Goal: Task Accomplishment & Management: Manage account settings

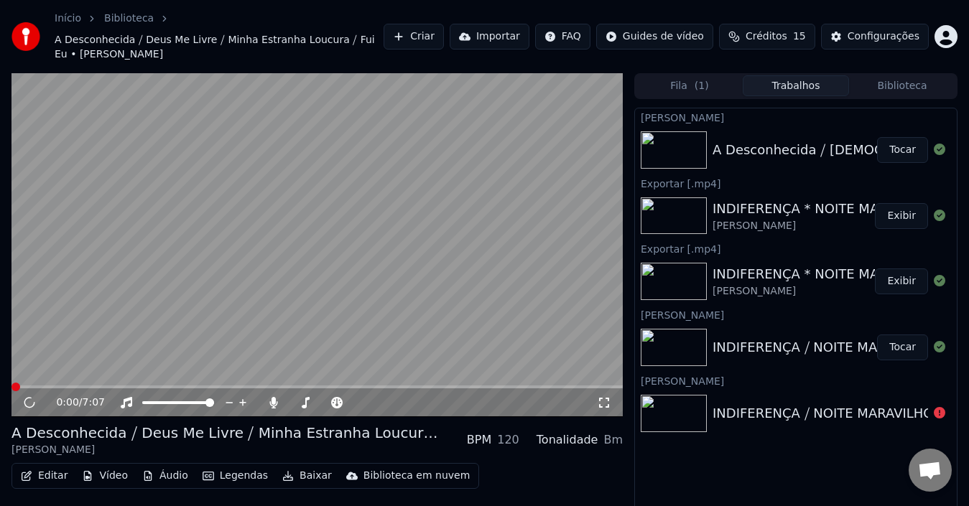
click at [60, 466] on button "Editar" at bounding box center [44, 476] width 58 height 20
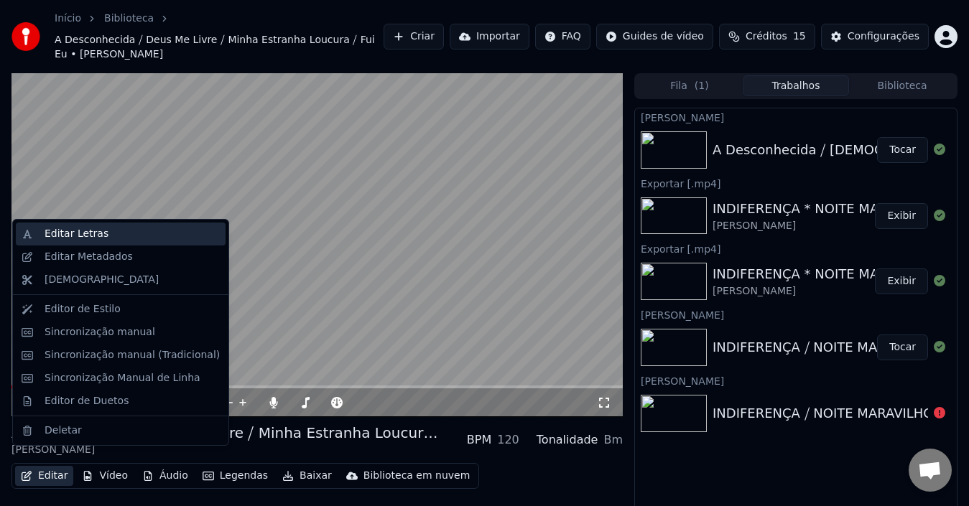
click at [104, 232] on div "Editar Letras" at bounding box center [132, 234] width 175 height 14
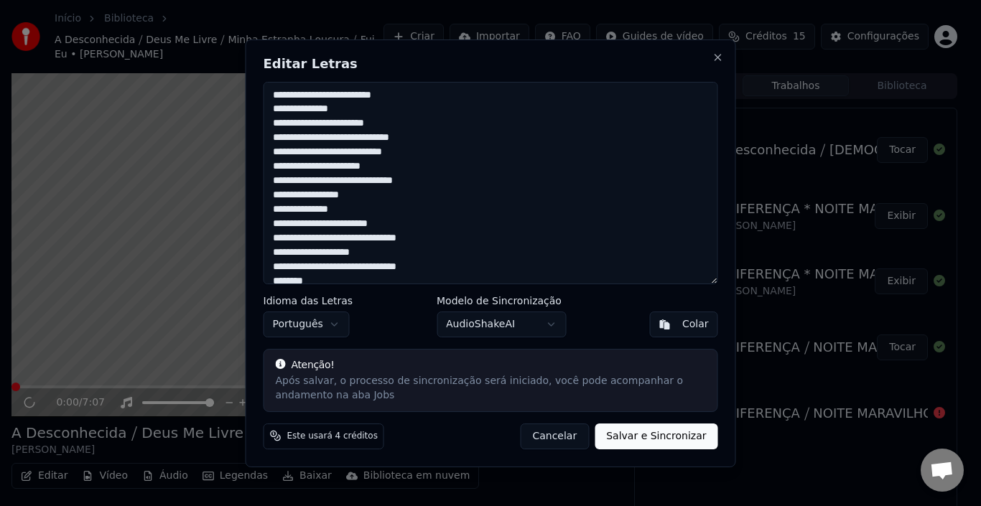
click at [432, 266] on textarea at bounding box center [491, 183] width 455 height 203
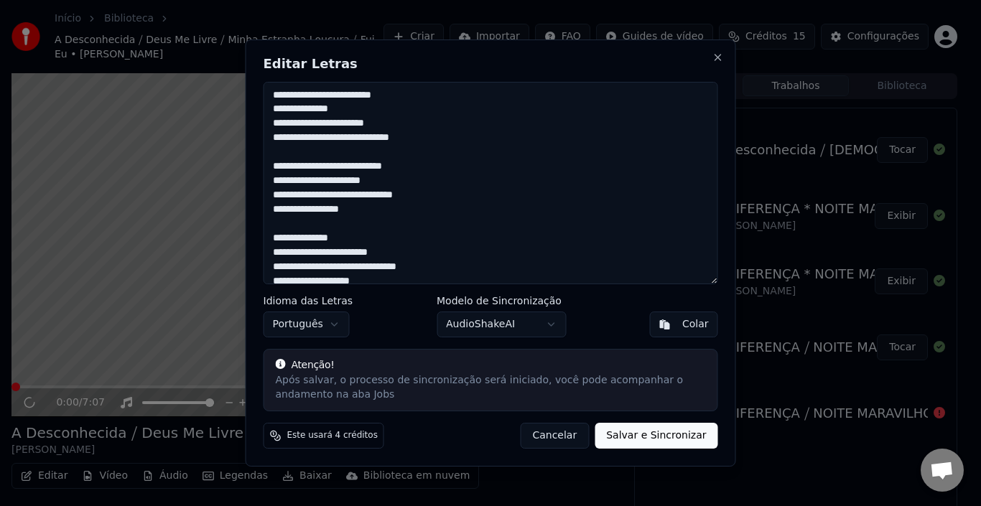
scroll to position [1196, 0]
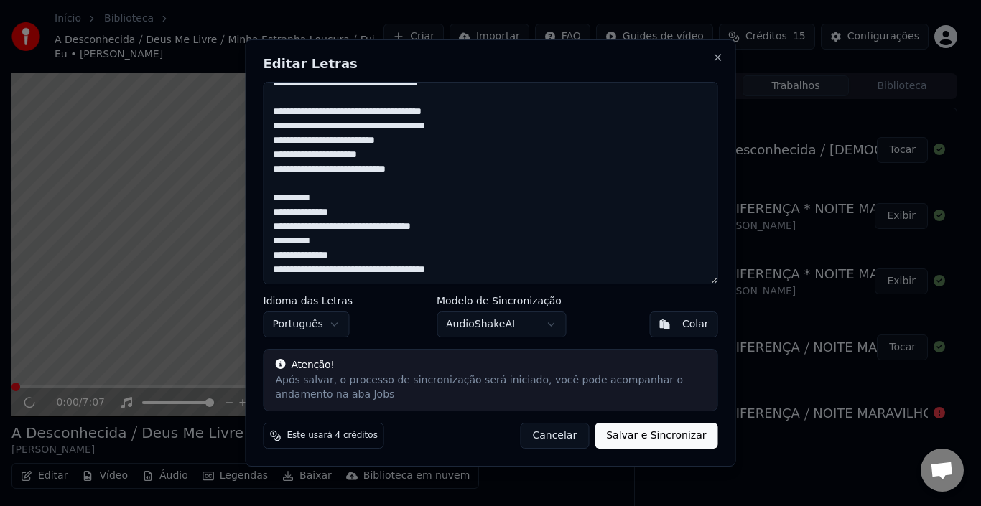
click at [643, 437] on button "Salvar e Sincronizar" at bounding box center [656, 436] width 123 height 26
type textarea "**********"
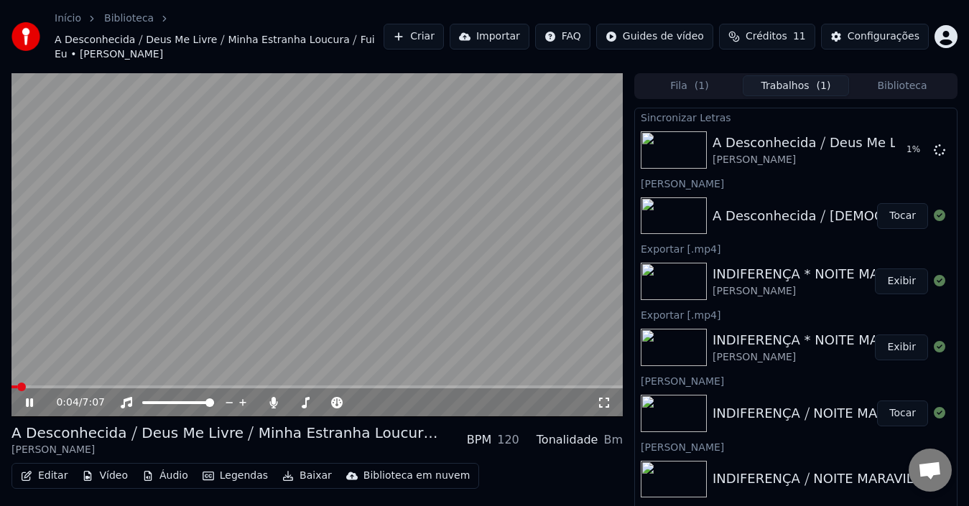
click at [27, 399] on icon at bounding box center [29, 403] width 7 height 9
click at [30, 397] on icon at bounding box center [39, 402] width 33 height 11
click at [45, 466] on button "Editar" at bounding box center [44, 476] width 58 height 20
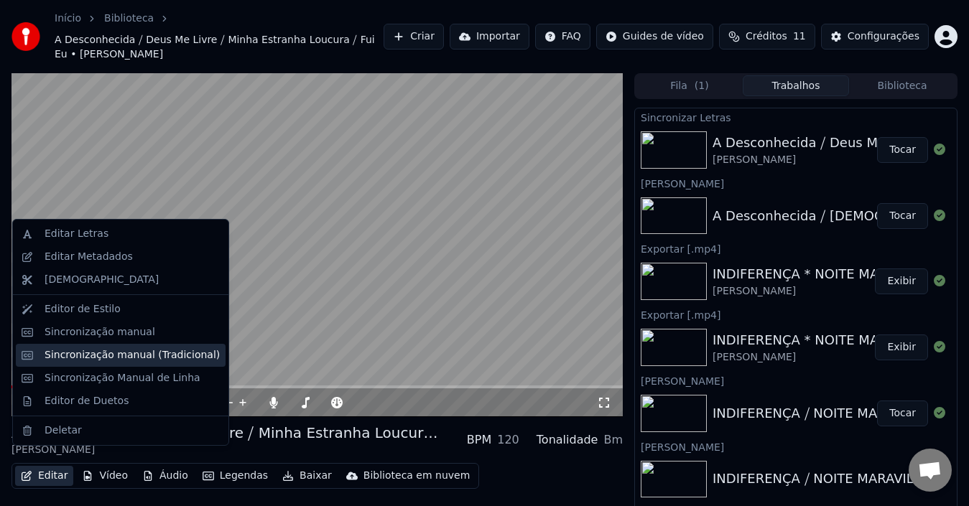
click at [93, 353] on div "Sincronização manual (Tradicional)" at bounding box center [132, 355] width 175 height 14
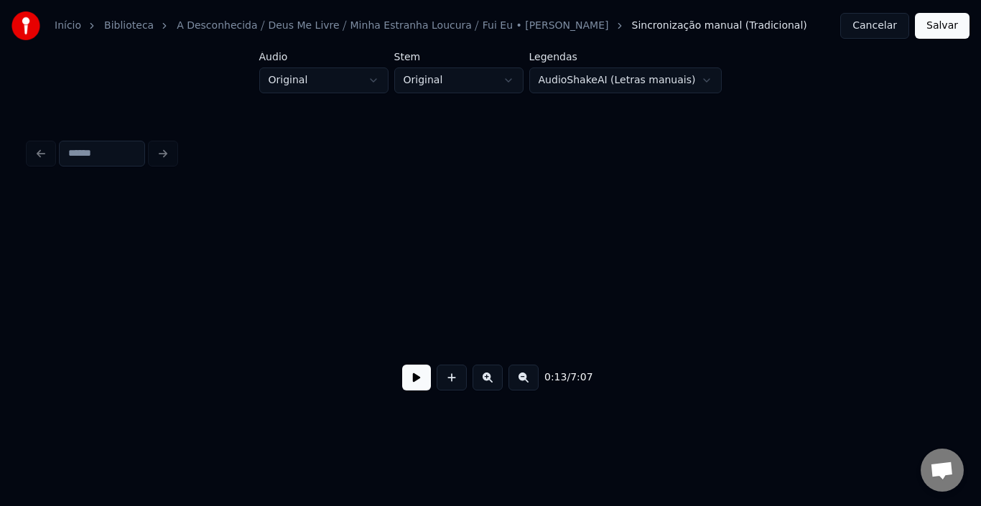
scroll to position [0, 1492]
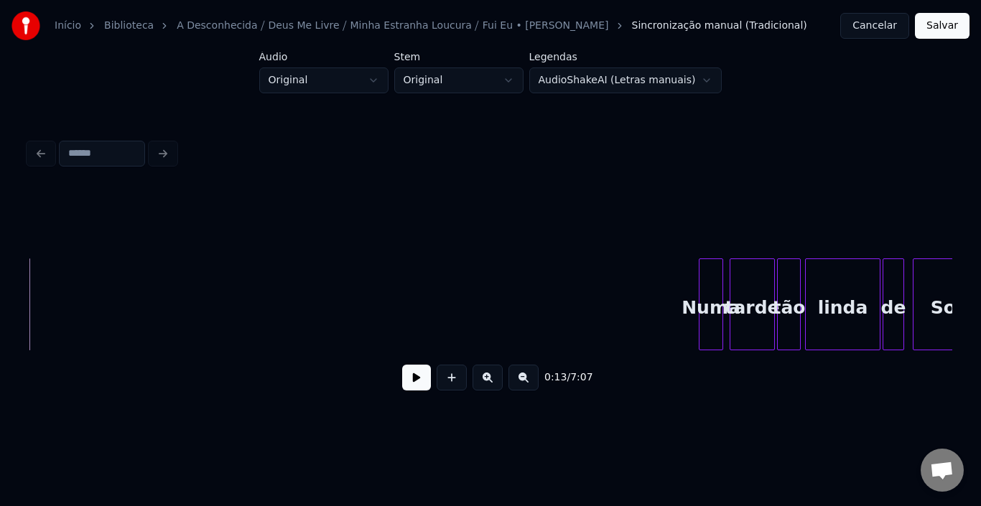
click at [699, 299] on div at bounding box center [701, 304] width 4 height 90
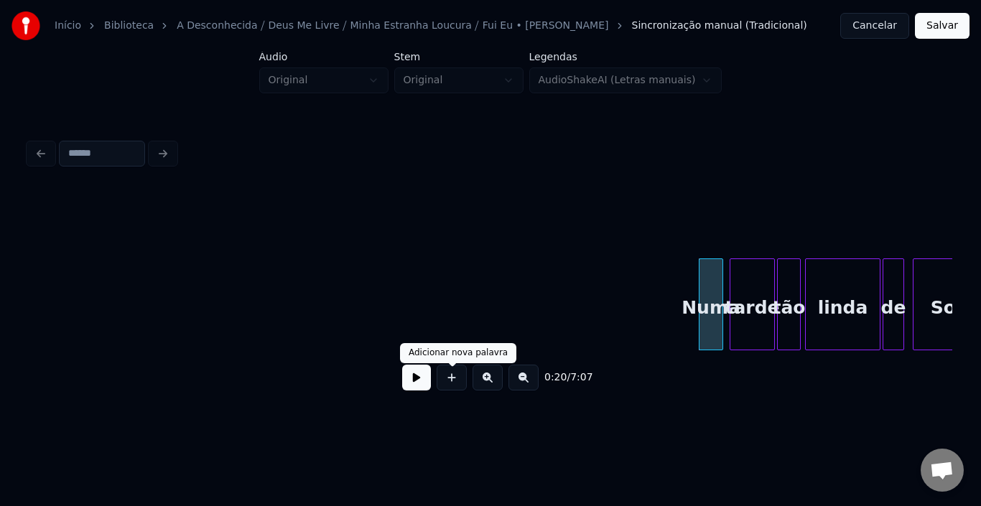
click at [409, 386] on button at bounding box center [416, 378] width 29 height 26
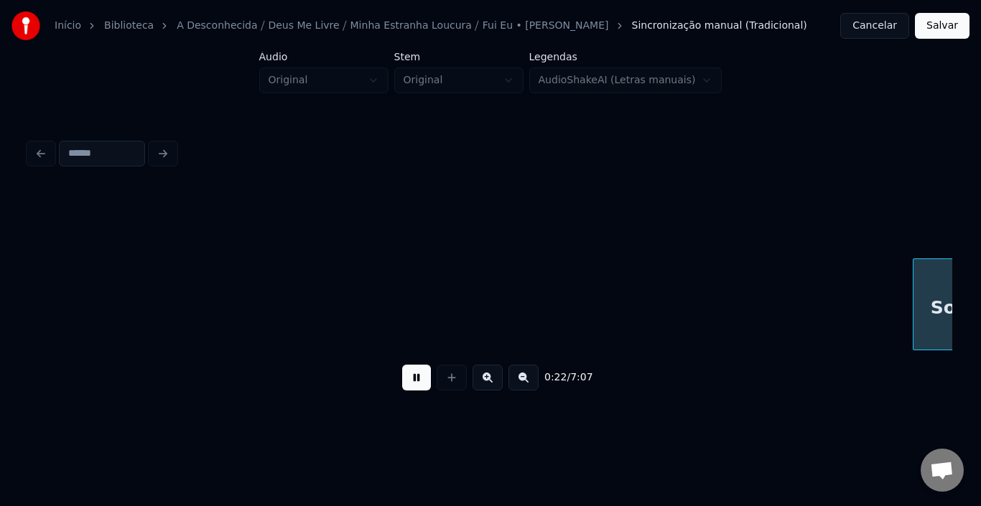
scroll to position [0, 2417]
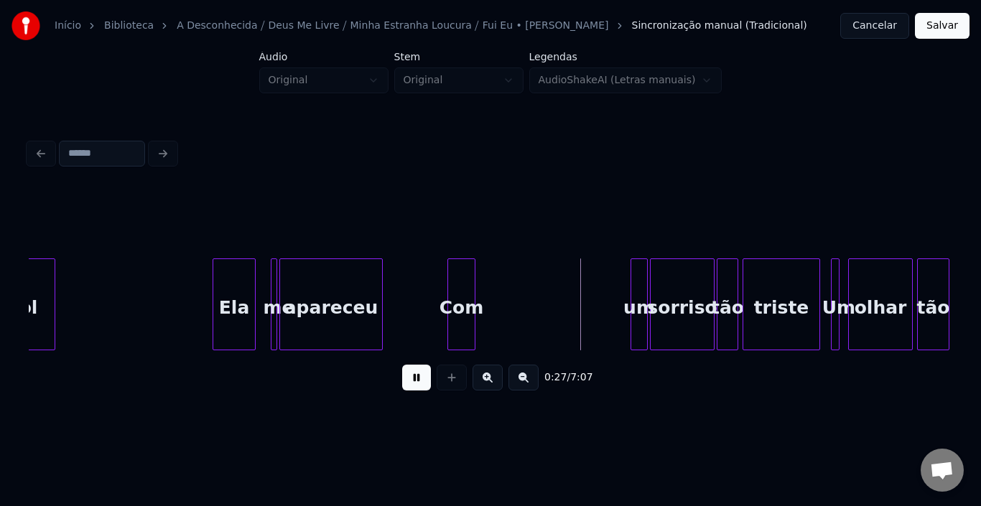
click at [406, 378] on button at bounding box center [416, 378] width 29 height 26
click at [610, 279] on div "Com" at bounding box center [616, 308] width 27 height 98
click at [619, 292] on div at bounding box center [621, 304] width 4 height 90
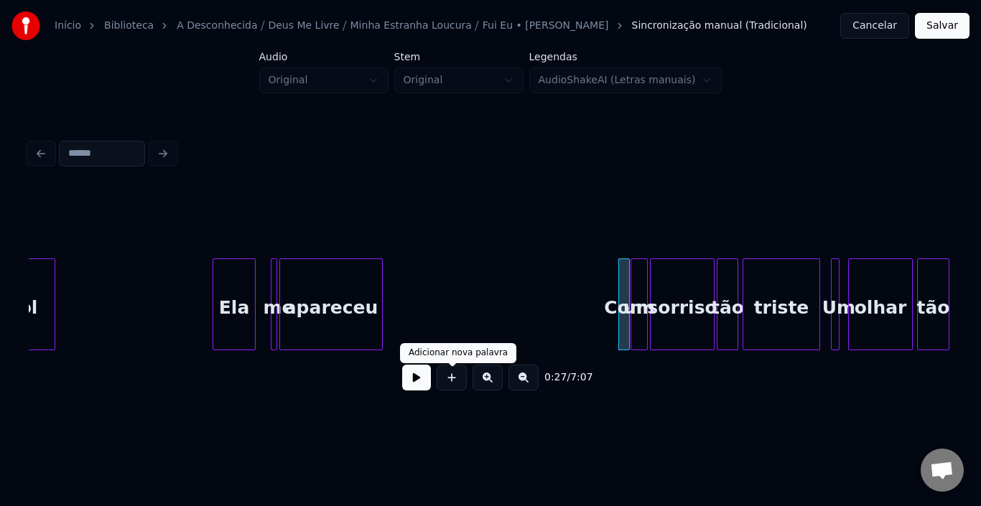
click at [410, 386] on button at bounding box center [416, 378] width 29 height 26
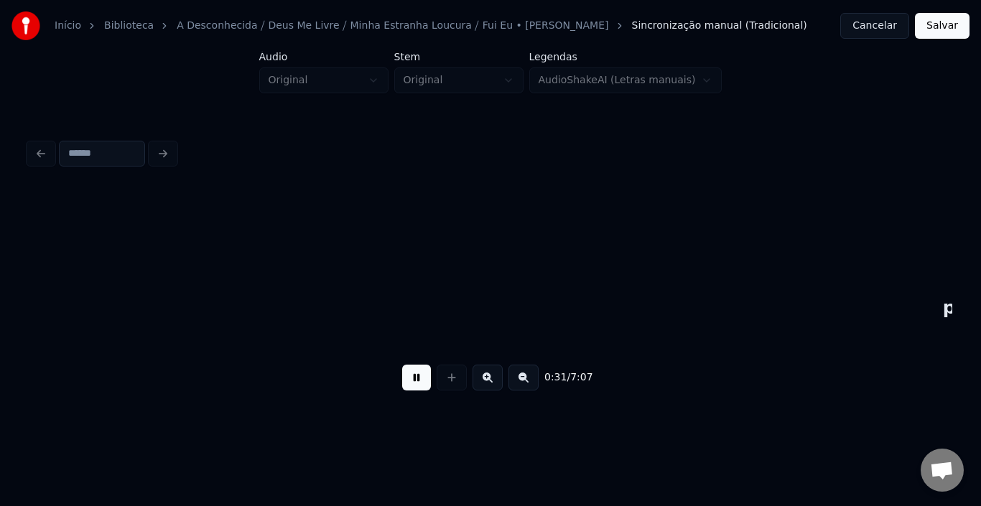
scroll to position [0, 3342]
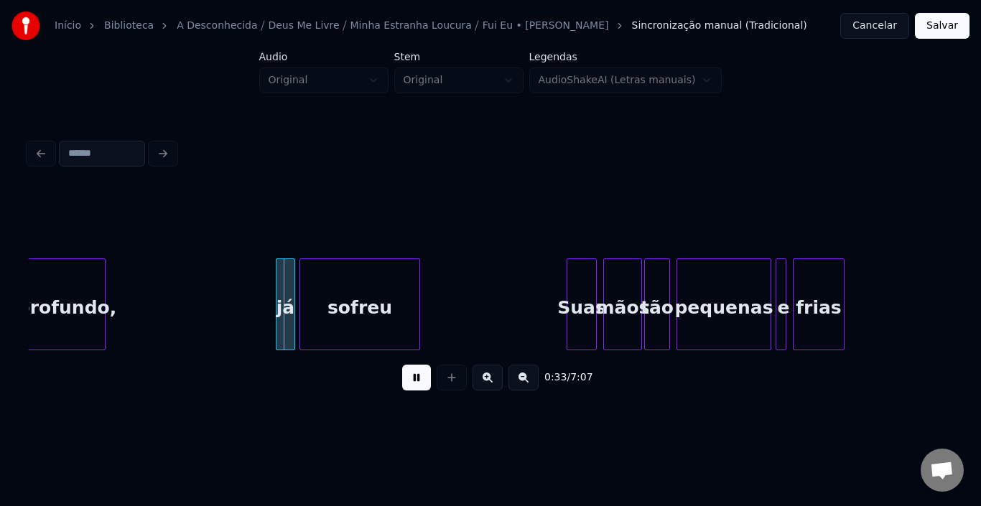
click at [410, 386] on button at bounding box center [416, 378] width 29 height 26
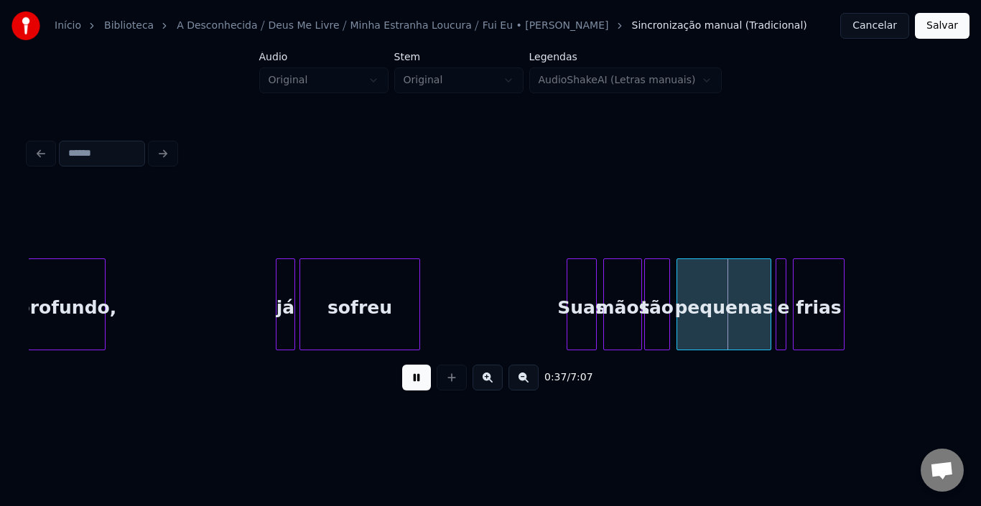
click at [410, 386] on button at bounding box center [416, 378] width 29 height 26
click at [360, 291] on div at bounding box center [358, 304] width 4 height 90
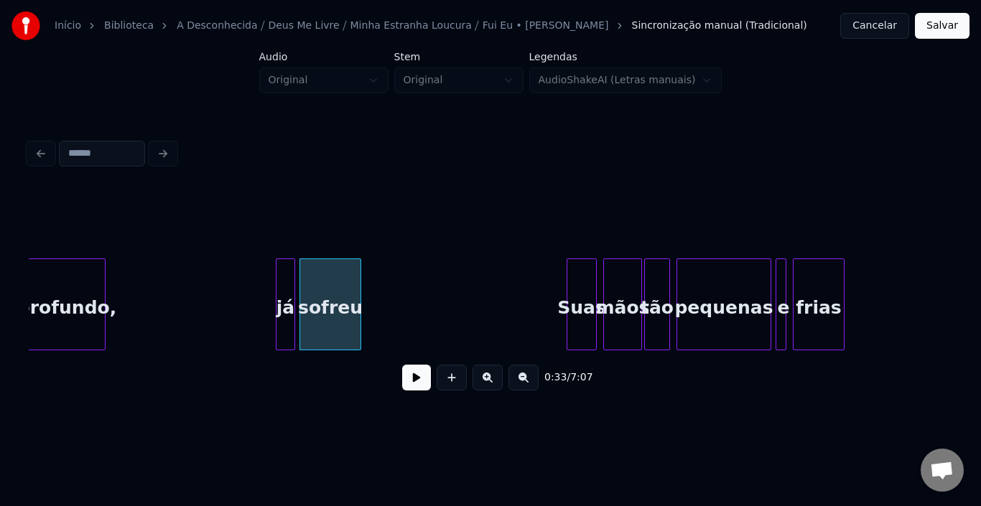
click at [412, 380] on button at bounding box center [416, 378] width 29 height 26
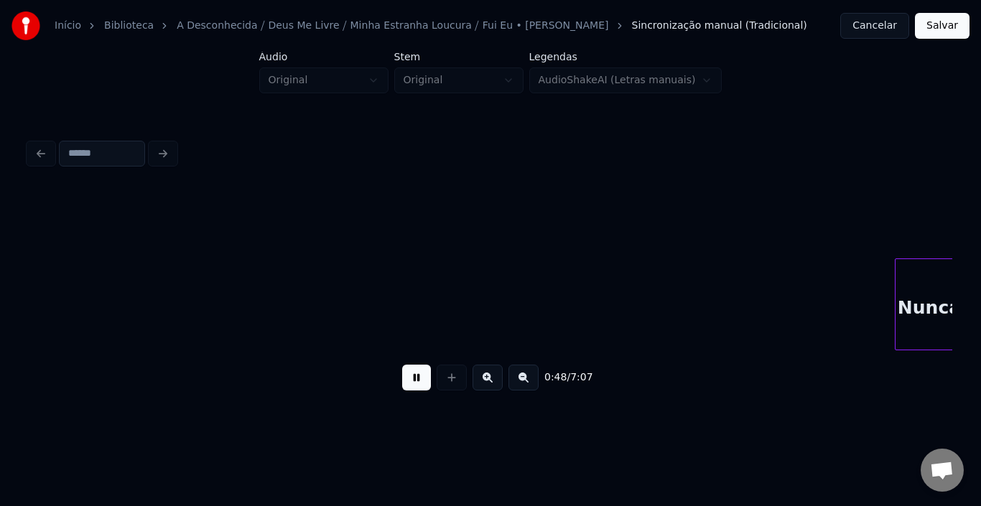
scroll to position [0, 5191]
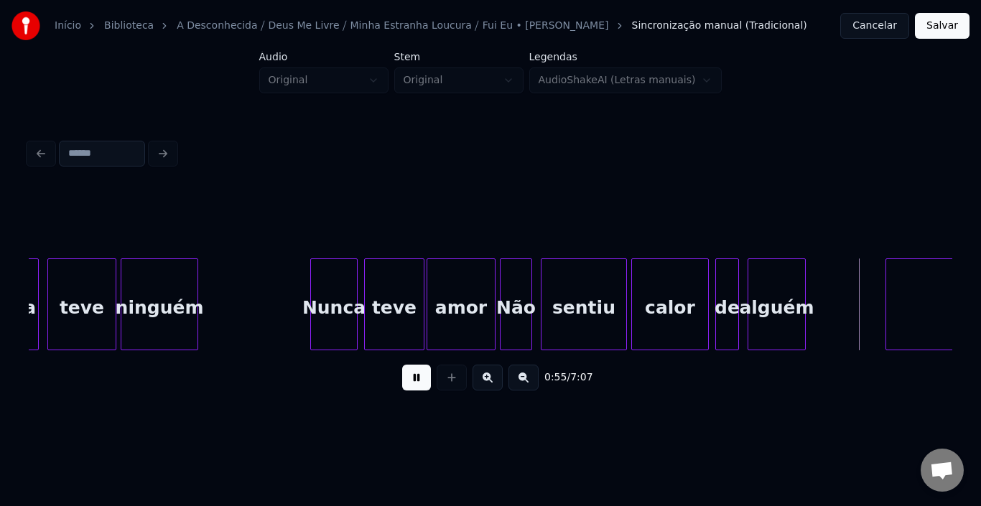
click at [412, 380] on button at bounding box center [416, 378] width 29 height 26
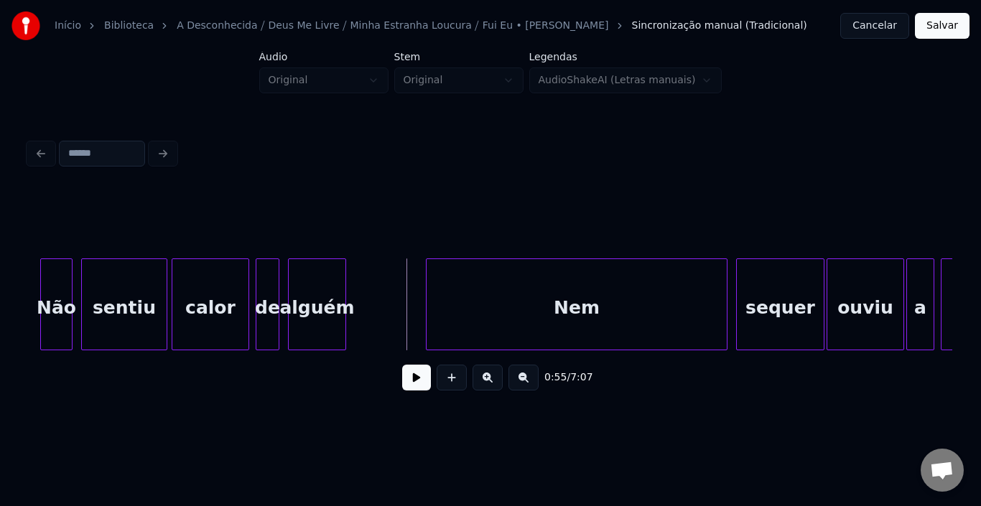
scroll to position [0, 5737]
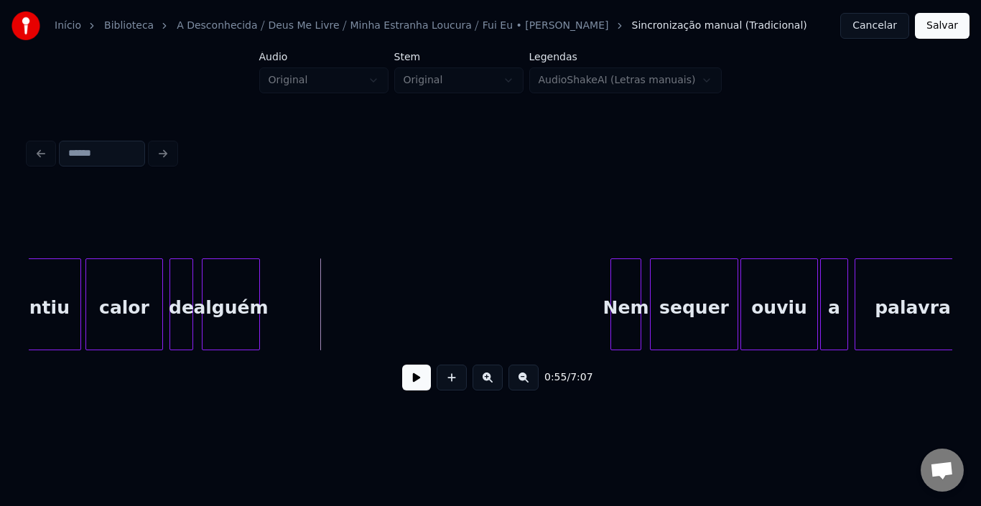
click at [613, 289] on div at bounding box center [613, 304] width 4 height 90
click at [424, 383] on button at bounding box center [416, 378] width 29 height 26
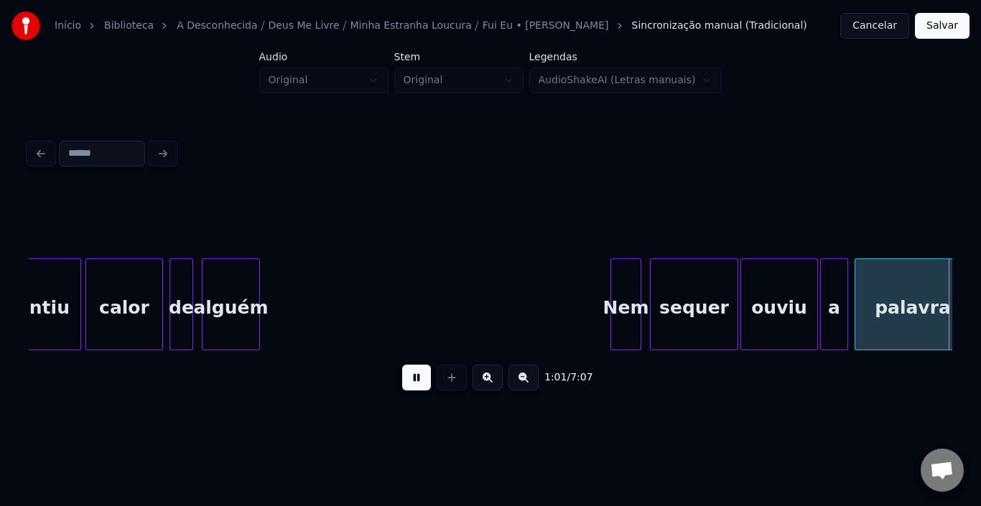
scroll to position [0, 6662]
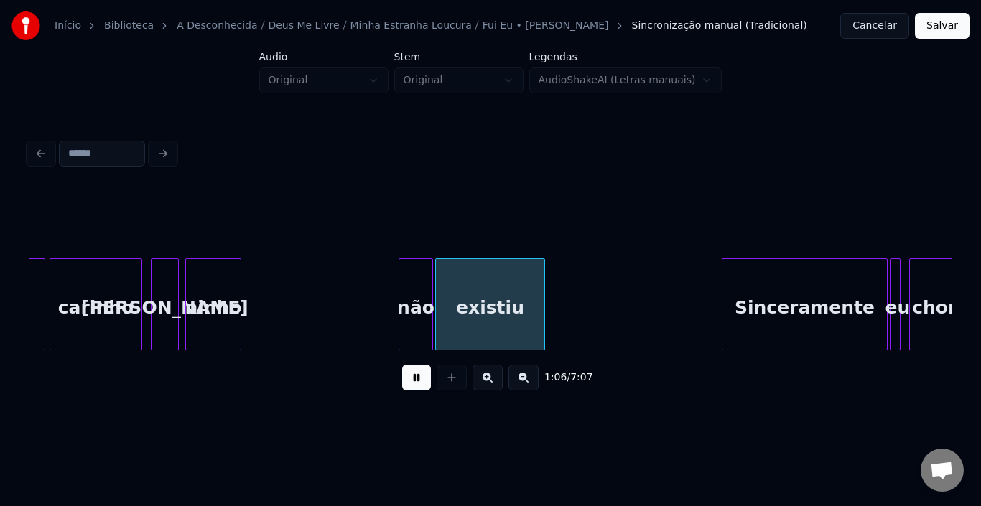
click at [424, 383] on button at bounding box center [416, 378] width 29 height 26
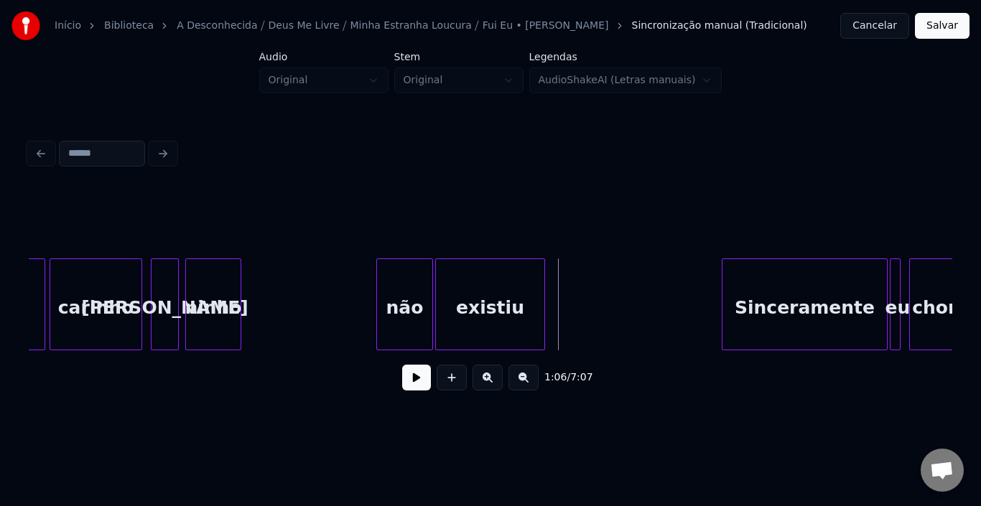
click at [378, 297] on div at bounding box center [379, 304] width 4 height 90
click at [418, 382] on button at bounding box center [416, 378] width 29 height 26
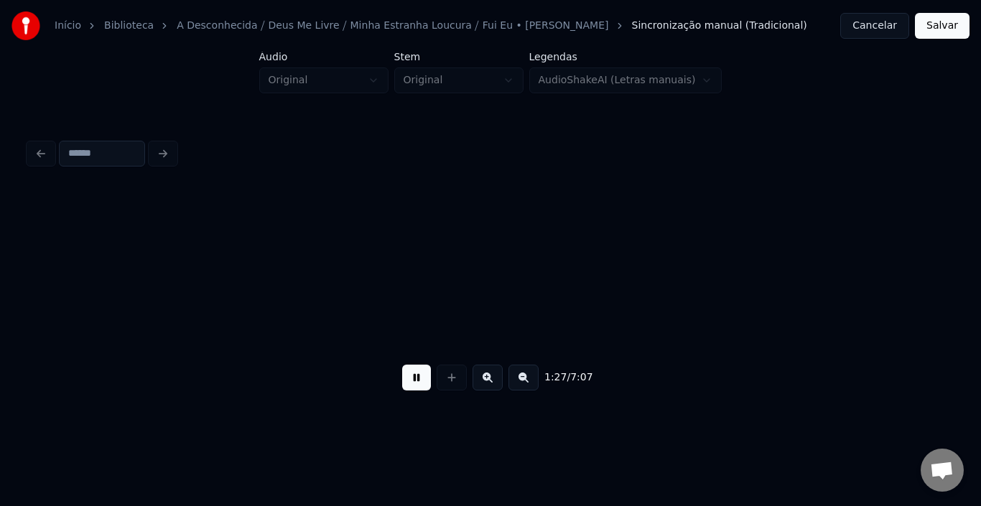
scroll to position [0, 9437]
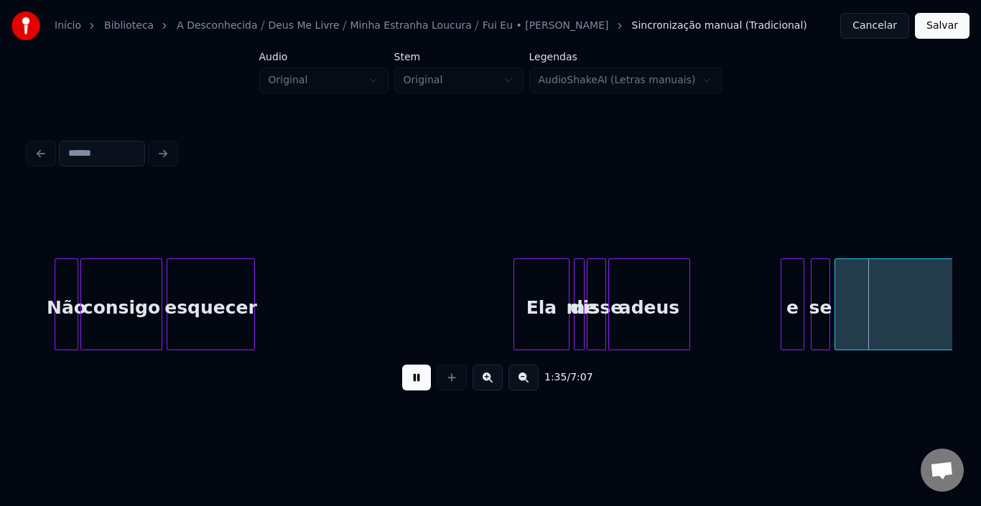
click at [420, 391] on button at bounding box center [416, 378] width 29 height 26
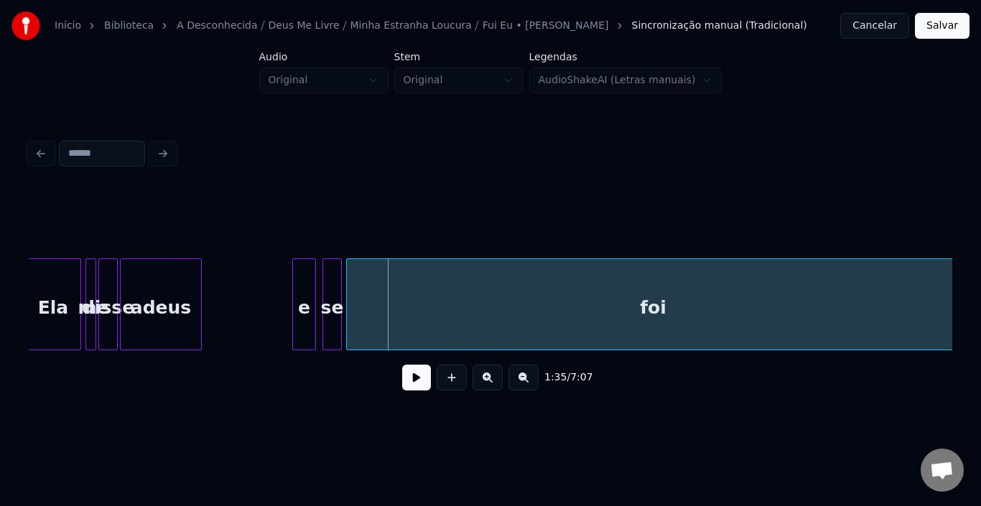
scroll to position [0, 10040]
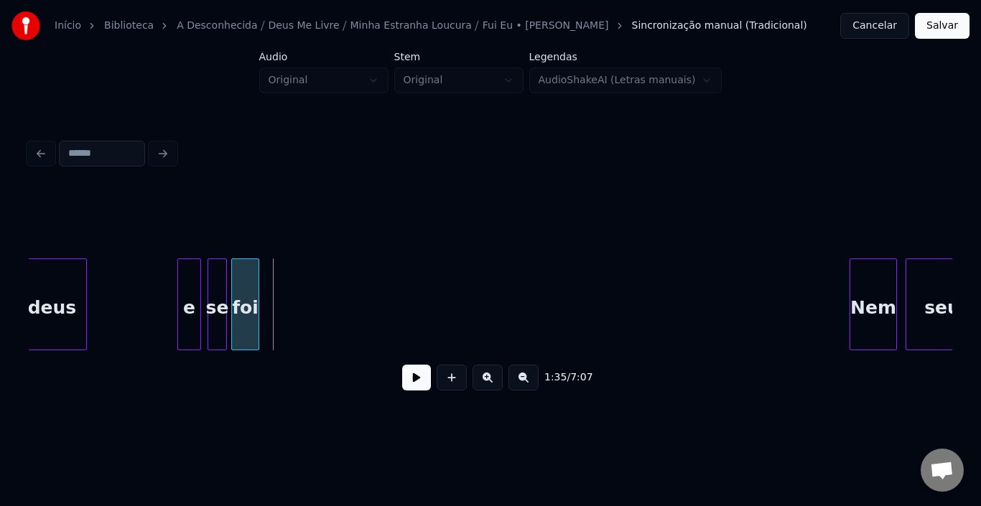
click at [252, 305] on div "foi" at bounding box center [245, 305] width 28 height 92
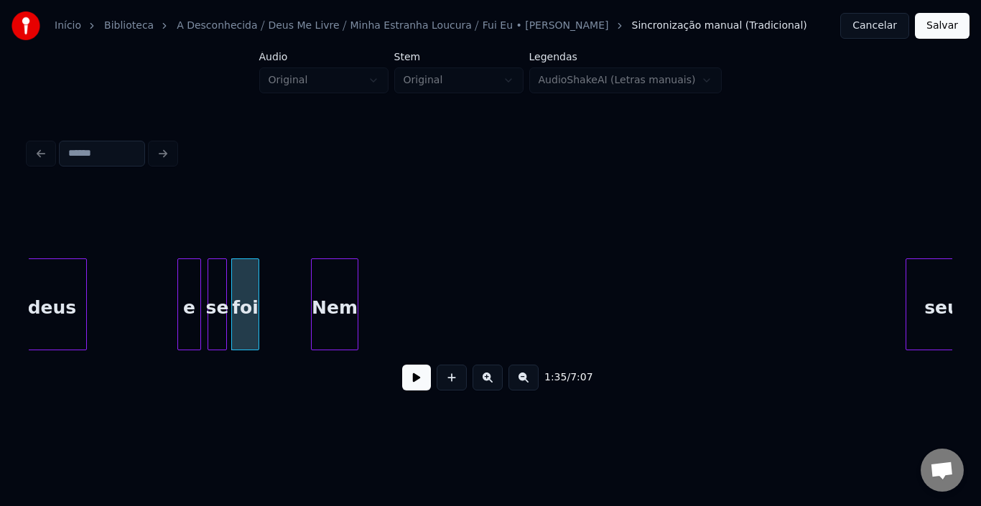
click at [325, 282] on div "Nem" at bounding box center [335, 308] width 46 height 98
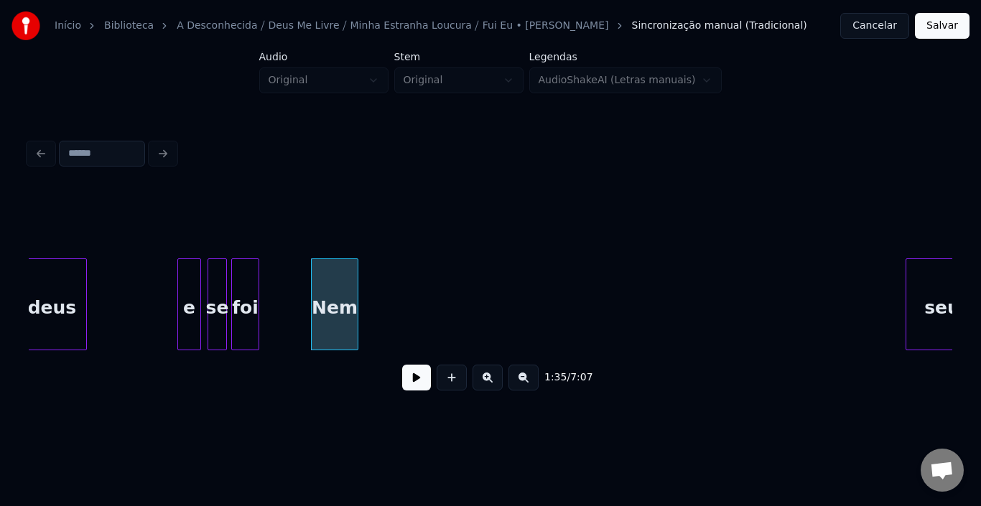
click at [400, 378] on div "1:34 / 7:07" at bounding box center [490, 378] width 901 height 32
click at [423, 385] on button at bounding box center [416, 378] width 29 height 26
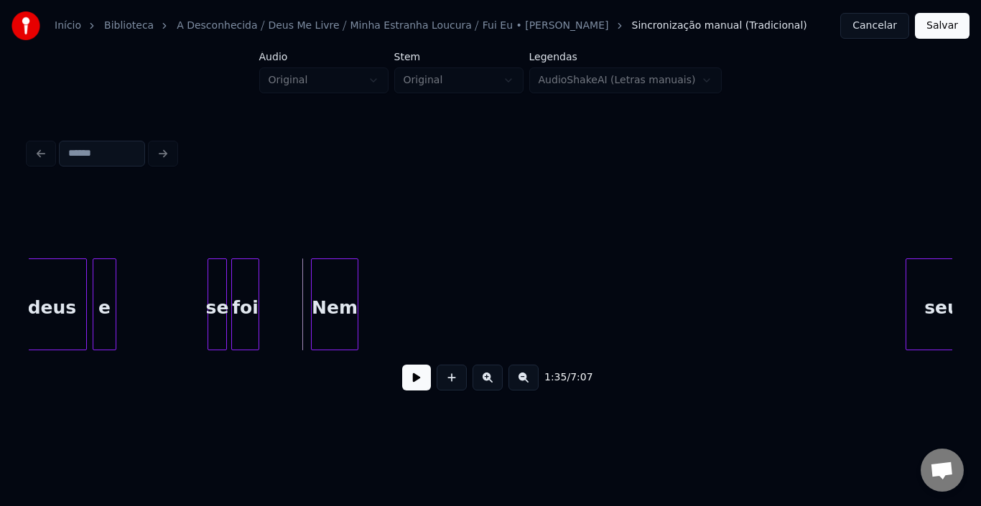
click at [99, 275] on div "e" at bounding box center [104, 308] width 22 height 98
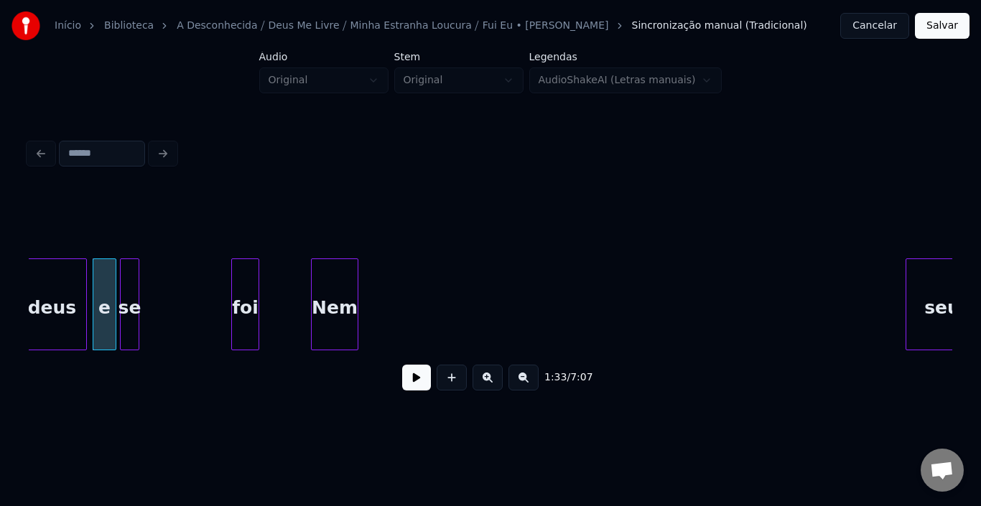
click at [128, 279] on div "se" at bounding box center [130, 308] width 18 height 98
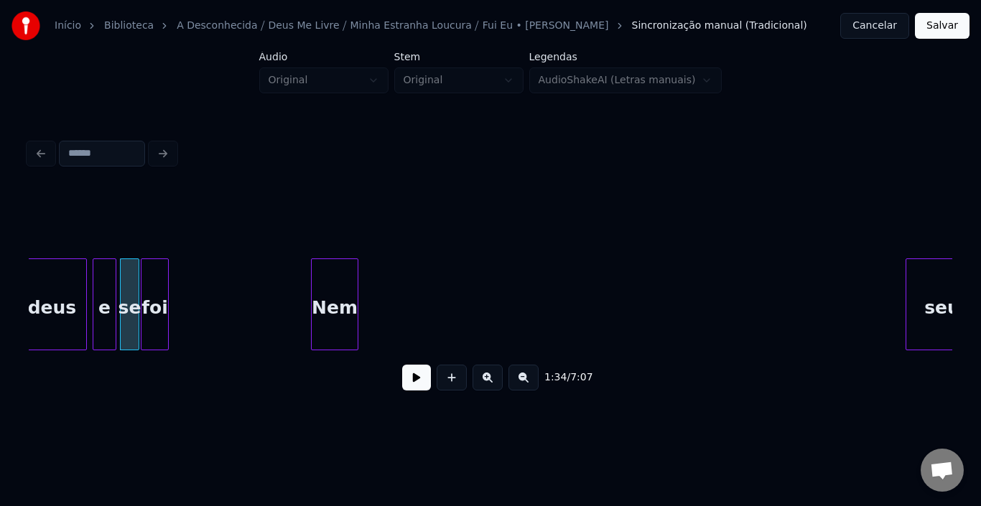
click at [151, 277] on div "foi" at bounding box center [154, 308] width 27 height 98
click at [104, 285] on div "e" at bounding box center [101, 308] width 22 height 98
click at [124, 284] on div "se" at bounding box center [122, 308] width 18 height 98
click at [147, 285] on div "foi" at bounding box center [148, 308] width 27 height 98
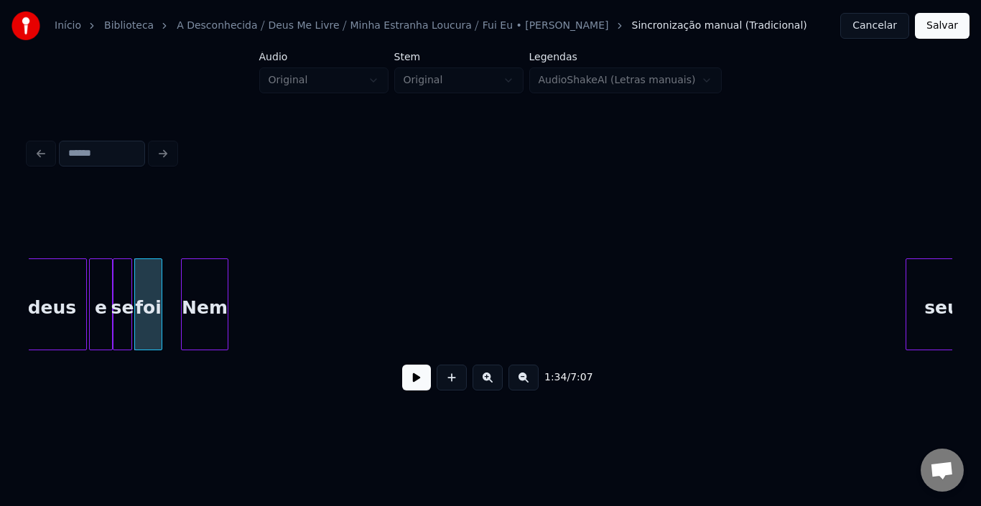
click at [204, 287] on div "Nem" at bounding box center [205, 308] width 46 height 98
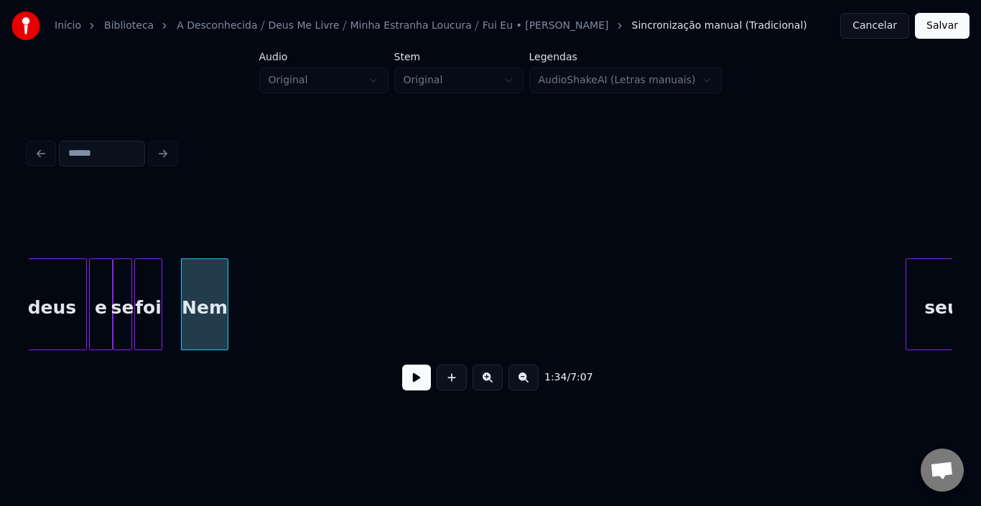
click at [416, 385] on button at bounding box center [416, 378] width 29 height 26
click at [201, 285] on div "Nem" at bounding box center [205, 308] width 46 height 98
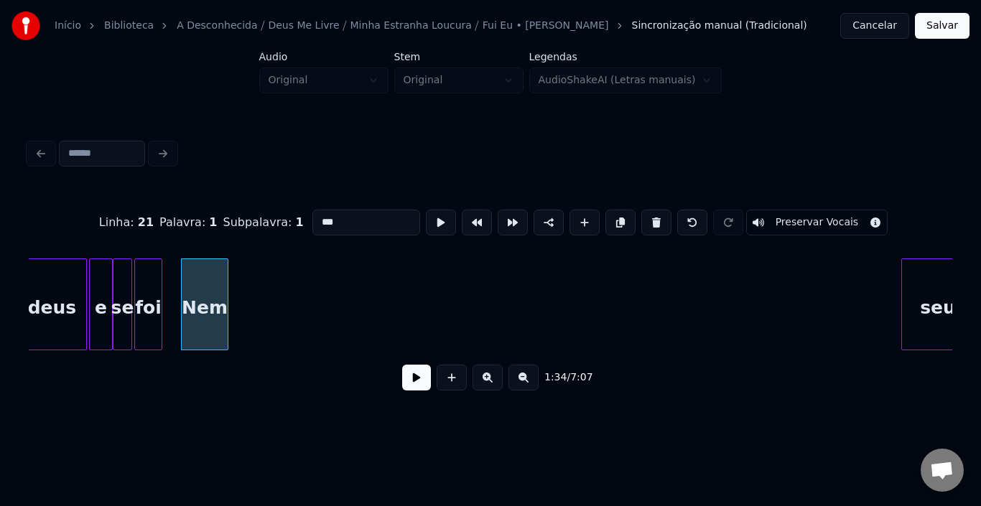
scroll to position [0, 10062]
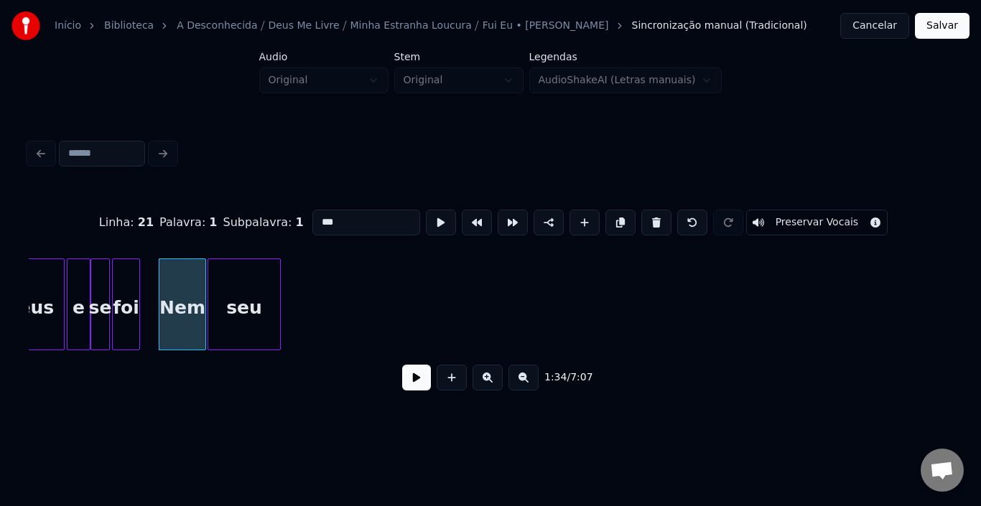
click at [250, 287] on div "seu" at bounding box center [244, 308] width 72 height 98
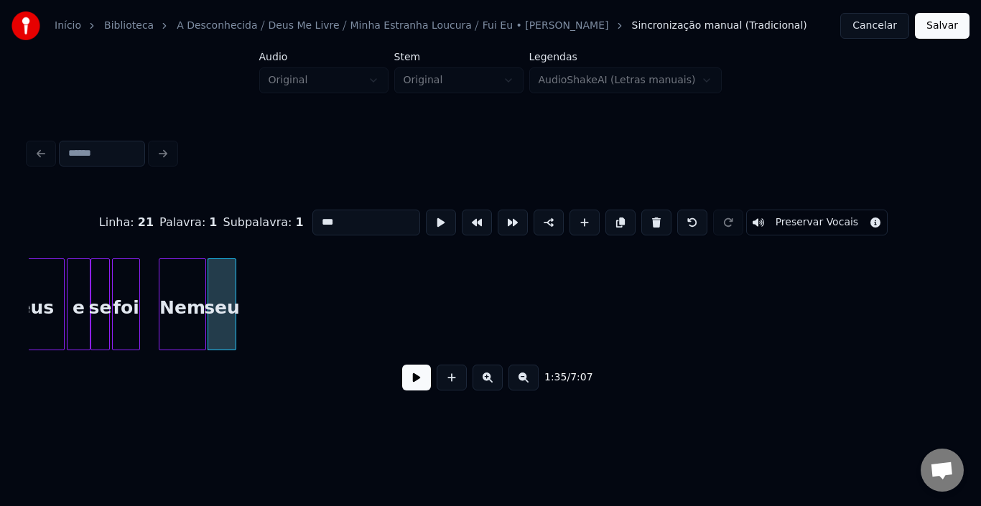
click at [233, 293] on div at bounding box center [233, 304] width 4 height 90
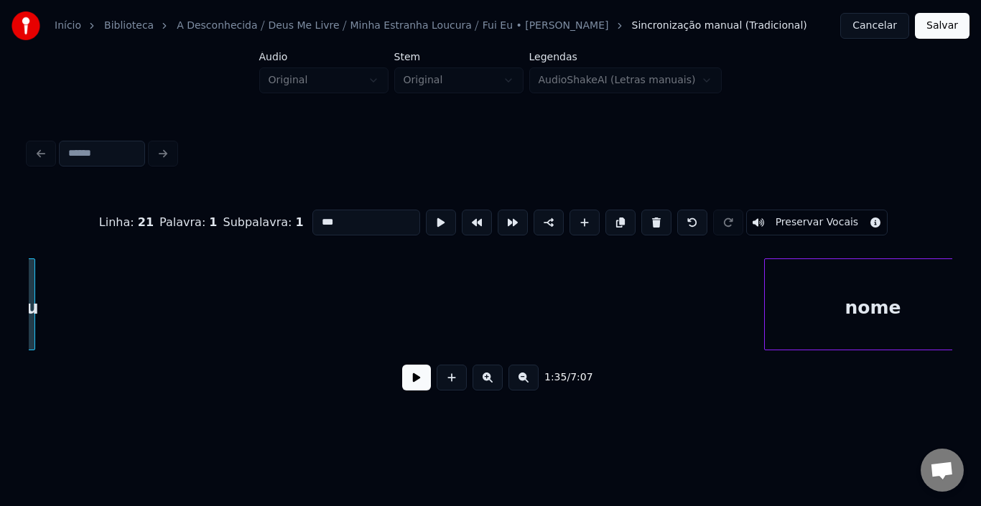
scroll to position [0, 10283]
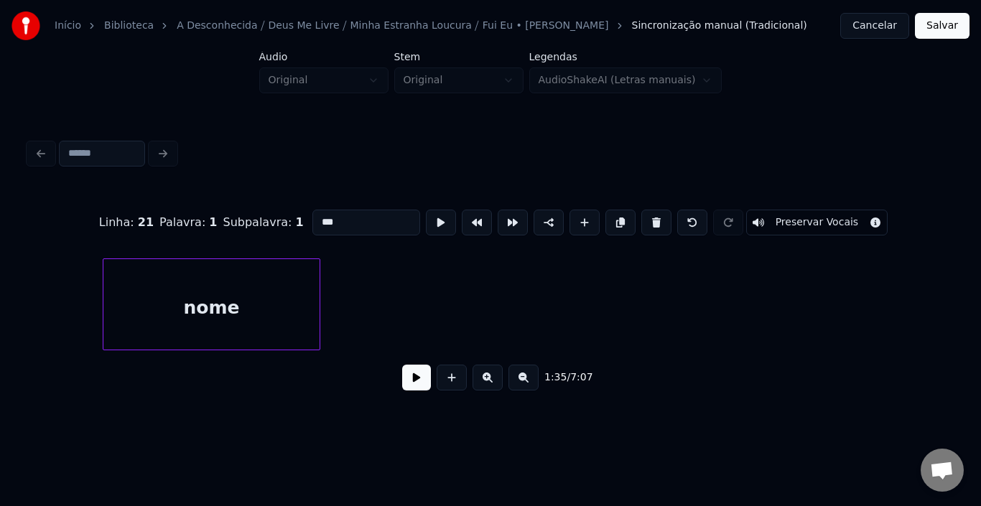
click at [197, 321] on div "nome" at bounding box center [211, 308] width 216 height 98
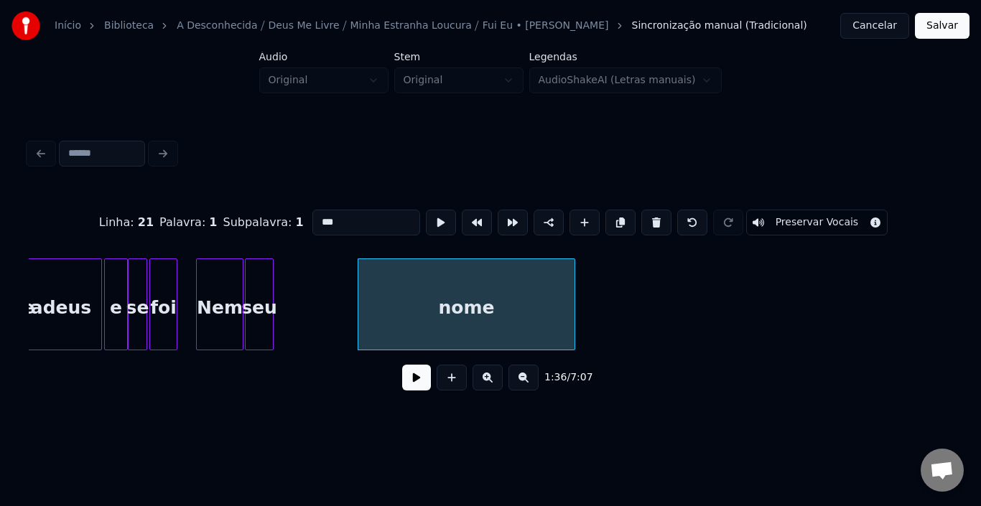
scroll to position [0, 9967]
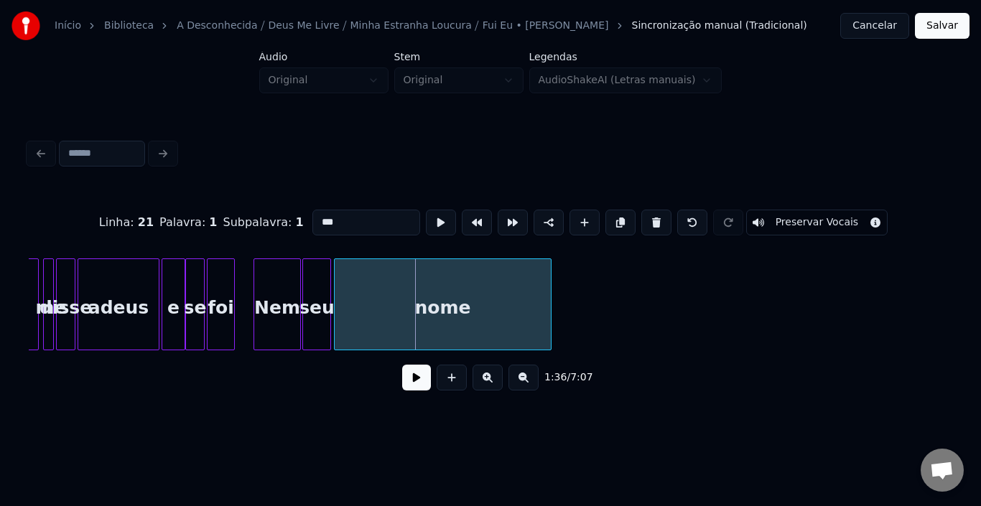
click at [470, 316] on div "nome" at bounding box center [443, 308] width 216 height 98
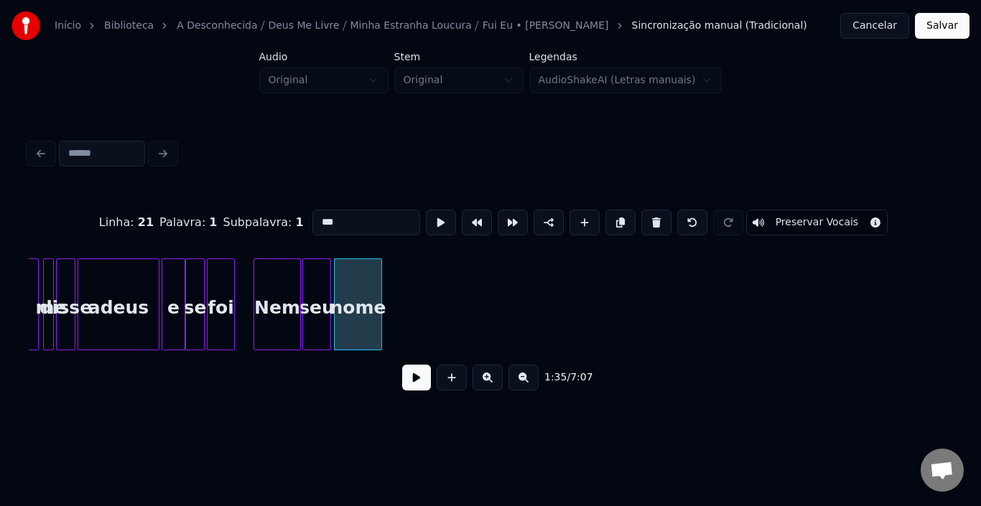
click at [377, 319] on div at bounding box center [379, 304] width 4 height 90
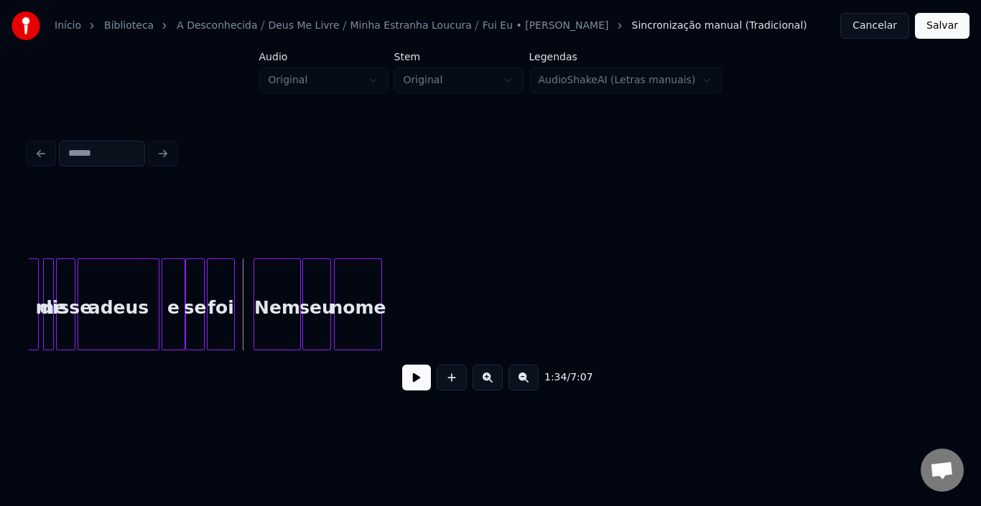
click at [414, 389] on button at bounding box center [416, 378] width 29 height 26
click at [95, 304] on div "adeus" at bounding box center [118, 308] width 80 height 98
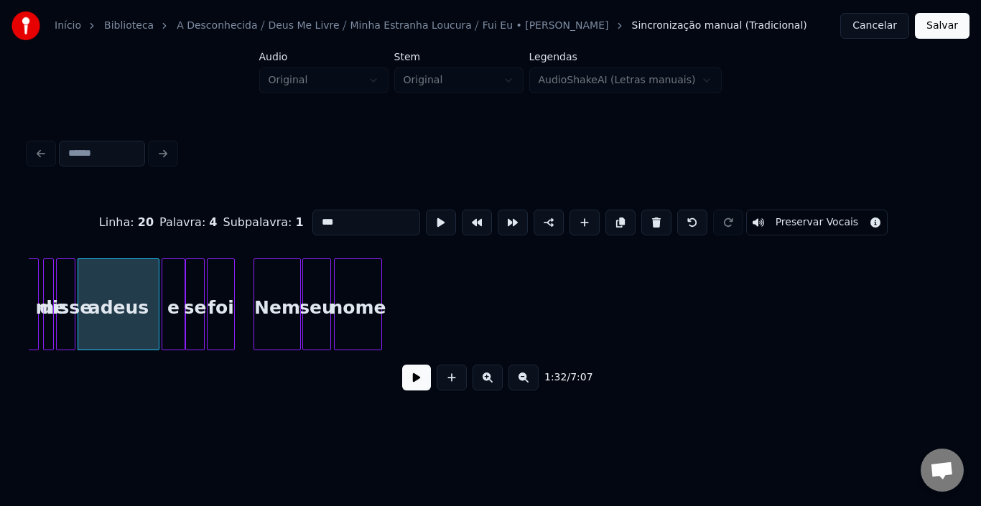
type input "*****"
click at [412, 384] on button at bounding box center [416, 378] width 29 height 26
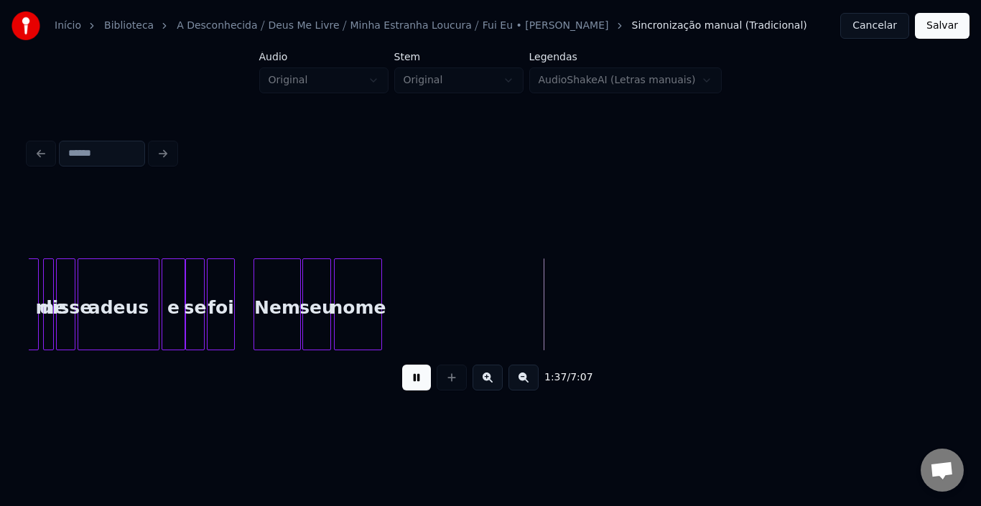
click at [412, 384] on button at bounding box center [416, 378] width 29 height 26
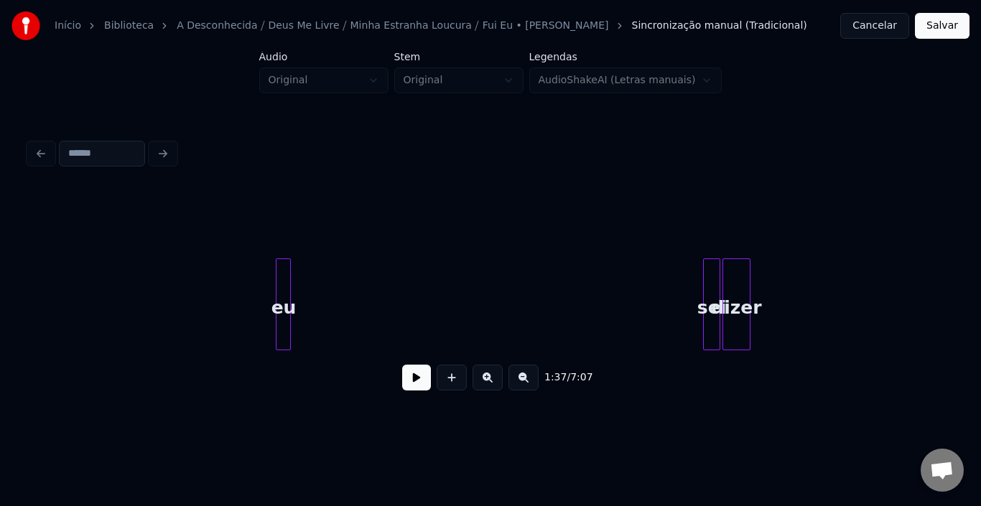
scroll to position [0, 10589]
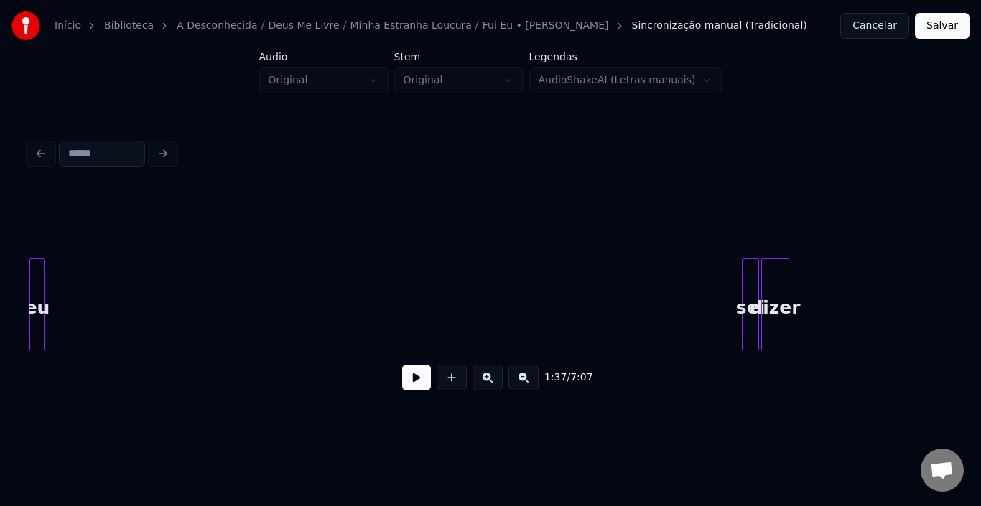
click at [0, 274] on div "Início Biblioteca A Desconhecida ⧸ [DEMOGRAPHIC_DATA] Me Livre ⧸ Minha Estranha…" at bounding box center [490, 210] width 981 height 420
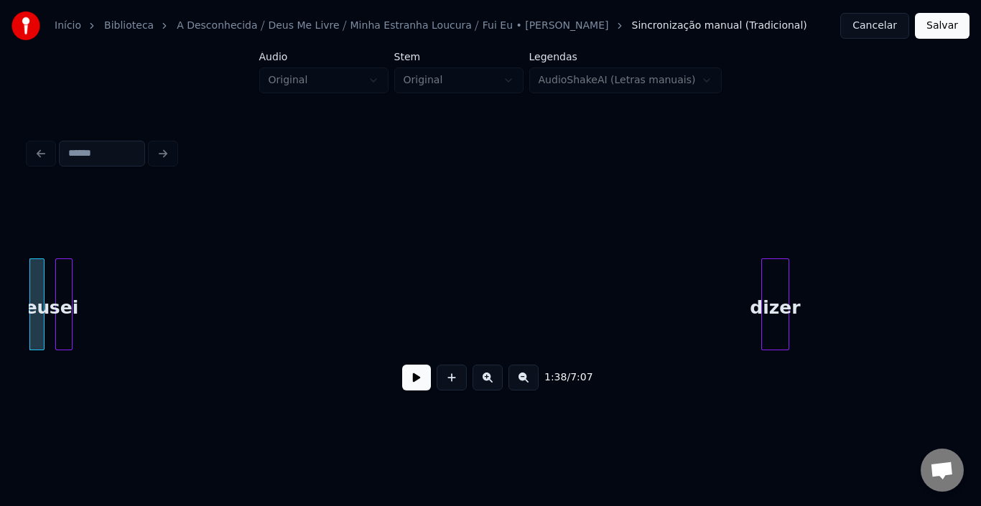
click at [65, 275] on div "sei" at bounding box center [64, 308] width 16 height 98
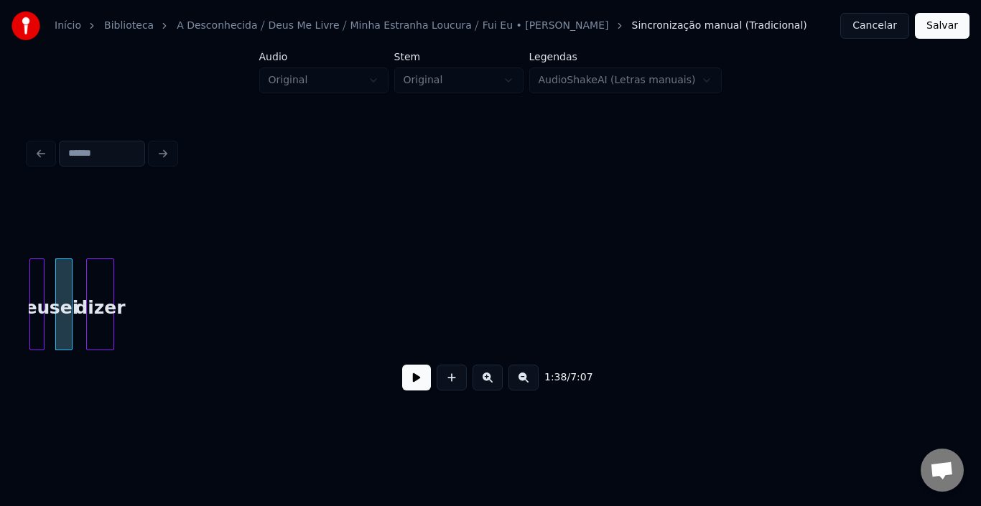
click at [103, 289] on div "dizer" at bounding box center [100, 308] width 27 height 98
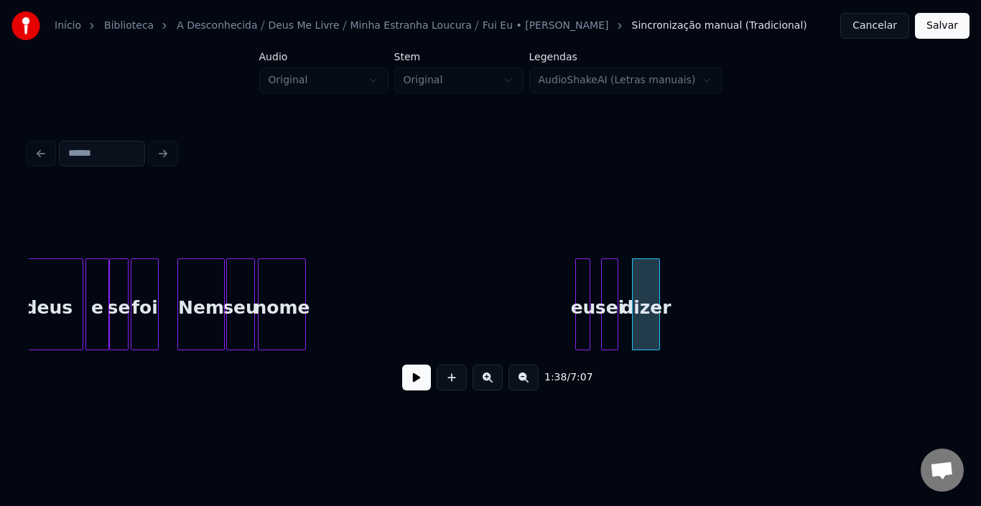
scroll to position [0, 9986]
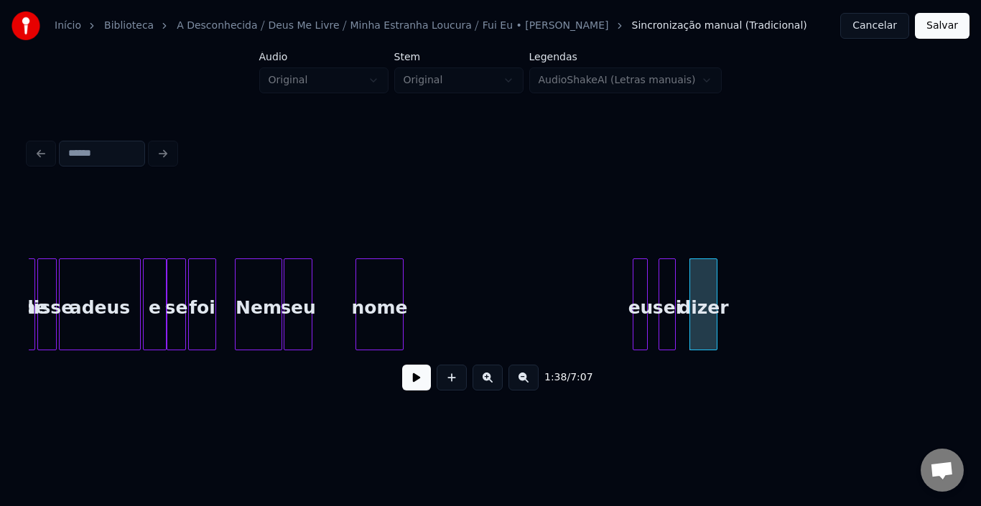
click at [376, 280] on div "nome" at bounding box center [379, 308] width 47 height 98
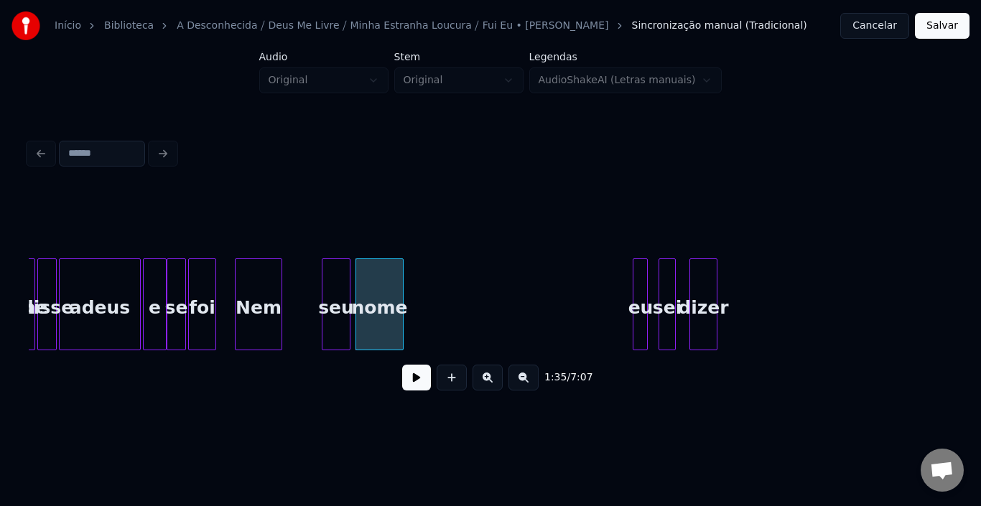
click at [334, 279] on div "seu" at bounding box center [335, 308] width 27 height 98
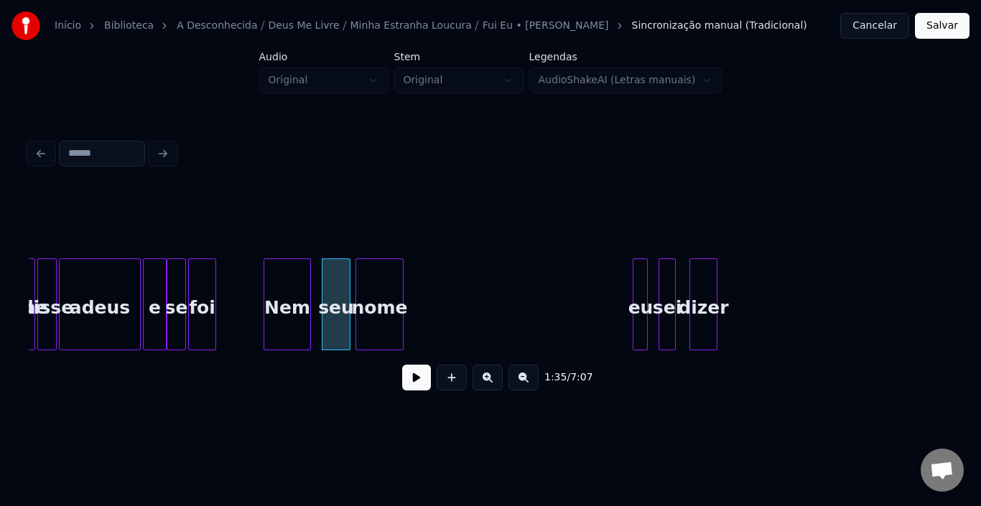
click at [294, 284] on div "Nem" at bounding box center [287, 308] width 46 height 98
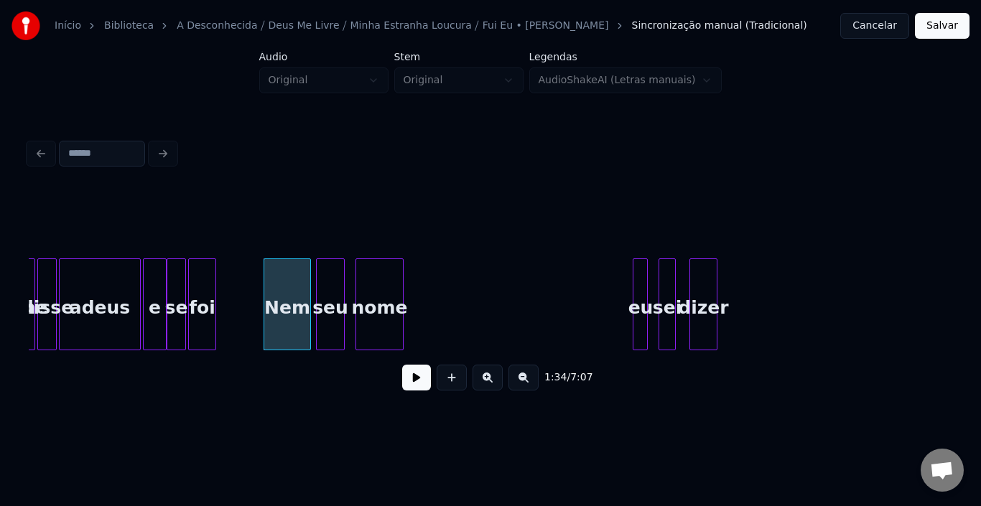
click at [327, 294] on div "seu" at bounding box center [330, 308] width 27 height 98
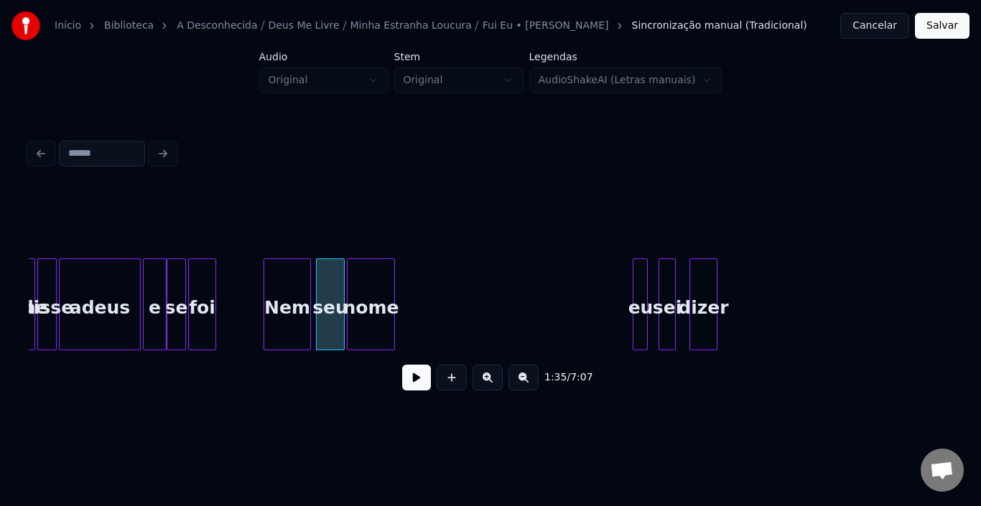
click at [364, 289] on div "nome" at bounding box center [371, 308] width 47 height 98
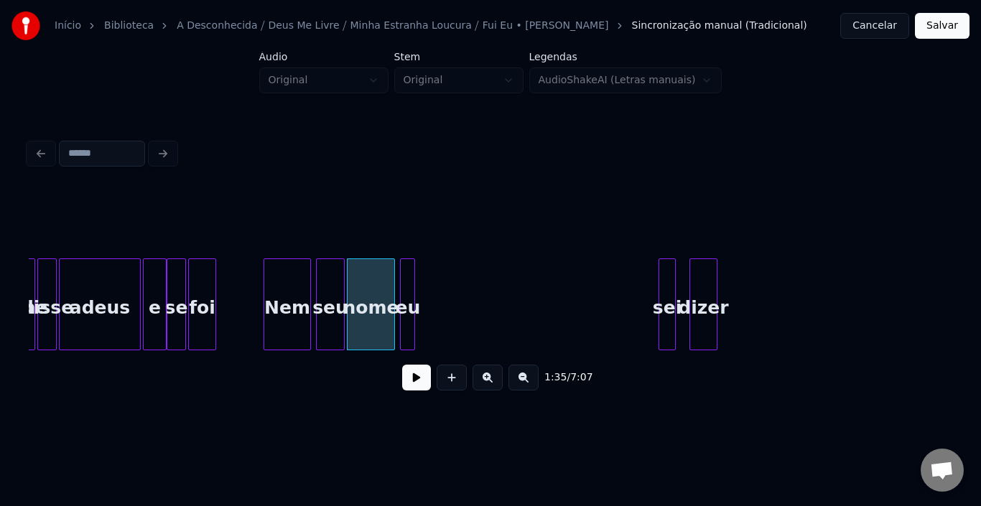
click at [406, 293] on div "eu" at bounding box center [408, 308] width 14 height 98
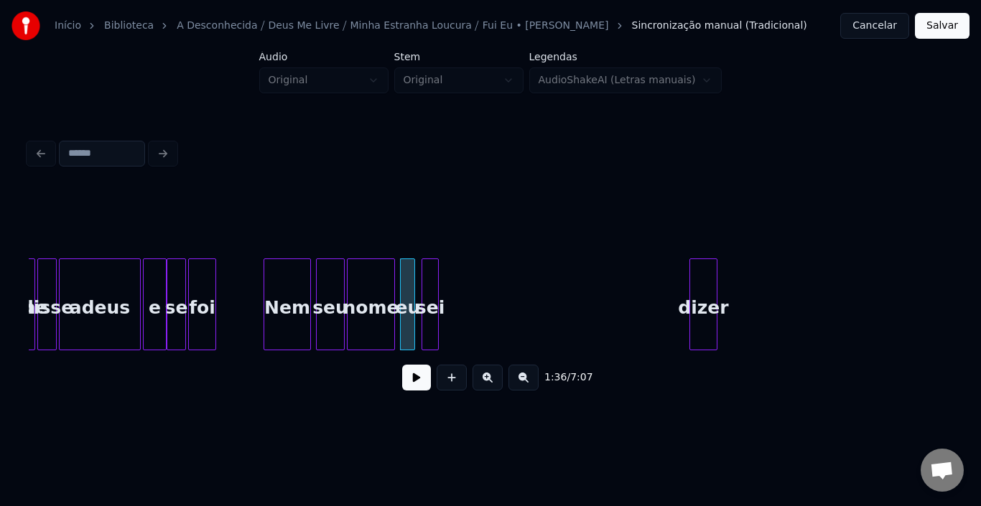
click at [430, 294] on div "sei" at bounding box center [430, 308] width 16 height 98
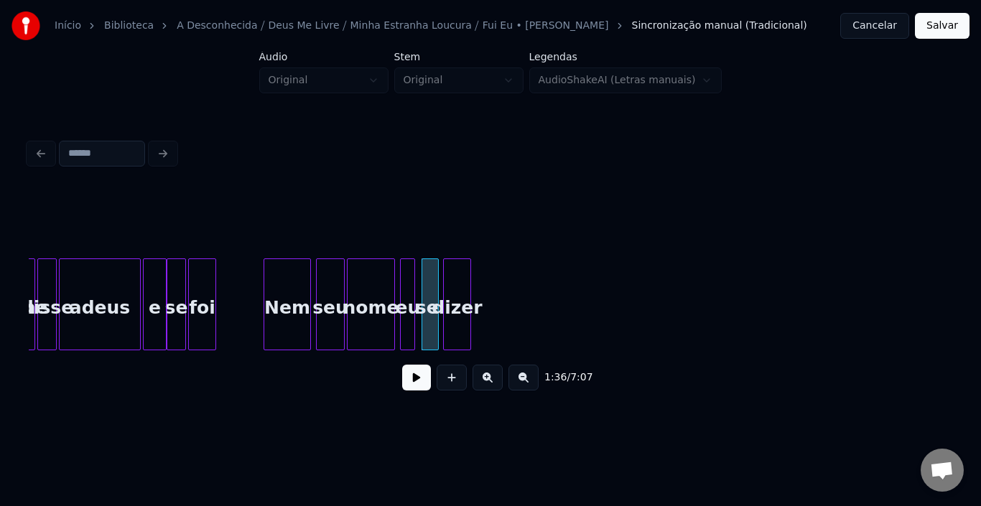
click at [462, 284] on div "dizer" at bounding box center [457, 308] width 27 height 98
click at [415, 391] on button at bounding box center [416, 378] width 29 height 26
click at [264, 307] on div at bounding box center [266, 304] width 4 height 90
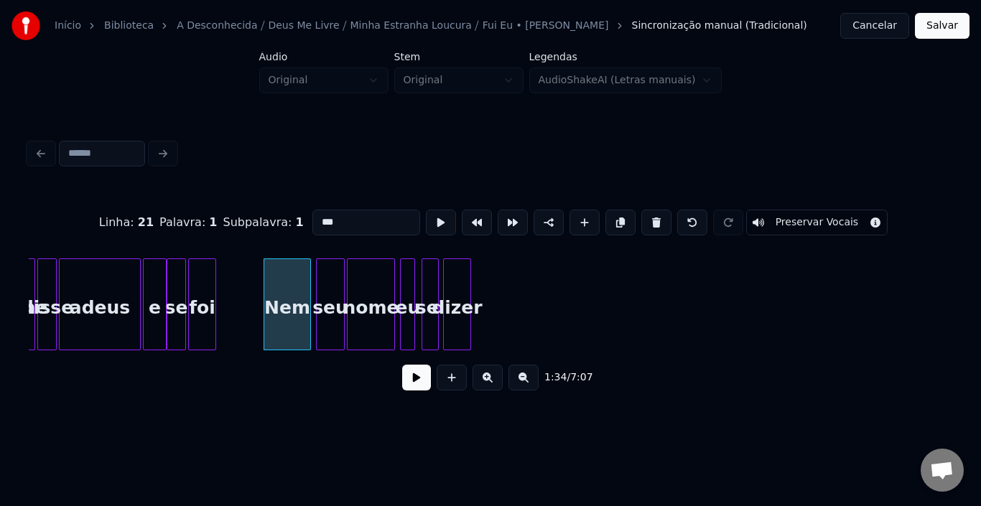
click at [417, 382] on button at bounding box center [416, 378] width 29 height 26
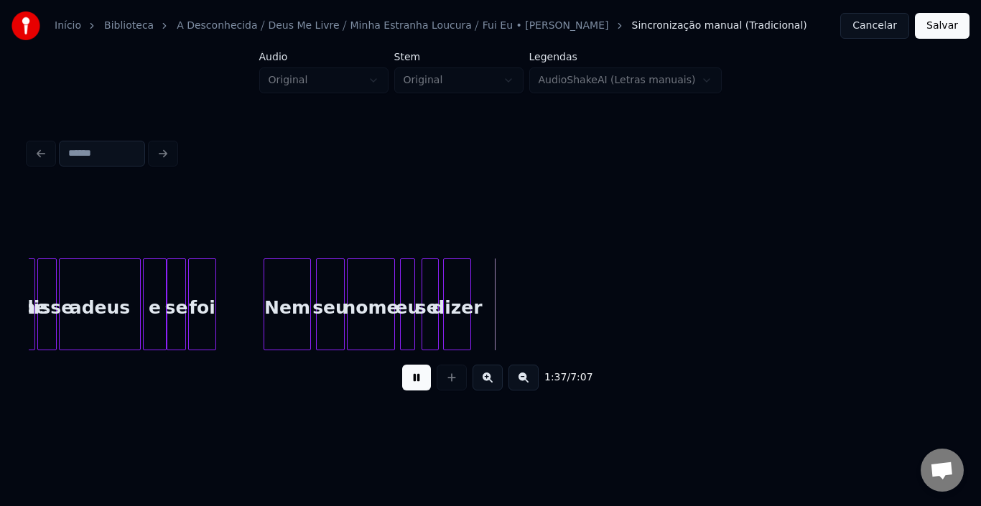
click at [417, 381] on button at bounding box center [416, 378] width 29 height 26
click at [423, 389] on button at bounding box center [416, 378] width 29 height 26
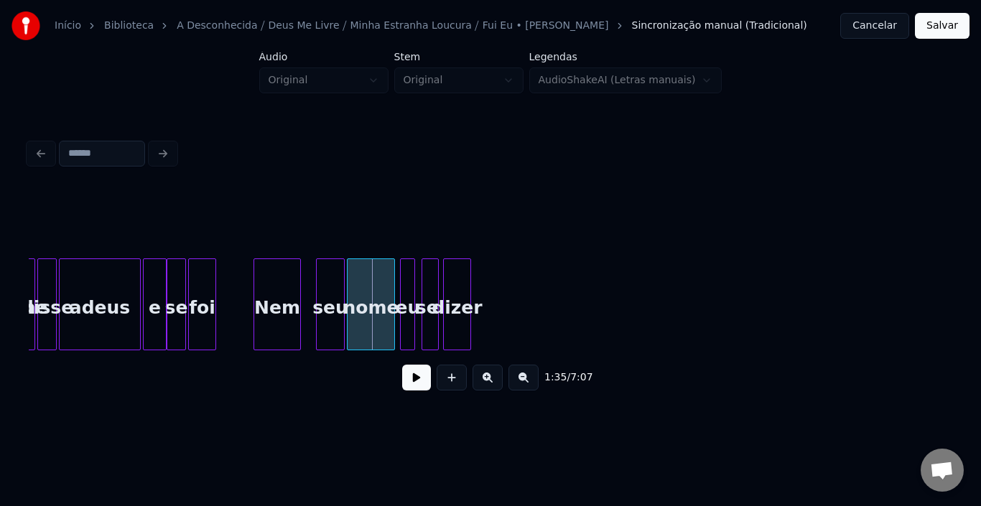
click at [283, 292] on div "Nem" at bounding box center [277, 308] width 46 height 98
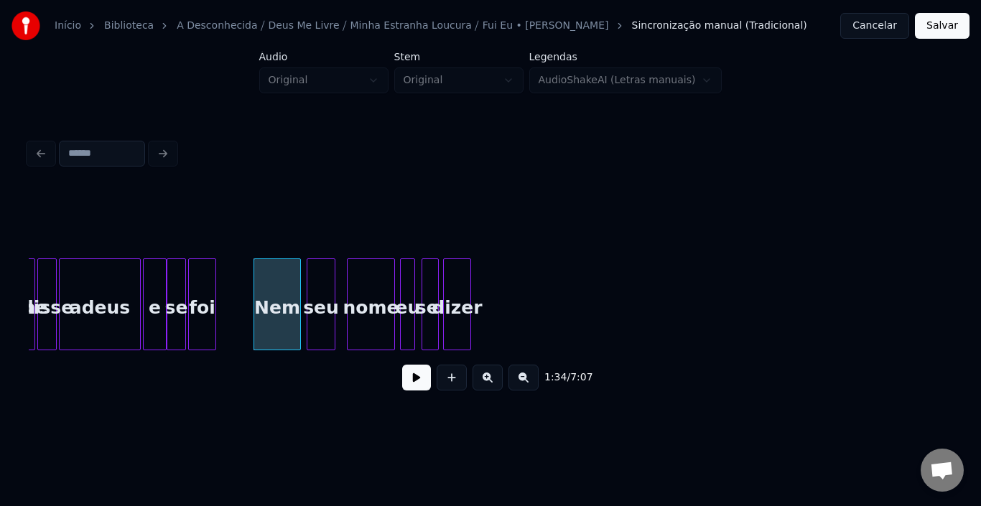
click at [318, 287] on div "seu" at bounding box center [320, 308] width 27 height 98
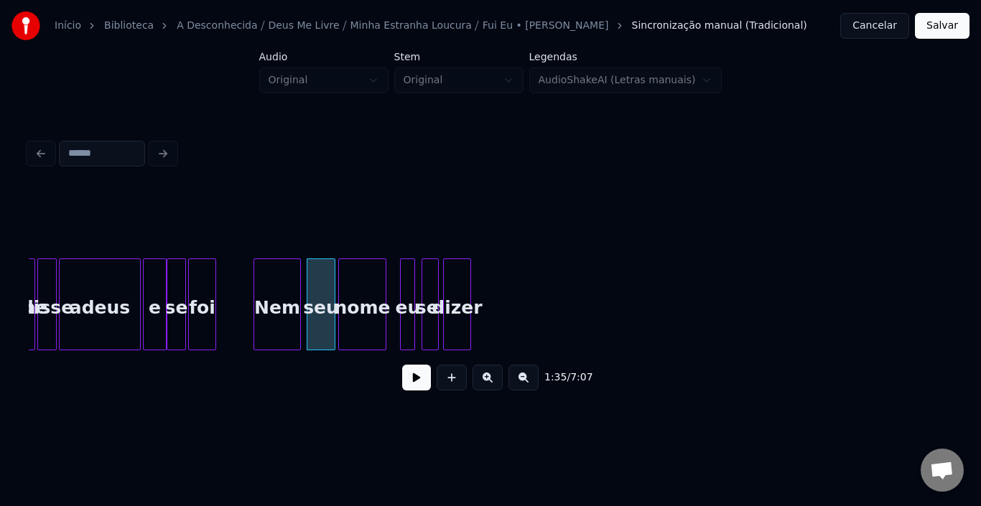
click at [355, 289] on div "nome" at bounding box center [362, 308] width 47 height 98
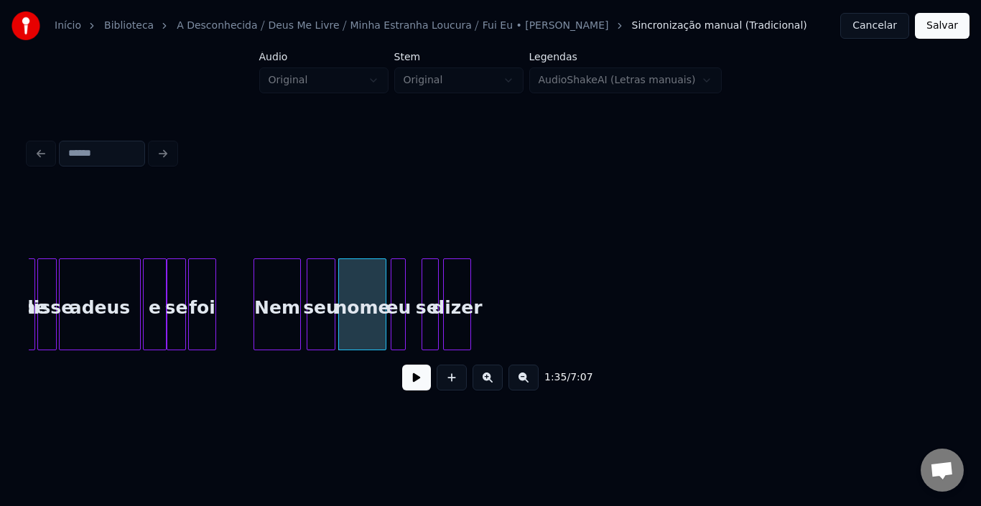
click at [399, 289] on div "eu" at bounding box center [398, 308] width 14 height 98
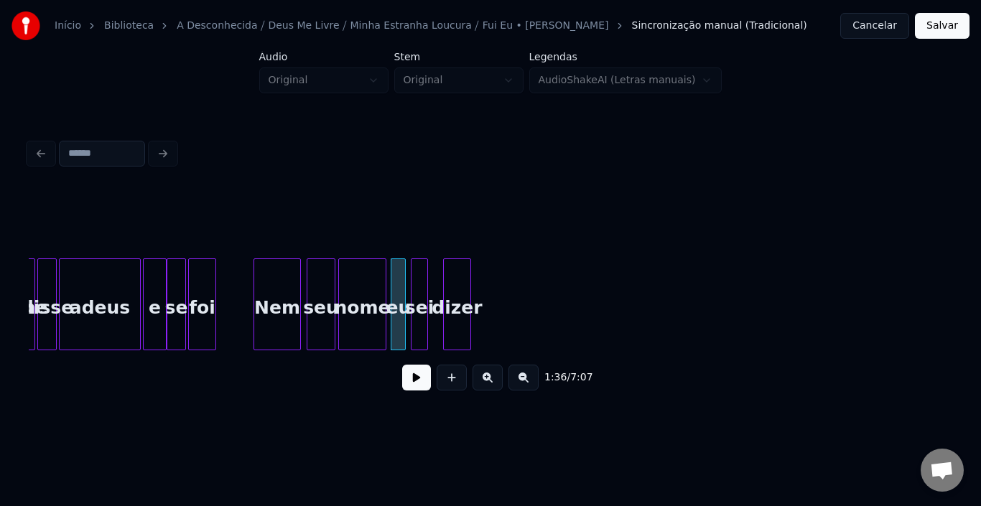
click at [421, 288] on div "sei" at bounding box center [420, 308] width 16 height 98
click at [445, 289] on div "dizer" at bounding box center [447, 308] width 27 height 98
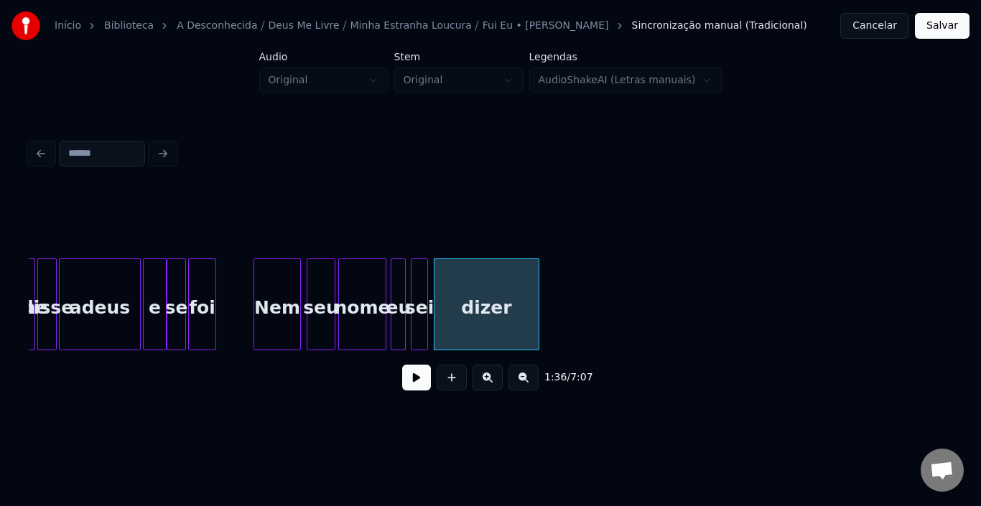
click at [537, 288] on div at bounding box center [536, 304] width 4 height 90
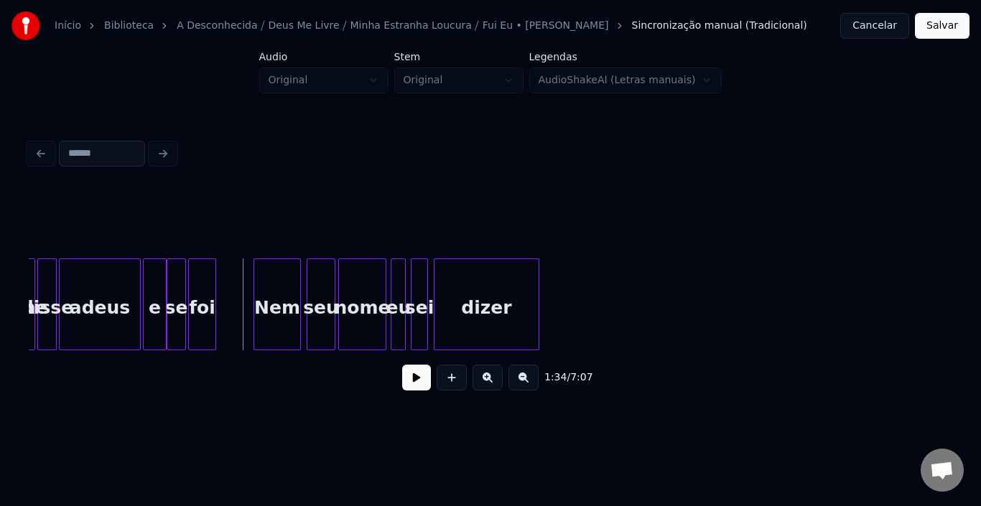
click at [414, 391] on button at bounding box center [416, 378] width 29 height 26
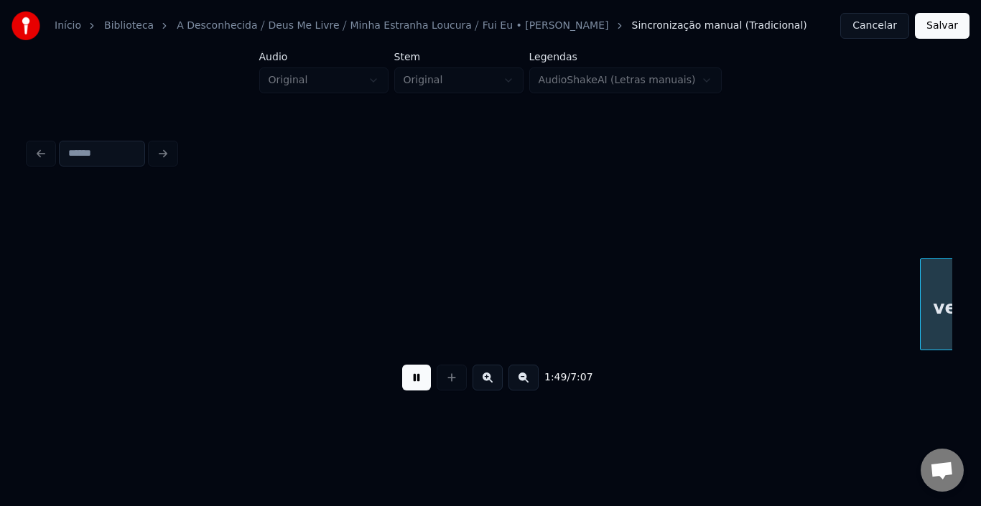
scroll to position [0, 11804]
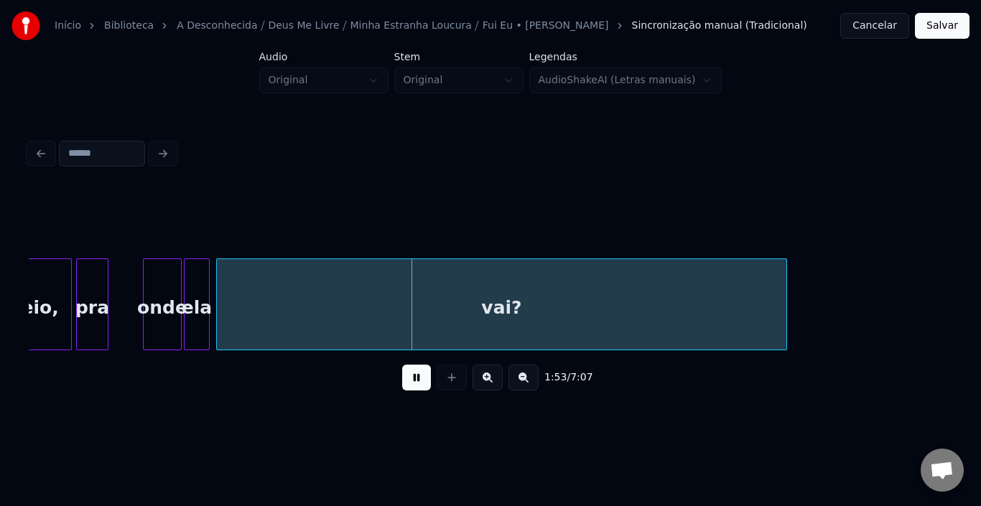
click at [412, 391] on button at bounding box center [416, 378] width 29 height 26
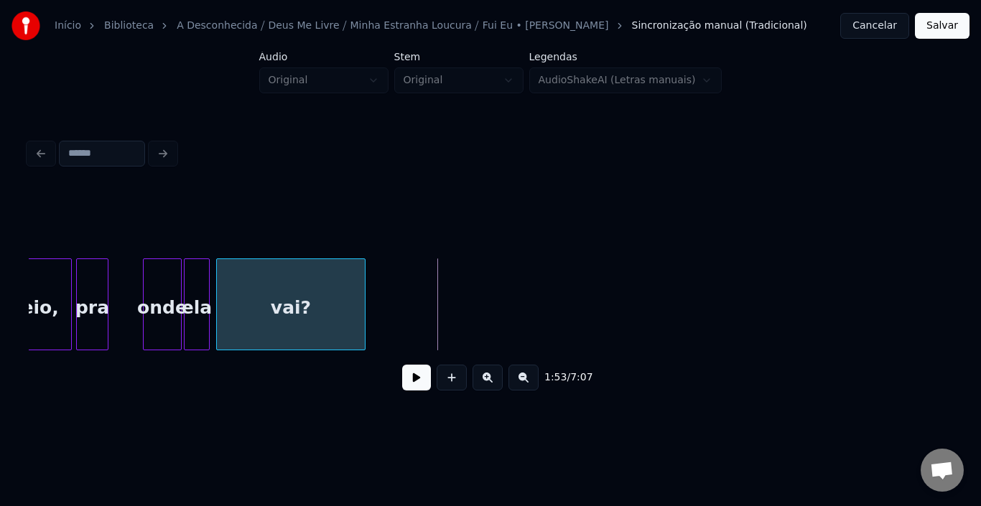
click at [361, 313] on div at bounding box center [363, 304] width 4 height 90
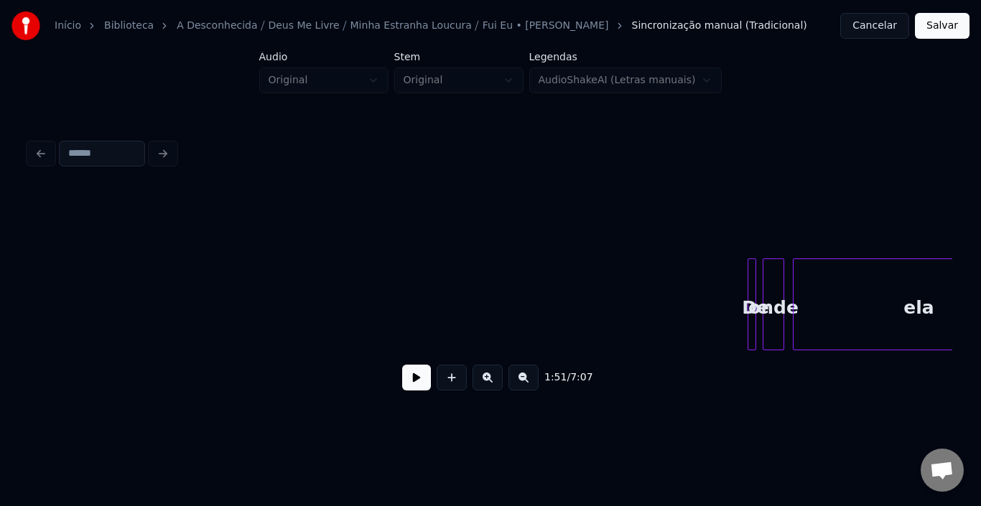
scroll to position [0, 12207]
click at [524, 384] on button at bounding box center [523, 378] width 30 height 26
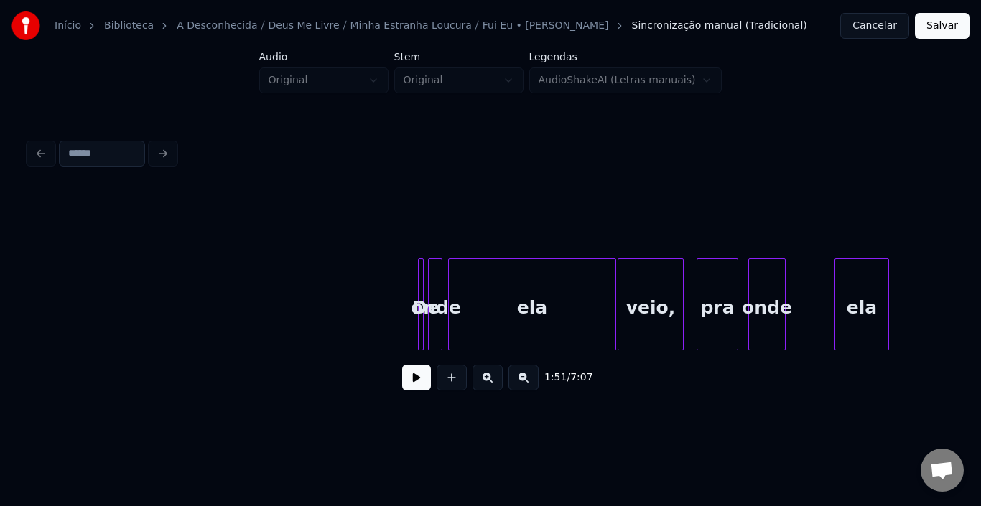
click at [524, 384] on button at bounding box center [523, 378] width 30 height 26
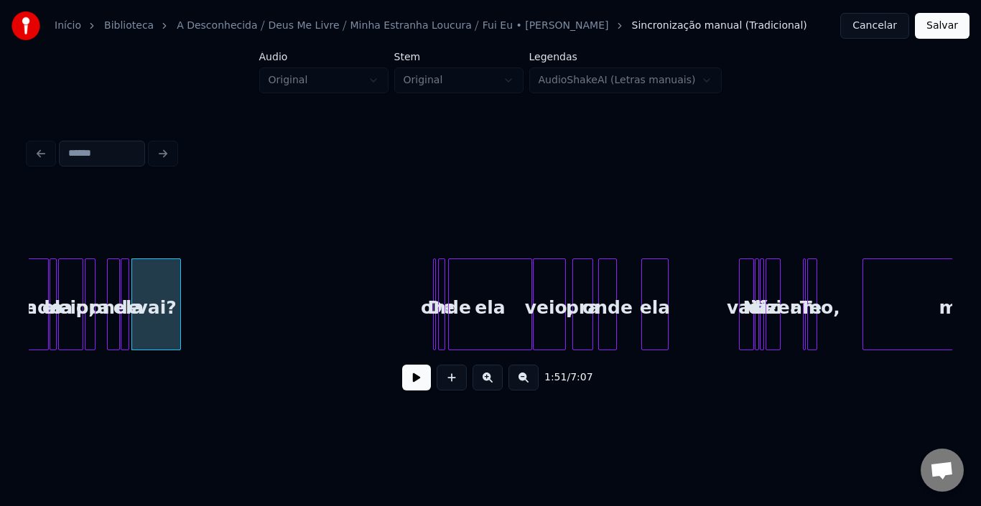
scroll to position [0, 3780]
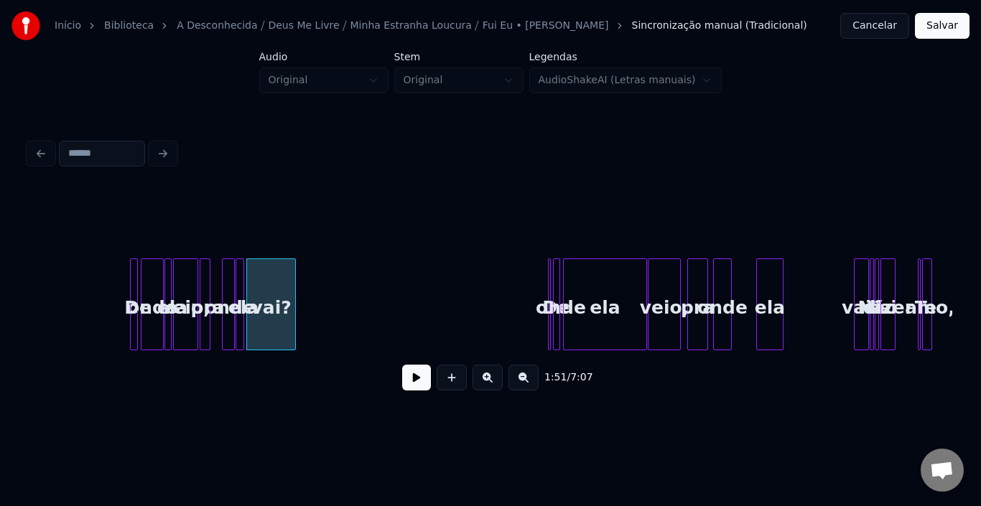
click at [27, 352] on div "1:51 / 7:07" at bounding box center [490, 268] width 935 height 284
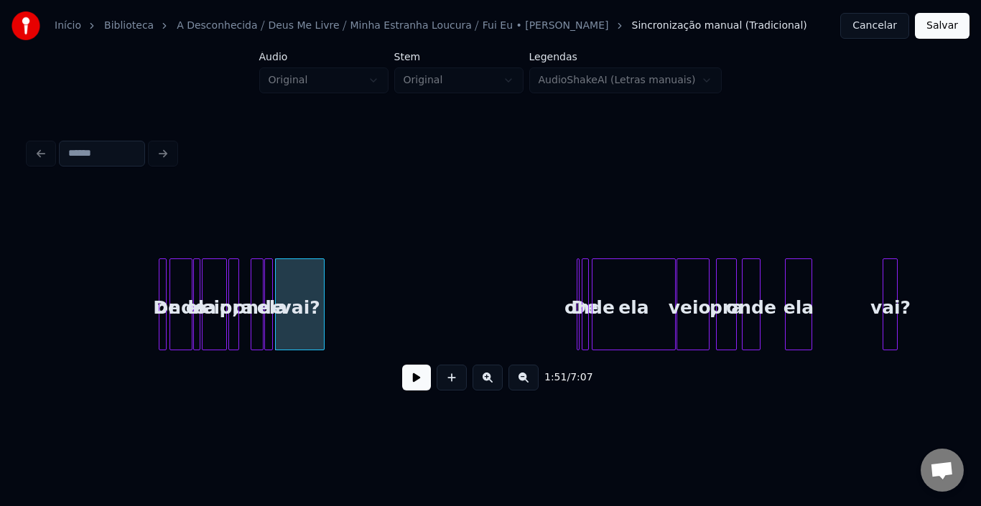
scroll to position [0, 3607]
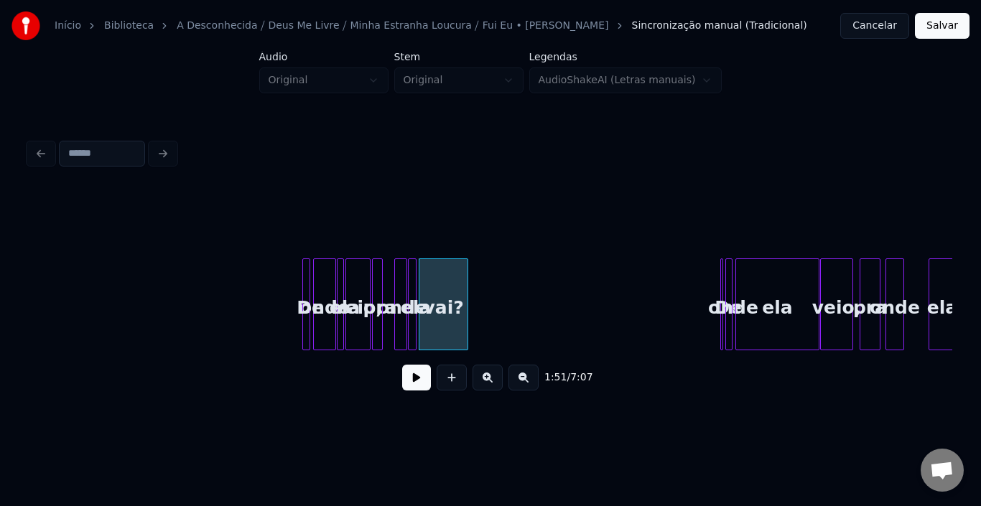
click at [488, 382] on button at bounding box center [488, 378] width 30 height 26
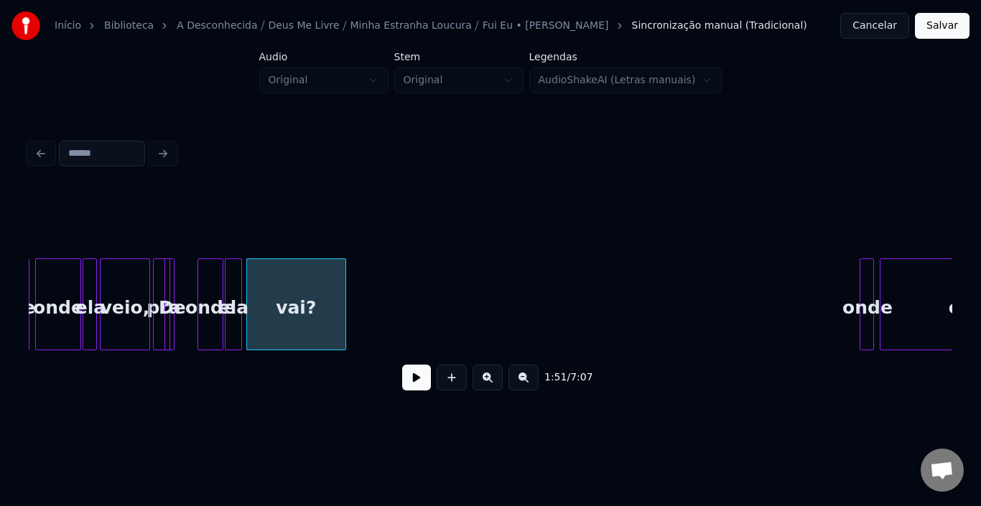
scroll to position [0, 7743]
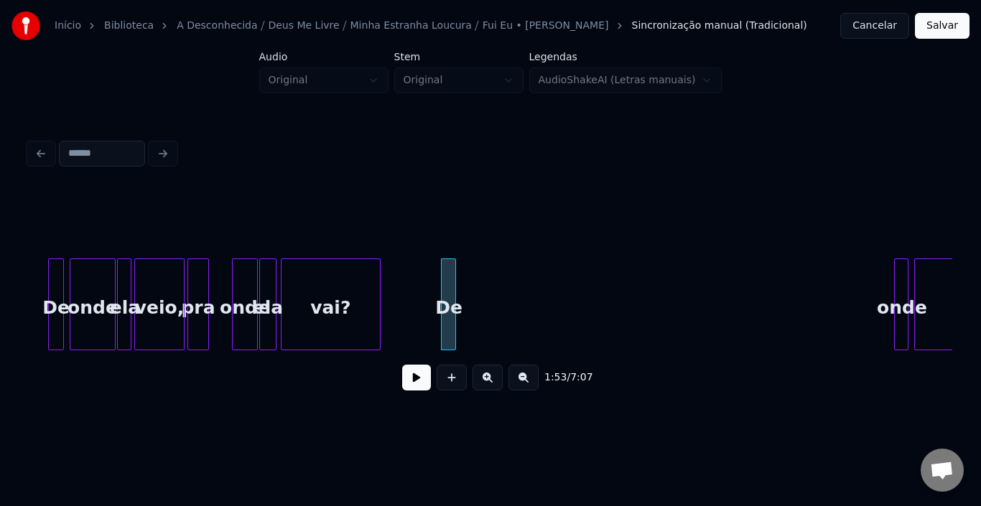
click at [454, 282] on div at bounding box center [453, 304] width 4 height 90
click at [55, 279] on div "De" at bounding box center [57, 308] width 14 height 98
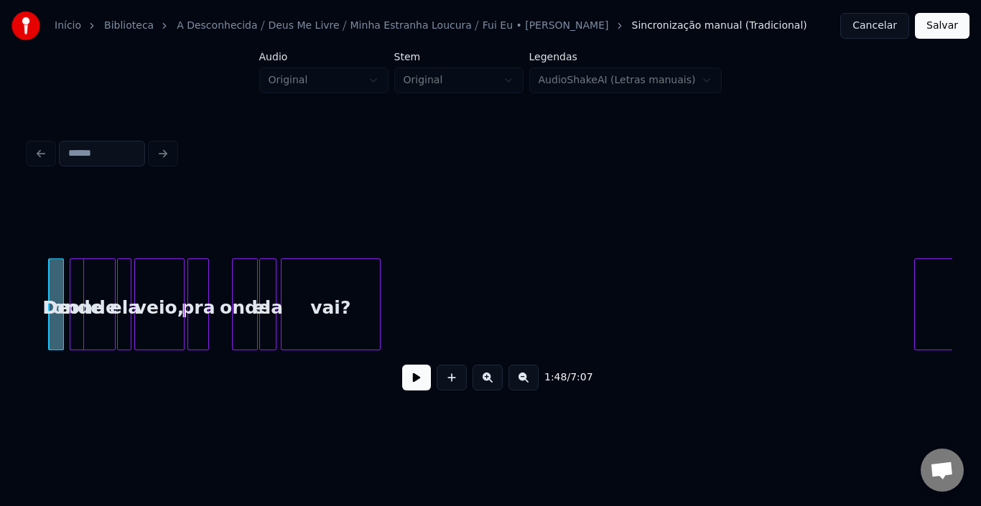
click at [78, 289] on div "onde" at bounding box center [77, 308] width 14 height 98
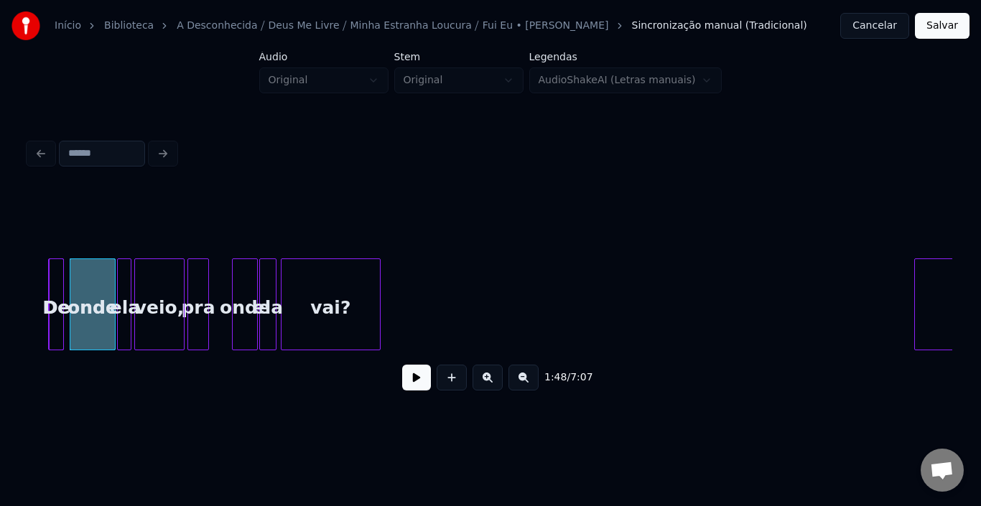
click at [111, 287] on div at bounding box center [113, 304] width 4 height 90
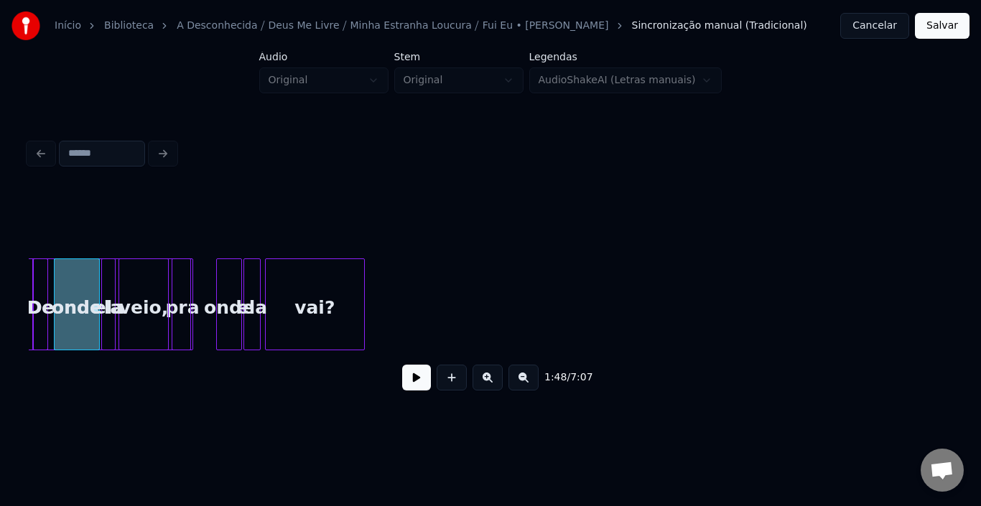
scroll to position [0, 7740]
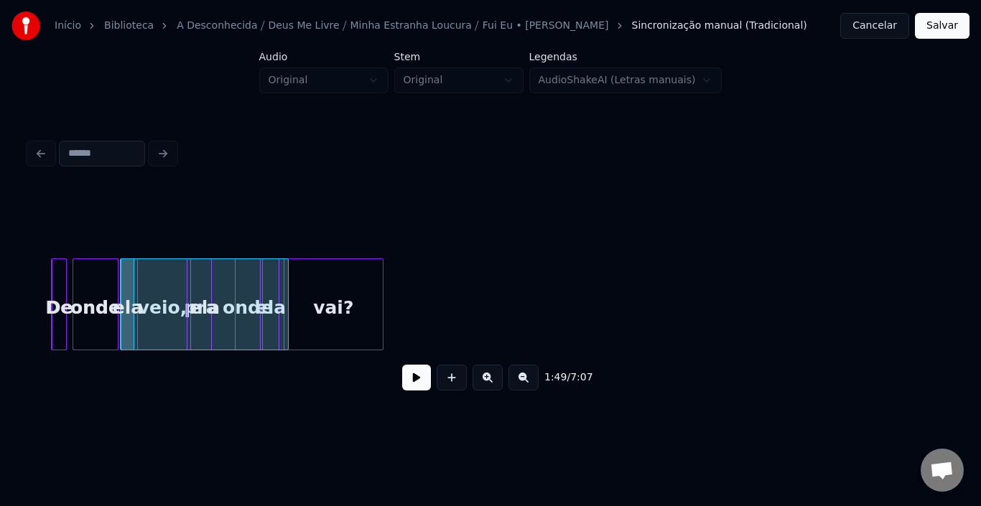
click at [289, 301] on div "vai?" at bounding box center [333, 308] width 98 height 98
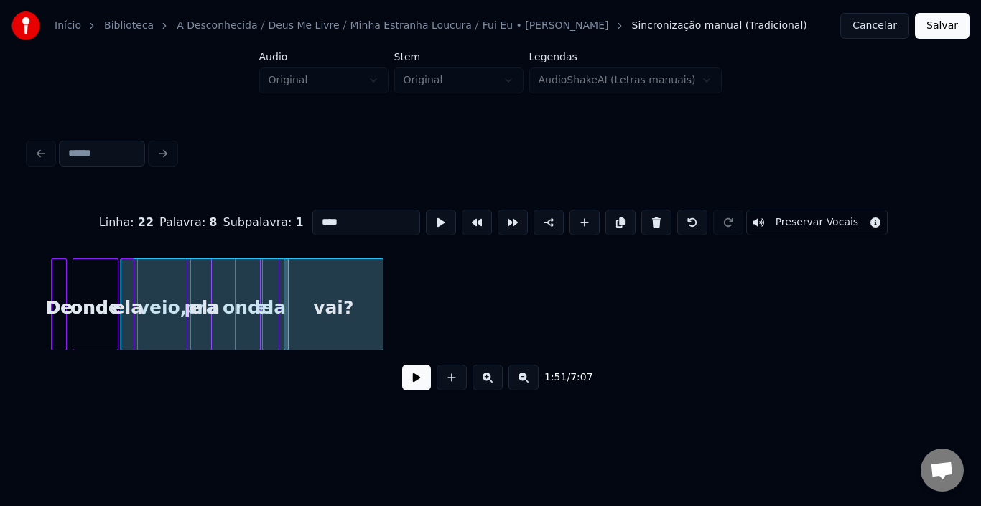
click at [155, 302] on div "ela" at bounding box center [204, 308] width 167 height 98
type input "***"
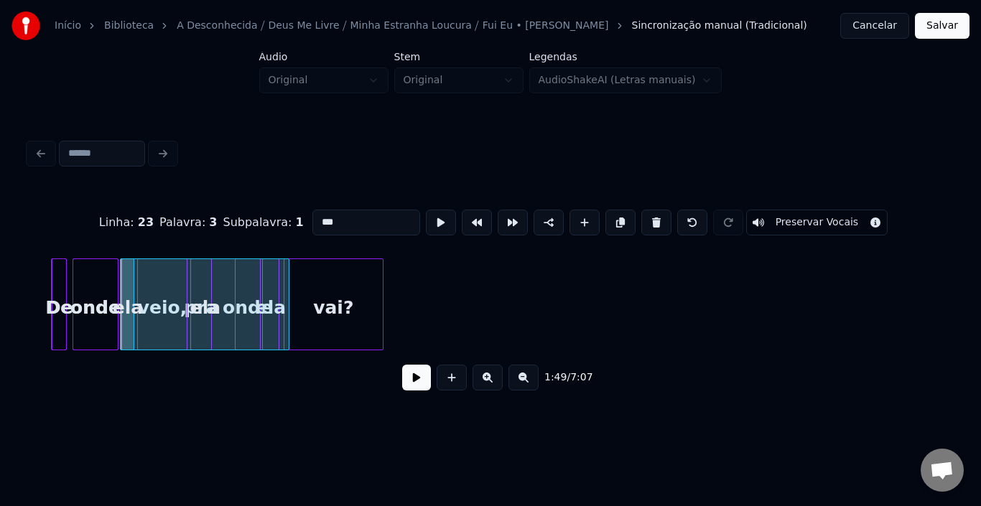
click at [162, 302] on div "ela" at bounding box center [205, 308] width 167 height 98
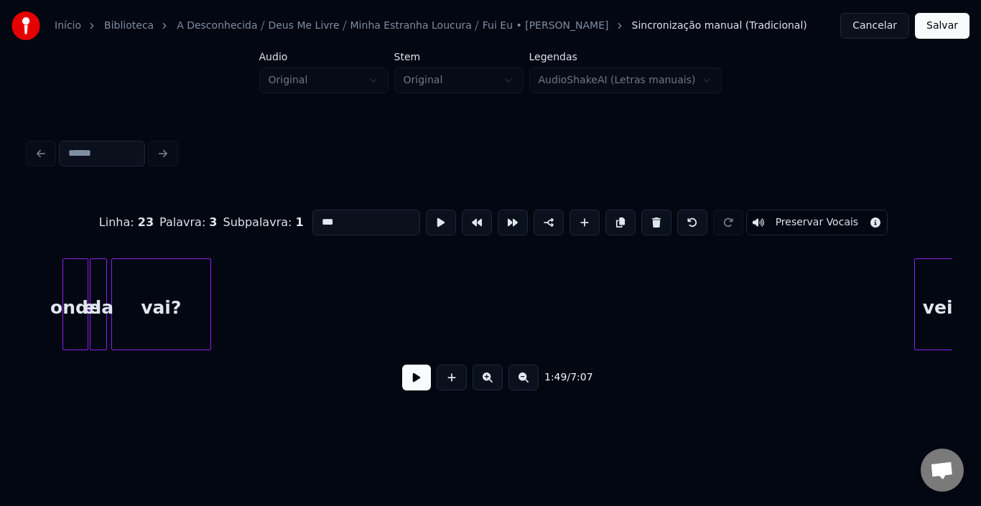
scroll to position [0, 7941]
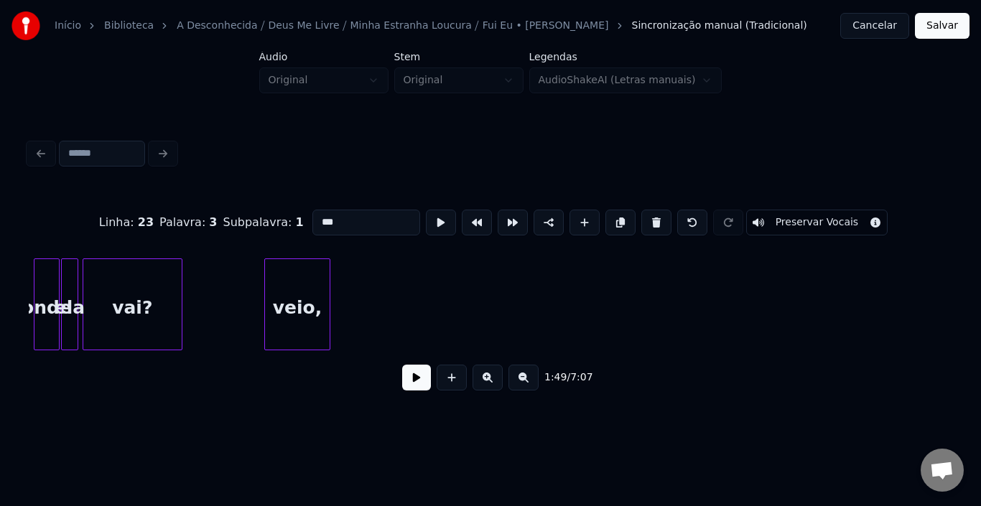
click at [294, 301] on div "veio," at bounding box center [297, 308] width 65 height 98
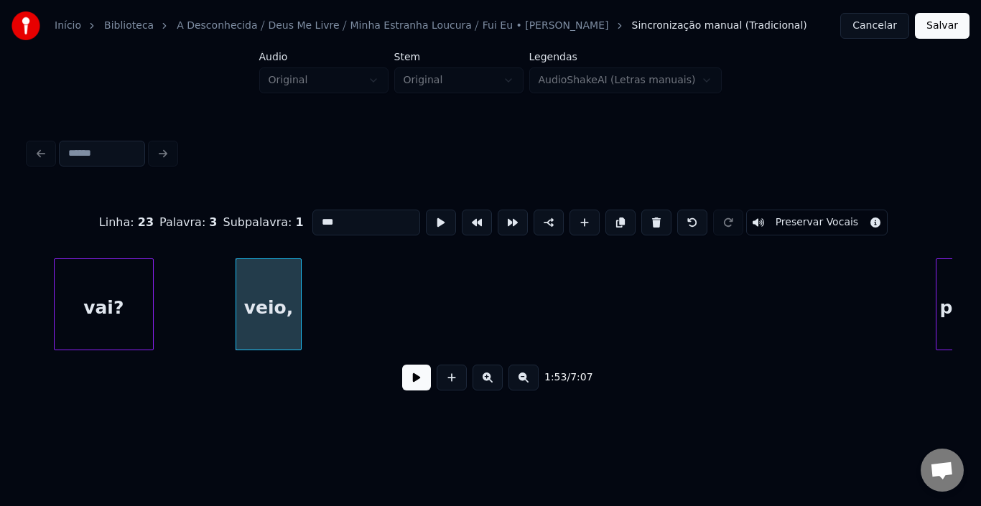
scroll to position [0, 8056]
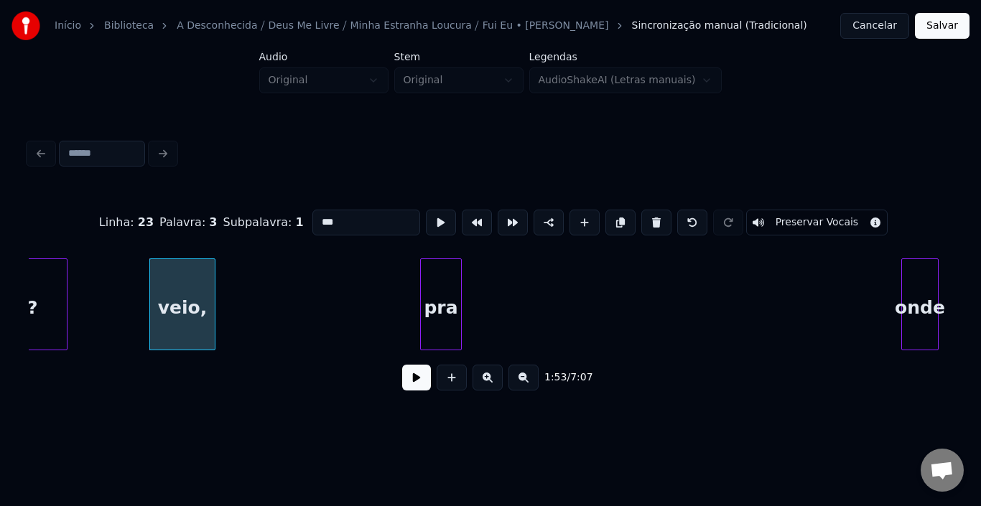
click at [421, 294] on div "pra" at bounding box center [441, 308] width 40 height 98
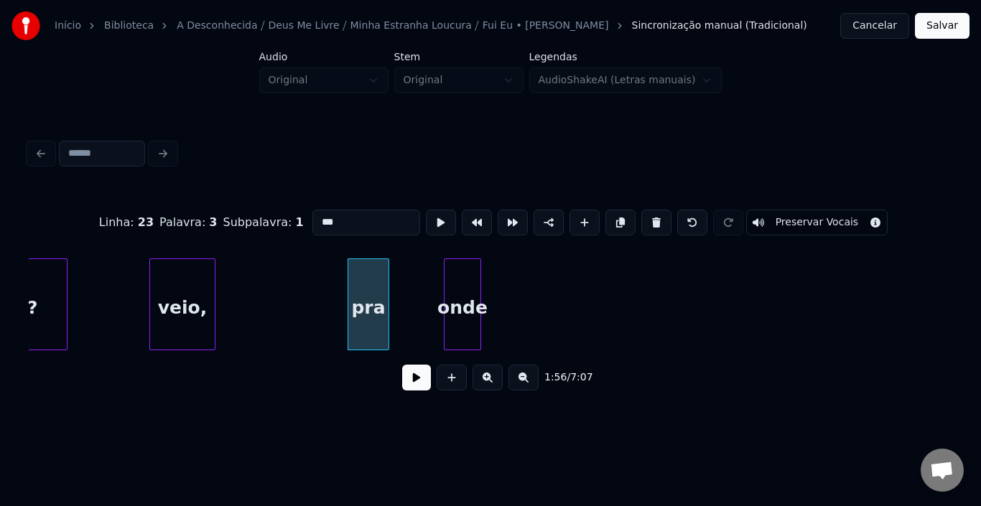
click at [445, 302] on div "onde" at bounding box center [463, 308] width 36 height 98
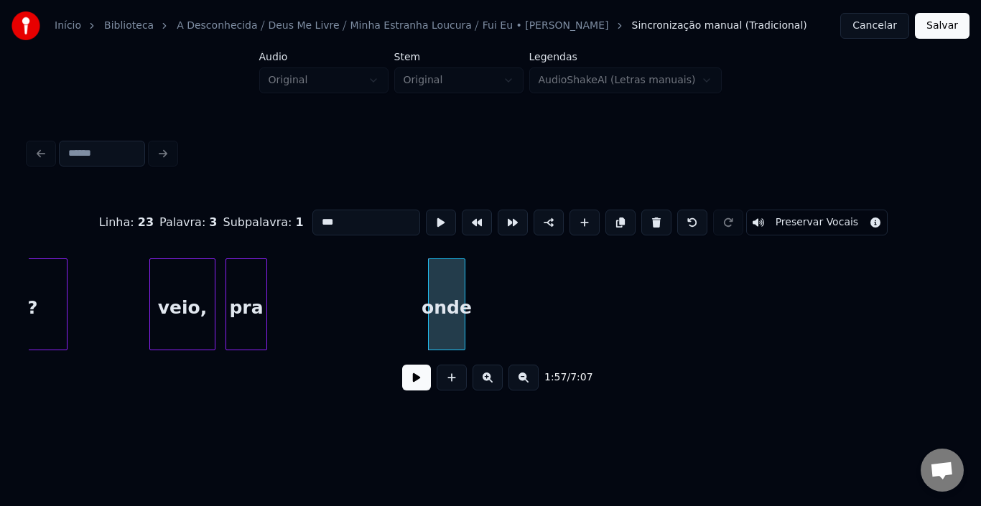
click at [237, 281] on div "pra" at bounding box center [246, 308] width 40 height 98
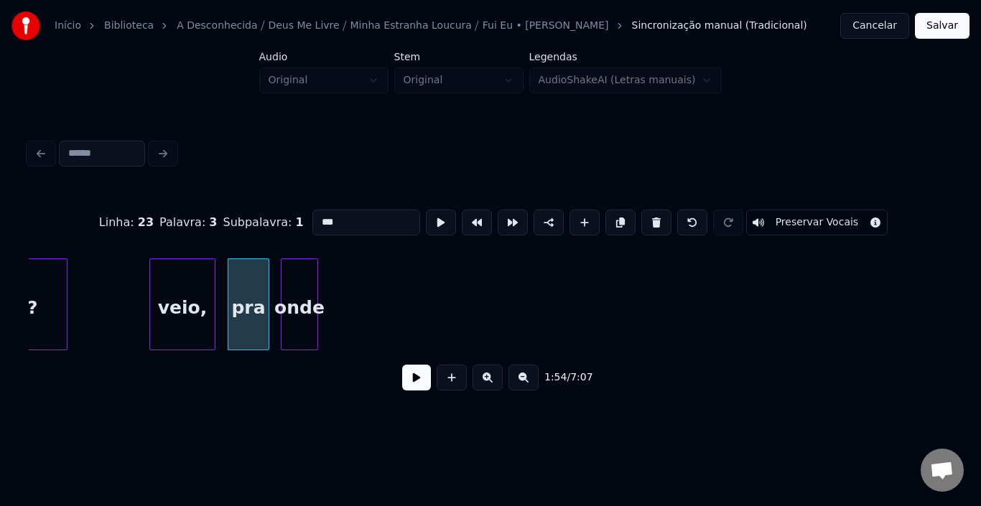
click at [297, 272] on div "onde" at bounding box center [300, 308] width 36 height 98
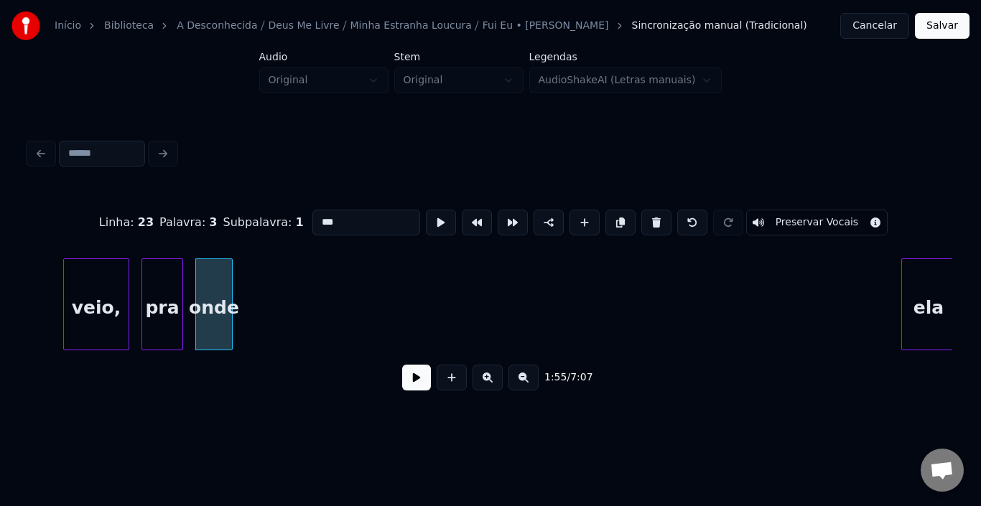
scroll to position [0, 8171]
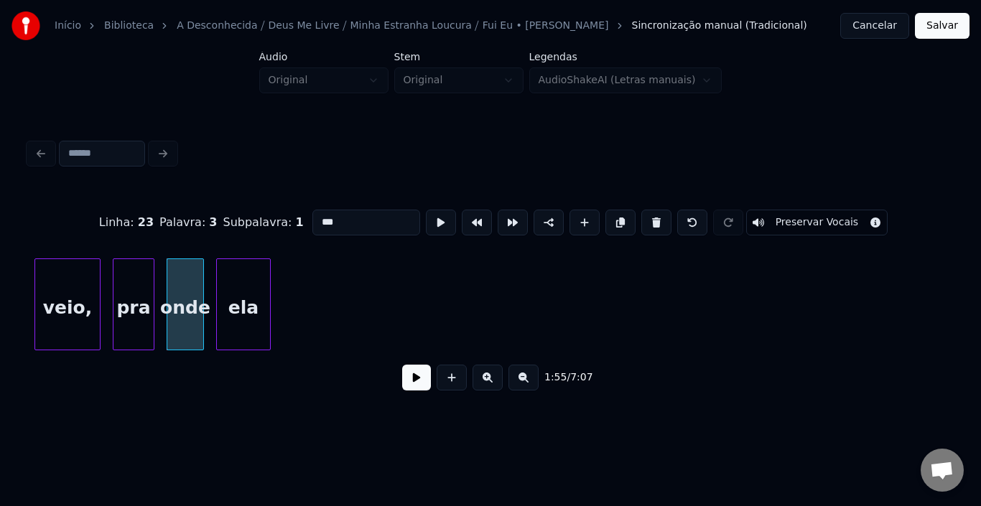
click at [237, 295] on div "ela" at bounding box center [243, 308] width 53 height 98
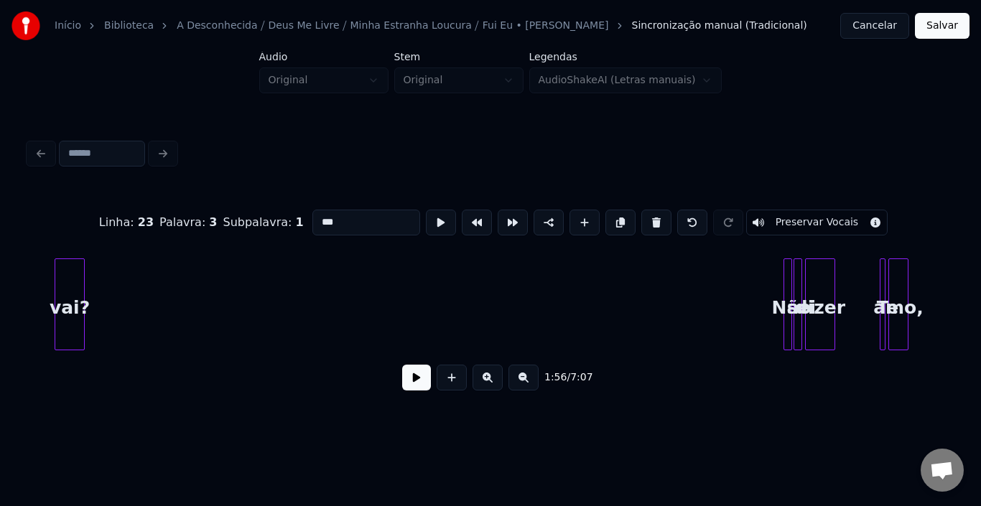
scroll to position [0, 8461]
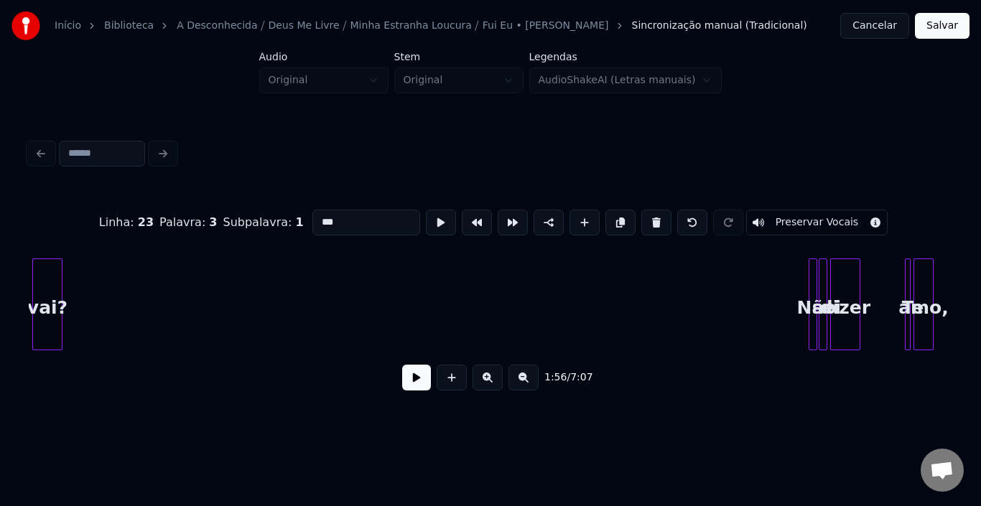
click at [19, 297] on div "Início Biblioteca A Desconhecida ⧸ [DEMOGRAPHIC_DATA] Me Livre ⧸ Minha Estranha…" at bounding box center [490, 210] width 981 height 420
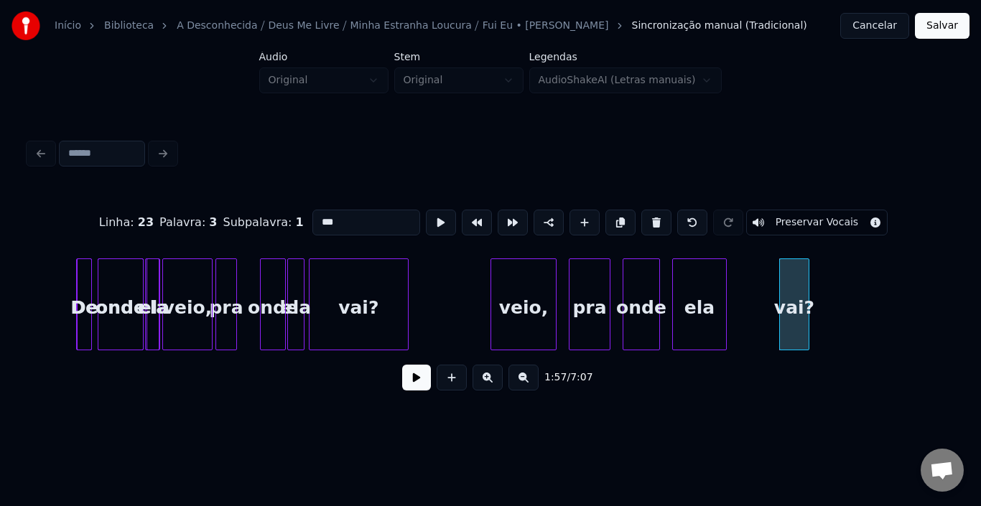
scroll to position [0, 7686]
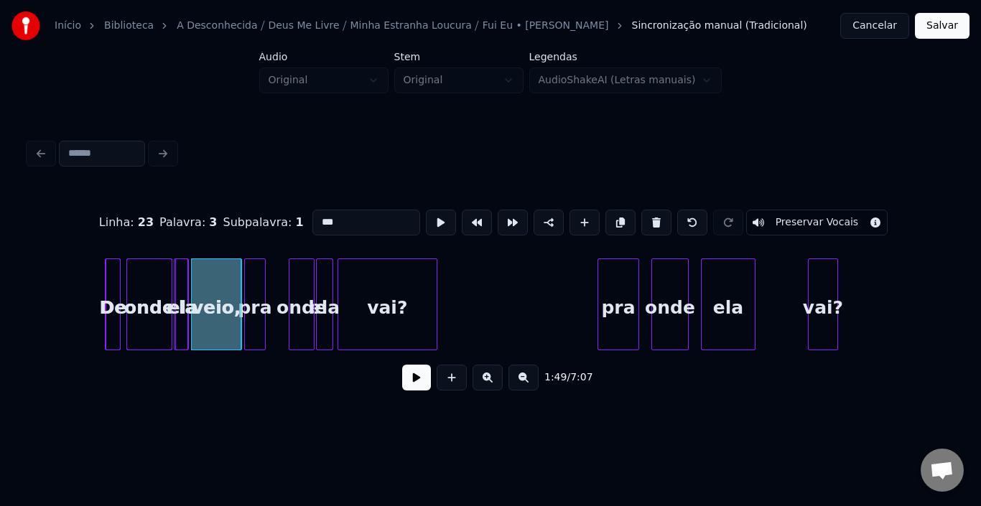
click at [241, 297] on div at bounding box center [239, 304] width 4 height 90
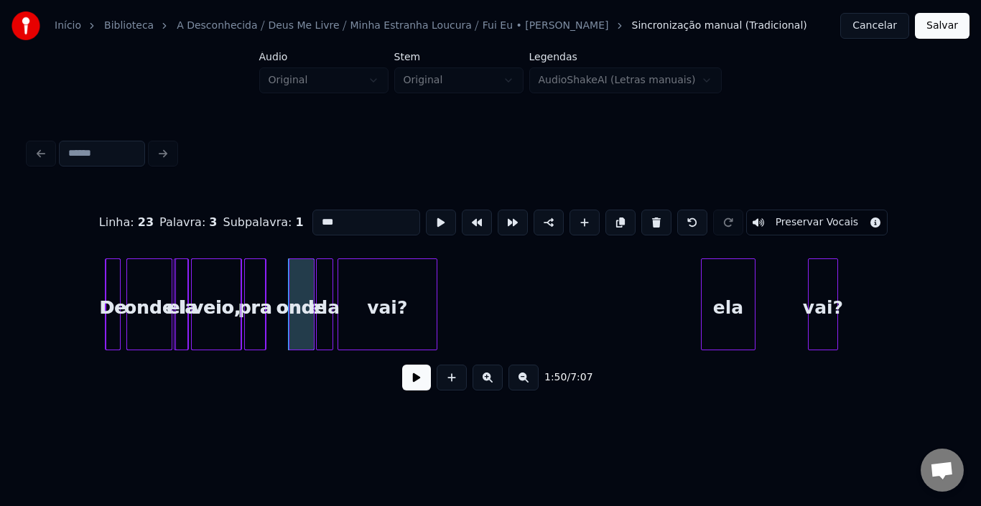
click at [314, 296] on div at bounding box center [312, 304] width 4 height 90
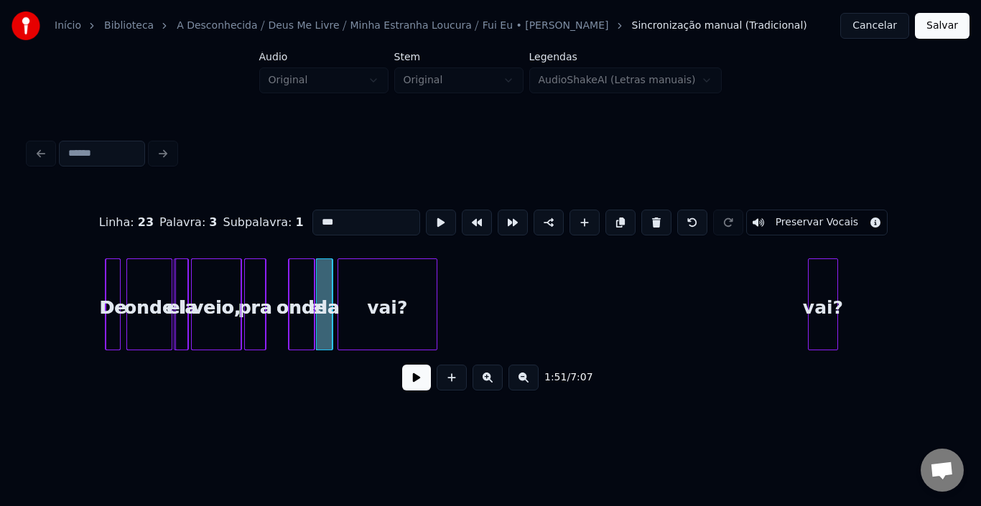
click at [327, 287] on div at bounding box center [329, 304] width 4 height 90
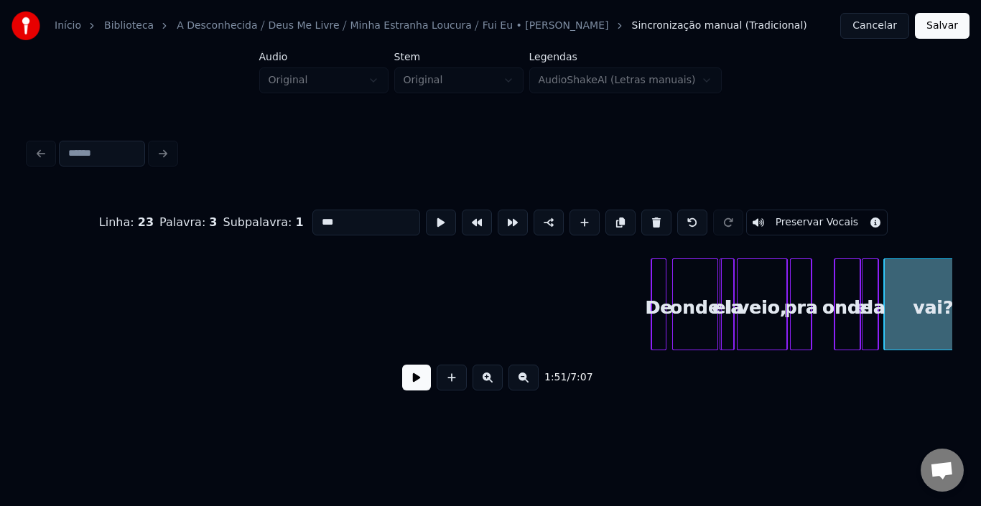
scroll to position [0, 7111]
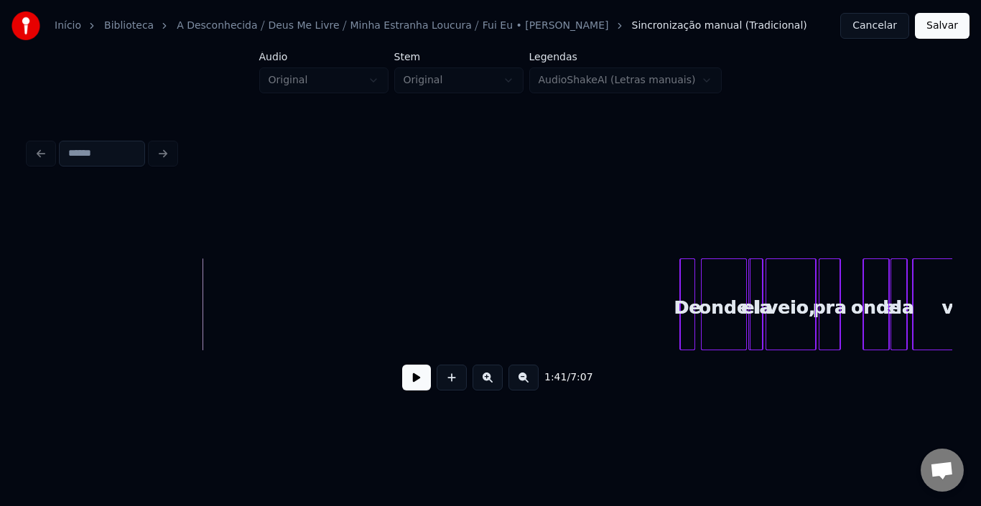
click at [422, 386] on button at bounding box center [416, 378] width 29 height 26
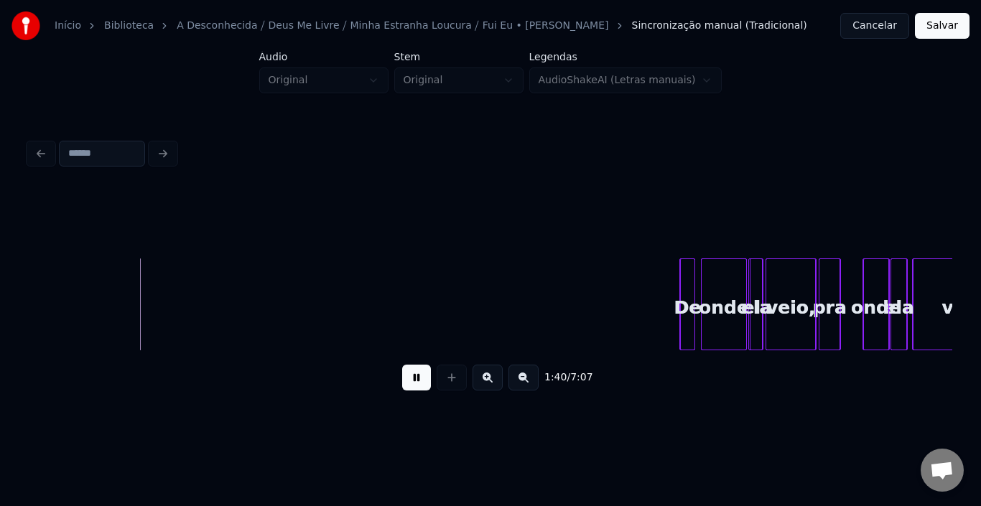
click at [422, 377] on button at bounding box center [416, 378] width 29 height 26
click at [100, 284] on div "De" at bounding box center [98, 308] width 14 height 98
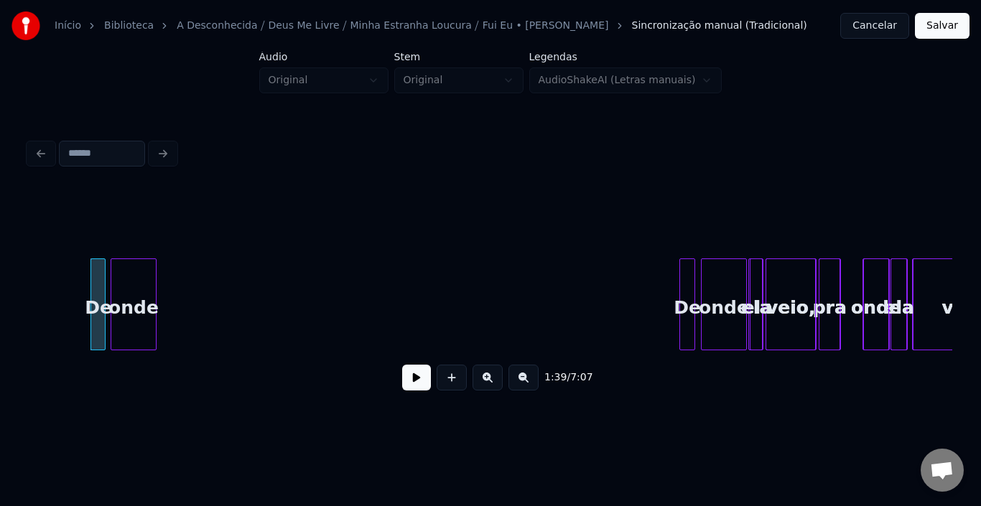
click at [121, 282] on div "onde" at bounding box center [133, 308] width 45 height 98
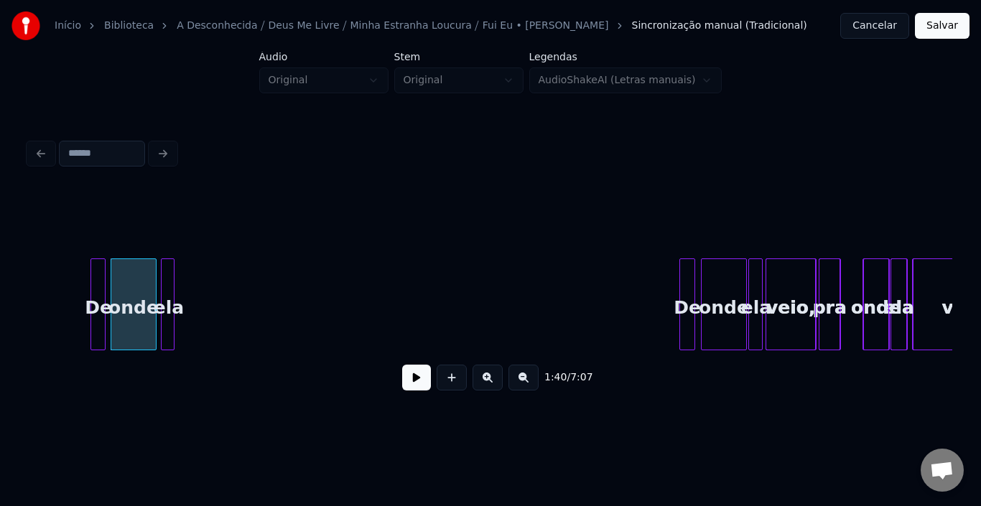
click at [166, 276] on div "ela" at bounding box center [169, 308] width 14 height 98
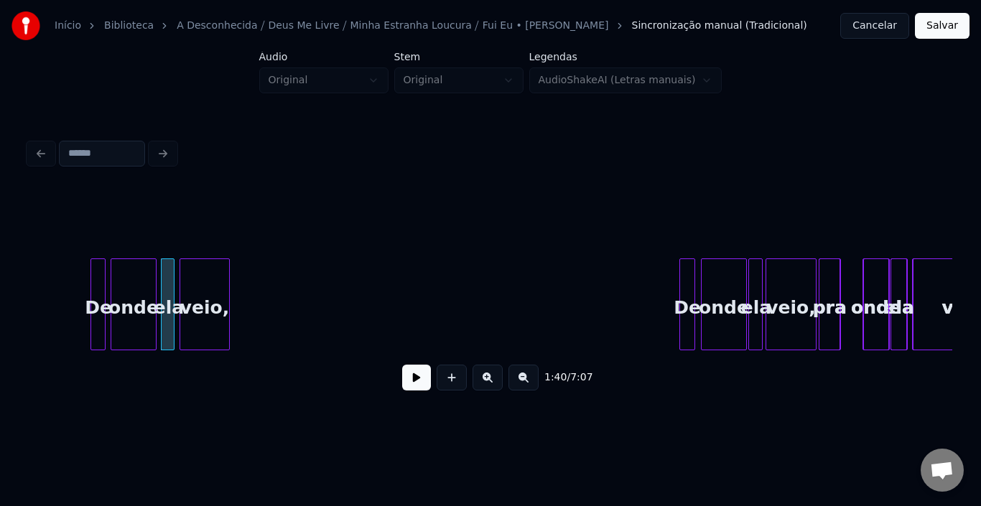
click at [202, 279] on div "veio," at bounding box center [204, 308] width 49 height 98
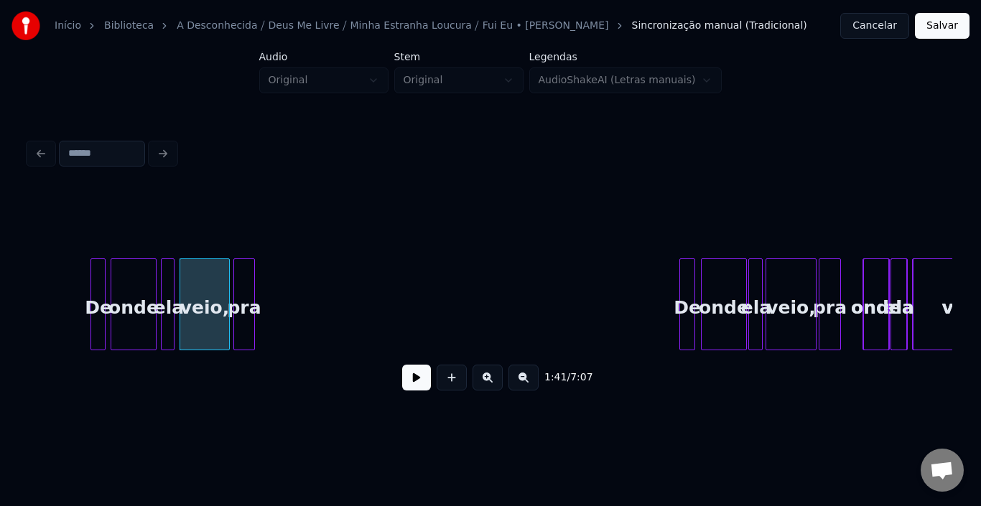
click at [246, 287] on div "pra" at bounding box center [244, 308] width 20 height 98
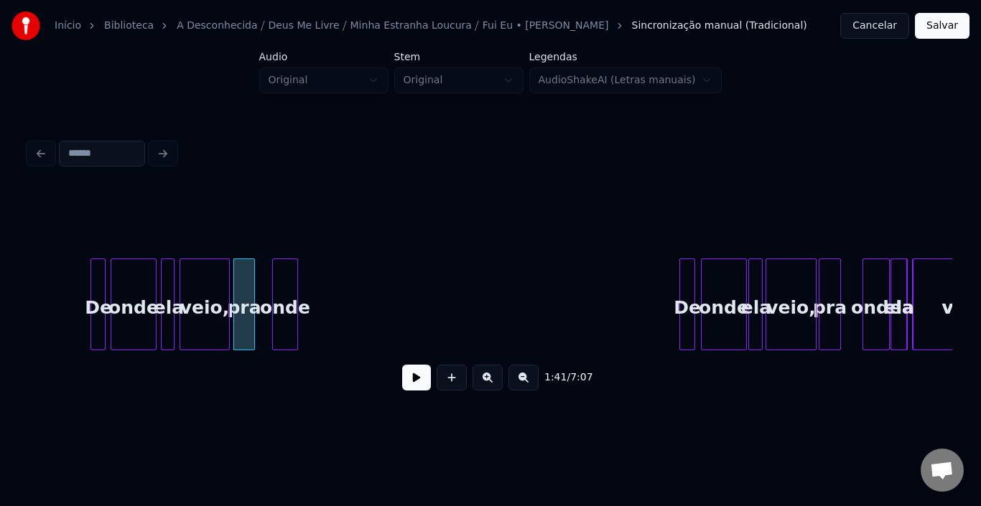
click at [279, 273] on div "onde" at bounding box center [285, 308] width 24 height 98
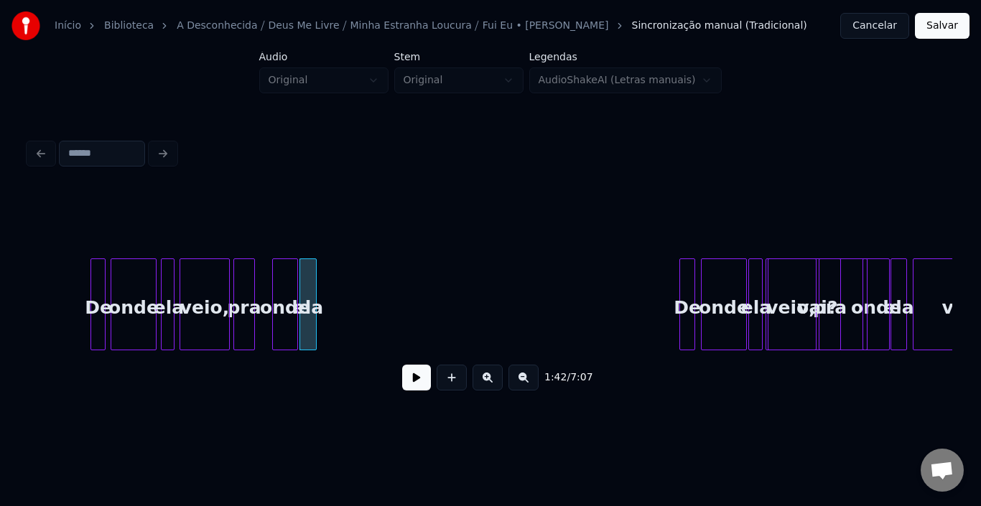
scroll to position [0, 7164]
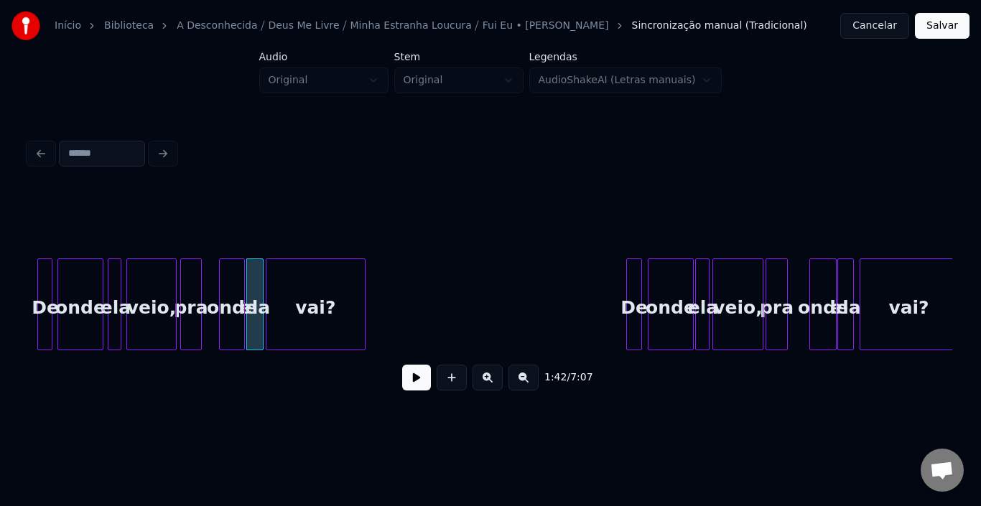
click at [337, 287] on div "vai?" at bounding box center [315, 308] width 98 height 98
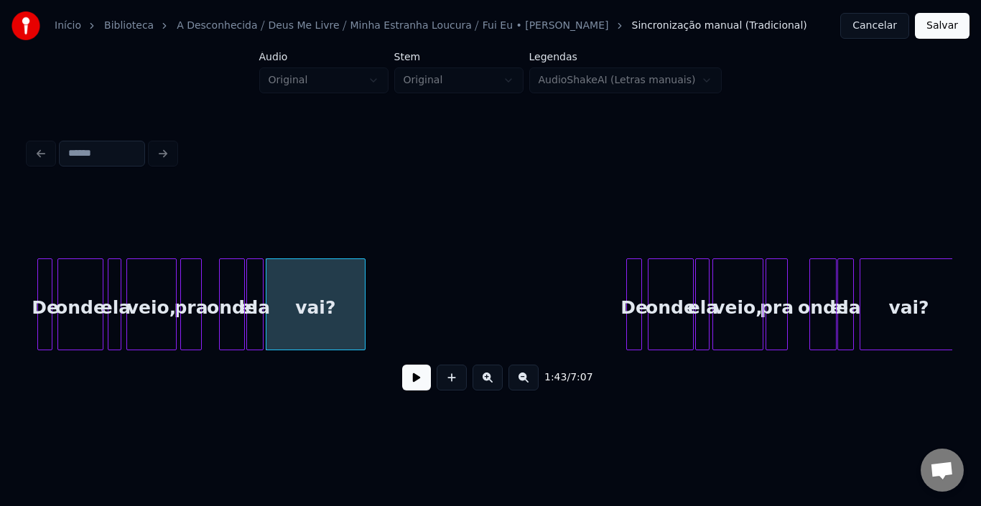
click at [38, 297] on div "De" at bounding box center [45, 308] width 14 height 98
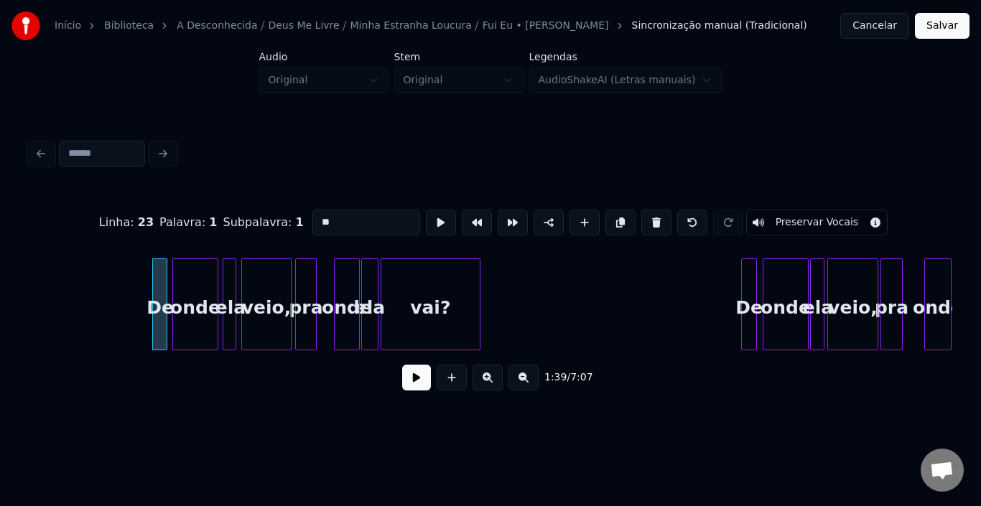
scroll to position [0, 7021]
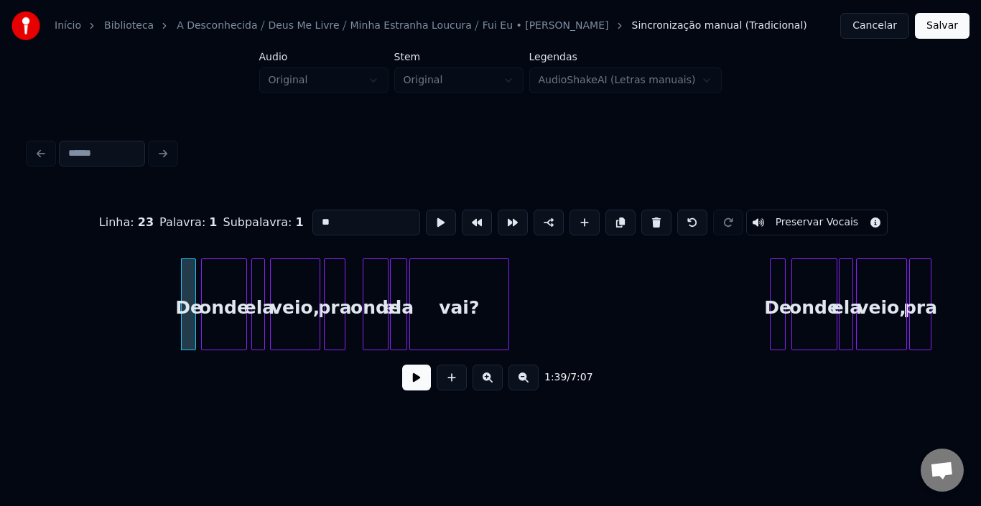
click at [416, 377] on button at bounding box center [416, 378] width 29 height 26
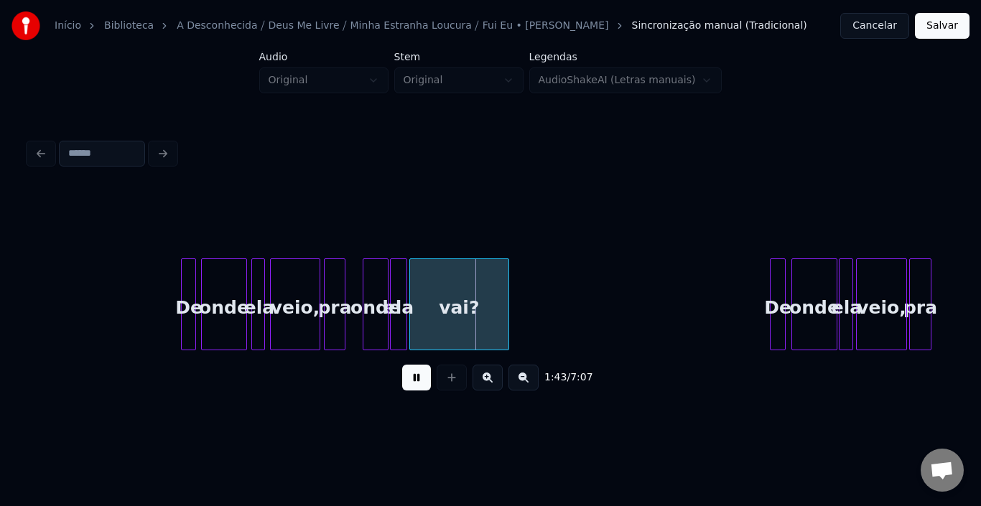
click at [416, 377] on button at bounding box center [416, 378] width 29 height 26
click at [352, 288] on div at bounding box center [354, 304] width 4 height 90
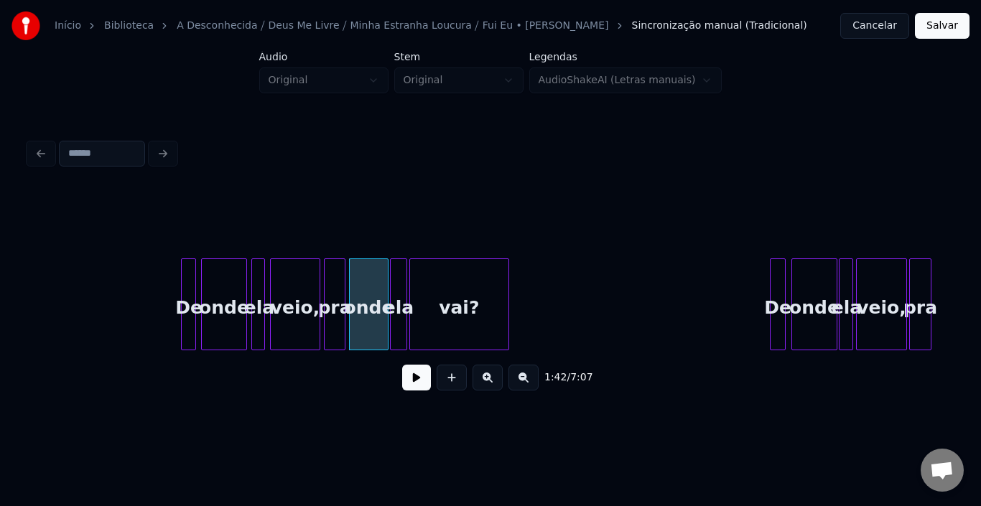
click at [187, 281] on div "De" at bounding box center [189, 308] width 14 height 98
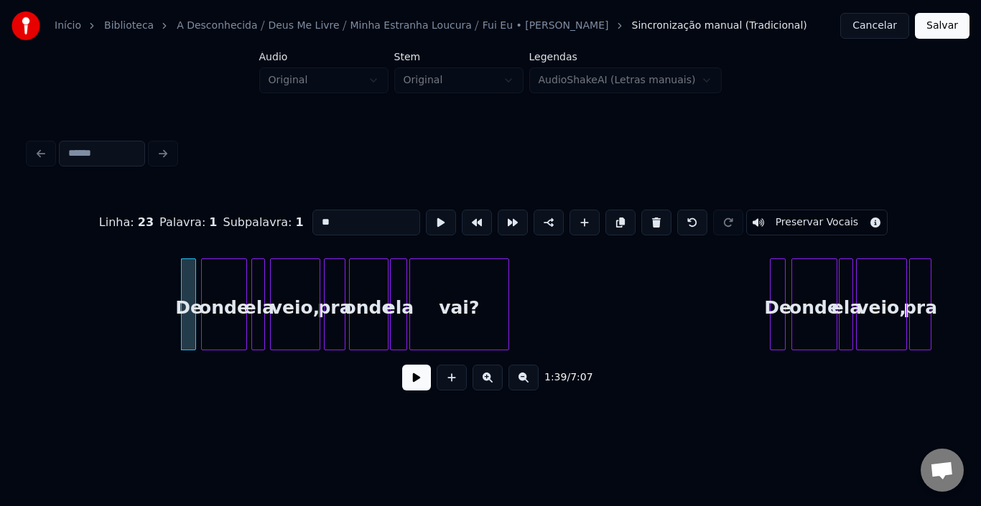
click at [312, 217] on input "**" at bounding box center [366, 223] width 108 height 26
click at [481, 316] on div "vai?" at bounding box center [459, 308] width 98 height 98
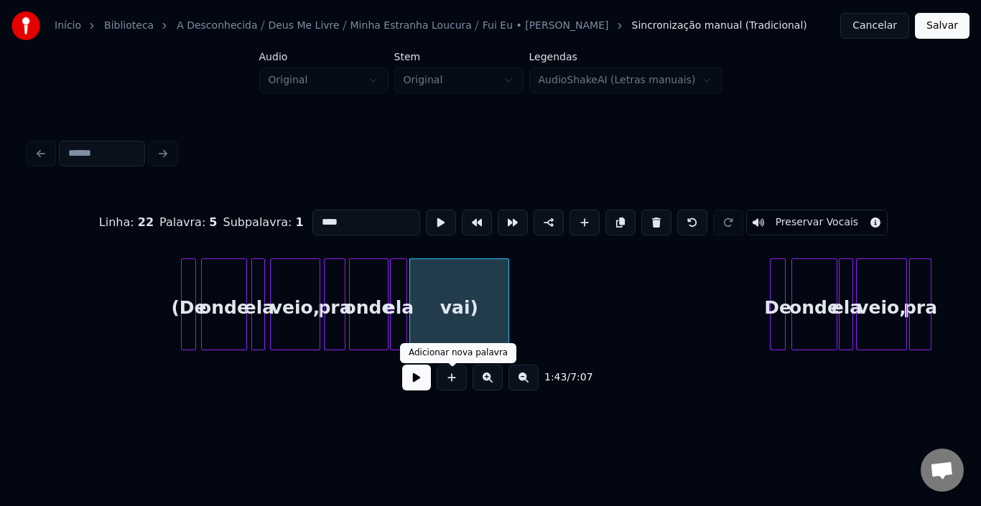
type input "****"
click at [426, 383] on button at bounding box center [416, 378] width 29 height 26
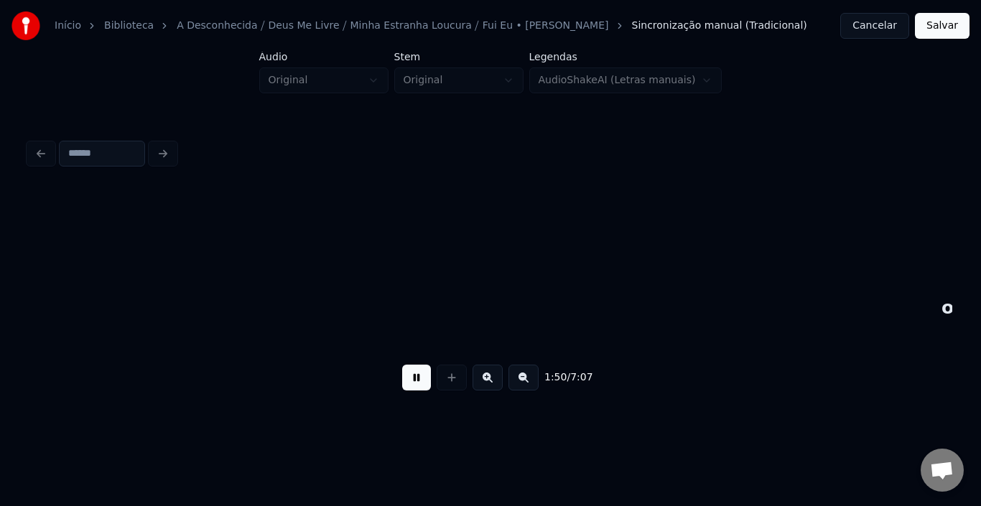
scroll to position [0, 7944]
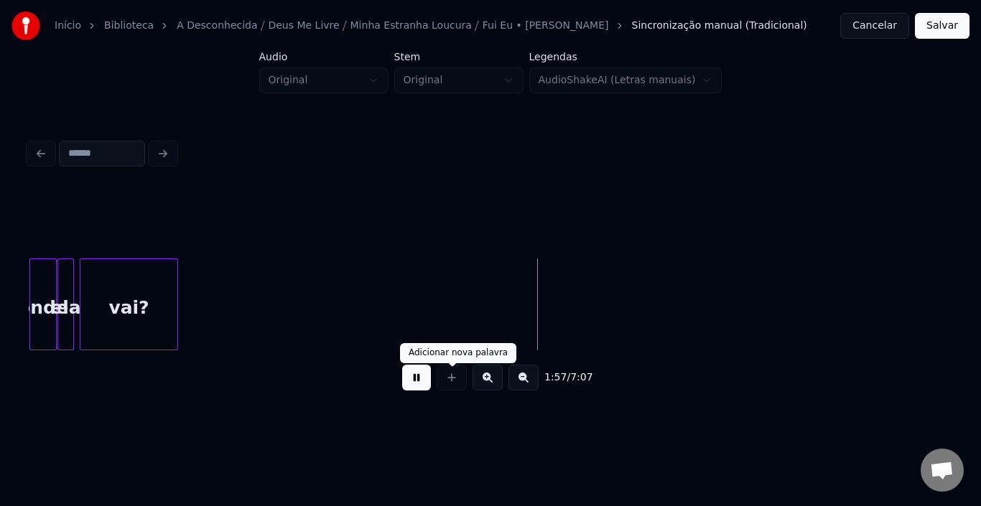
click at [414, 391] on button at bounding box center [416, 378] width 29 height 26
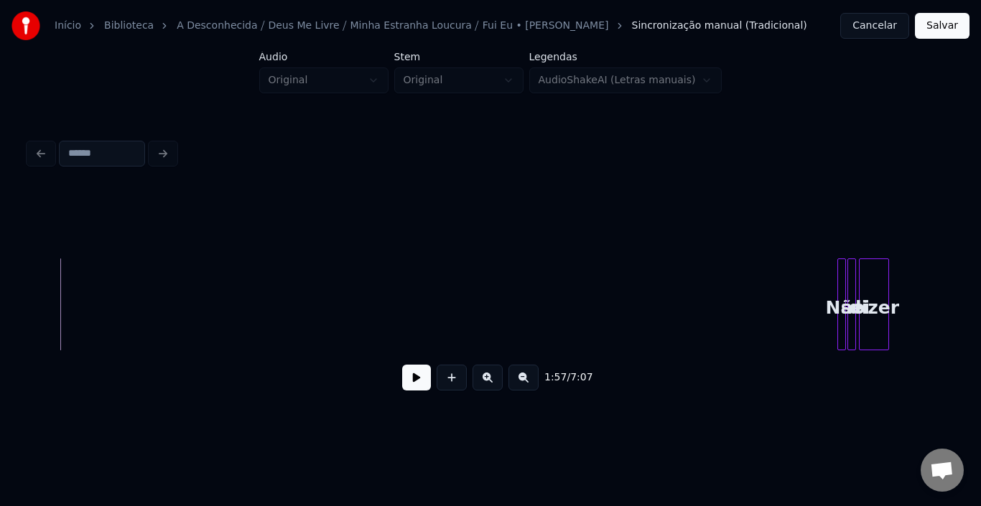
scroll to position [0, 8519]
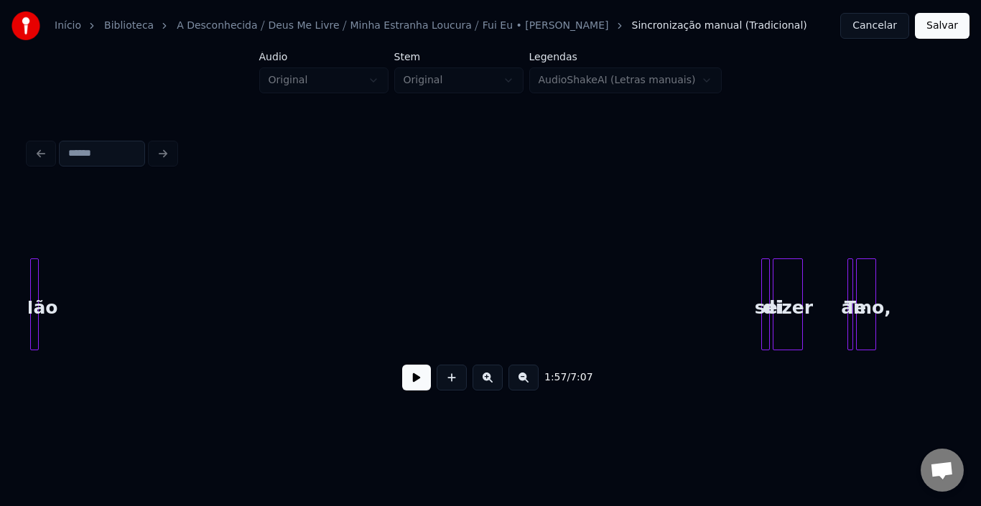
click at [25, 282] on div "1:57 / 7:07" at bounding box center [490, 268] width 935 height 284
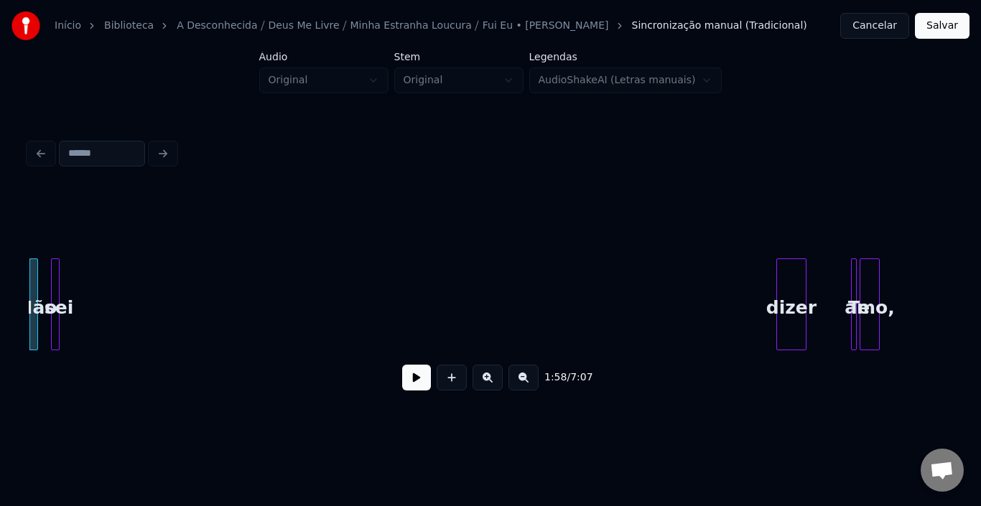
click at [59, 271] on div "sei" at bounding box center [59, 308] width 14 height 98
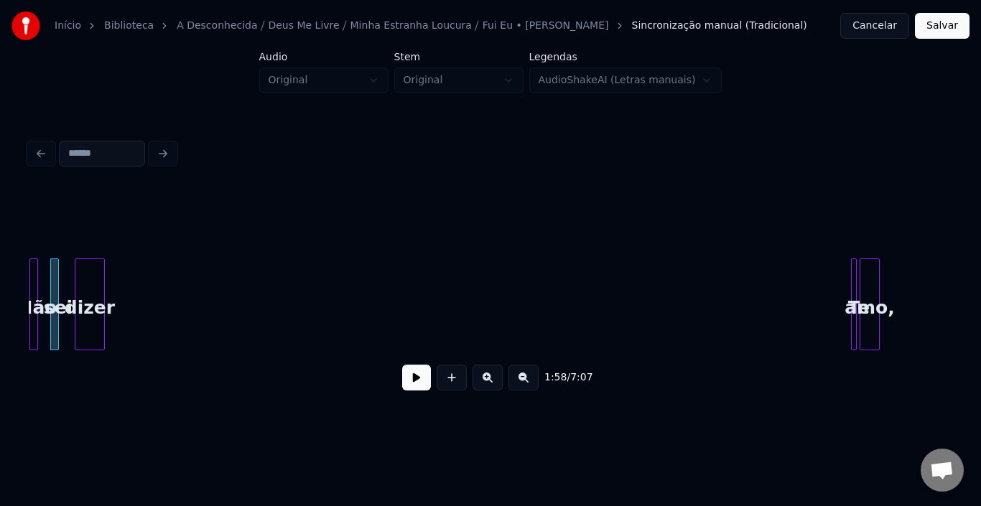
click at [89, 289] on div "dizer" at bounding box center [89, 308] width 29 height 98
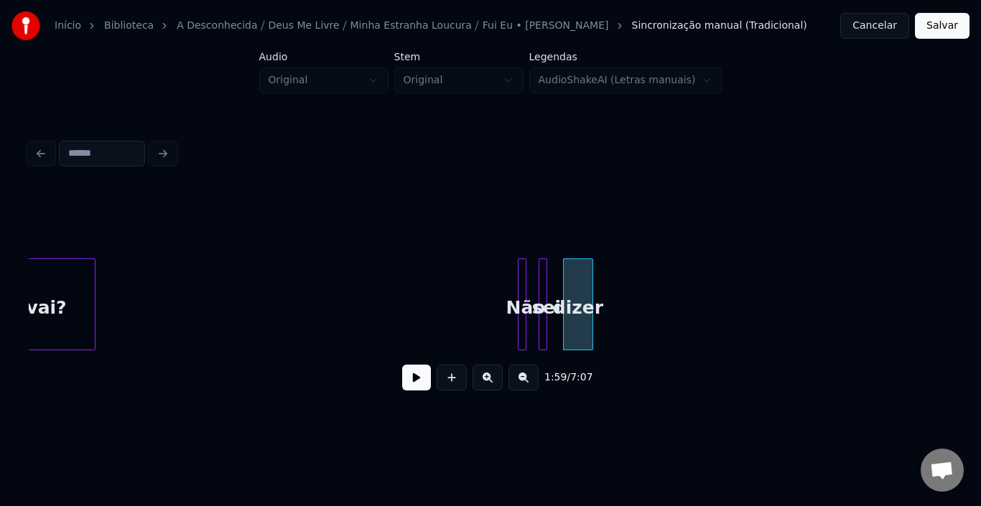
scroll to position [0, 7998]
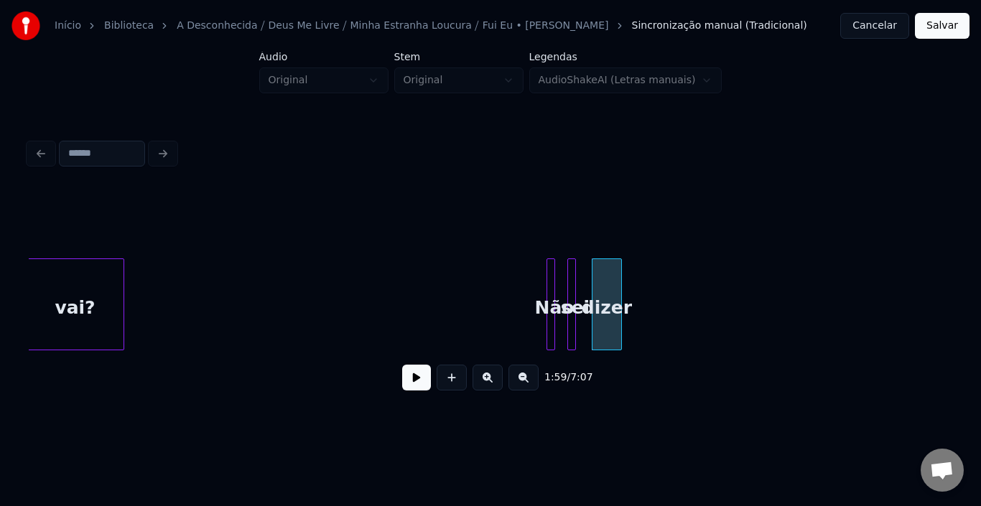
click at [554, 278] on div at bounding box center [552, 304] width 4 height 90
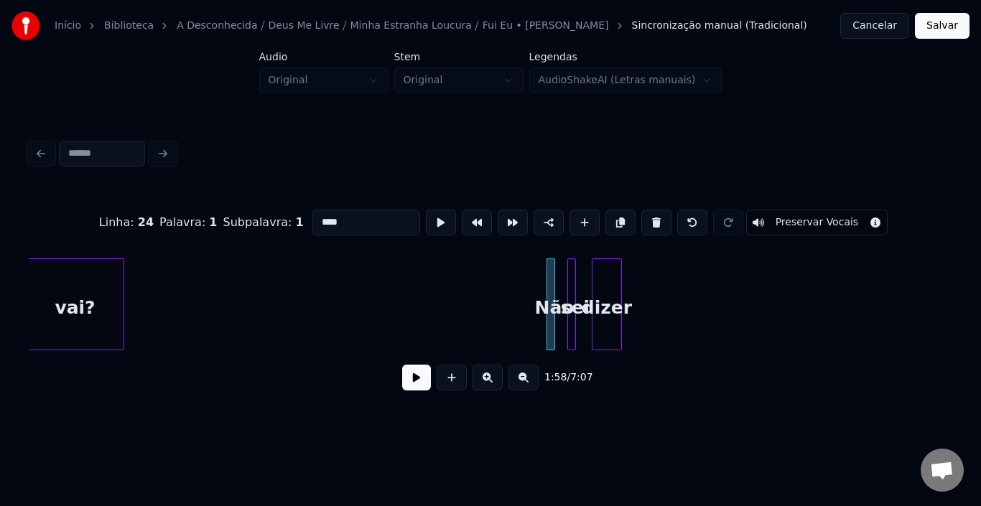
type input "***"
click at [559, 278] on div at bounding box center [558, 304] width 4 height 90
click at [285, 279] on div "Não" at bounding box center [285, 308] width 14 height 98
click at [544, 279] on div at bounding box center [546, 304] width 4 height 90
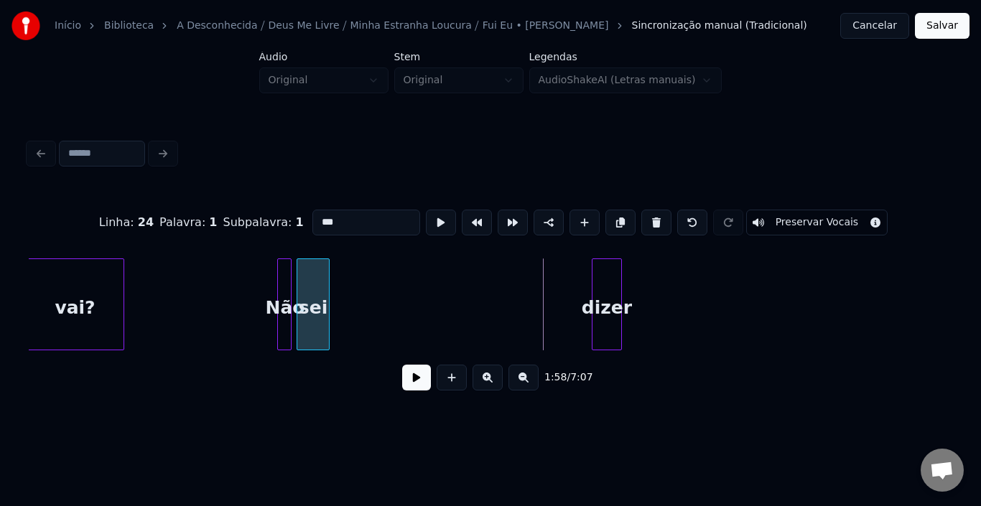
click at [321, 284] on div "sei" at bounding box center [313, 308] width 32 height 98
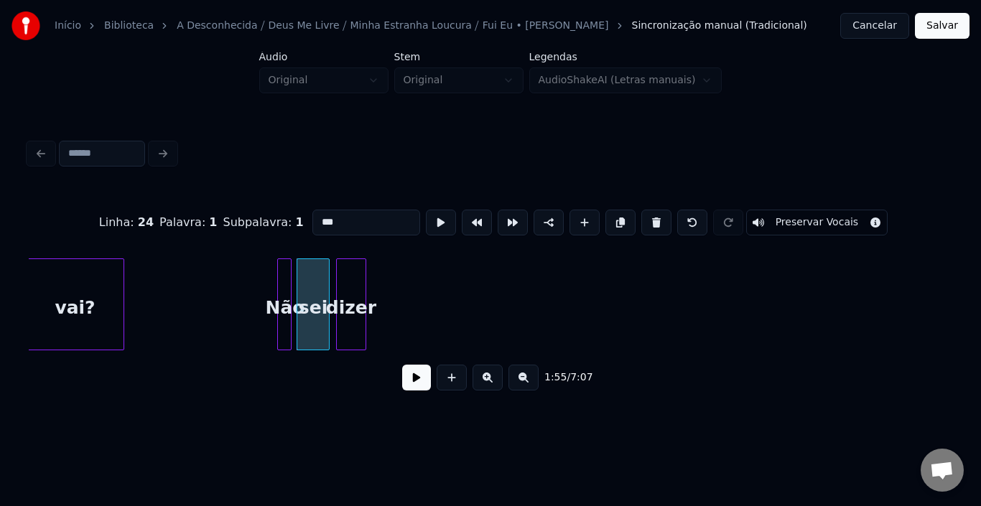
click at [352, 291] on div "dizer" at bounding box center [351, 308] width 29 height 98
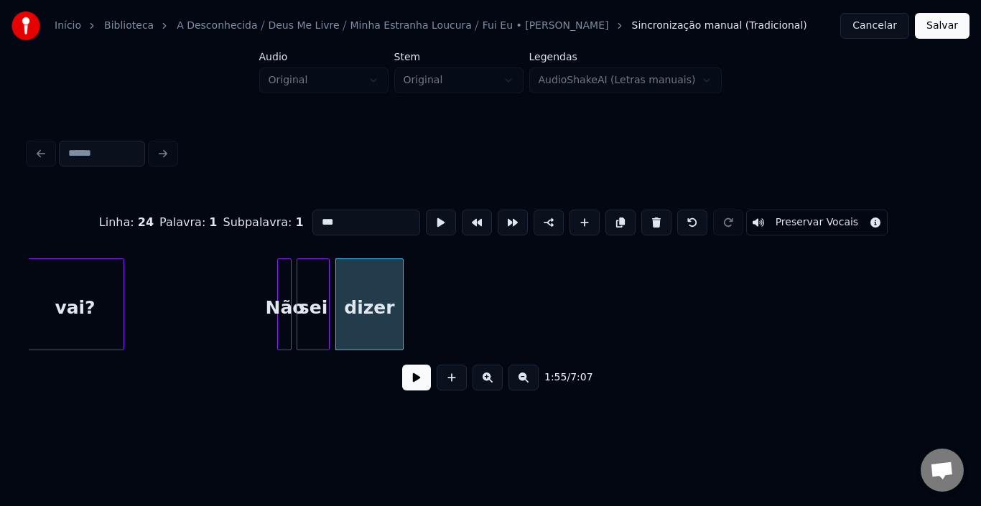
click at [399, 294] on div at bounding box center [401, 304] width 4 height 90
click at [278, 299] on div "Não" at bounding box center [285, 308] width 14 height 98
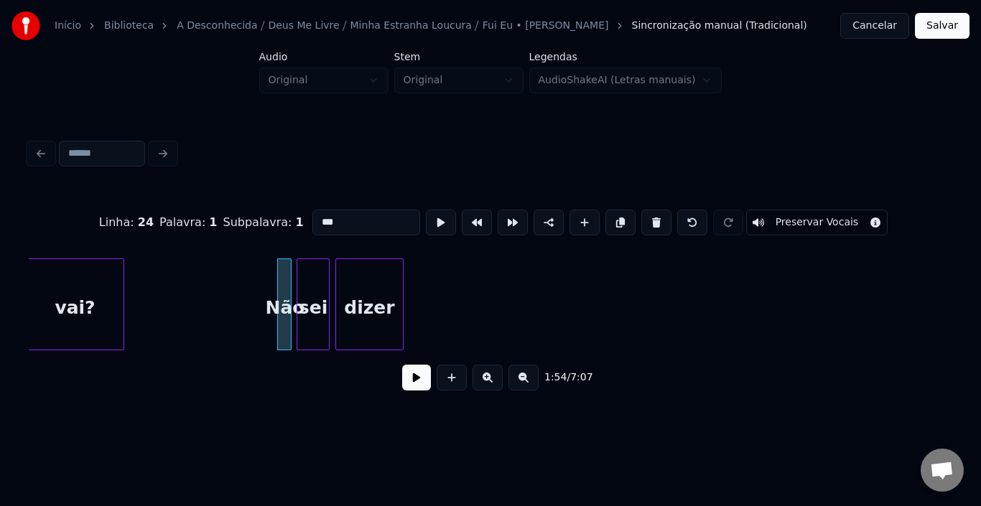
click at [418, 380] on button at bounding box center [416, 378] width 29 height 26
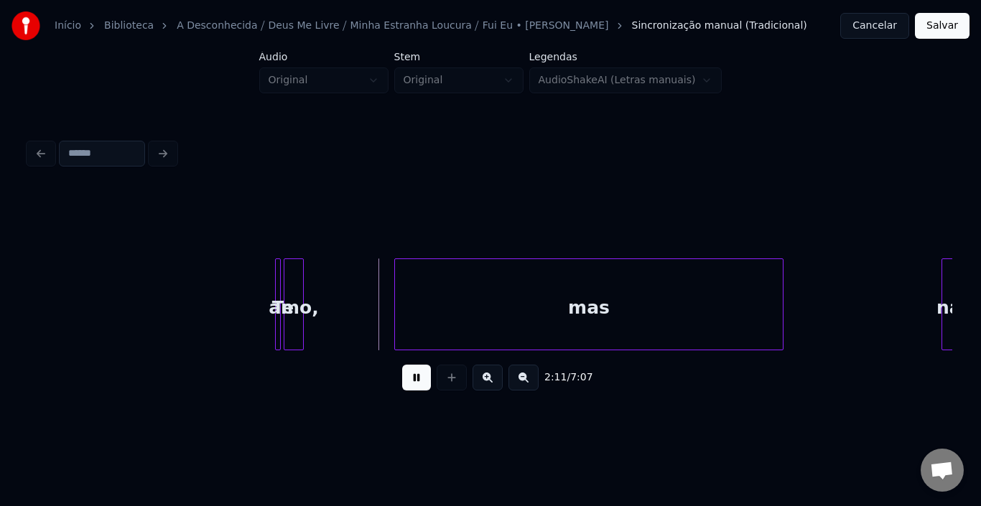
scroll to position [0, 9120]
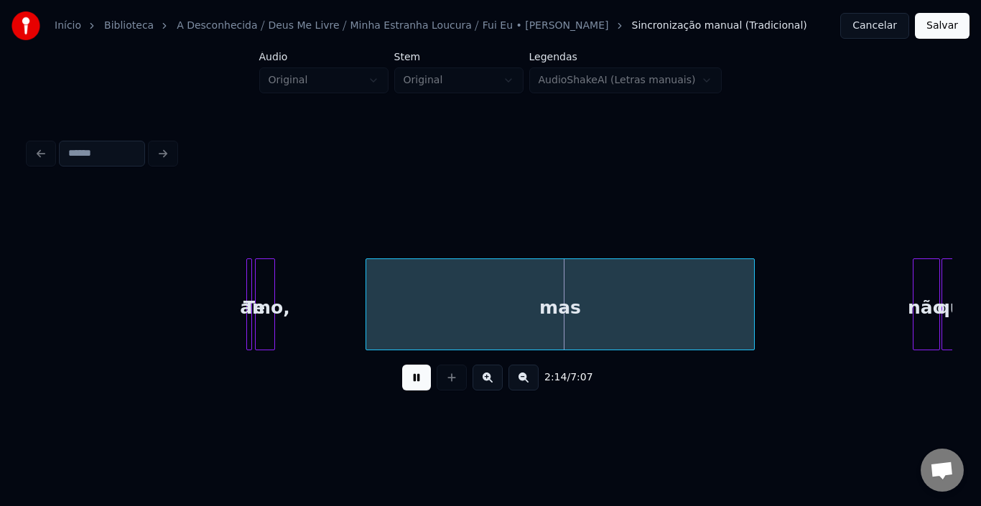
click at [407, 382] on button at bounding box center [416, 378] width 29 height 26
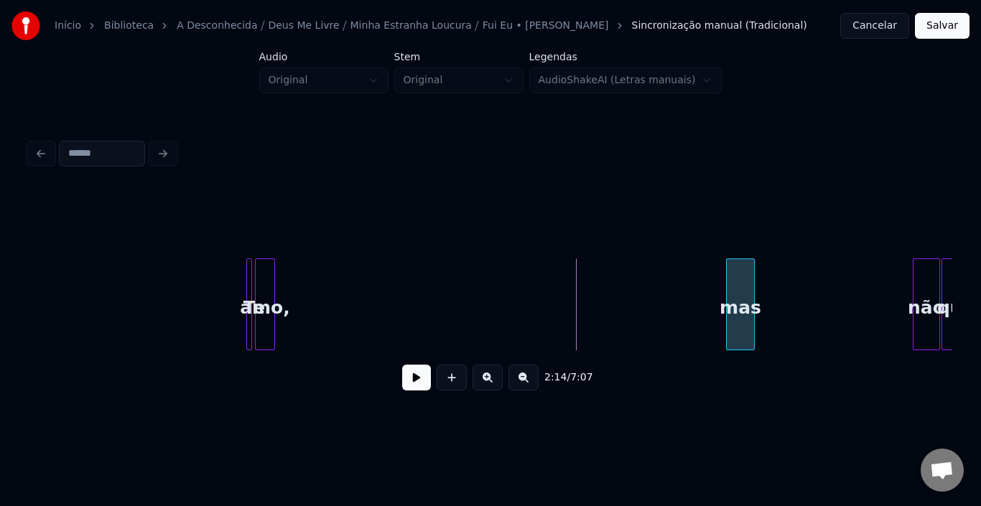
click at [727, 297] on div at bounding box center [729, 304] width 4 height 90
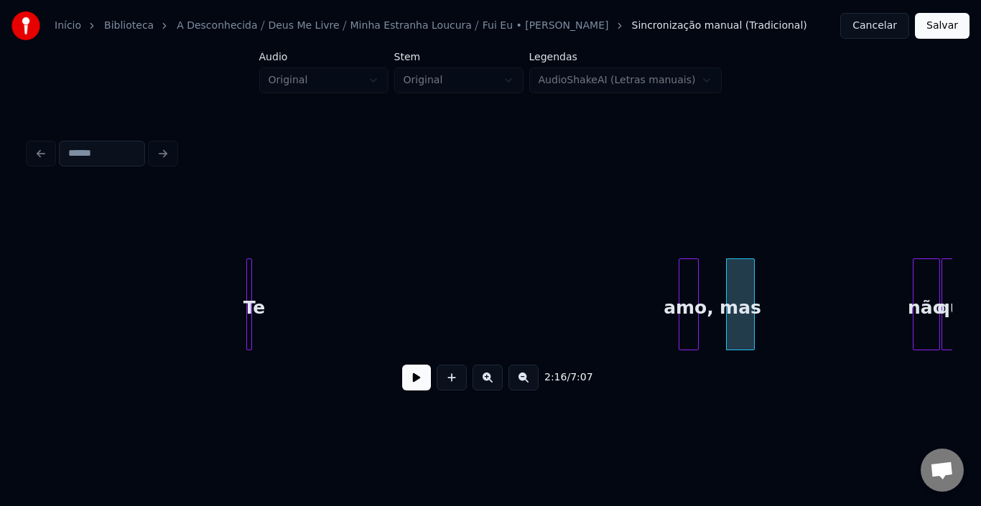
click at [689, 265] on div "amo," at bounding box center [688, 308] width 19 height 98
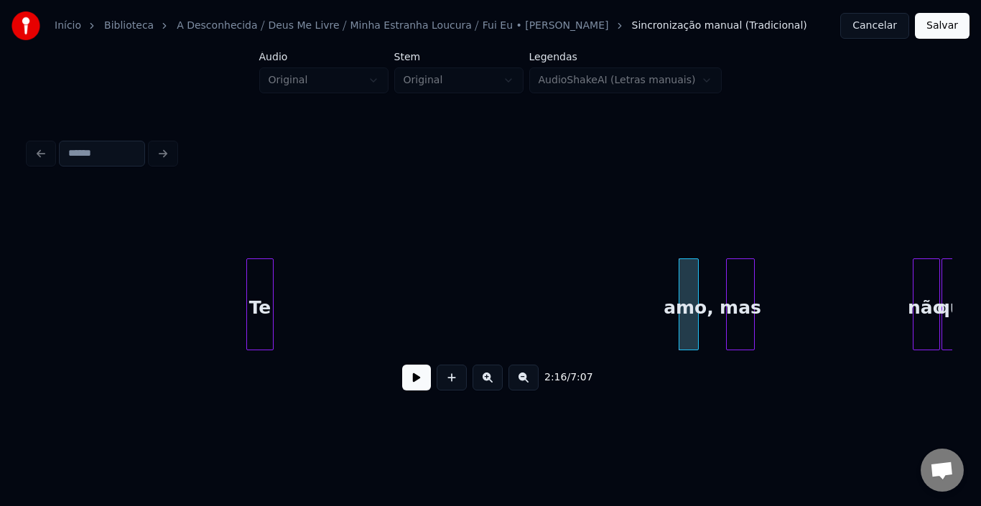
click at [270, 291] on div at bounding box center [271, 304] width 4 height 90
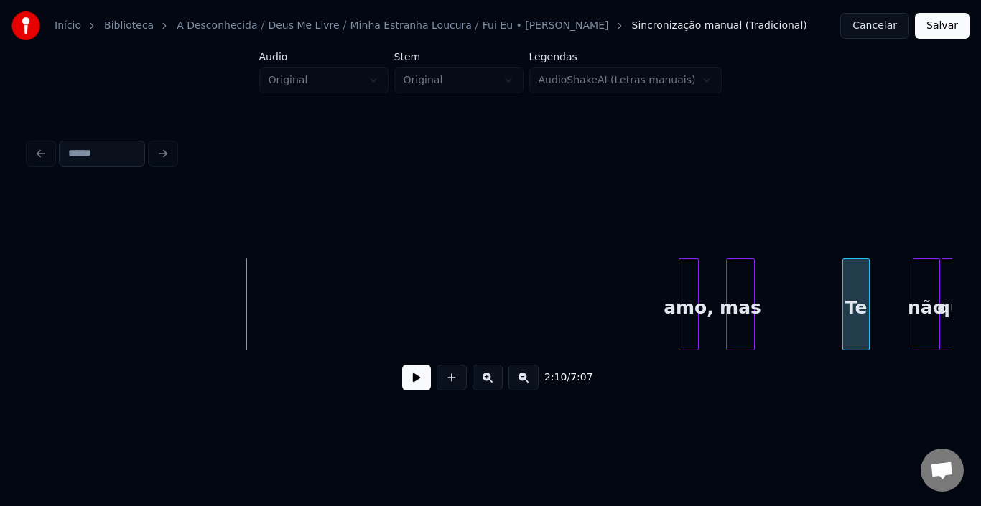
click at [849, 264] on div "Te" at bounding box center [856, 308] width 26 height 98
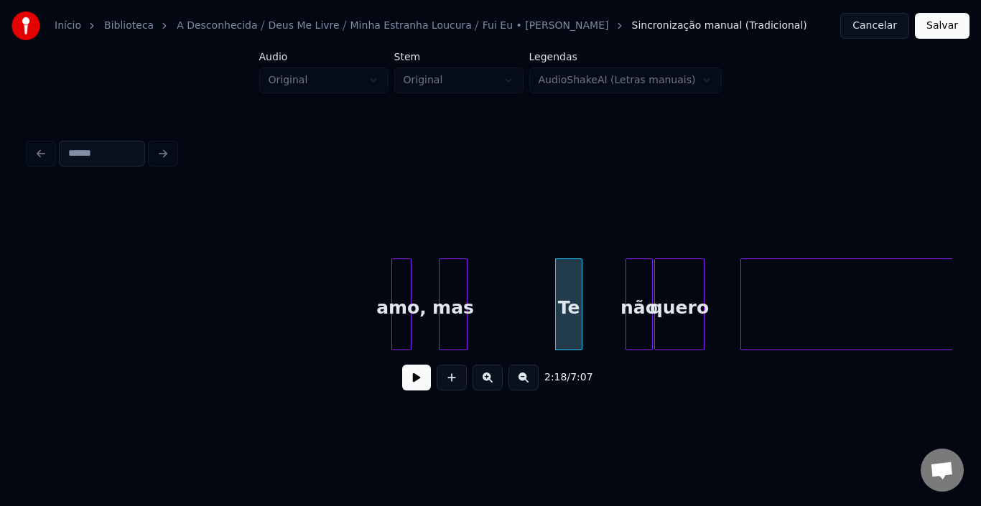
scroll to position [0, 9551]
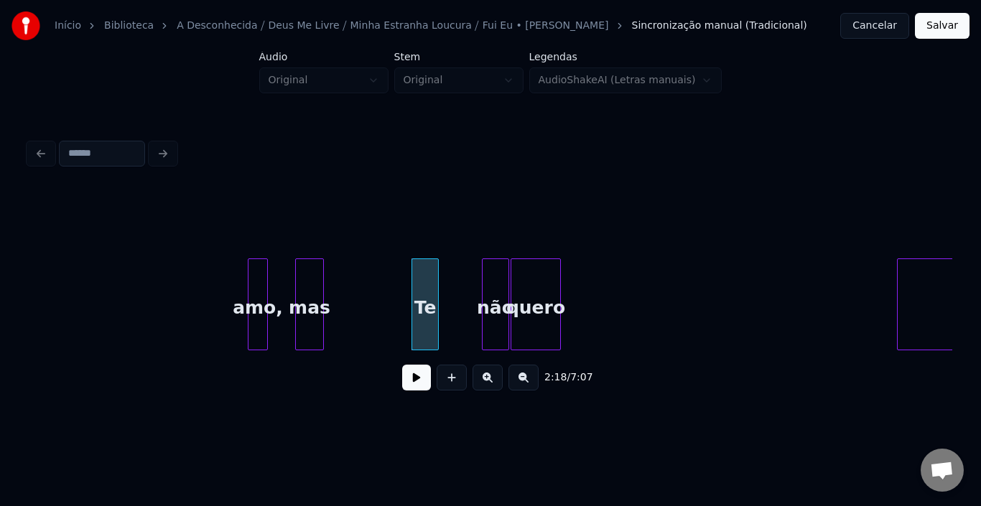
click at [902, 287] on div at bounding box center [900, 304] width 4 height 90
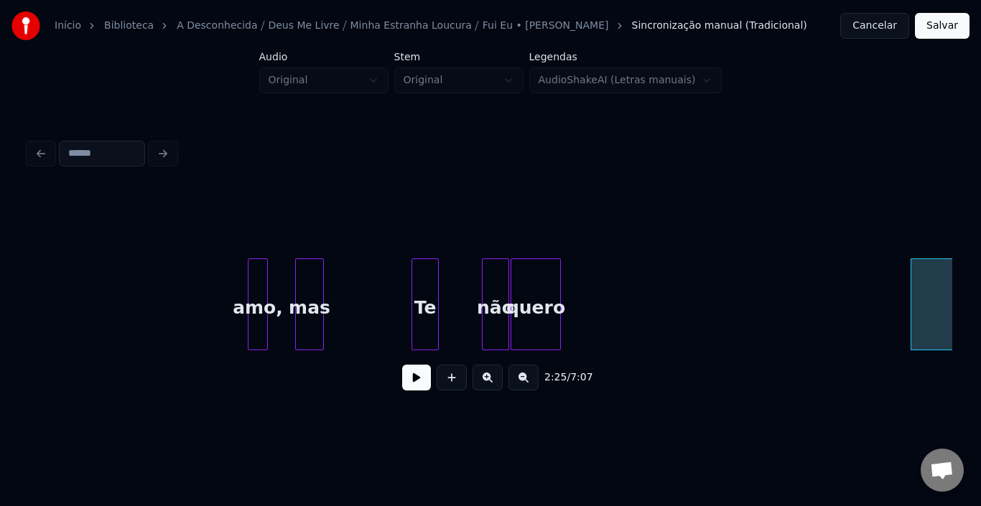
click at [414, 385] on button at bounding box center [416, 378] width 29 height 26
click at [409, 384] on button at bounding box center [416, 378] width 29 height 26
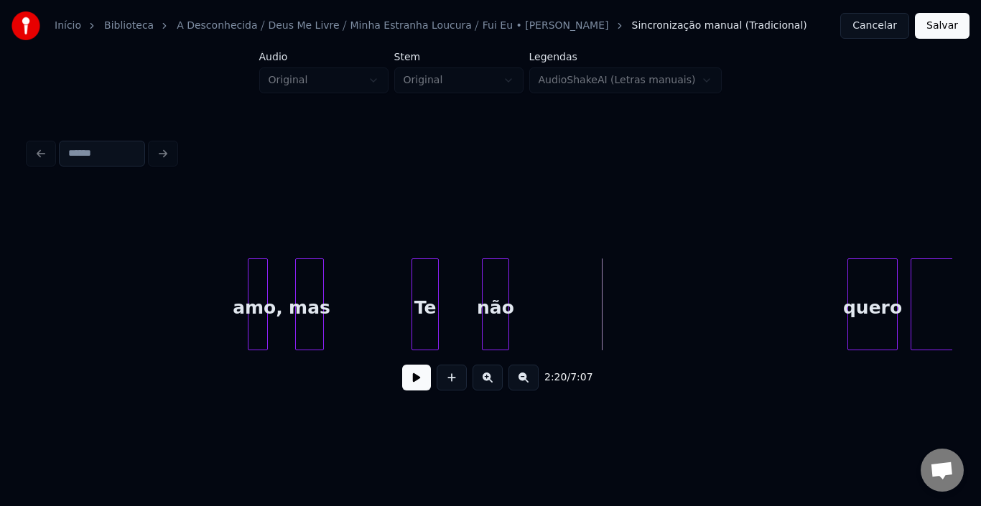
click at [879, 275] on div "quero" at bounding box center [872, 308] width 49 height 98
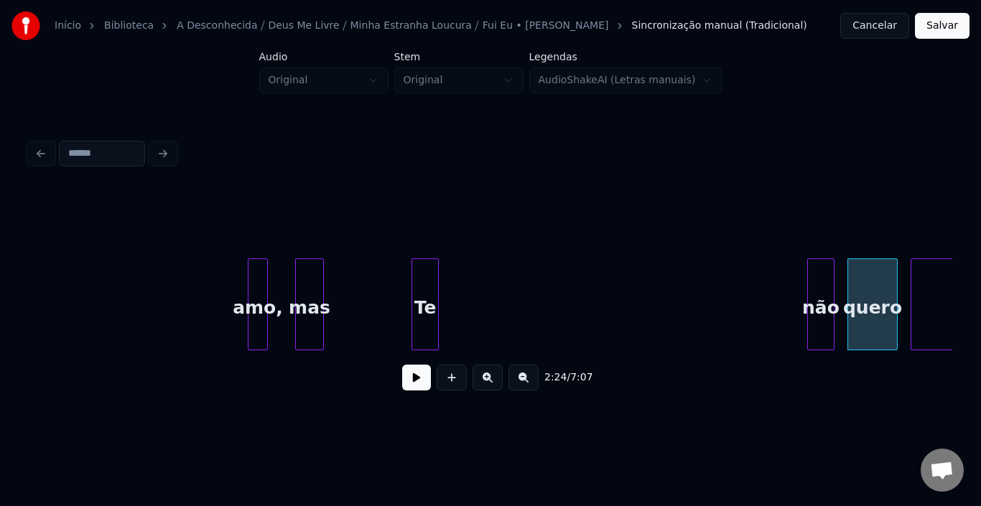
click at [824, 274] on div "não" at bounding box center [821, 308] width 26 height 98
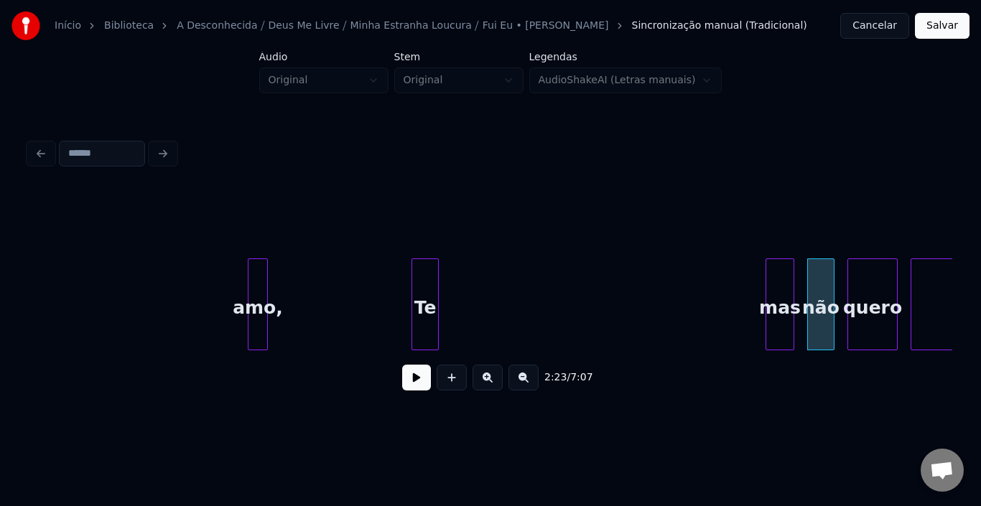
click at [773, 276] on div "mas" at bounding box center [779, 308] width 27 height 98
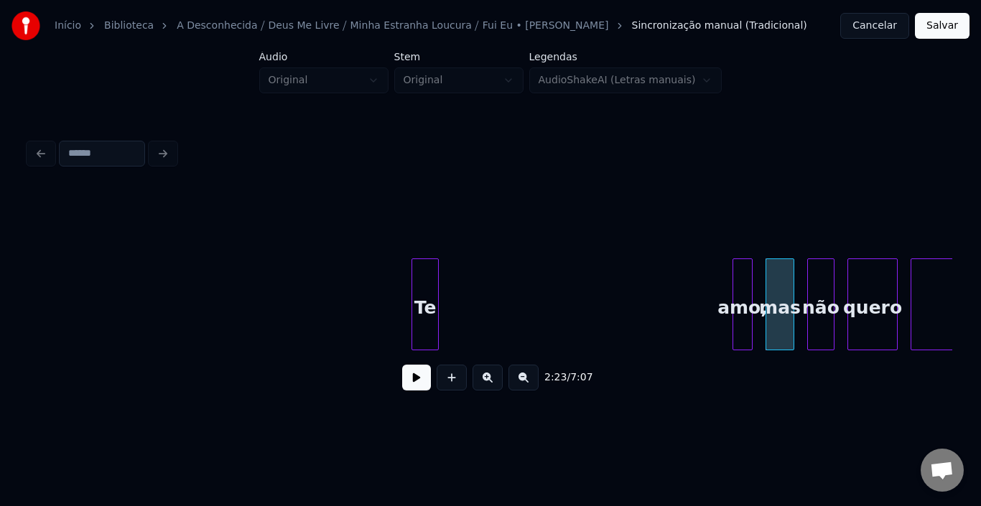
click at [743, 269] on div "amo," at bounding box center [742, 308] width 19 height 98
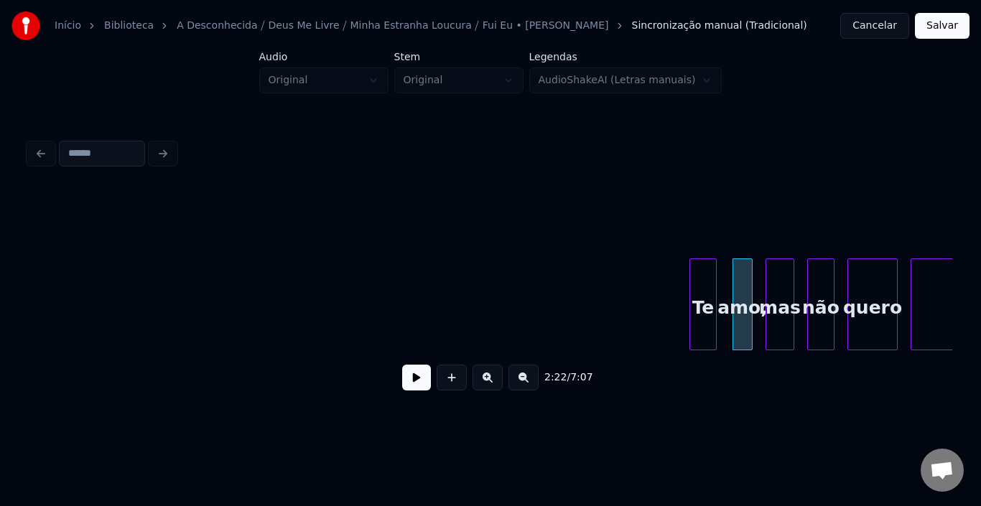
click at [699, 262] on div "Te" at bounding box center [703, 308] width 26 height 98
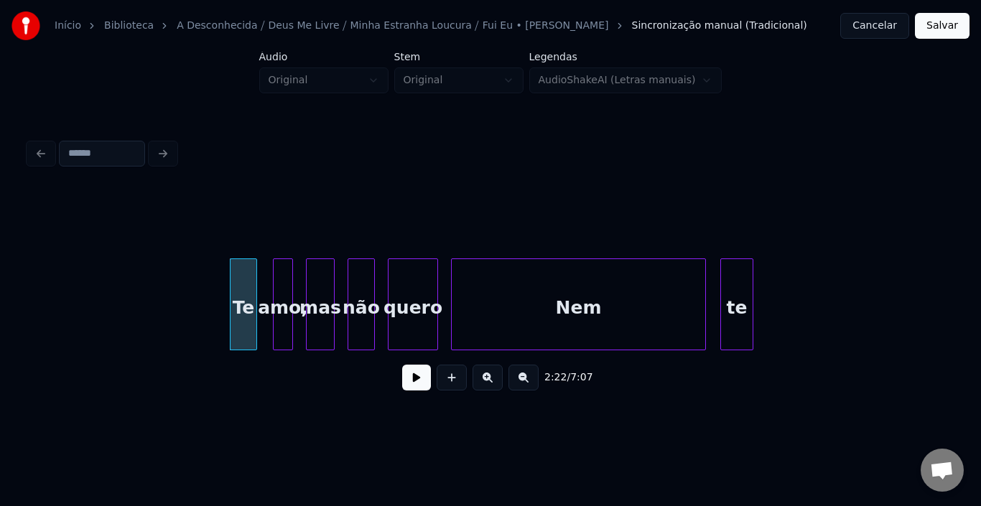
scroll to position [0, 10154]
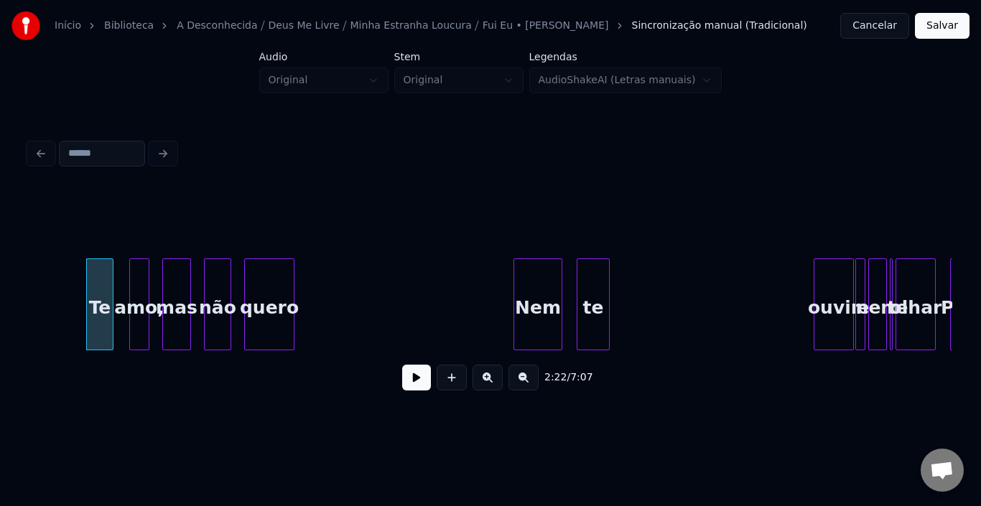
click at [517, 291] on div at bounding box center [516, 304] width 4 height 90
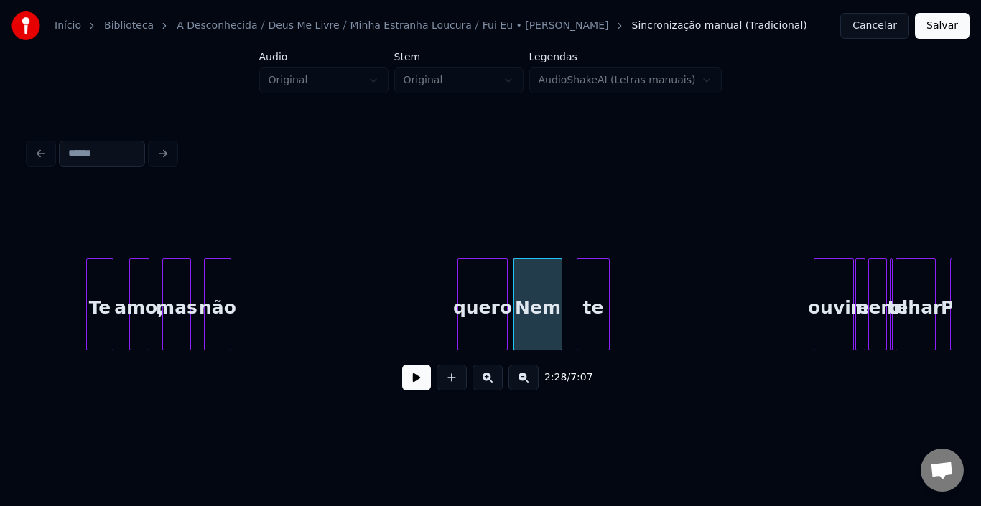
click at [488, 291] on div "quero" at bounding box center [482, 308] width 49 height 98
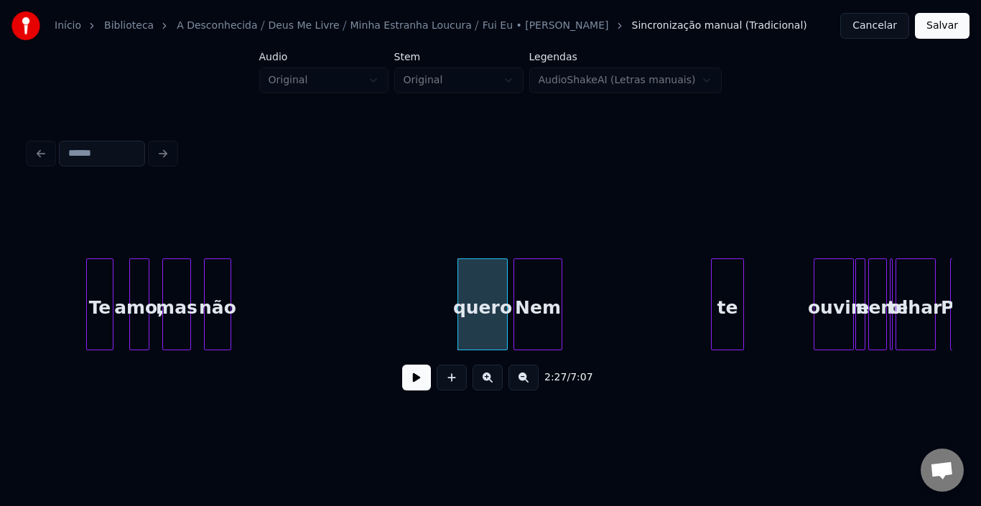
click at [722, 269] on div "te" at bounding box center [728, 308] width 32 height 98
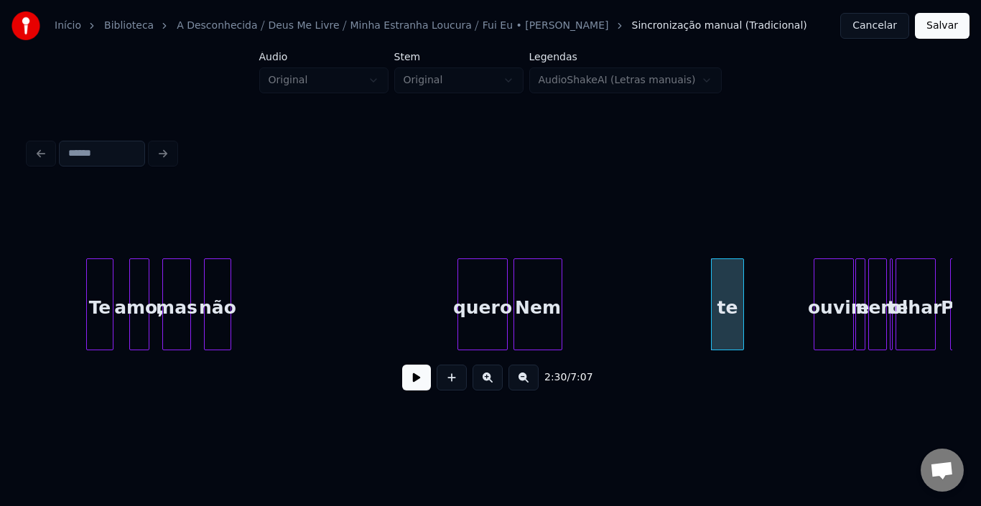
click at [413, 383] on button at bounding box center [416, 378] width 29 height 26
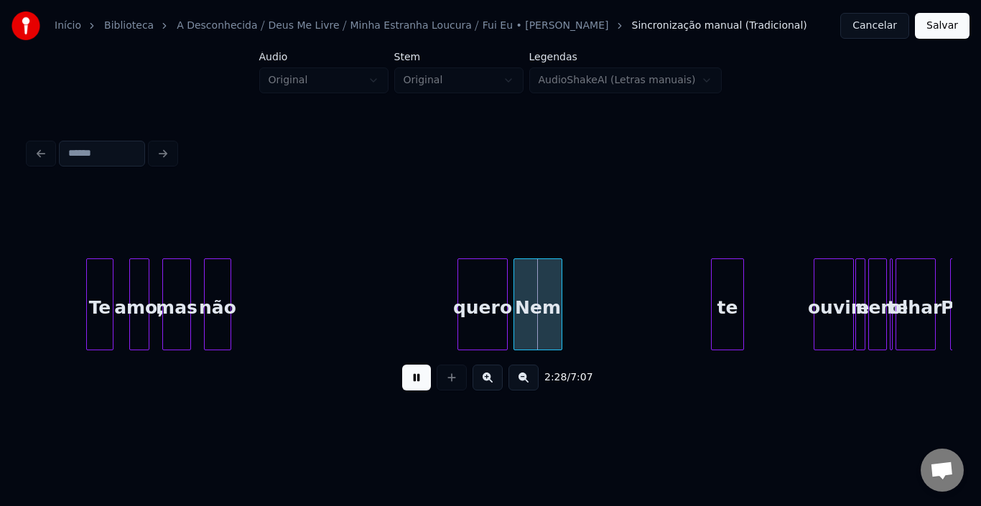
click at [413, 383] on button at bounding box center [416, 378] width 29 height 26
click at [786, 260] on div "te" at bounding box center [787, 308] width 32 height 98
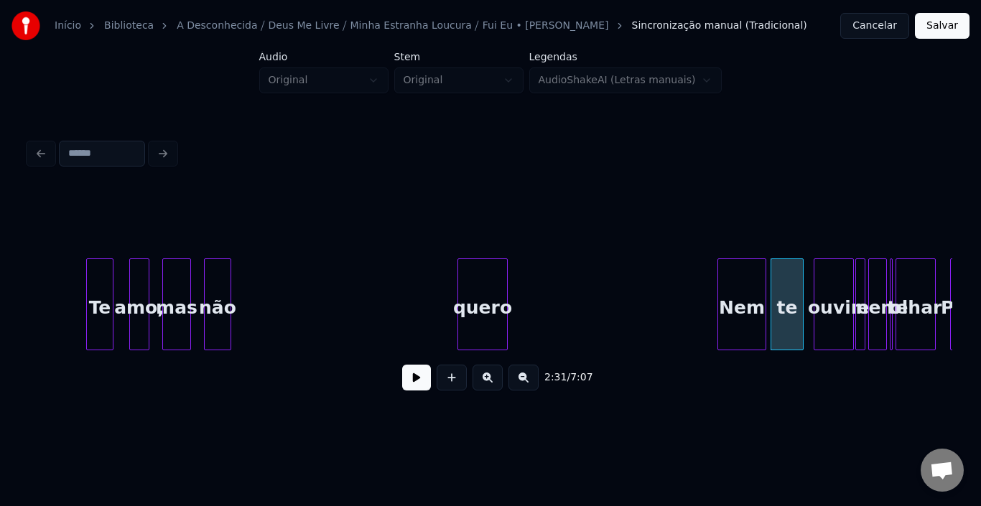
click at [730, 268] on div "Nem" at bounding box center [741, 308] width 47 height 98
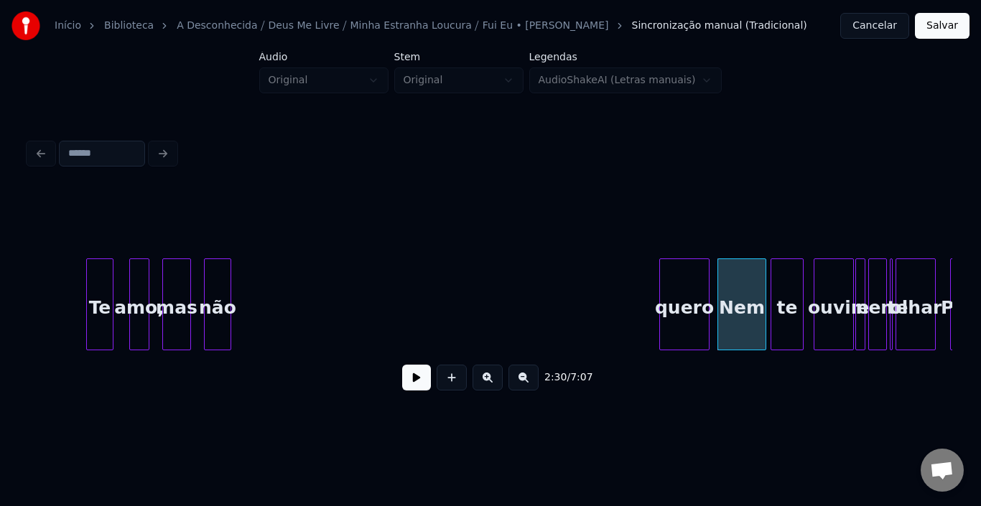
click at [684, 263] on div "quero" at bounding box center [684, 308] width 49 height 98
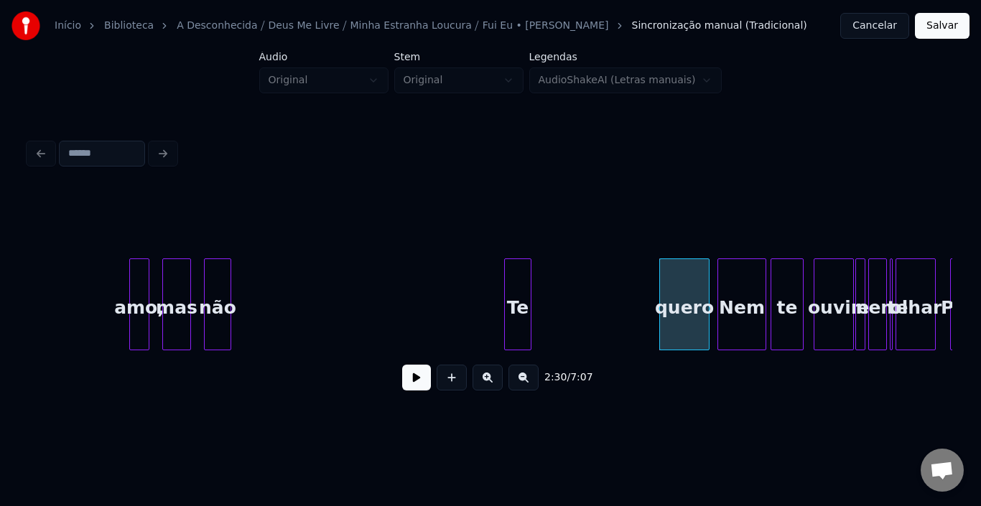
click at [518, 276] on div "Te" at bounding box center [518, 308] width 26 height 98
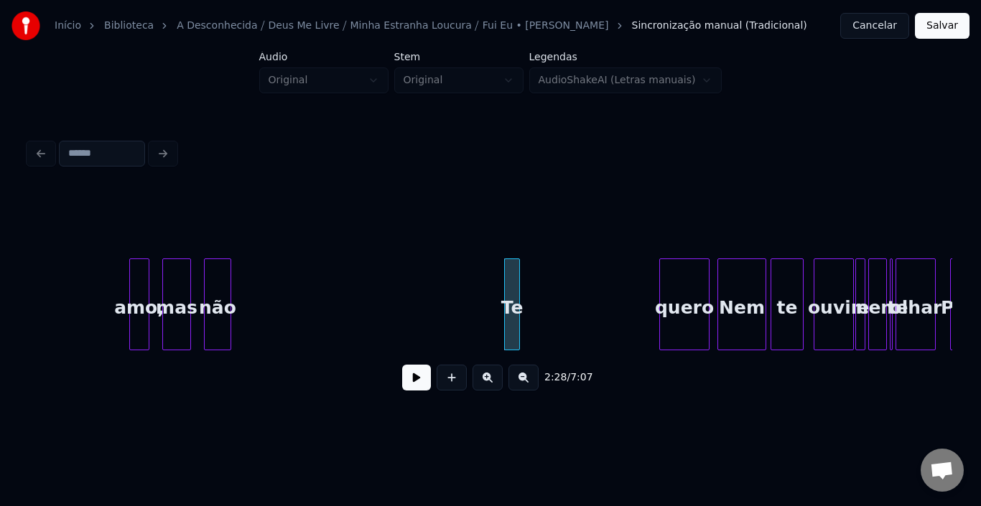
click at [516, 292] on div at bounding box center [517, 304] width 4 height 90
click at [532, 277] on div "amo," at bounding box center [532, 308] width 19 height 98
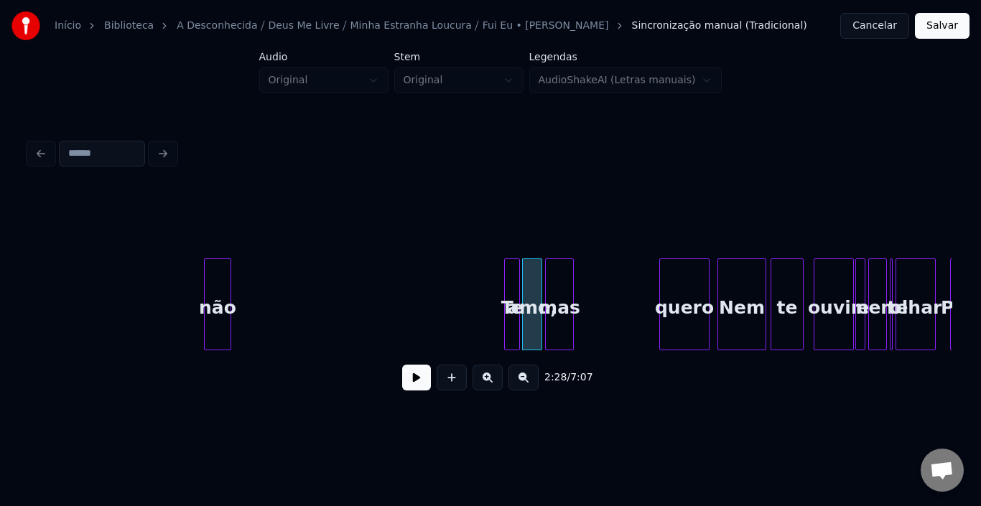
click at [551, 297] on div "mas" at bounding box center [559, 308] width 27 height 98
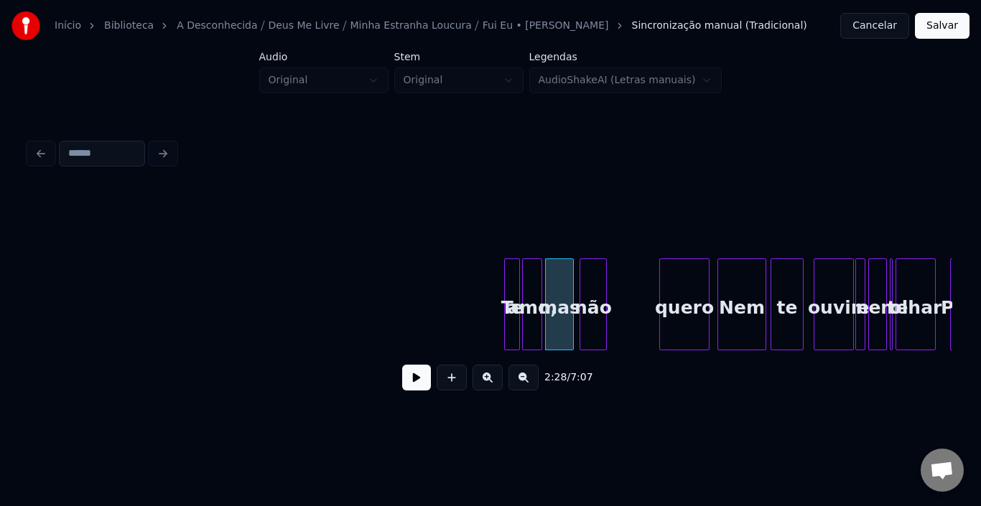
click at [597, 274] on div "não" at bounding box center [593, 308] width 26 height 98
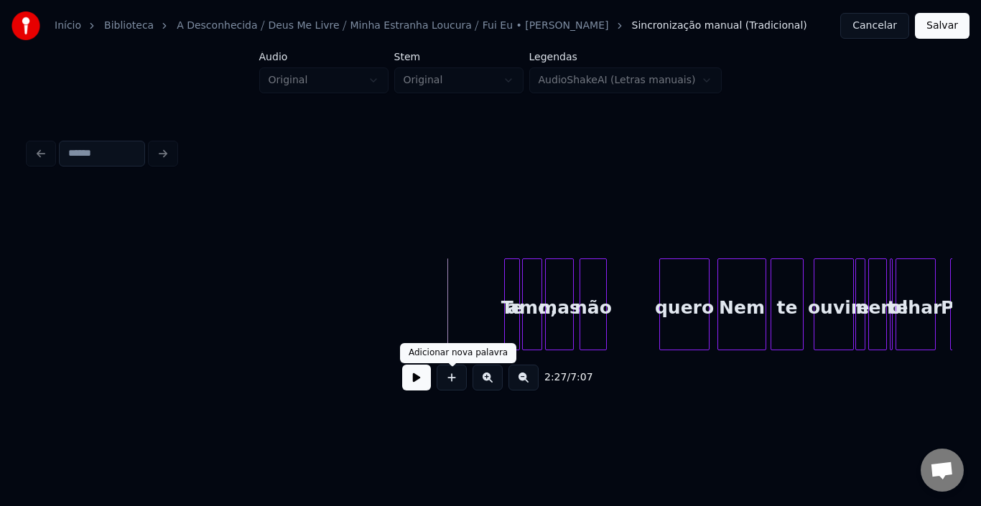
click at [429, 378] on button at bounding box center [416, 378] width 29 height 26
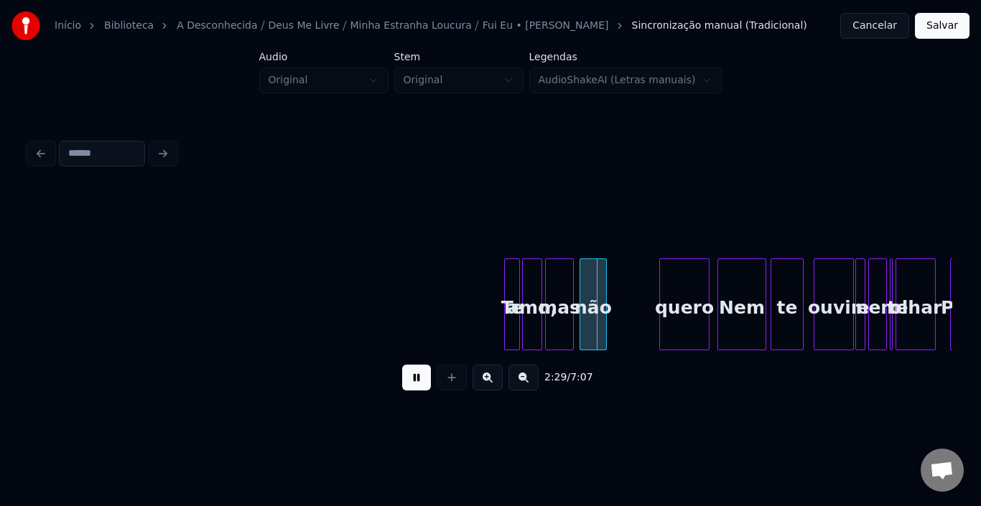
click at [429, 378] on button at bounding box center [416, 378] width 29 height 26
click at [533, 291] on div at bounding box center [533, 304] width 4 height 90
click at [511, 292] on div at bounding box center [513, 304] width 4 height 90
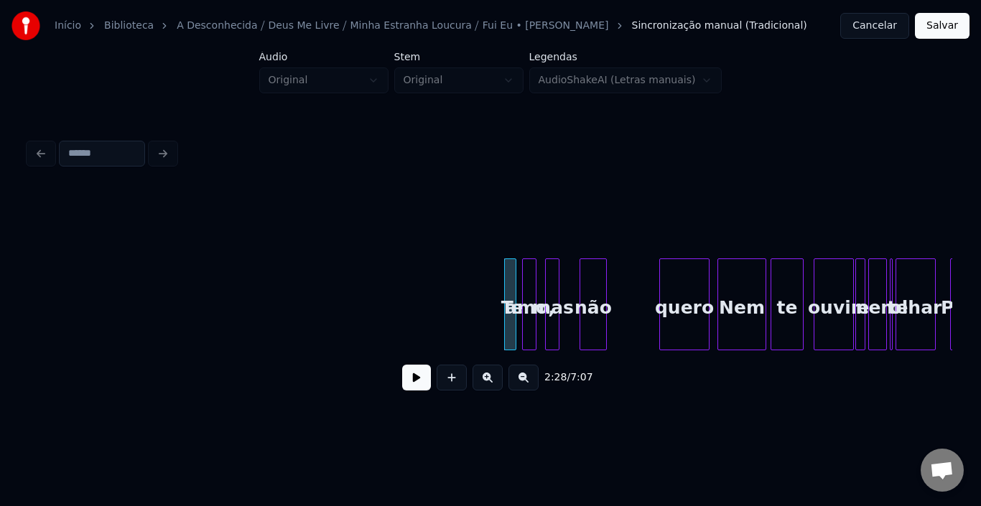
click at [555, 288] on div at bounding box center [556, 304] width 4 height 90
click at [548, 279] on div "mas" at bounding box center [548, 308] width 14 height 98
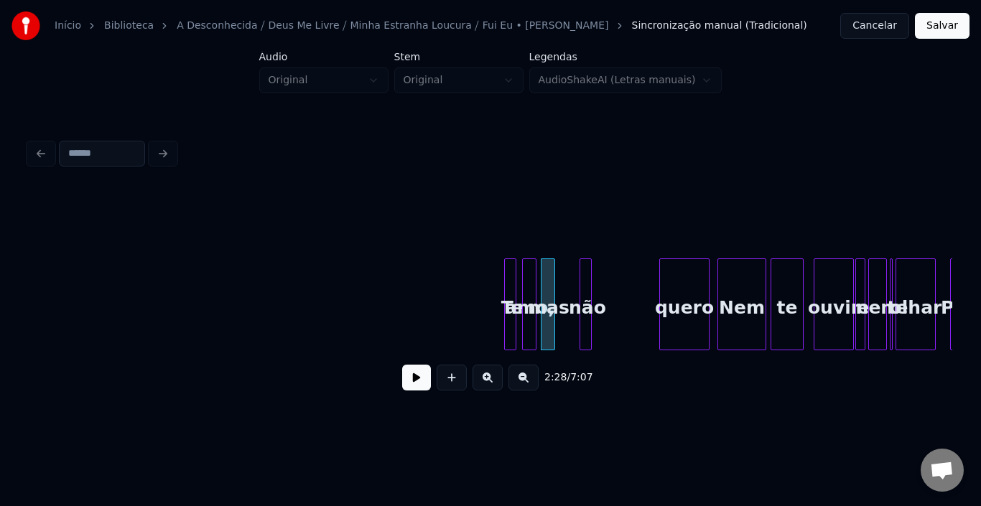
click at [589, 288] on div at bounding box center [589, 304] width 4 height 90
click at [565, 286] on div "não" at bounding box center [568, 308] width 14 height 98
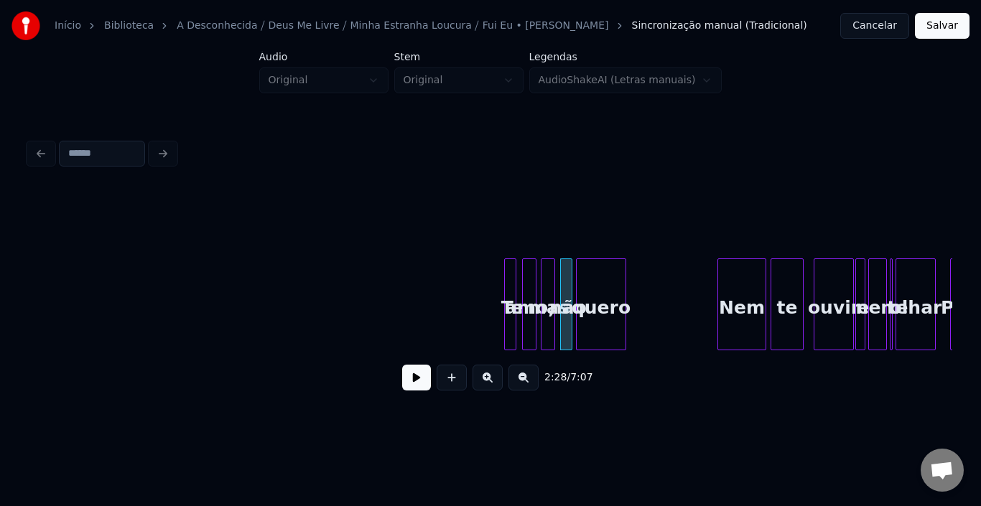
click at [587, 289] on div "quero" at bounding box center [601, 308] width 49 height 98
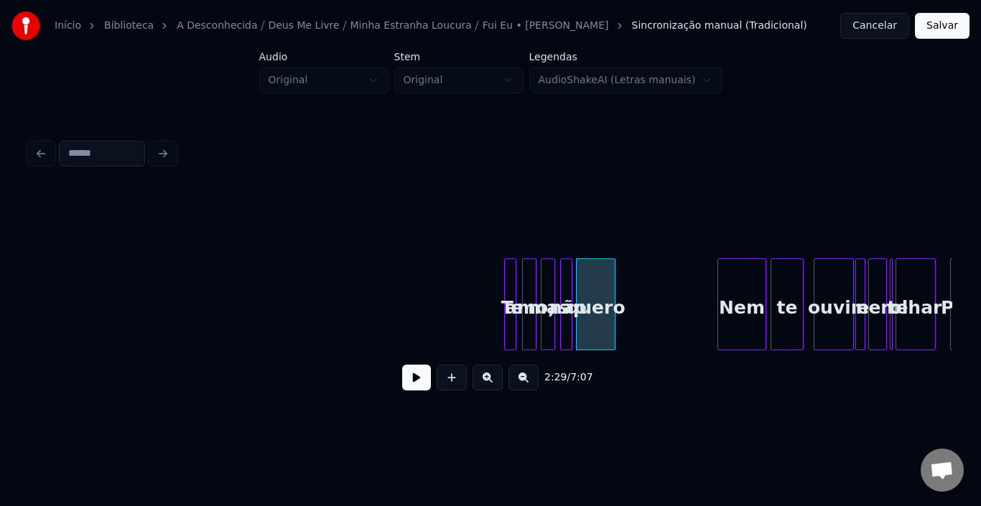
click at [611, 292] on div at bounding box center [612, 304] width 4 height 90
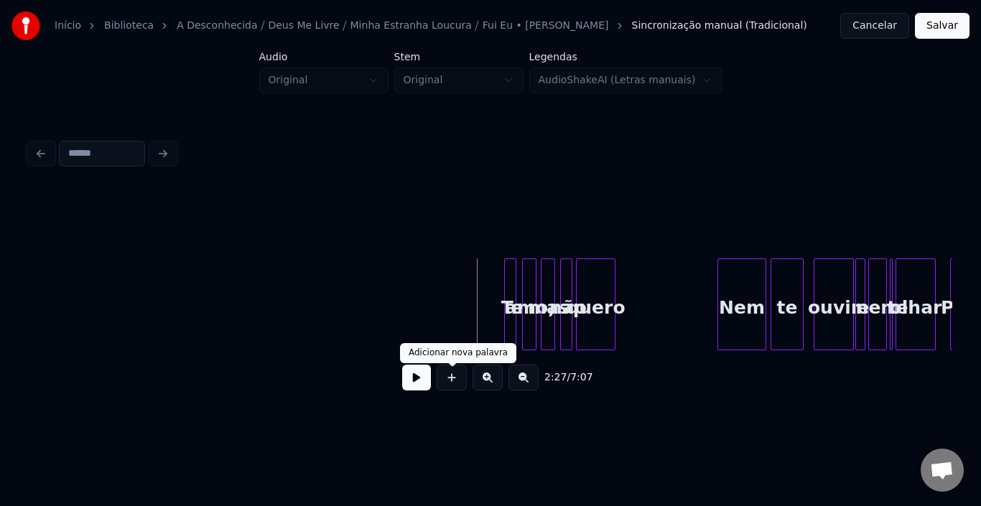
click at [404, 386] on button at bounding box center [416, 378] width 29 height 26
click at [419, 382] on button at bounding box center [416, 378] width 29 height 26
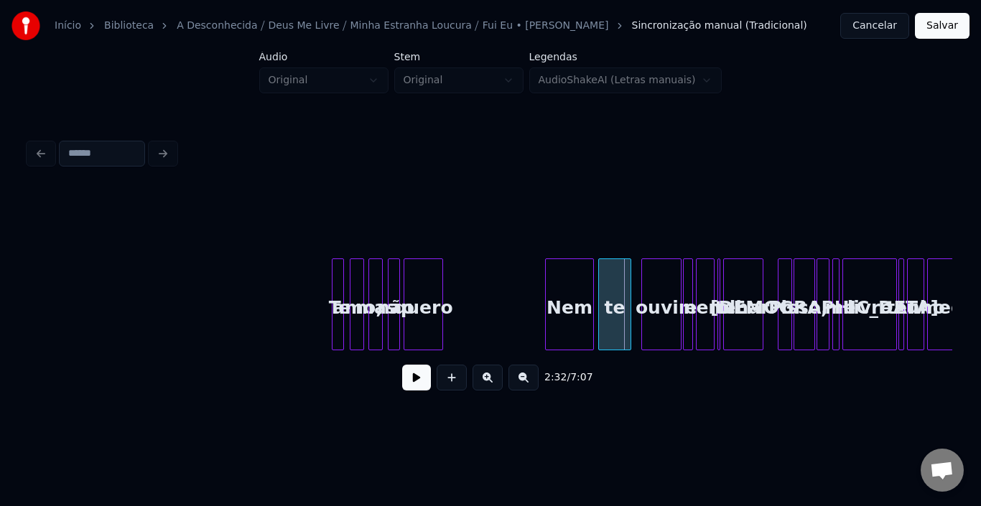
scroll to position [0, 10384]
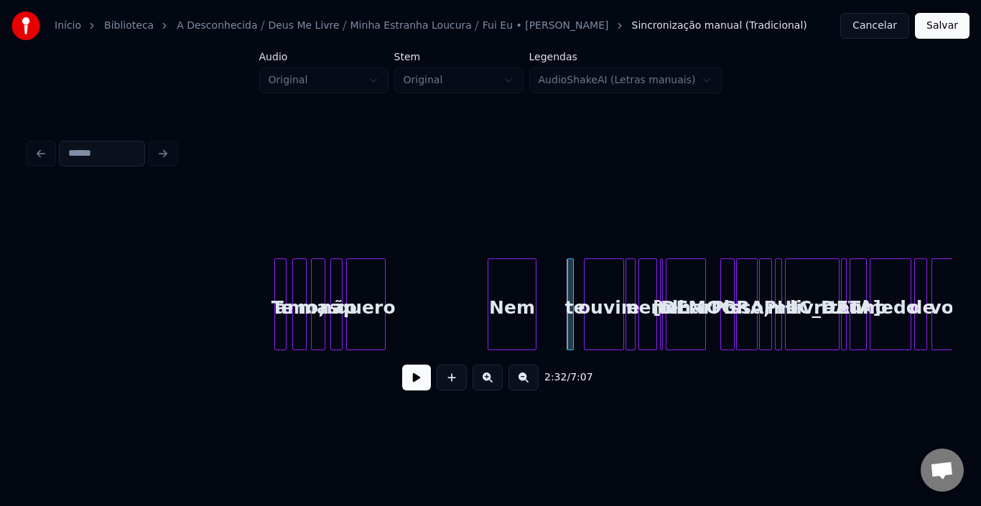
click at [570, 292] on div "te" at bounding box center [570, 305] width 6 height 92
click at [580, 289] on div "te" at bounding box center [581, 308] width 14 height 98
click at [555, 292] on div "Nem" at bounding box center [545, 308] width 47 height 98
click at [556, 289] on div at bounding box center [556, 304] width 4 height 90
click at [423, 383] on button at bounding box center [416, 378] width 29 height 26
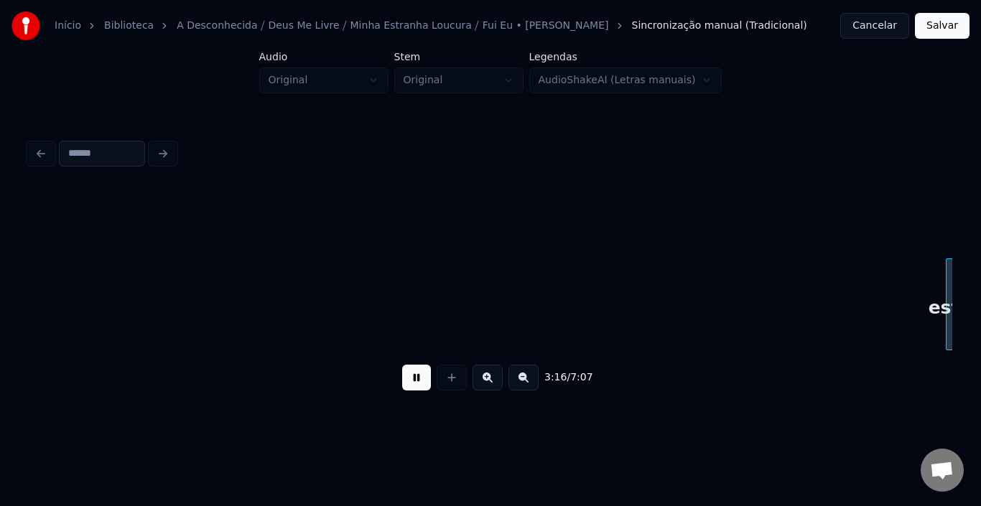
scroll to position [0, 14081]
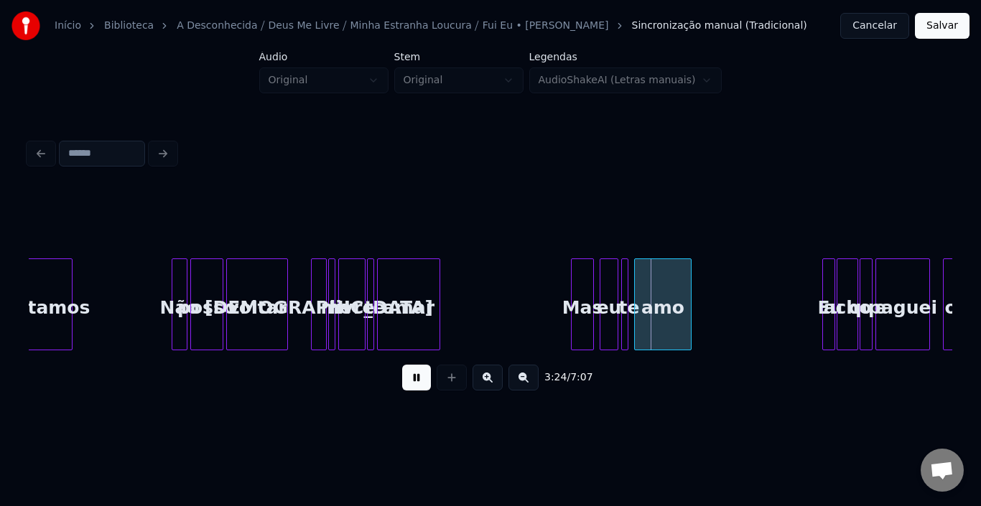
click at [413, 381] on button at bounding box center [416, 378] width 29 height 26
click at [469, 282] on div "Mas" at bounding box center [468, 308] width 22 height 98
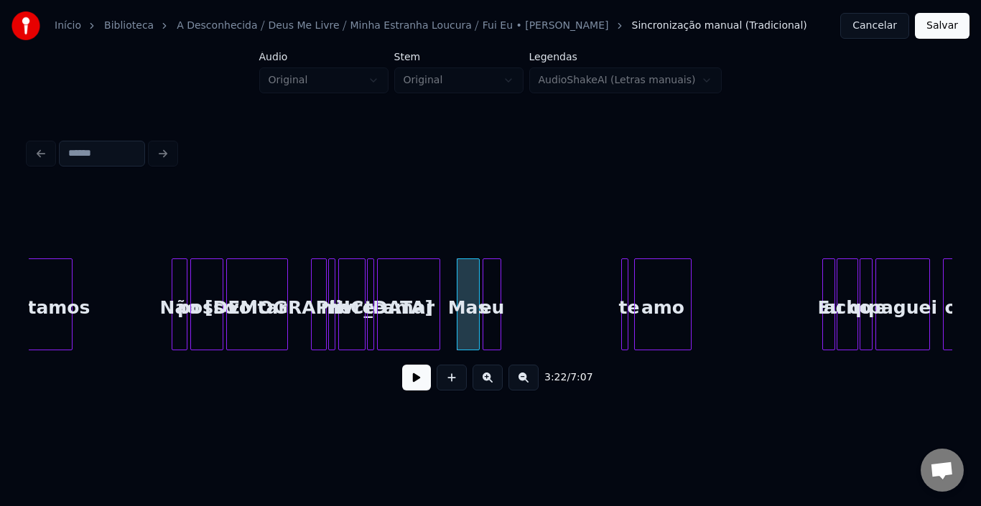
click at [489, 281] on div "eu" at bounding box center [491, 308] width 17 height 98
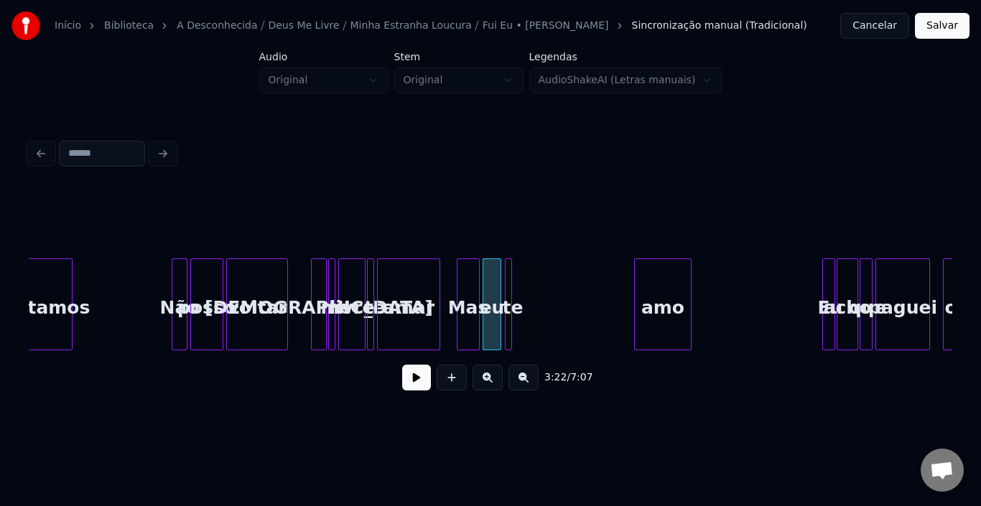
click at [511, 283] on div "te" at bounding box center [513, 308] width 14 height 98
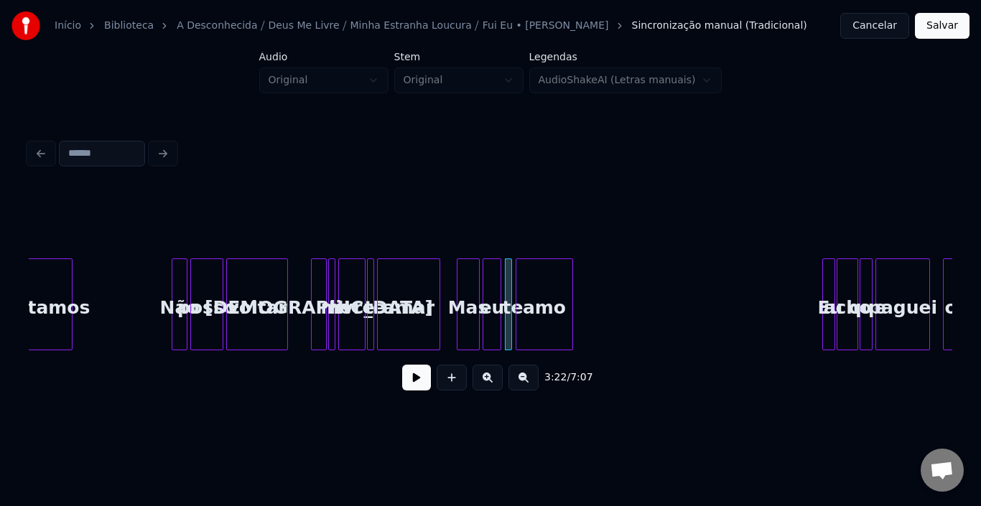
click at [539, 290] on div "amo" at bounding box center [544, 308] width 56 height 98
click at [553, 292] on div at bounding box center [551, 304] width 4 height 90
click at [410, 383] on button at bounding box center [416, 378] width 29 height 26
click at [412, 383] on button at bounding box center [416, 378] width 29 height 26
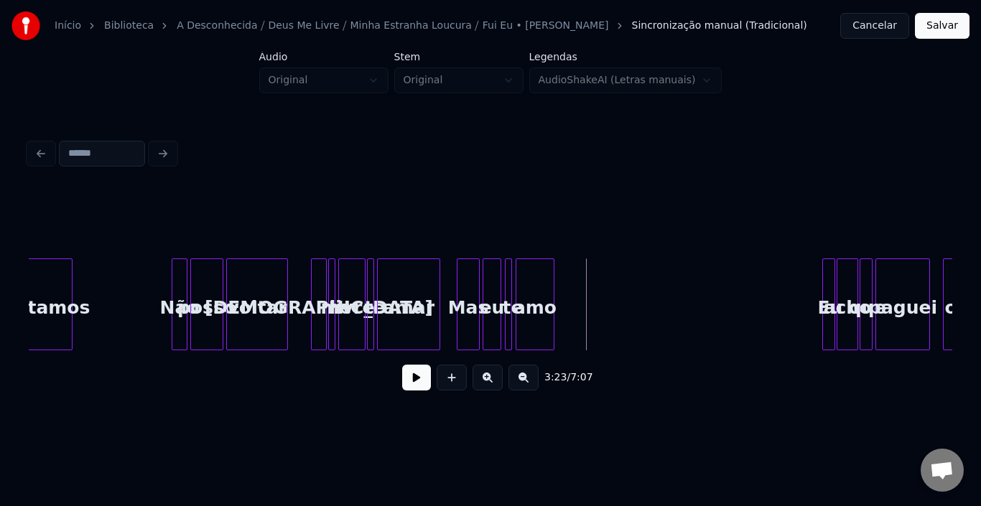
click at [468, 302] on div "Mas" at bounding box center [468, 308] width 22 height 98
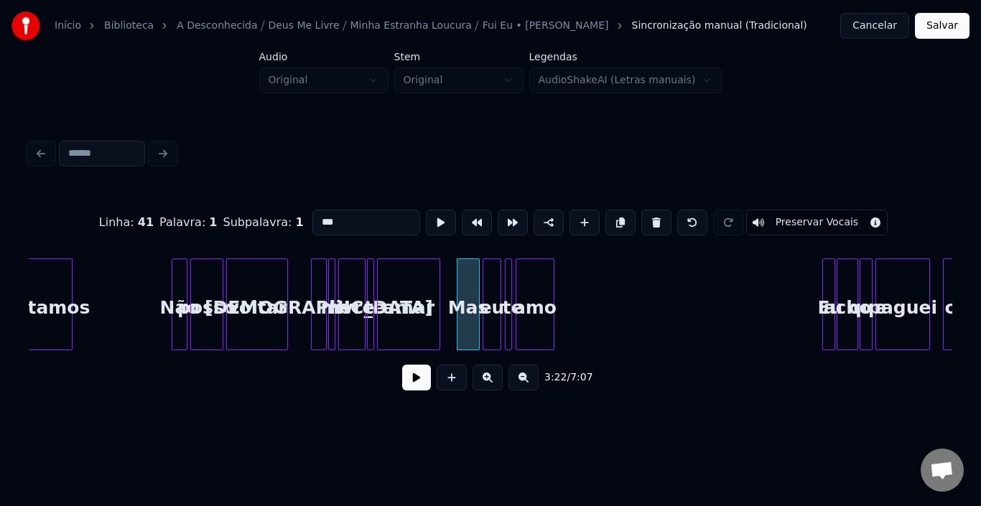
click at [312, 216] on input "***" at bounding box center [366, 223] width 108 height 26
click at [532, 287] on div "amo" at bounding box center [534, 308] width 37 height 98
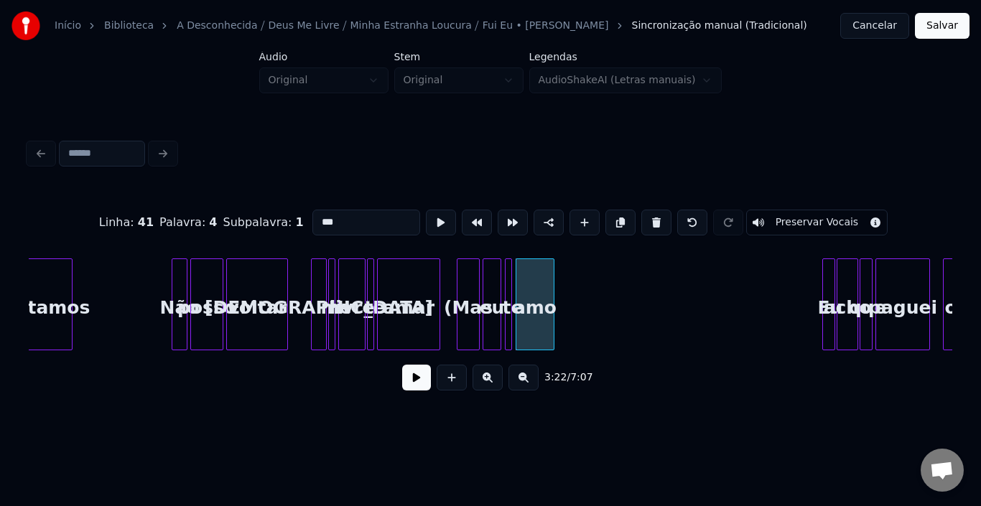
click at [363, 220] on input "***" at bounding box center [366, 223] width 108 height 26
click at [457, 294] on div at bounding box center [459, 304] width 4 height 90
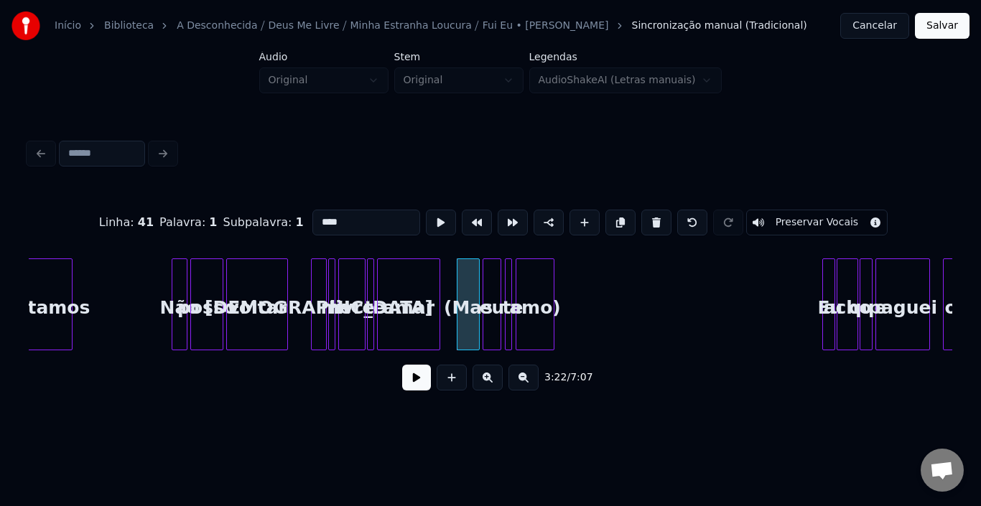
type input "****"
click at [407, 385] on button at bounding box center [416, 378] width 29 height 26
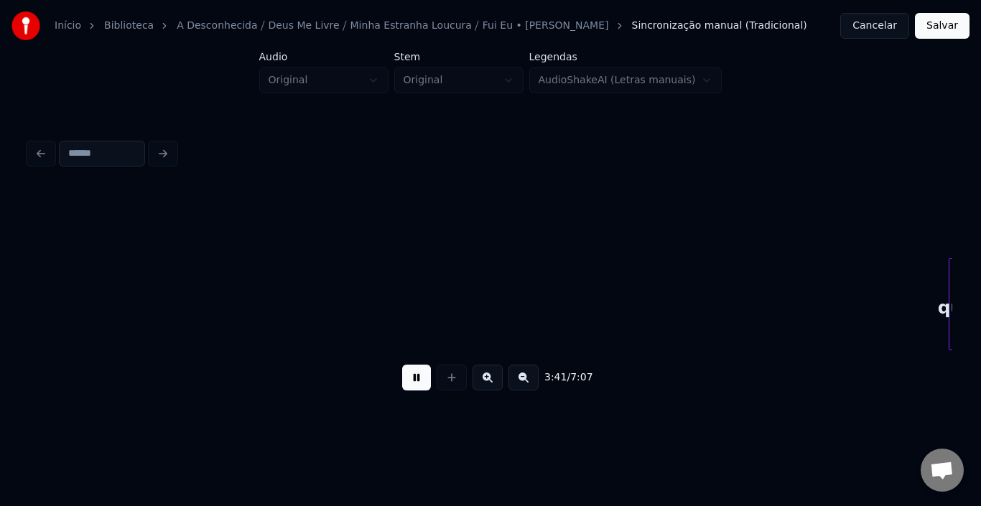
scroll to position [0, 15928]
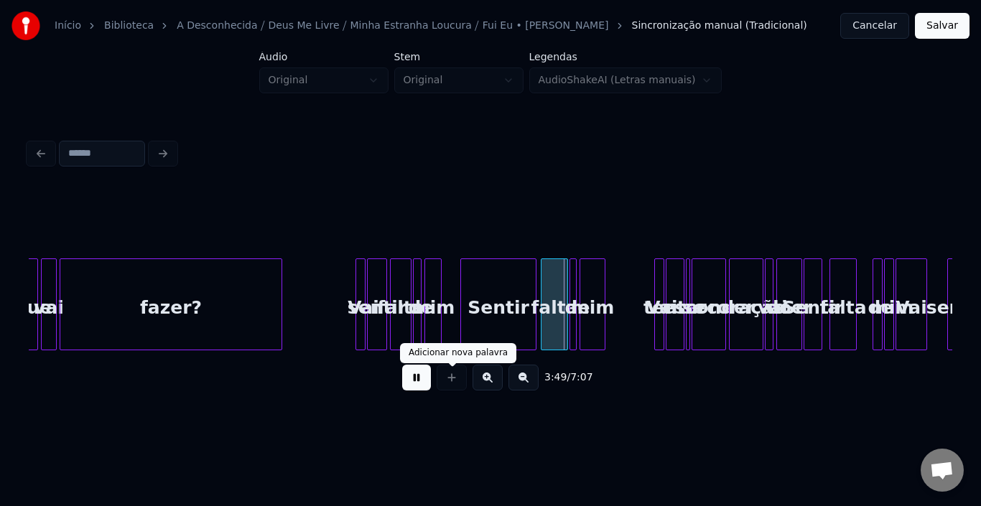
click at [416, 387] on button at bounding box center [416, 378] width 29 height 26
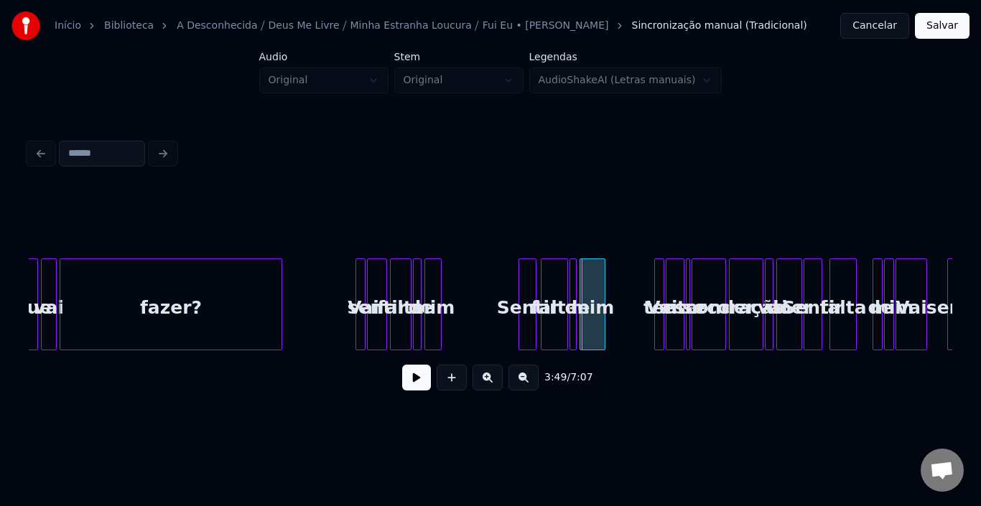
click at [519, 294] on div at bounding box center [521, 304] width 4 height 90
click at [414, 384] on button at bounding box center [416, 378] width 29 height 26
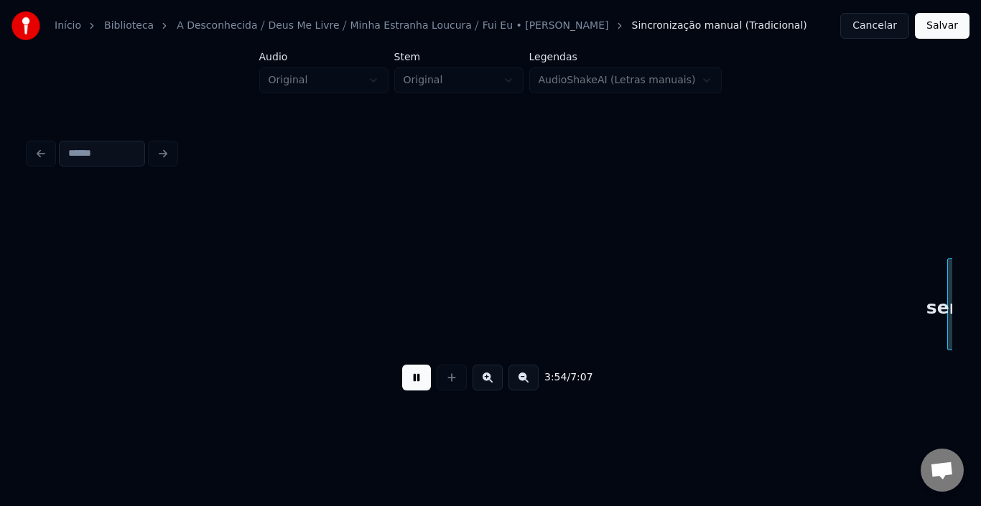
scroll to position [0, 16852]
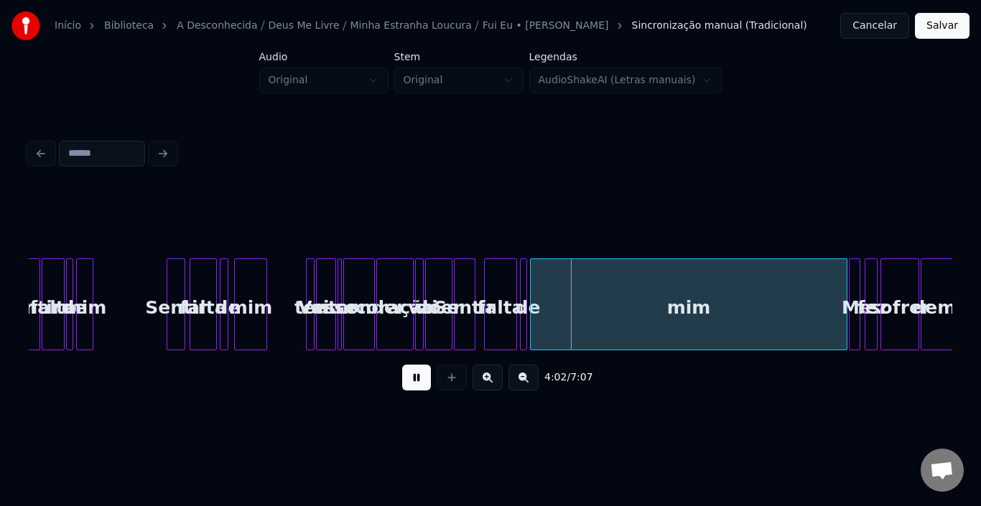
click at [414, 384] on button at bounding box center [416, 378] width 29 height 26
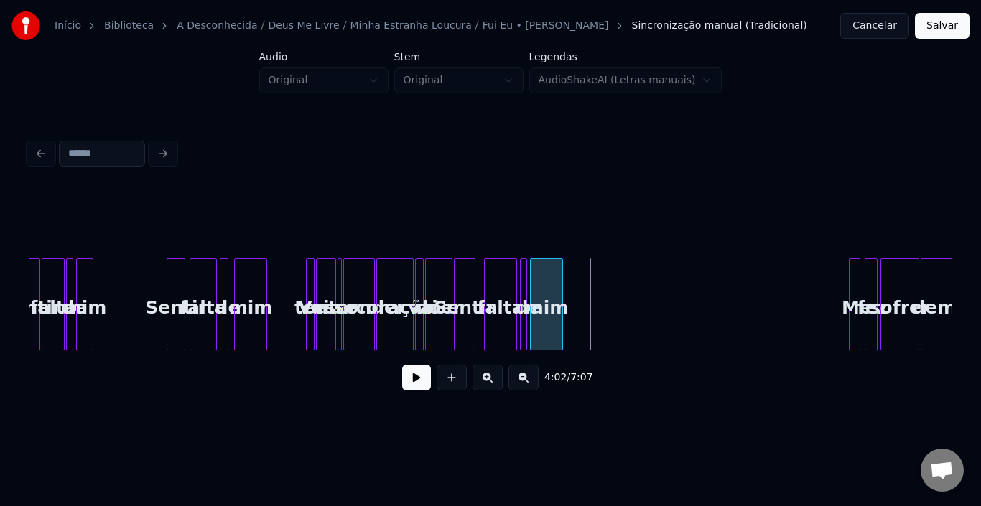
click at [559, 289] on div at bounding box center [560, 304] width 4 height 90
click at [412, 377] on button at bounding box center [416, 378] width 29 height 26
click at [570, 378] on span "7:07" at bounding box center [581, 378] width 22 height 14
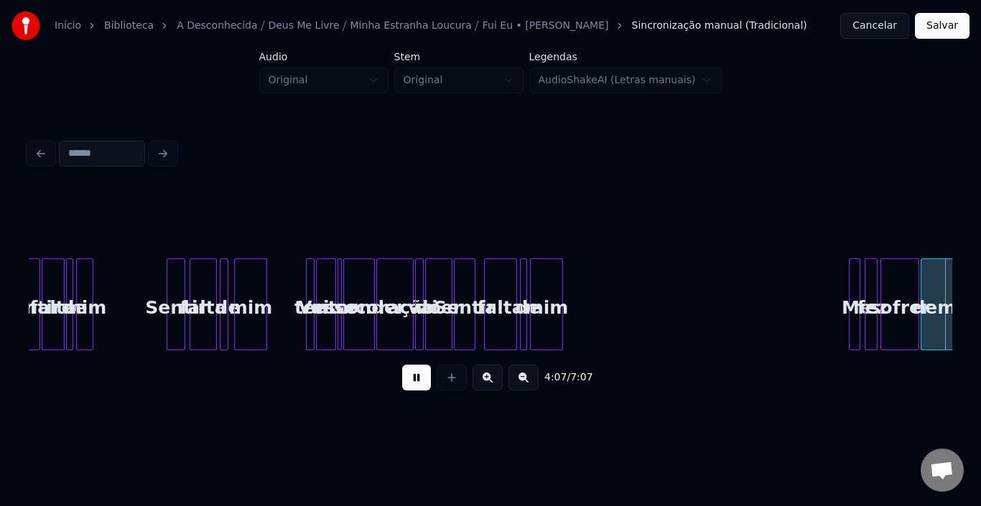
click at [408, 377] on button at bounding box center [416, 378] width 29 height 26
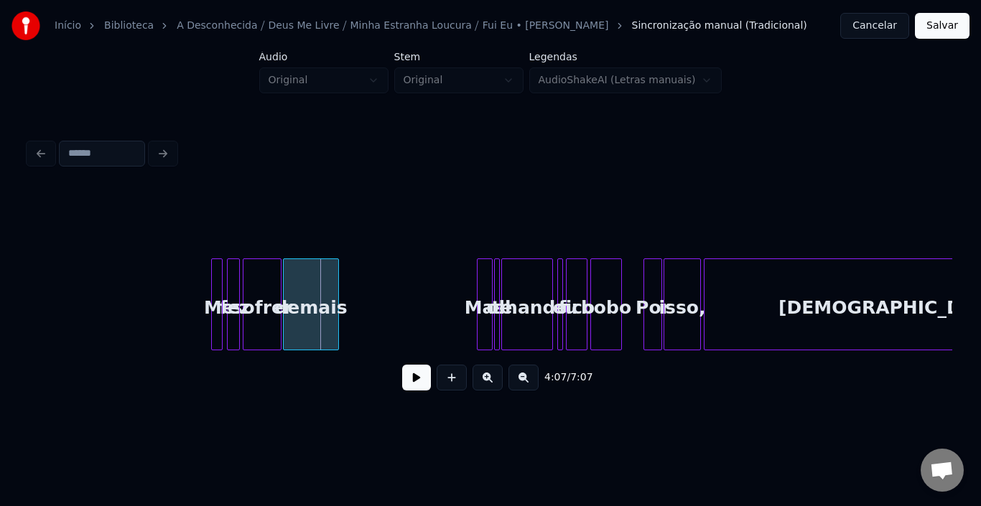
scroll to position [0, 17433]
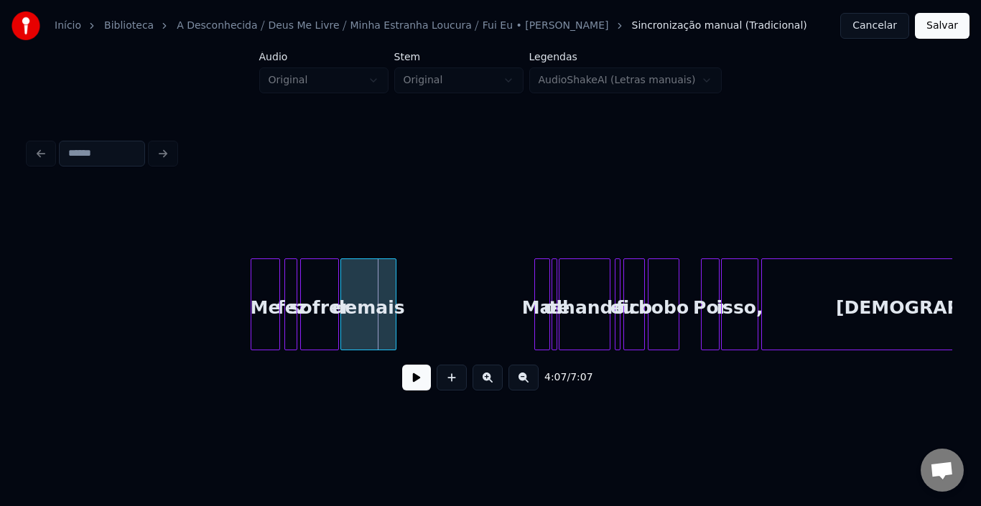
click at [252, 289] on div at bounding box center [253, 304] width 4 height 90
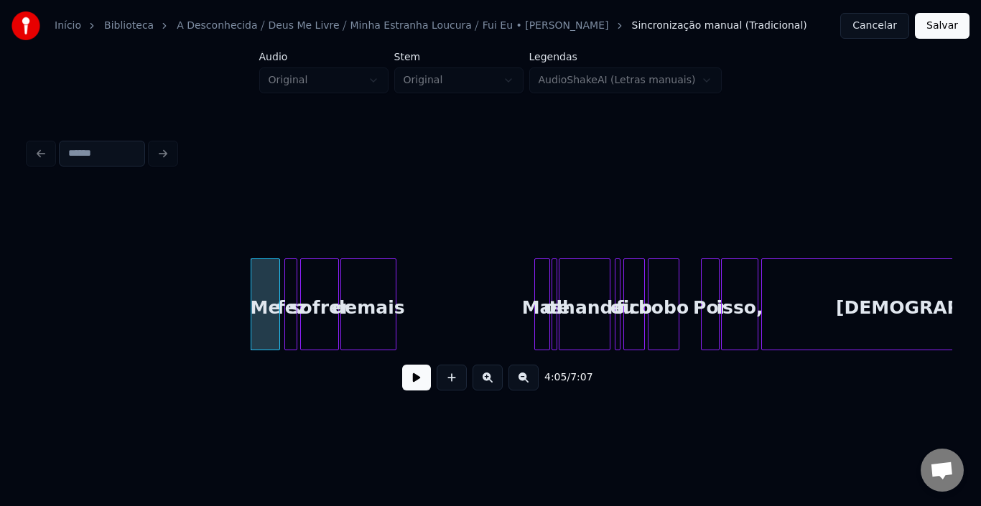
click at [422, 381] on button at bounding box center [416, 378] width 29 height 26
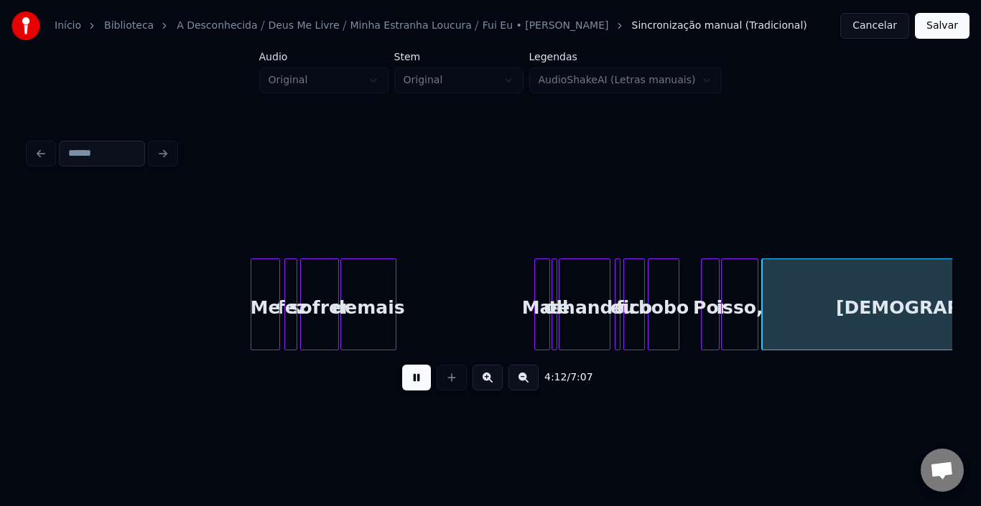
click at [396, 379] on div "4:12 / 7:07" at bounding box center [490, 378] width 901 height 32
click at [403, 381] on button at bounding box center [416, 378] width 29 height 26
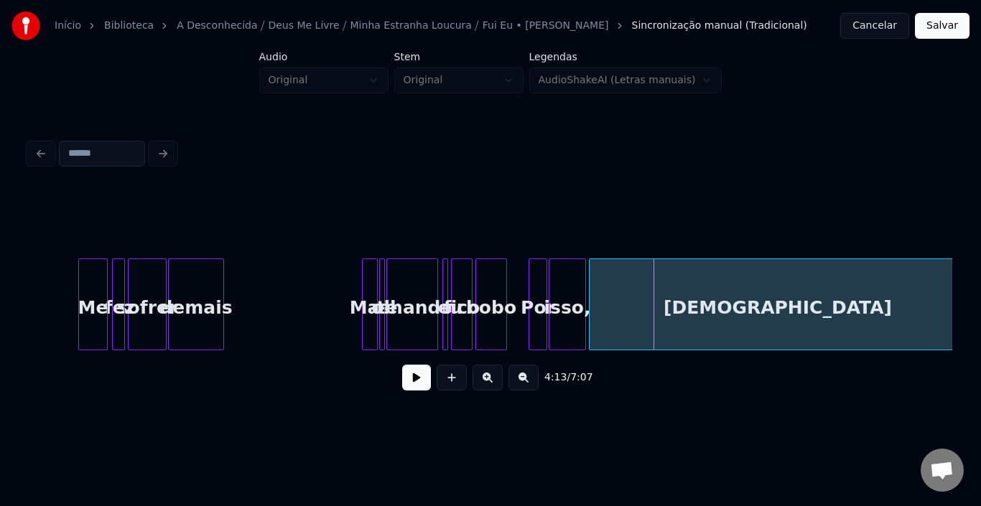
scroll to position [0, 17720]
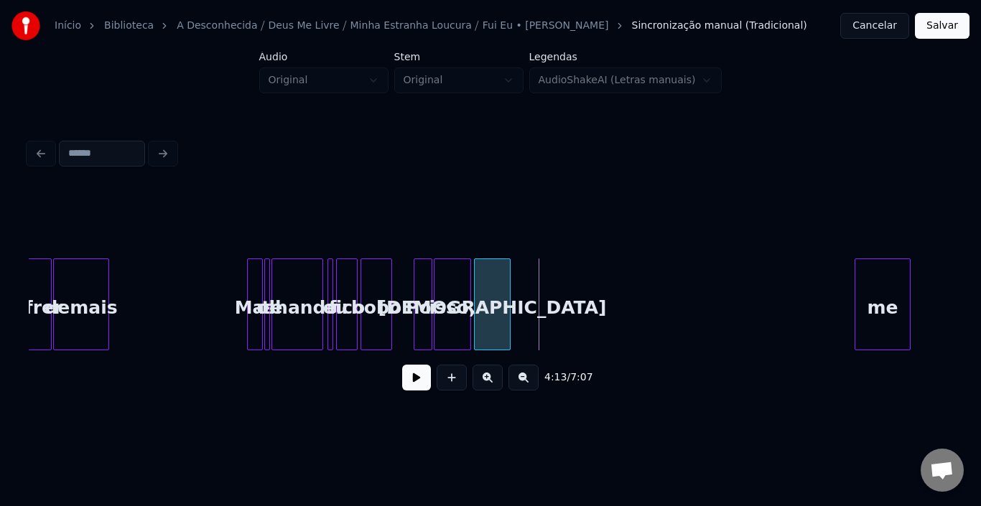
click at [507, 303] on div at bounding box center [508, 304] width 4 height 90
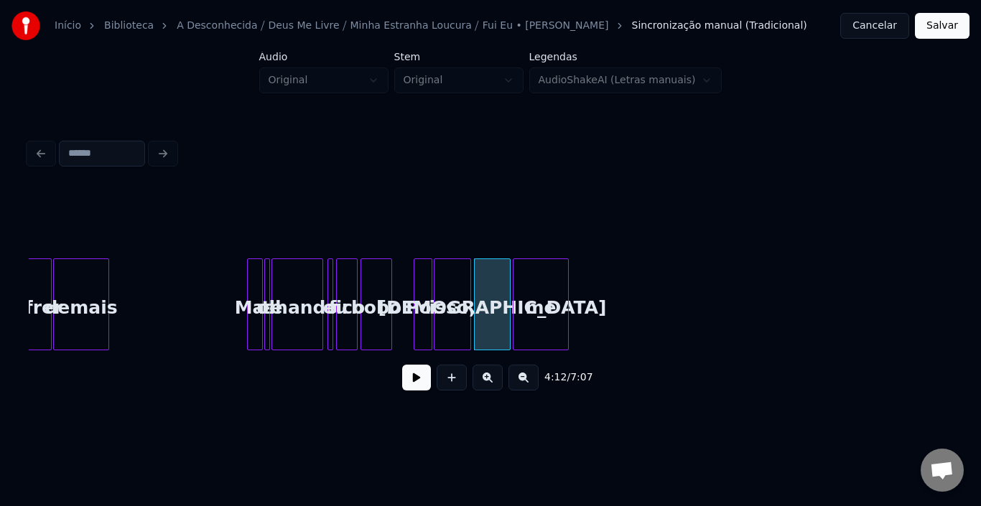
click at [525, 284] on div "me" at bounding box center [540, 308] width 55 height 98
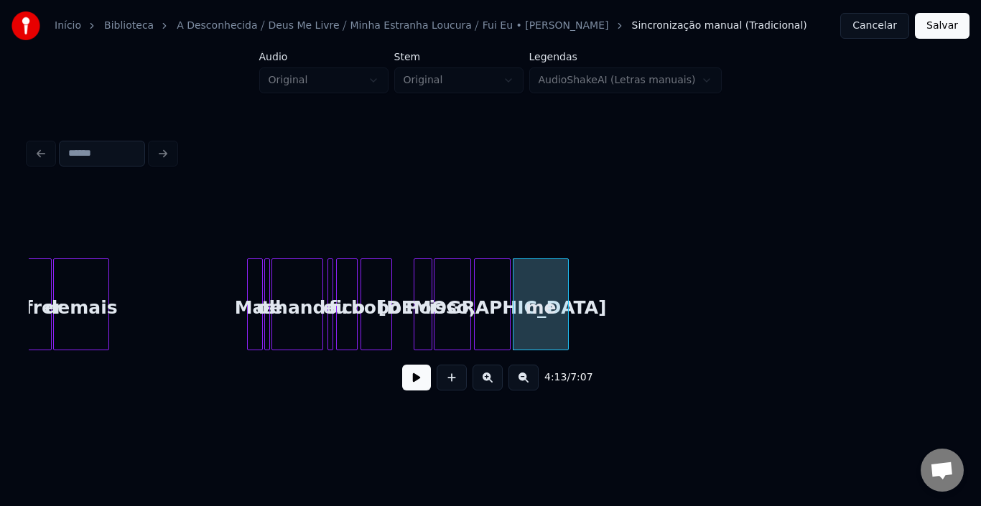
click at [480, 297] on div "[DEMOGRAPHIC_DATA]" at bounding box center [492, 308] width 35 height 98
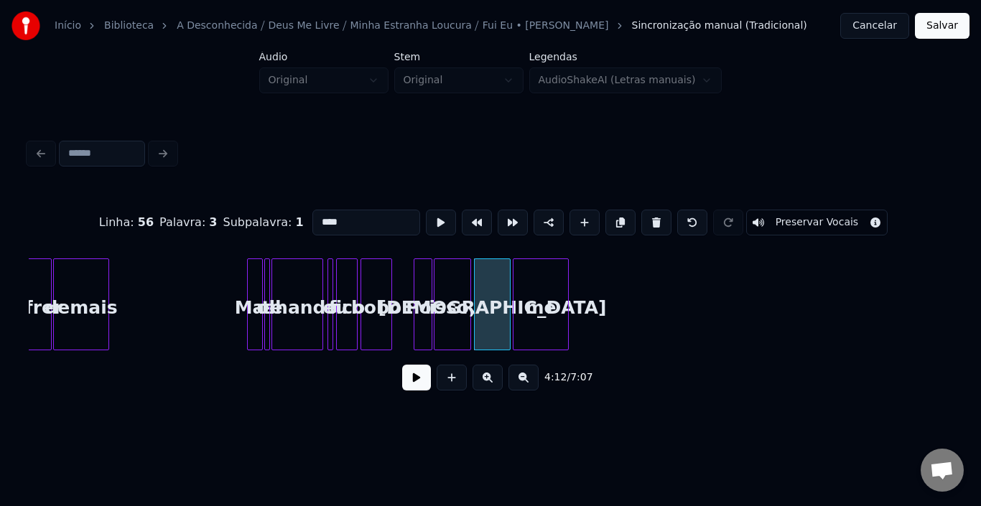
click at [412, 380] on button at bounding box center [416, 378] width 29 height 26
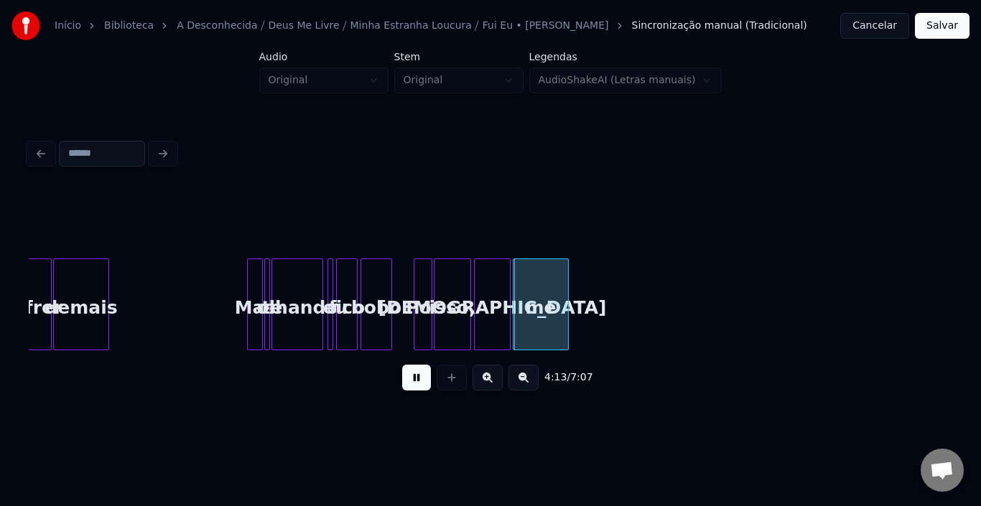
click at [412, 380] on button at bounding box center [416, 378] width 29 height 26
click at [421, 319] on div "Por" at bounding box center [422, 308] width 17 height 98
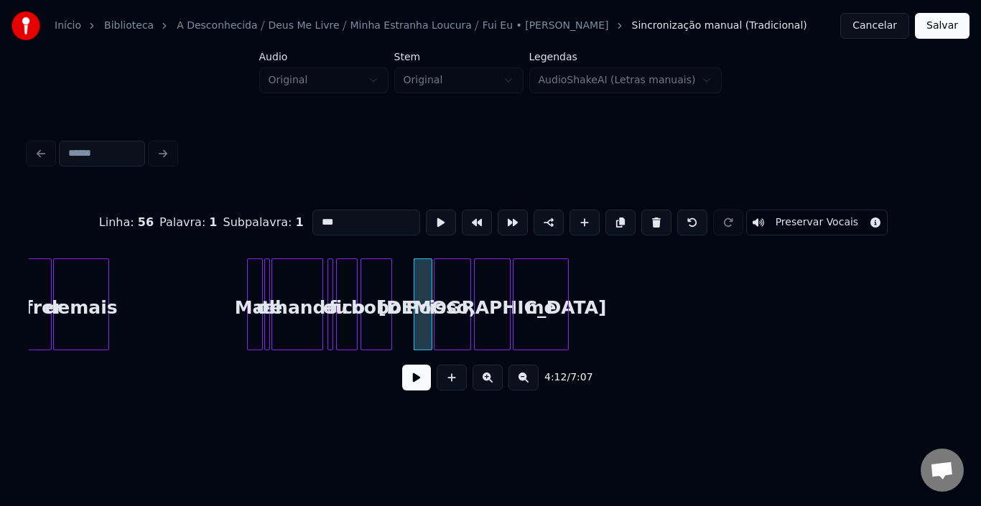
click at [407, 388] on button at bounding box center [416, 378] width 29 height 26
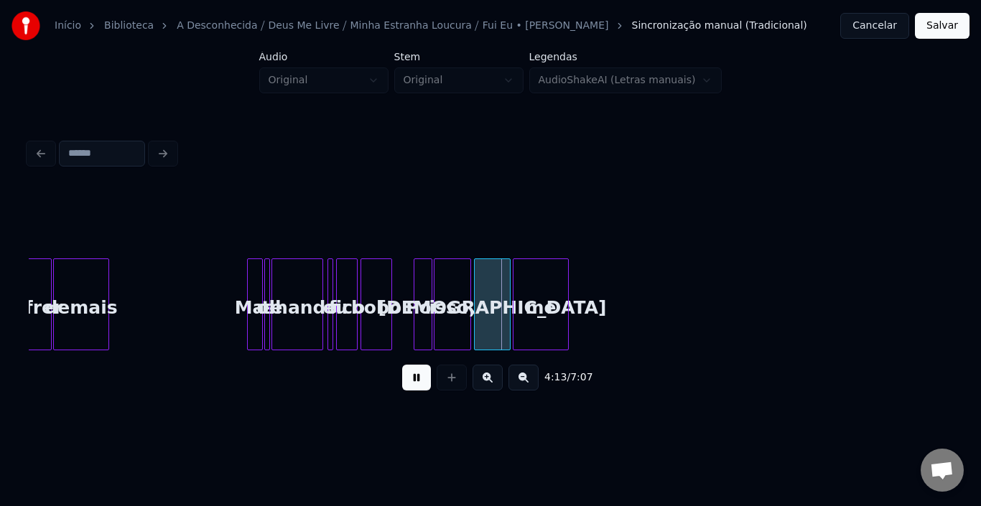
click at [407, 388] on button at bounding box center [416, 378] width 29 height 26
click at [495, 294] on div "[DEMOGRAPHIC_DATA]" at bounding box center [492, 308] width 35 height 98
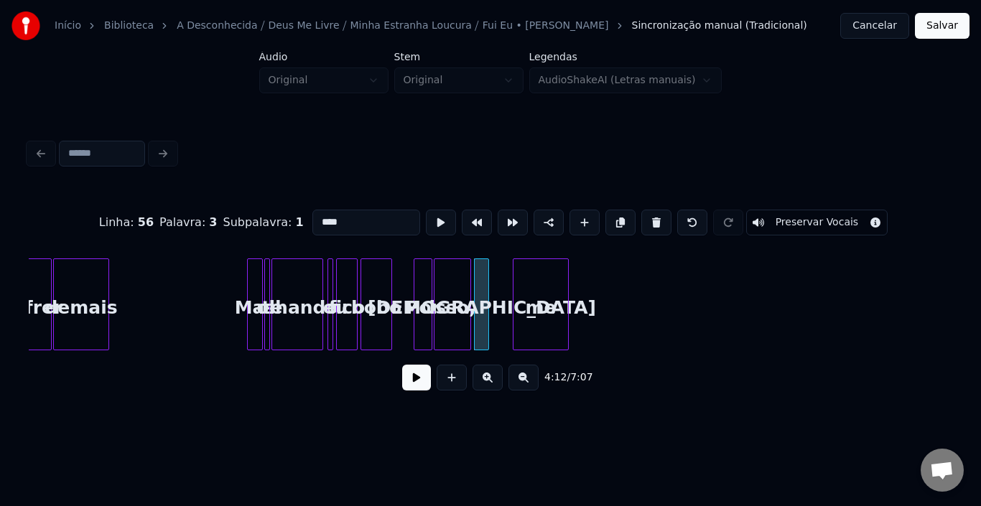
click at [486, 297] on div at bounding box center [486, 304] width 4 height 90
click at [516, 298] on div "me" at bounding box center [520, 308] width 55 height 98
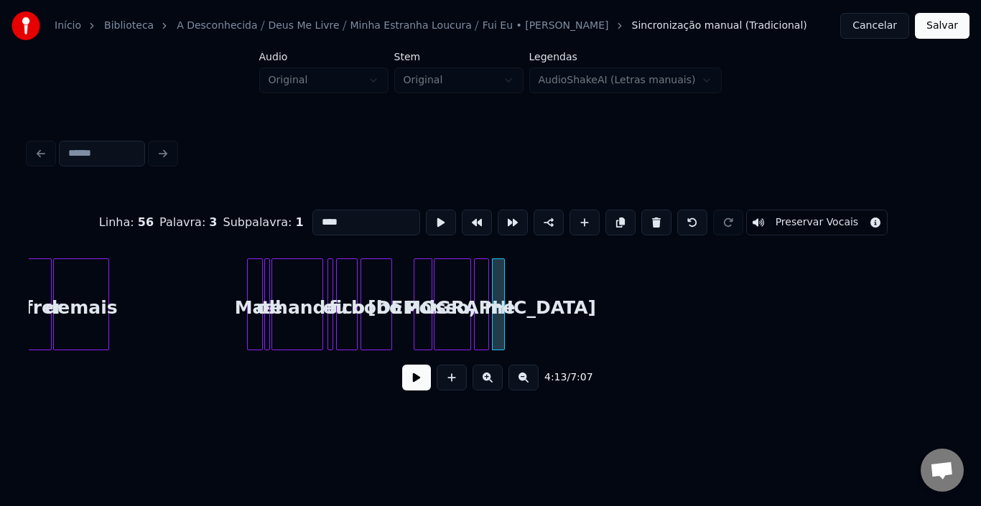
click at [503, 295] on div at bounding box center [502, 304] width 4 height 90
click at [952, 348] on div "Linha : 56 Palavra : 3 Subpalavra : 1 **** Preservar Vocais 4:13 / 7:07" at bounding box center [490, 268] width 935 height 284
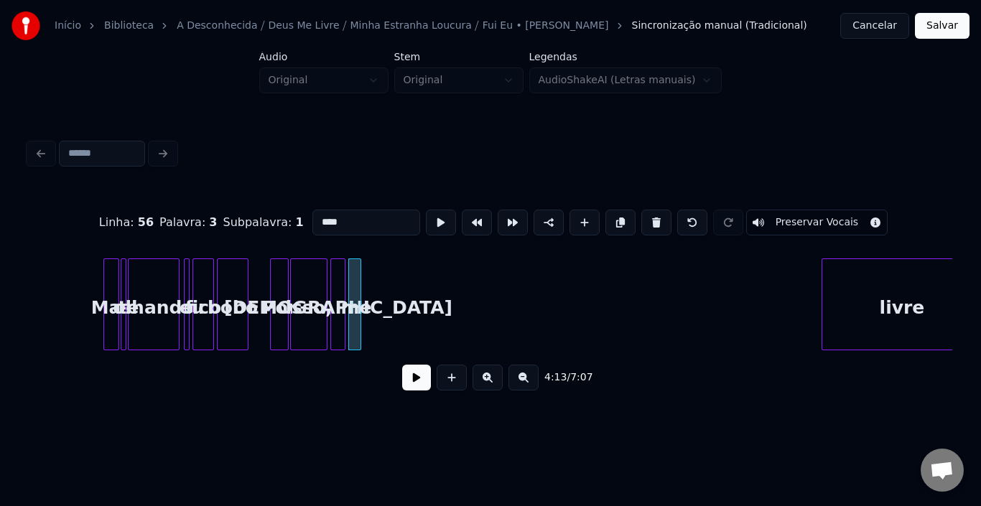
scroll to position [0, 17921]
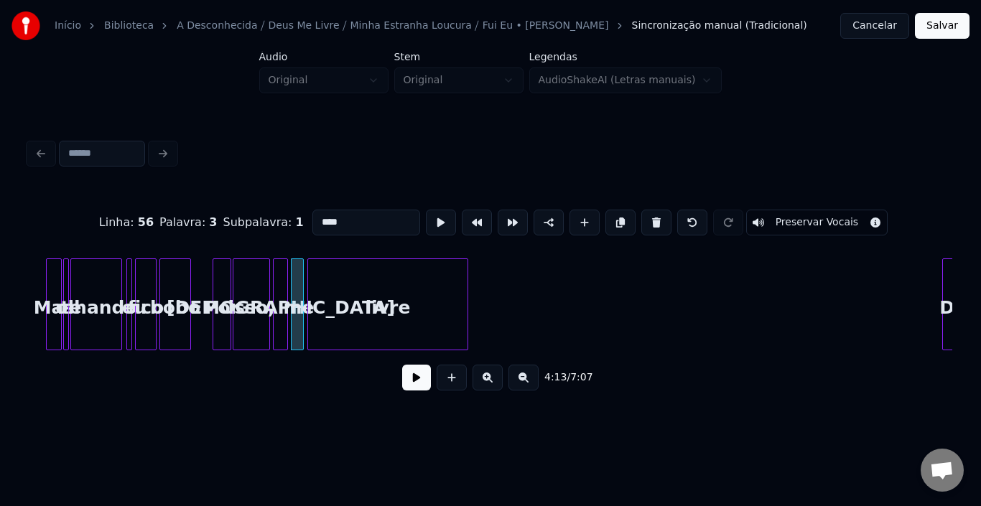
click at [361, 305] on div "livre" at bounding box center [387, 308] width 159 height 98
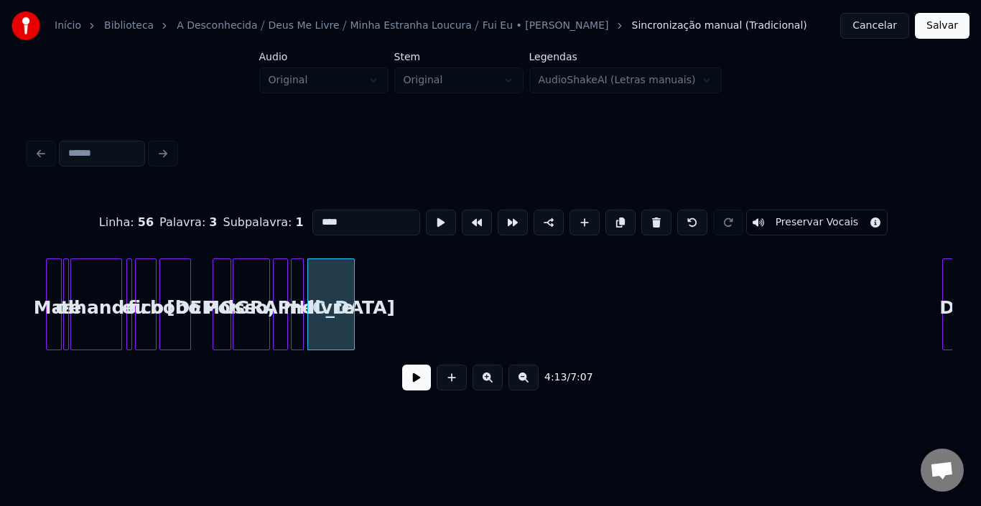
click at [352, 303] on div at bounding box center [352, 304] width 4 height 90
click at [427, 383] on button at bounding box center [416, 378] width 29 height 26
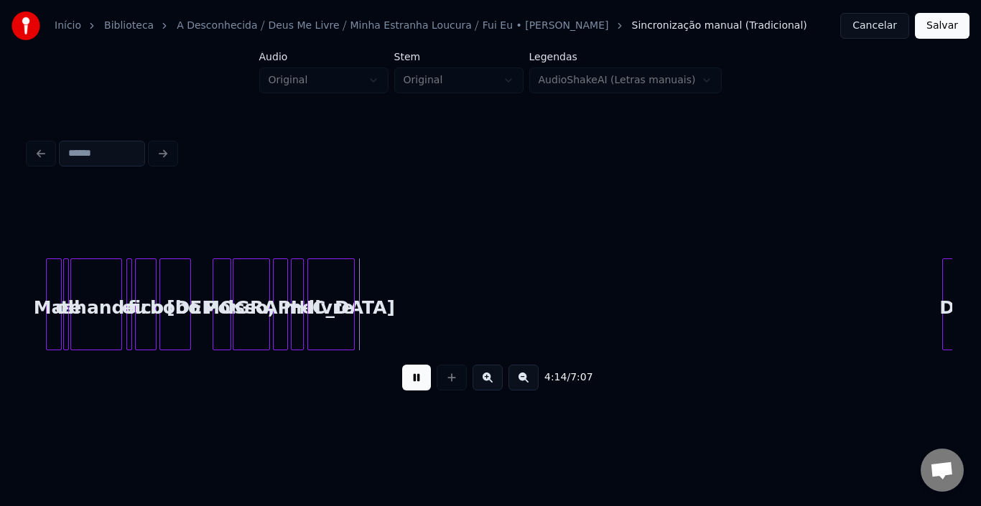
click at [427, 383] on button at bounding box center [416, 378] width 29 height 26
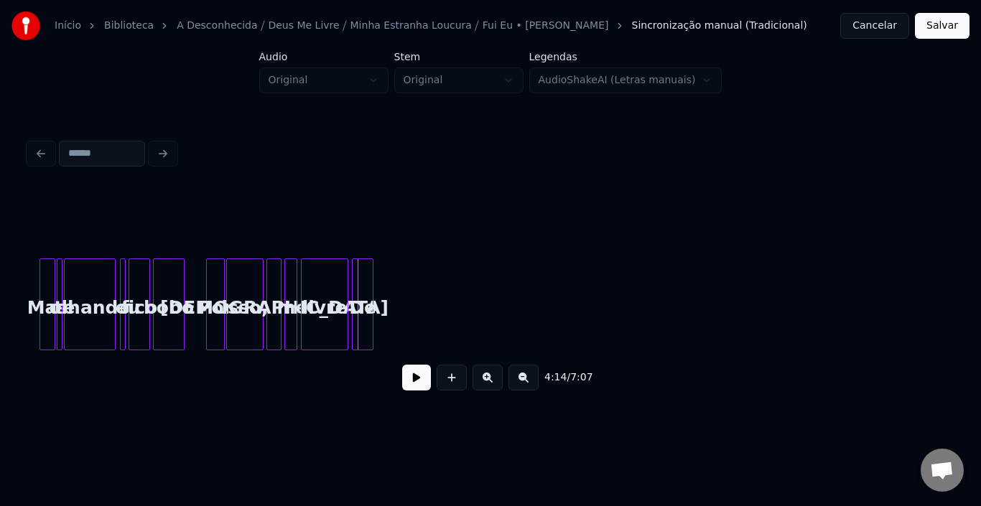
click at [367, 289] on div "De" at bounding box center [363, 308] width 20 height 98
click at [340, 297] on div at bounding box center [342, 304] width 4 height 90
click at [358, 292] on div "De" at bounding box center [363, 308] width 20 height 98
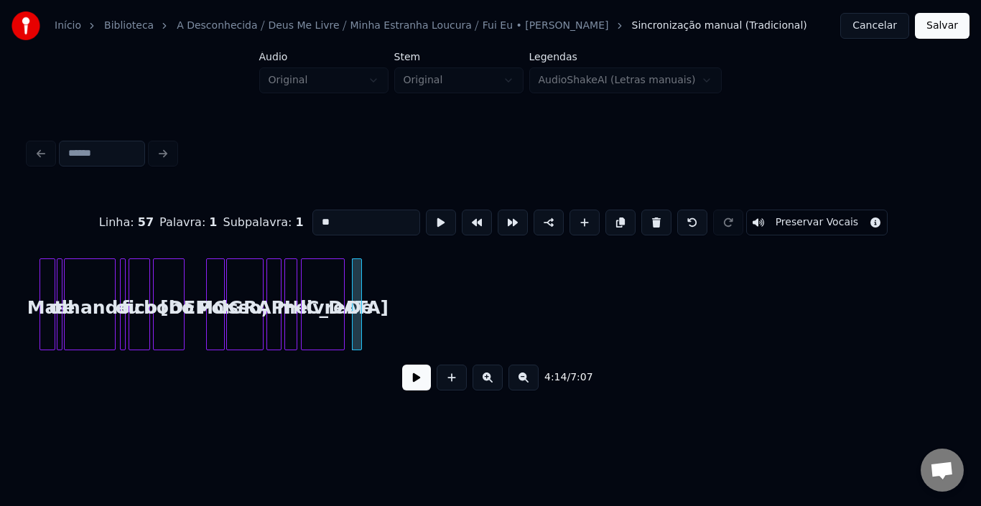
click at [358, 295] on div at bounding box center [359, 304] width 4 height 90
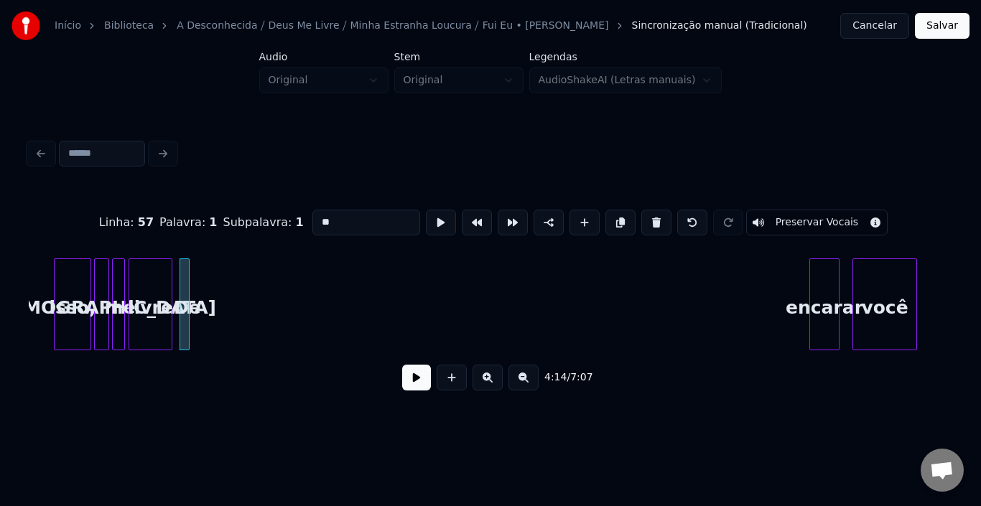
scroll to position [0, 18157]
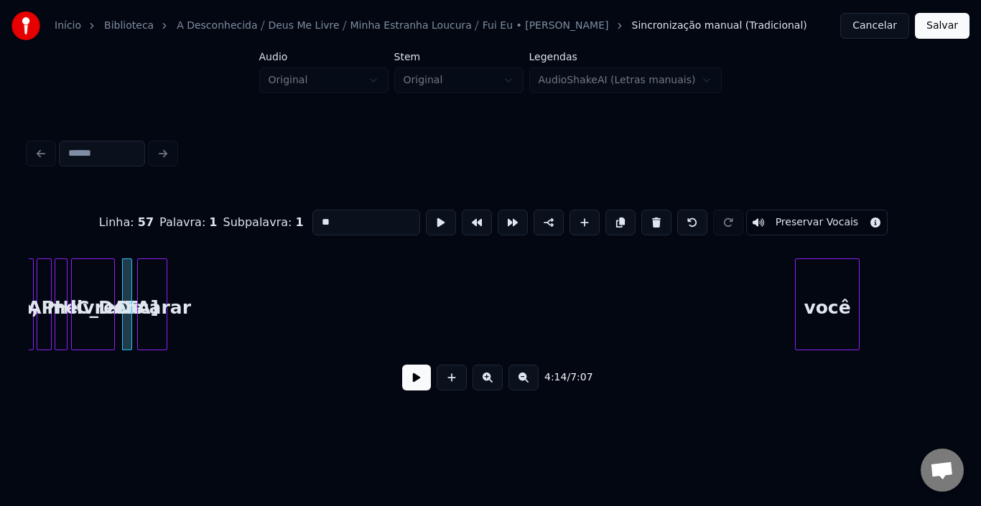
click at [152, 287] on div "encarar" at bounding box center [152, 308] width 29 height 98
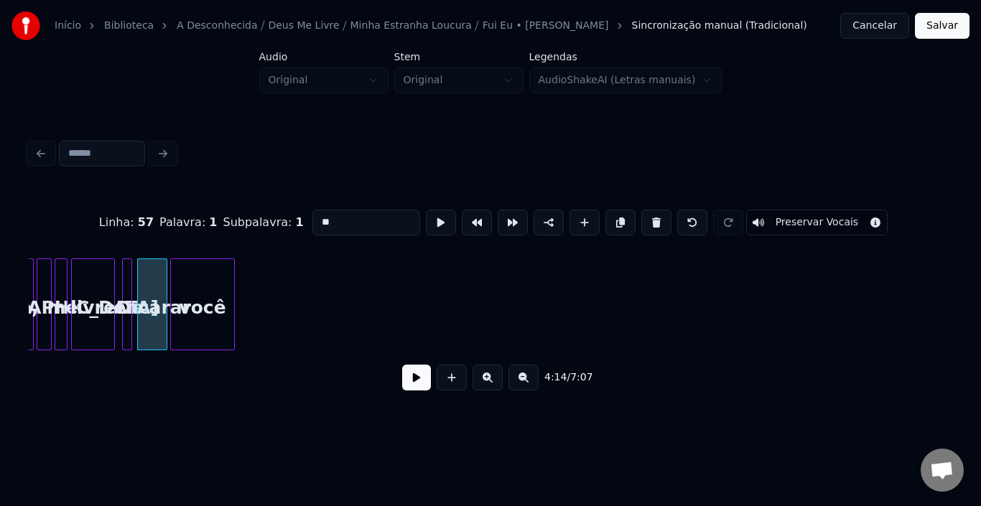
click at [200, 286] on div "você" at bounding box center [202, 308] width 63 height 98
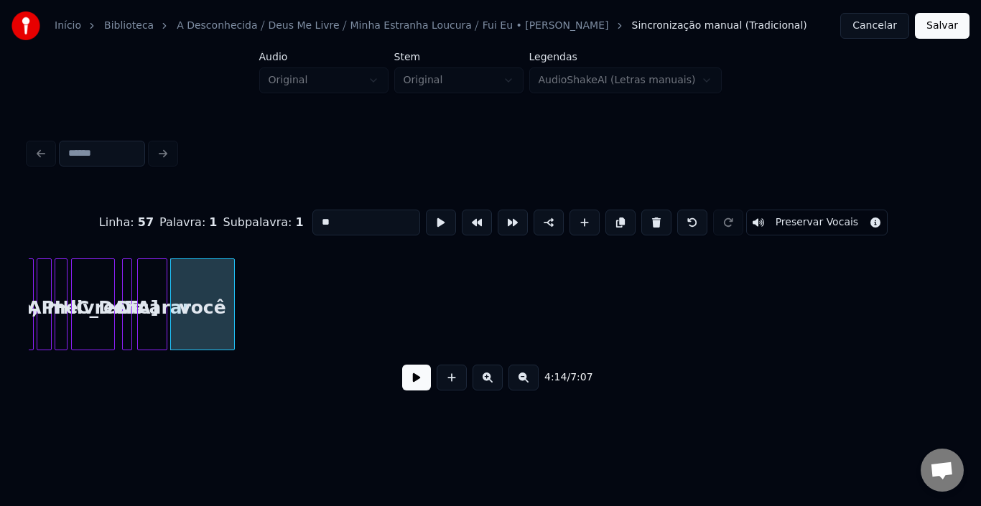
click at [101, 291] on div "livre" at bounding box center [93, 308] width 42 height 98
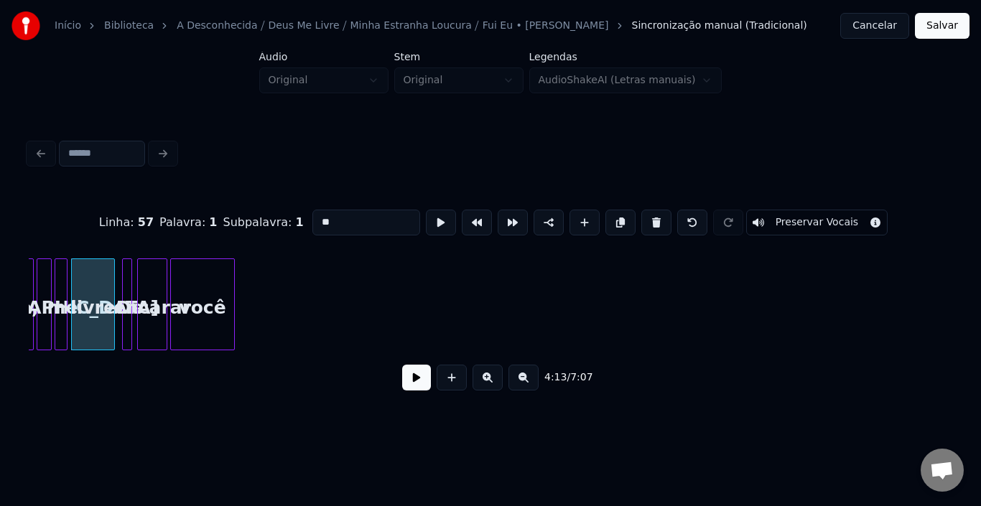
type input "*****"
click at [409, 386] on button at bounding box center [416, 378] width 29 height 26
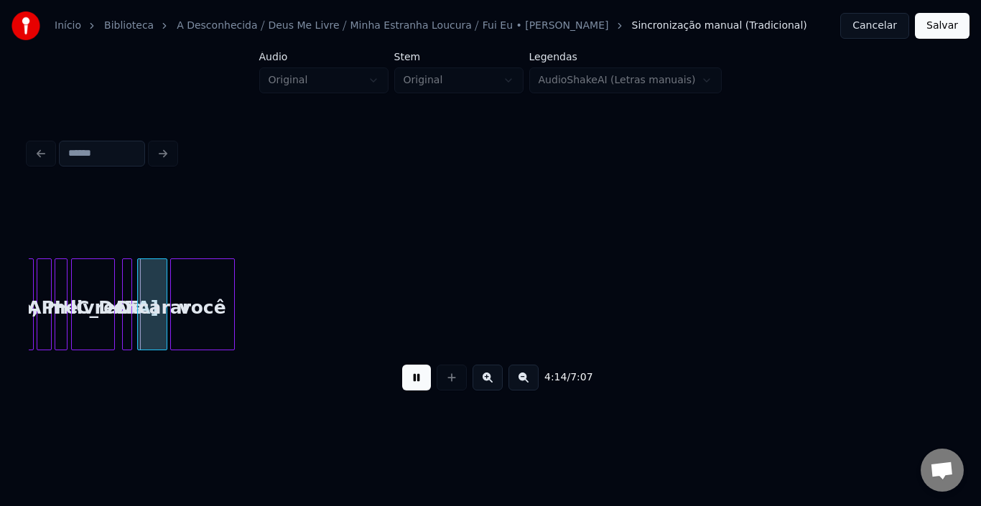
click at [409, 386] on button at bounding box center [416, 378] width 29 height 26
click at [106, 299] on div at bounding box center [105, 304] width 4 height 90
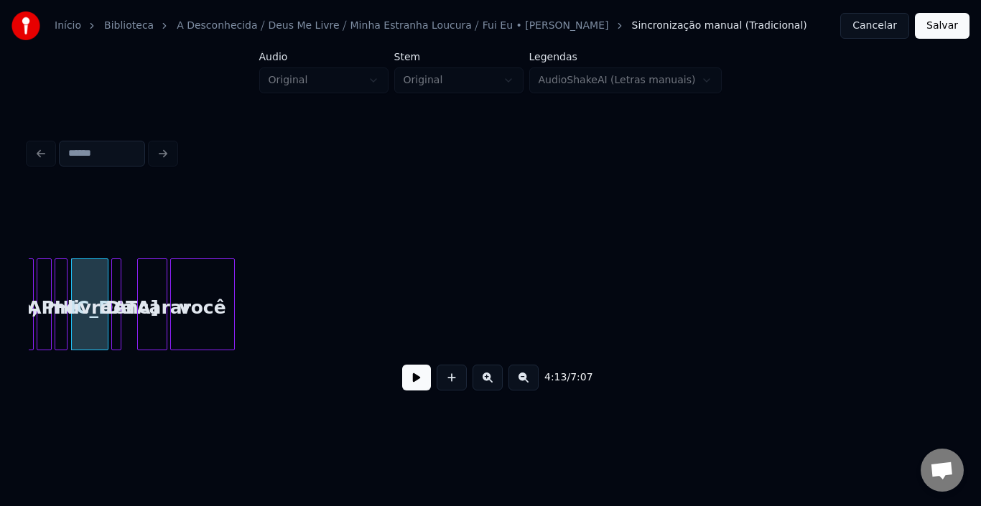
click at [122, 282] on div "De" at bounding box center [119, 308] width 14 height 98
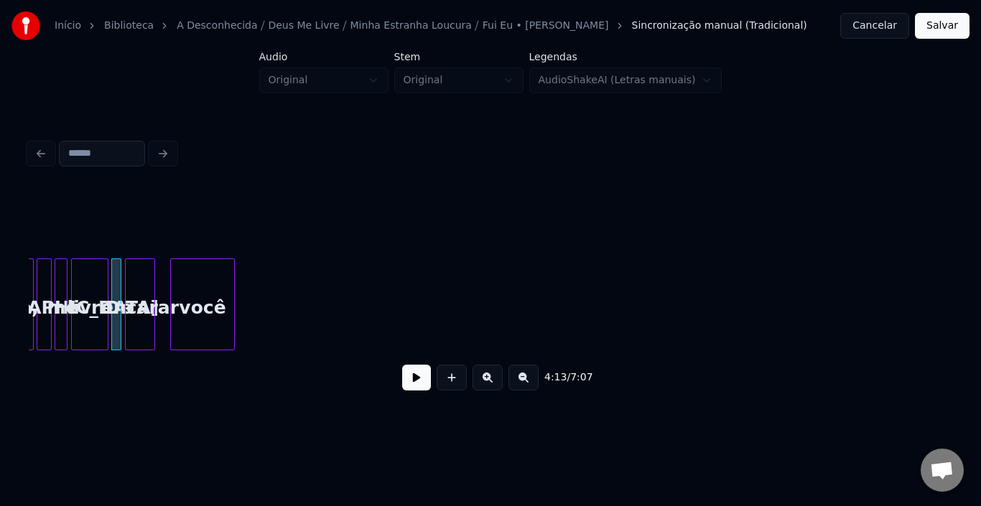
click at [144, 286] on div "encarar" at bounding box center [140, 308] width 29 height 98
click at [409, 383] on button at bounding box center [416, 378] width 29 height 26
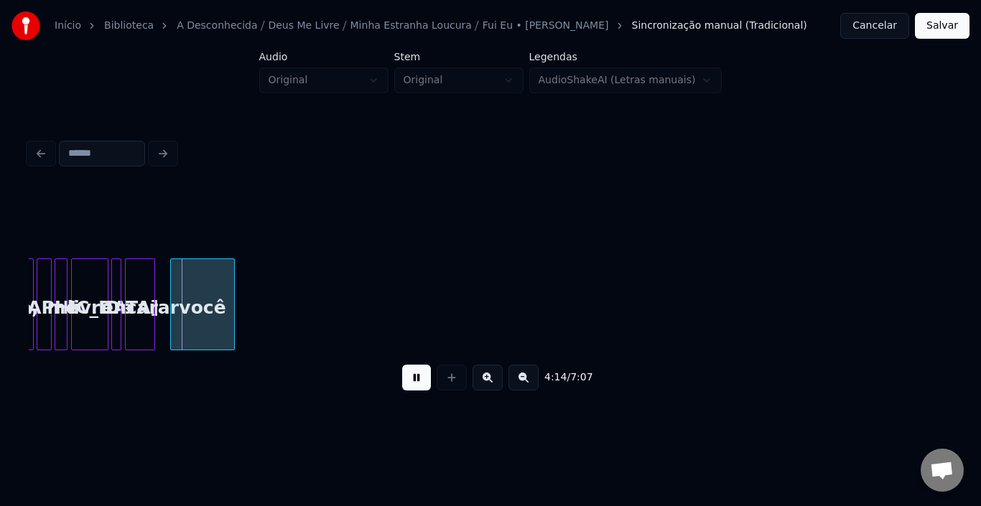
click at [409, 383] on button at bounding box center [416, 378] width 29 height 26
click at [176, 305] on div "você" at bounding box center [193, 308] width 63 height 98
click at [429, 384] on button at bounding box center [416, 378] width 29 height 26
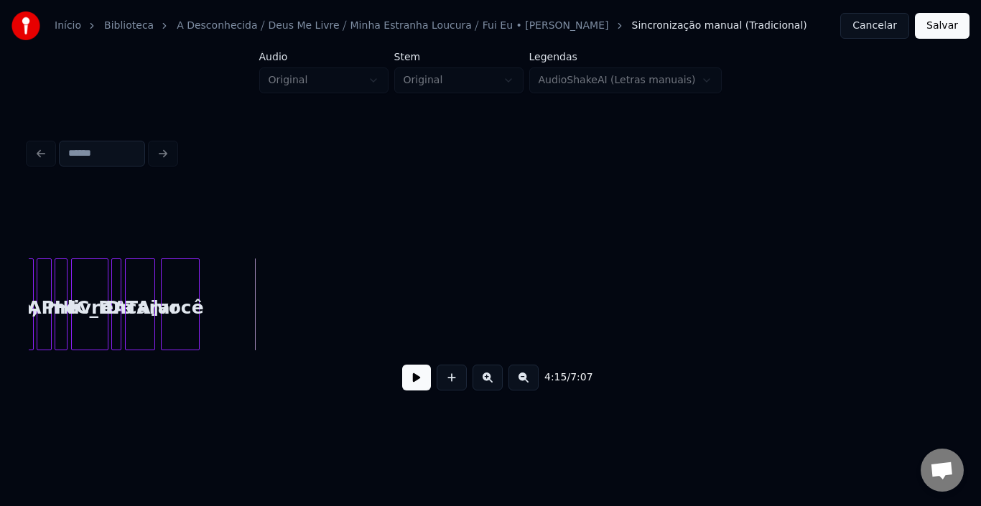
click at [197, 302] on div at bounding box center [197, 304] width 4 height 90
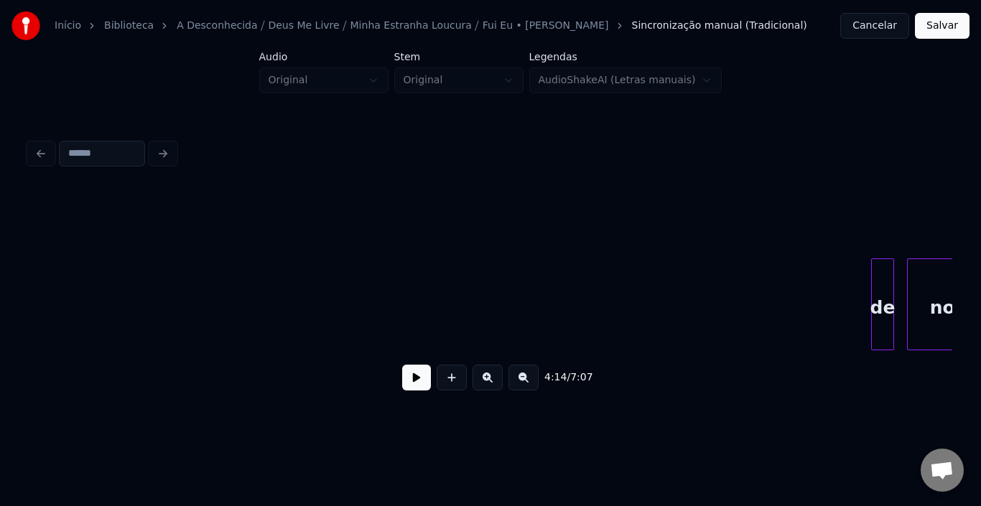
scroll to position [0, 18588]
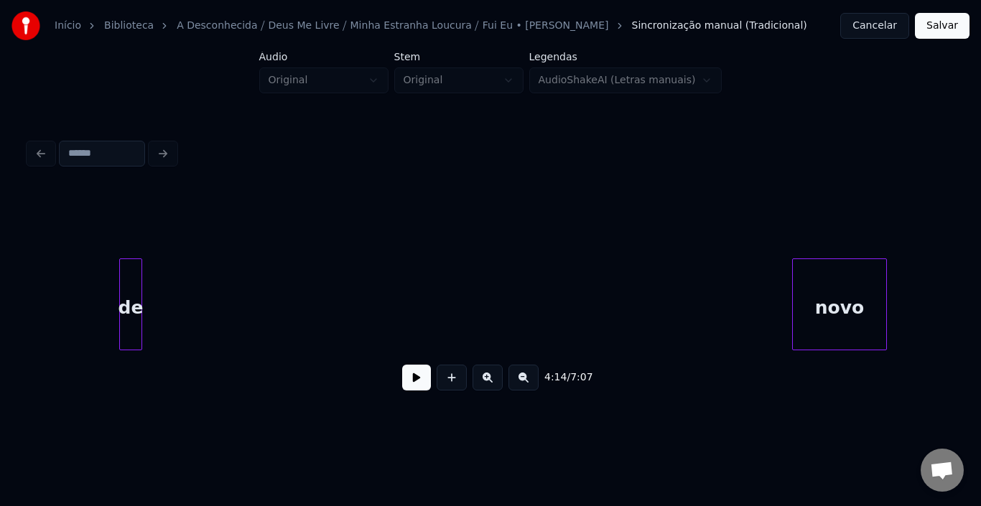
click at [125, 293] on div "de" at bounding box center [131, 308] width 22 height 98
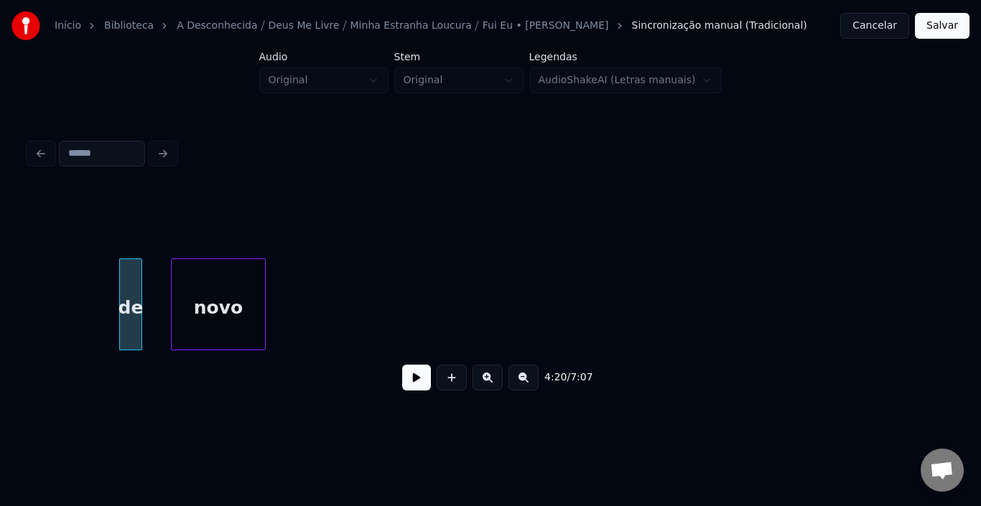
click at [213, 290] on div "novo" at bounding box center [218, 308] width 93 height 98
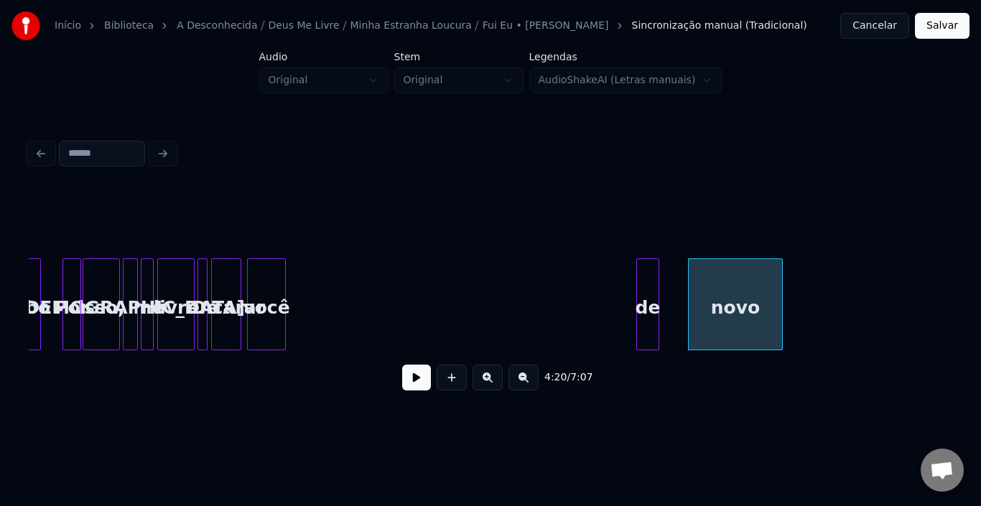
scroll to position [0, 18042]
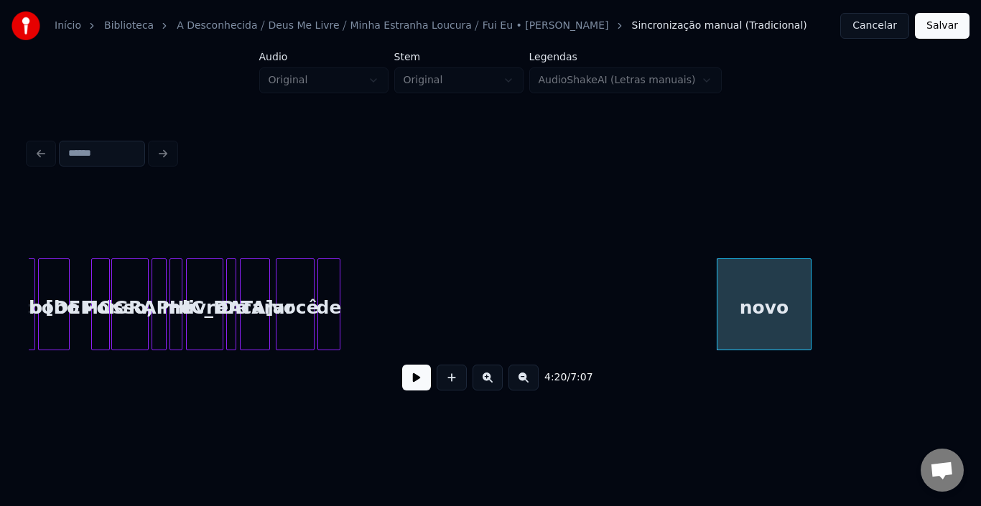
click at [325, 282] on div "de" at bounding box center [329, 308] width 22 height 98
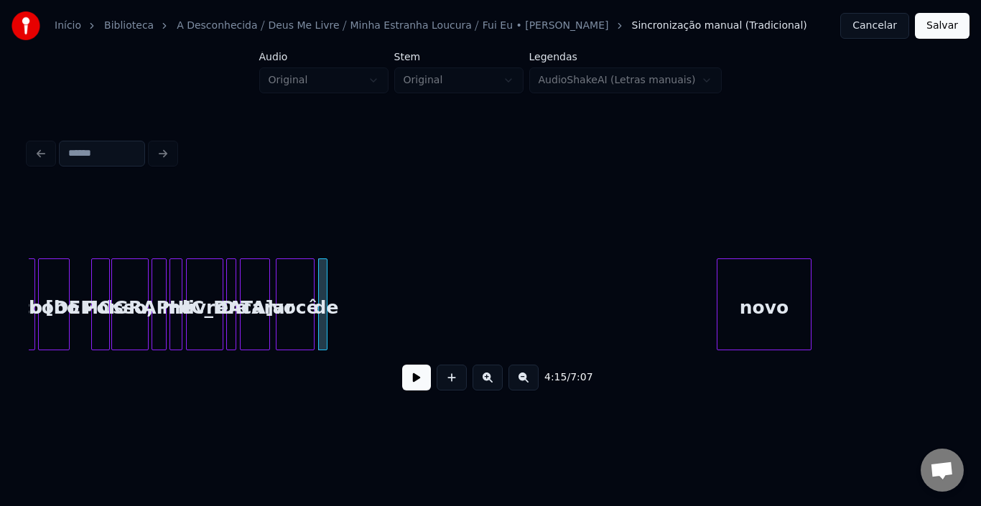
click at [325, 285] on div at bounding box center [324, 304] width 4 height 90
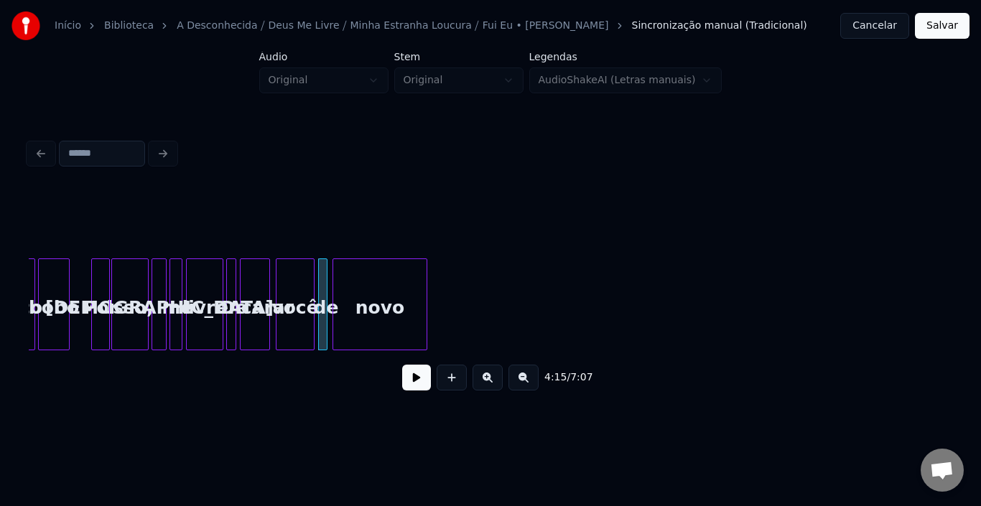
click at [370, 312] on div "novo" at bounding box center [379, 308] width 93 height 98
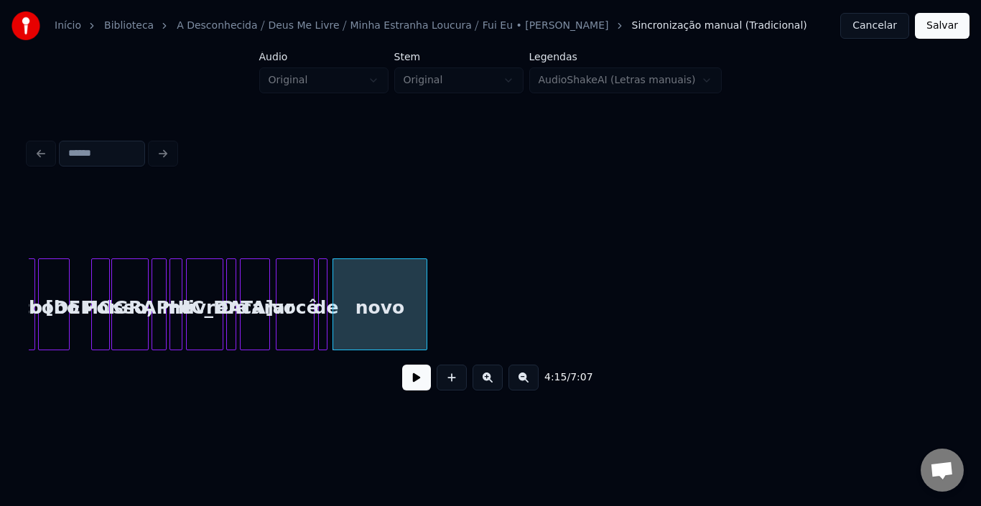
click at [220, 320] on div at bounding box center [220, 304] width 4 height 90
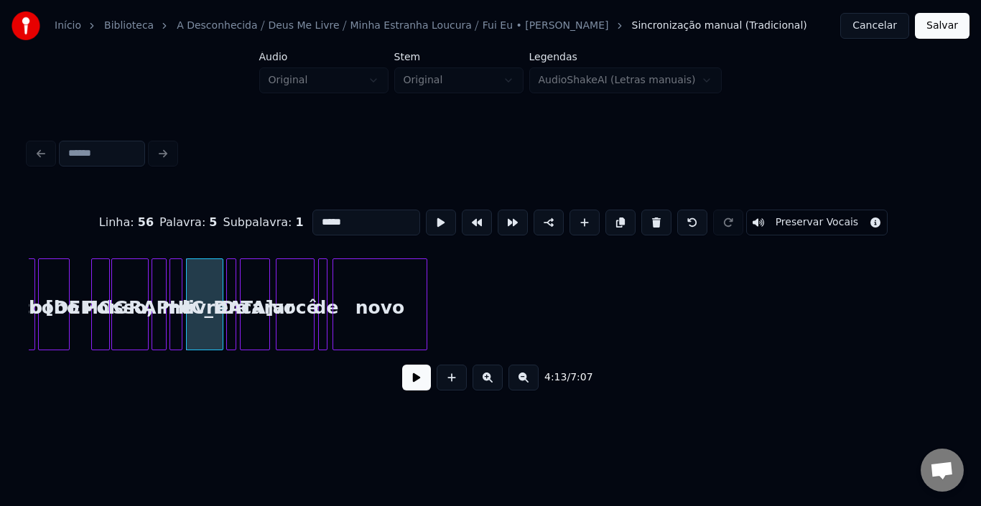
click at [412, 381] on button at bounding box center [416, 378] width 29 height 26
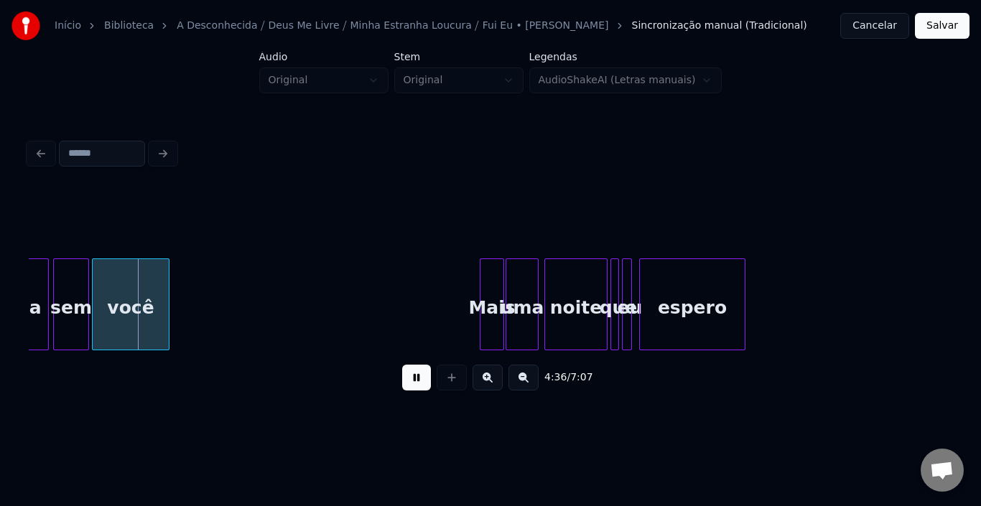
scroll to position [0, 19803]
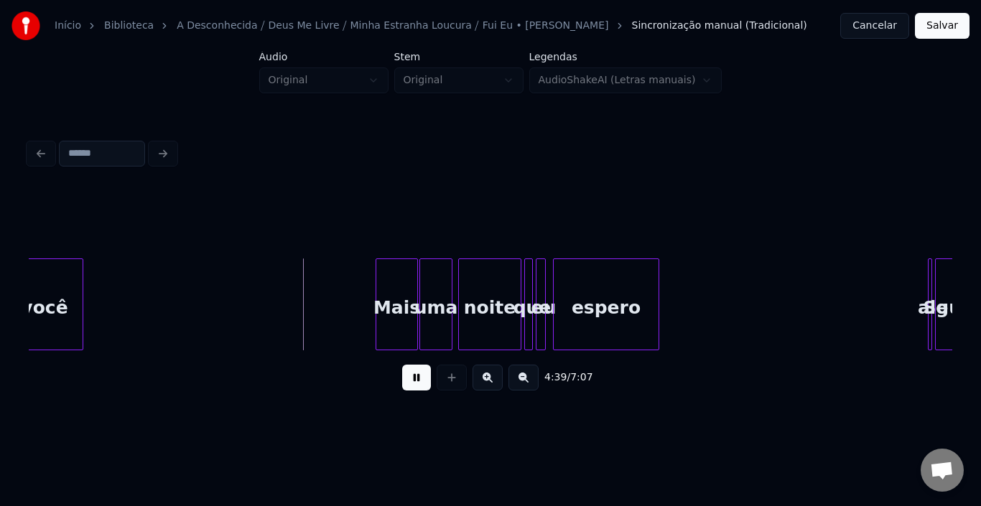
click at [376, 294] on div at bounding box center [378, 304] width 4 height 90
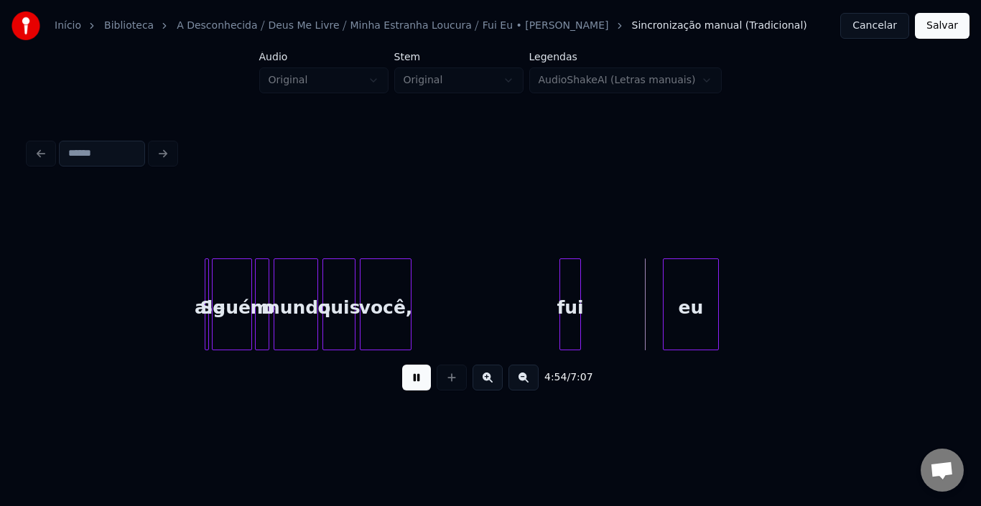
scroll to position [0, 20641]
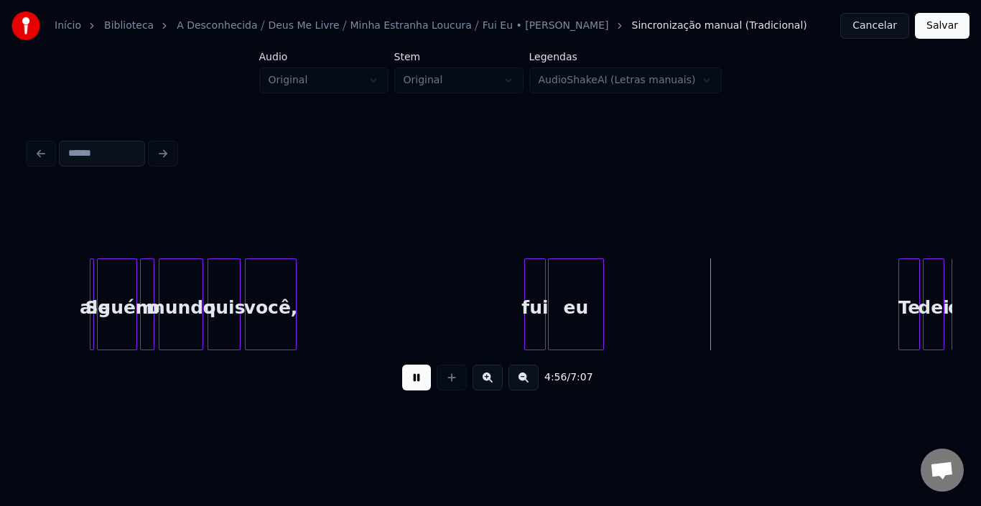
click at [534, 291] on div "fui" at bounding box center [535, 308] width 20 height 98
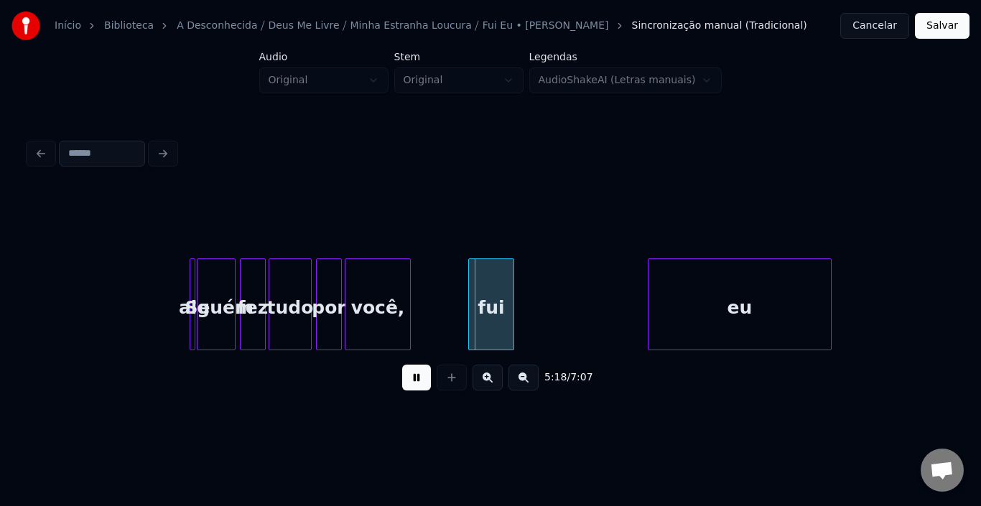
scroll to position [0, 22453]
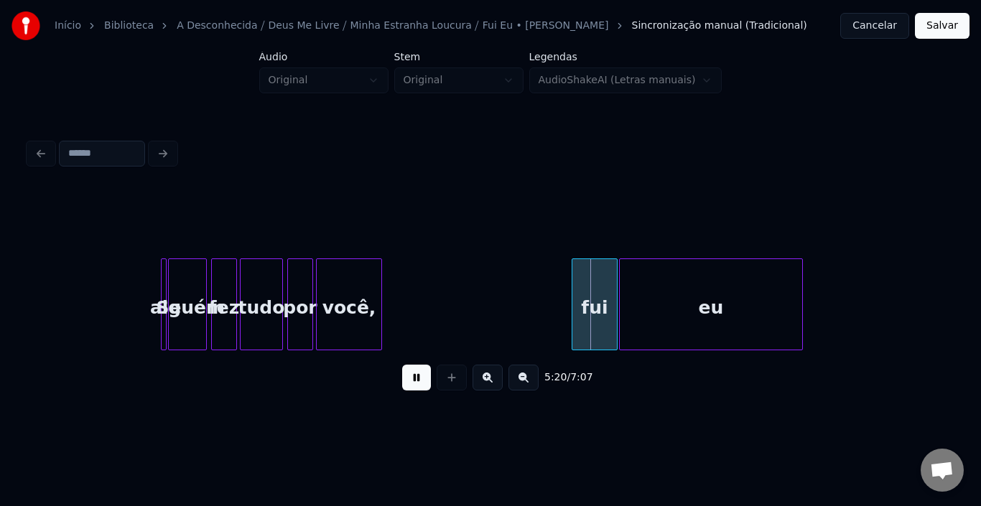
click at [598, 283] on div "fui" at bounding box center [594, 308] width 45 height 98
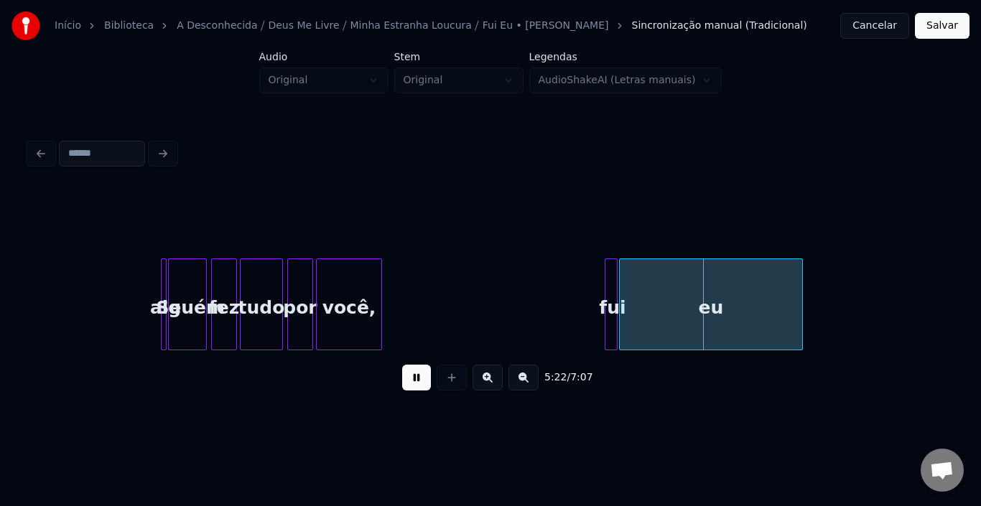
click at [605, 292] on div at bounding box center [607, 304] width 4 height 90
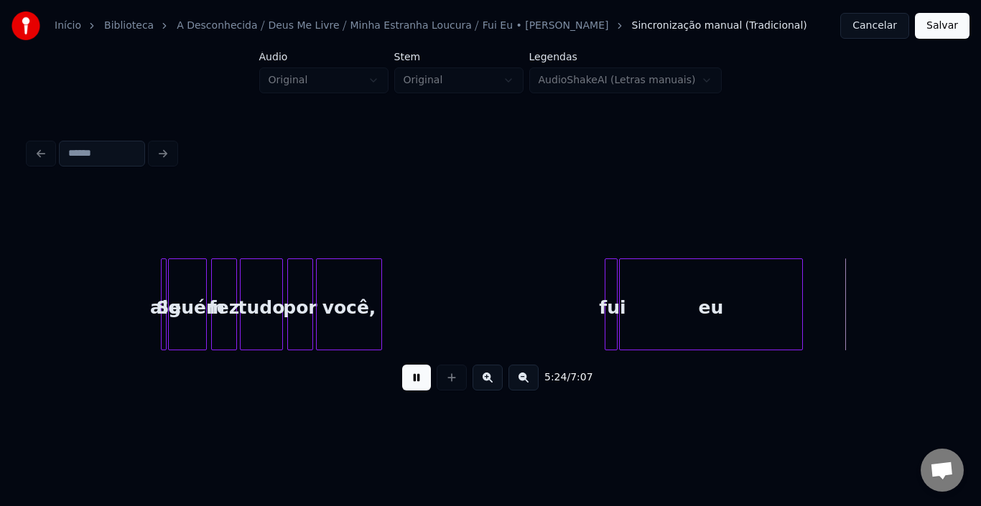
click at [401, 382] on div "5:24 / 7:07" at bounding box center [490, 378] width 901 height 32
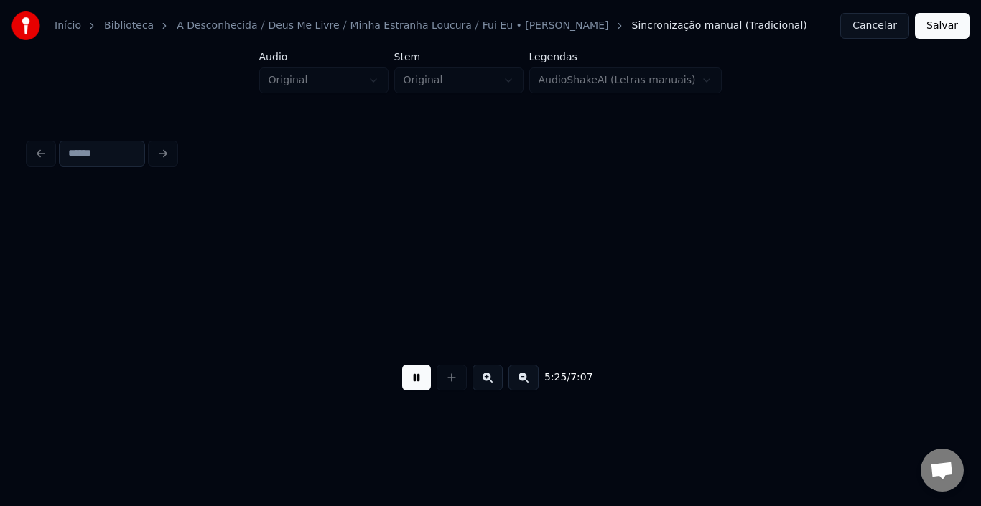
scroll to position [0, 23376]
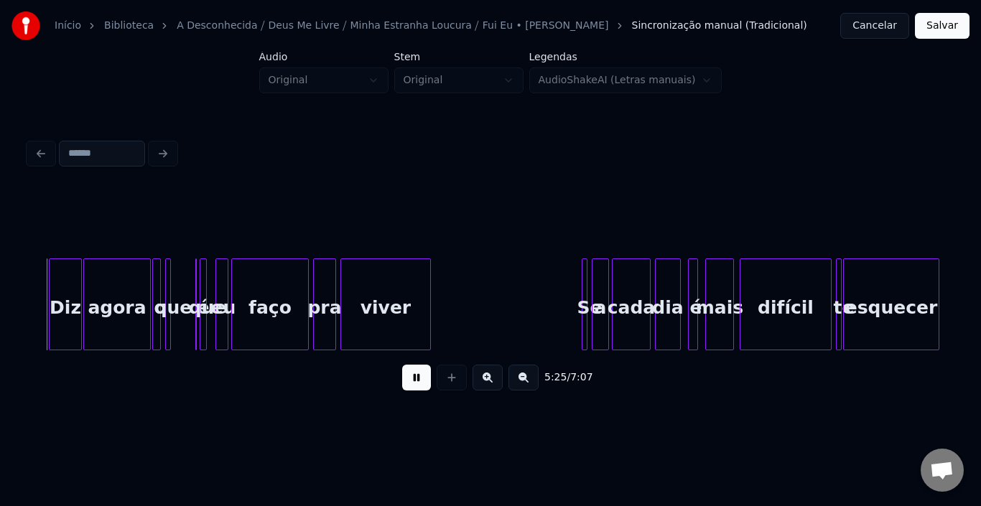
click at [391, 371] on div "5:25 / 7:07" at bounding box center [490, 378] width 901 height 32
click at [414, 378] on button at bounding box center [416, 378] width 29 height 26
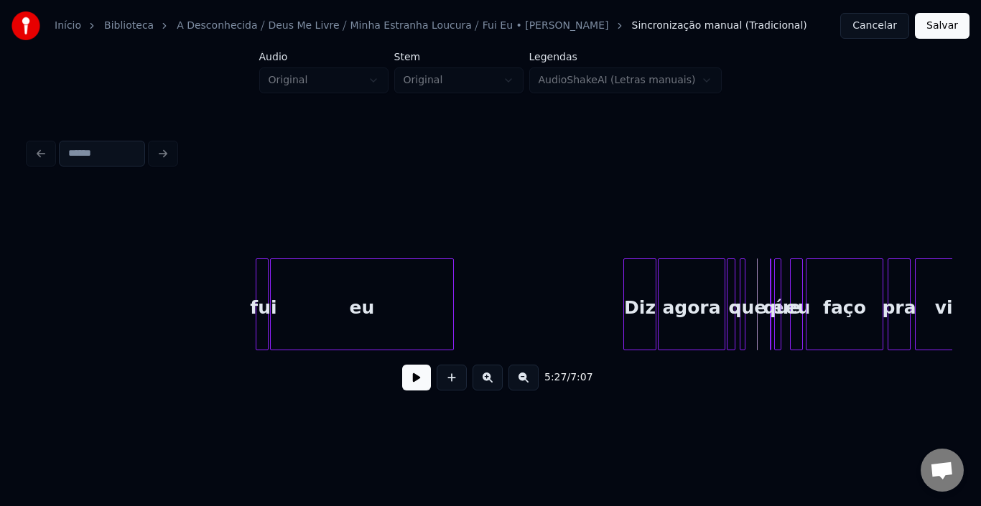
scroll to position [0, 22773]
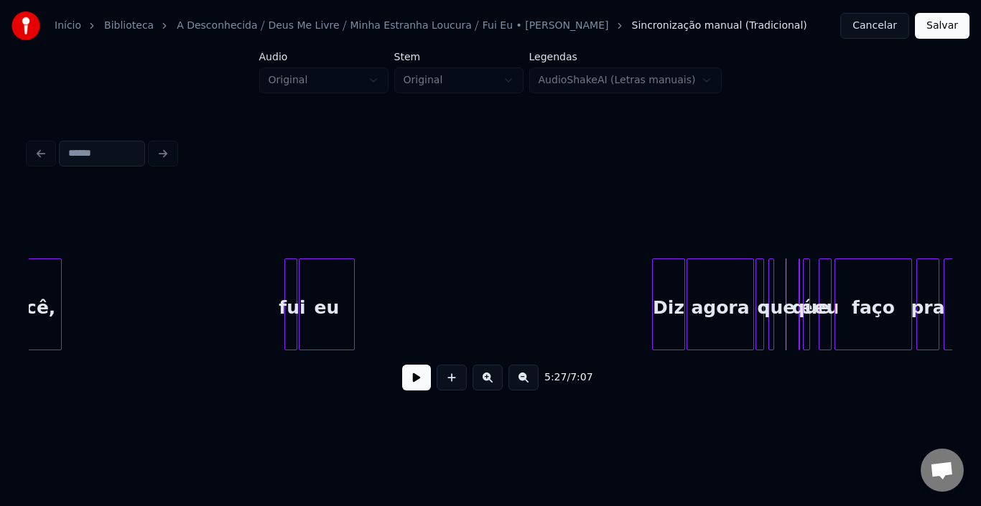
click at [351, 305] on div at bounding box center [352, 304] width 4 height 90
click at [424, 376] on button at bounding box center [416, 378] width 29 height 26
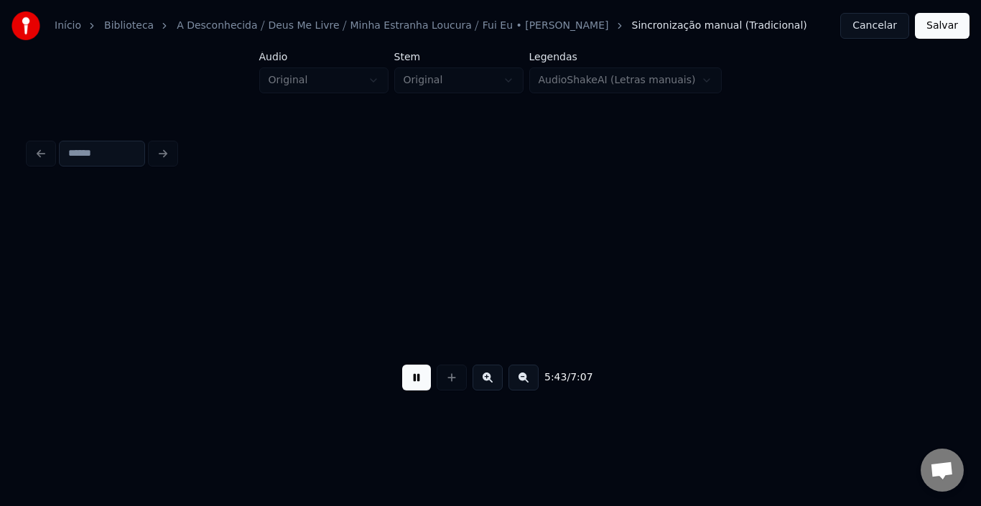
scroll to position [0, 24645]
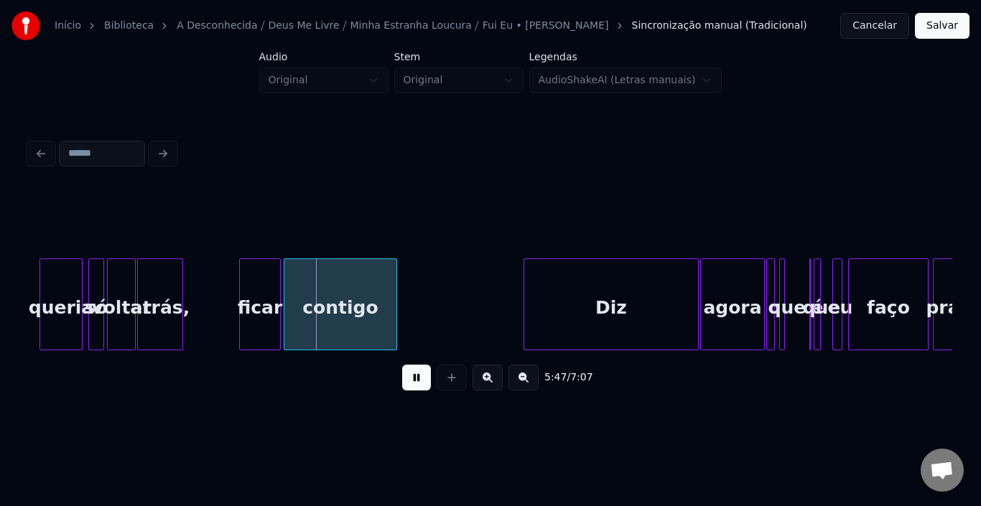
click at [405, 385] on button at bounding box center [416, 378] width 29 height 26
click at [171, 307] on div "atrás," at bounding box center [160, 308] width 45 height 98
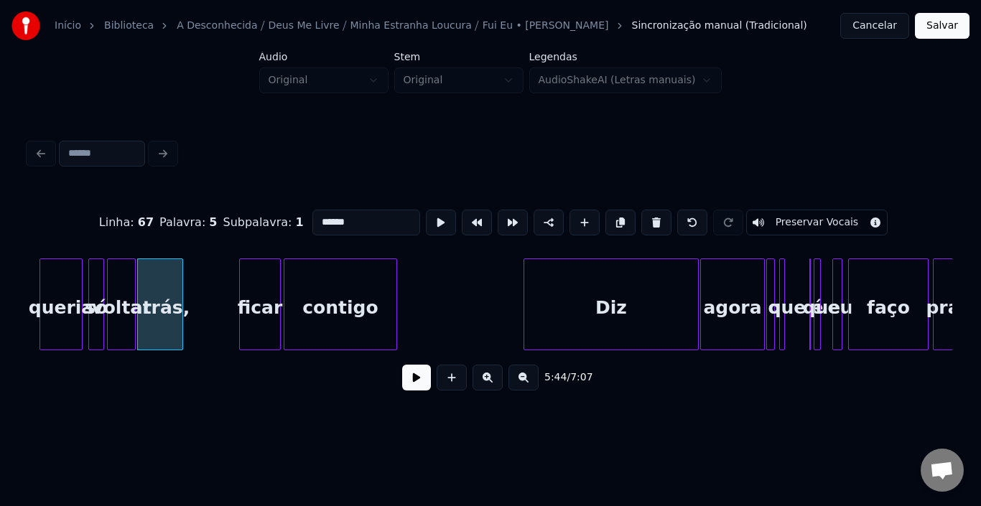
click at [343, 220] on input "******" at bounding box center [366, 223] width 108 height 26
click at [264, 302] on div "ficar" at bounding box center [260, 308] width 40 height 98
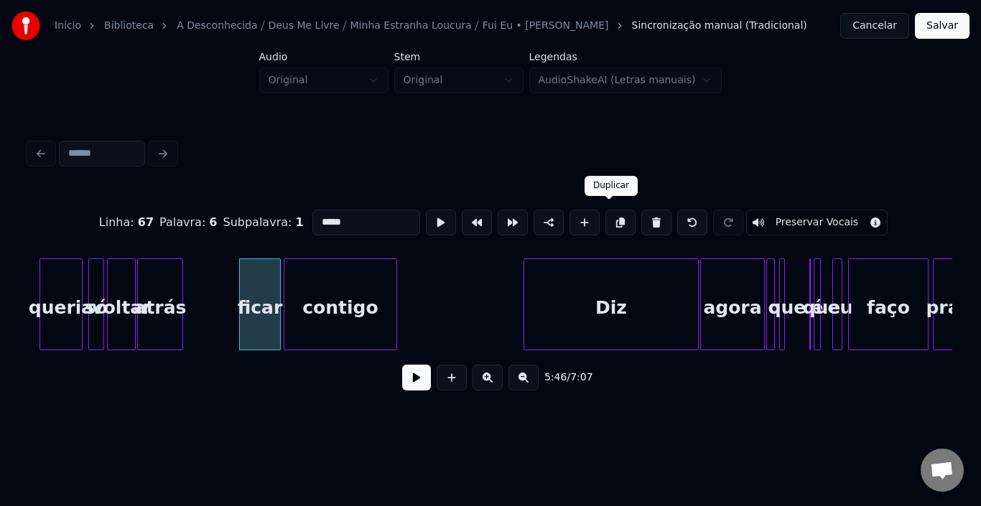
click at [607, 215] on button at bounding box center [620, 223] width 30 height 26
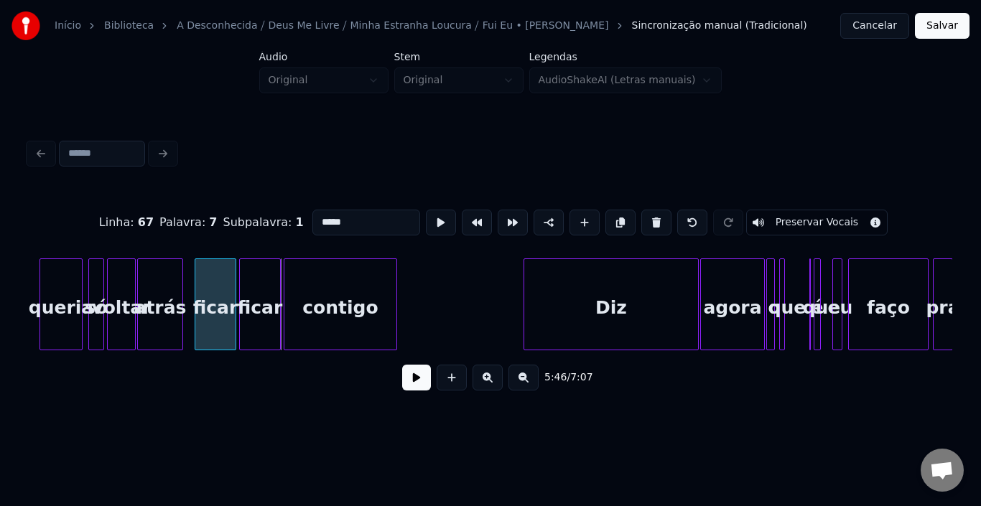
click at [215, 303] on div "ficar" at bounding box center [215, 308] width 40 height 98
click at [218, 297] on div at bounding box center [217, 304] width 4 height 90
drag, startPoint x: 335, startPoint y: 220, endPoint x: 208, endPoint y: 220, distance: 126.4
click at [208, 220] on div "Linha : 67 Palavra : 7 Subpalavra : 1 ***** Preservar Vocais" at bounding box center [491, 223] width 924 height 72
type input "*****"
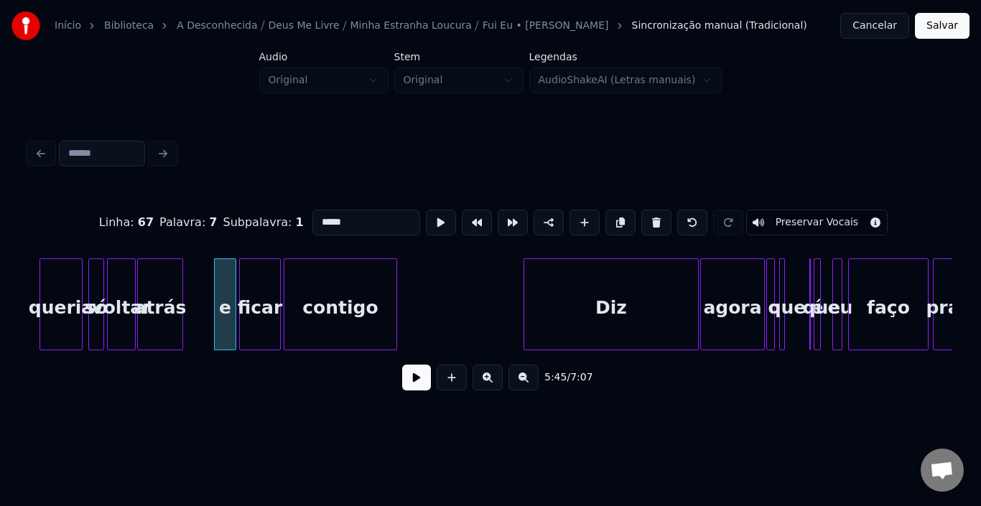
click at [350, 219] on input "*****" at bounding box center [366, 223] width 108 height 26
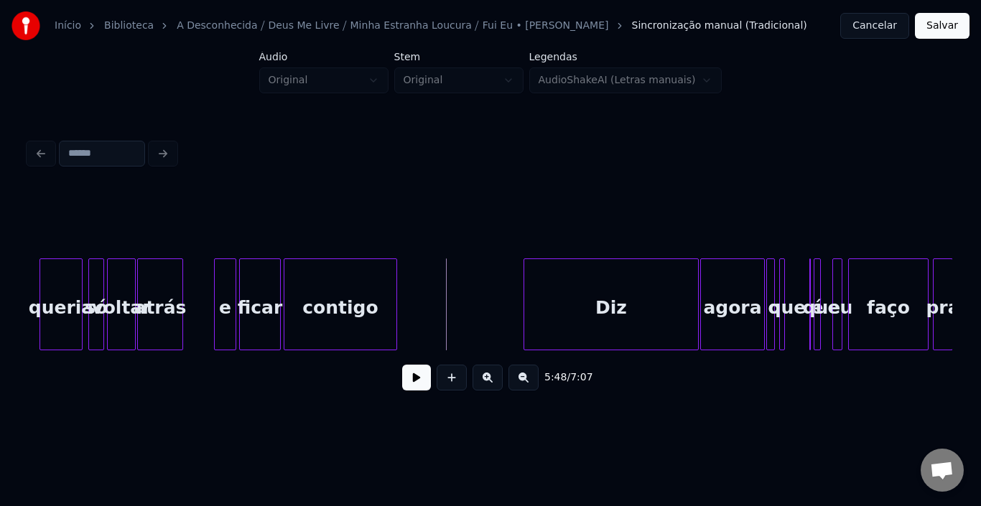
click at [222, 302] on div "e" at bounding box center [225, 308] width 21 height 98
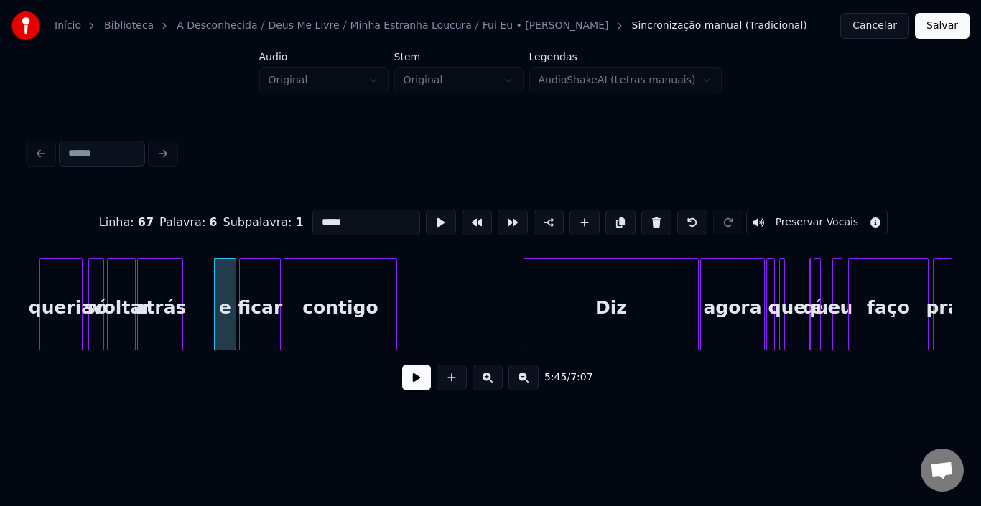
click at [317, 217] on input "*****" at bounding box center [366, 223] width 108 height 26
type input "*"
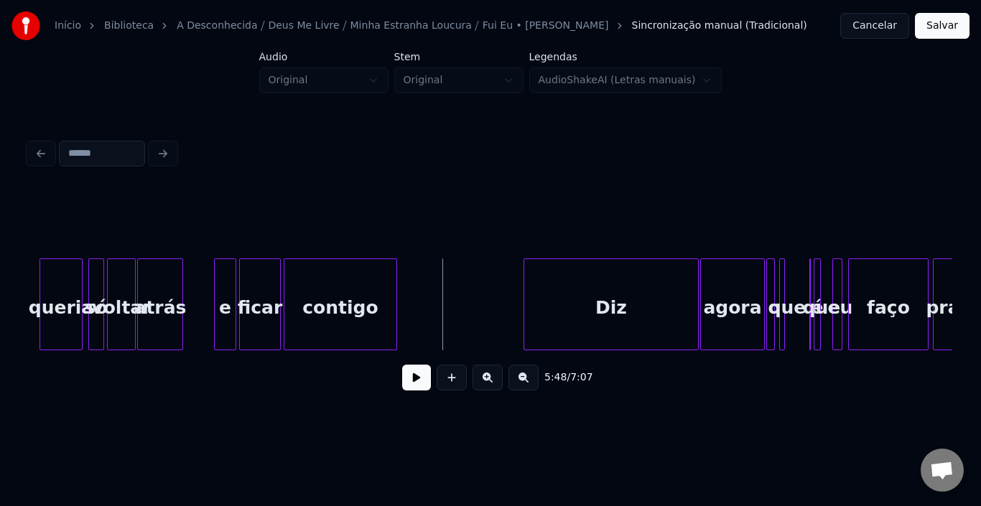
click at [226, 317] on div "e" at bounding box center [225, 308] width 21 height 98
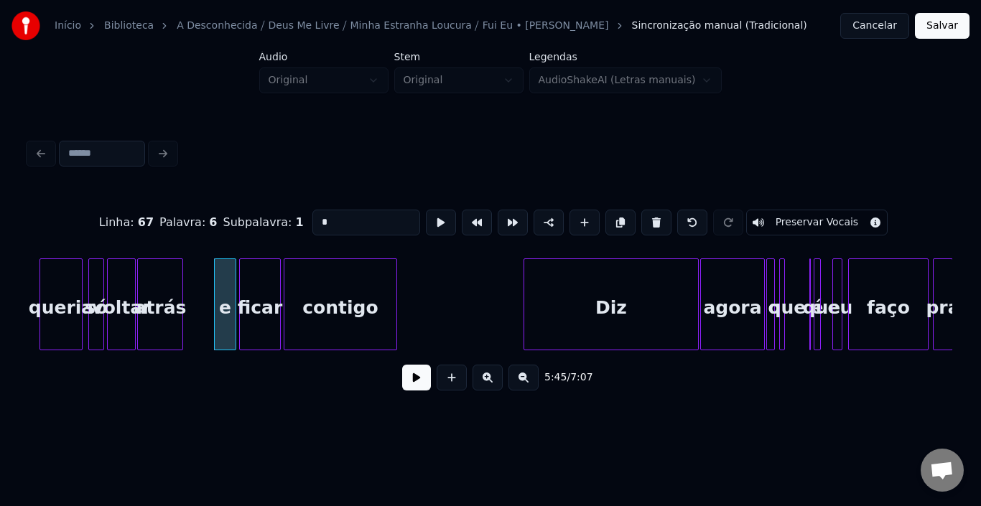
click at [406, 380] on button at bounding box center [416, 378] width 29 height 26
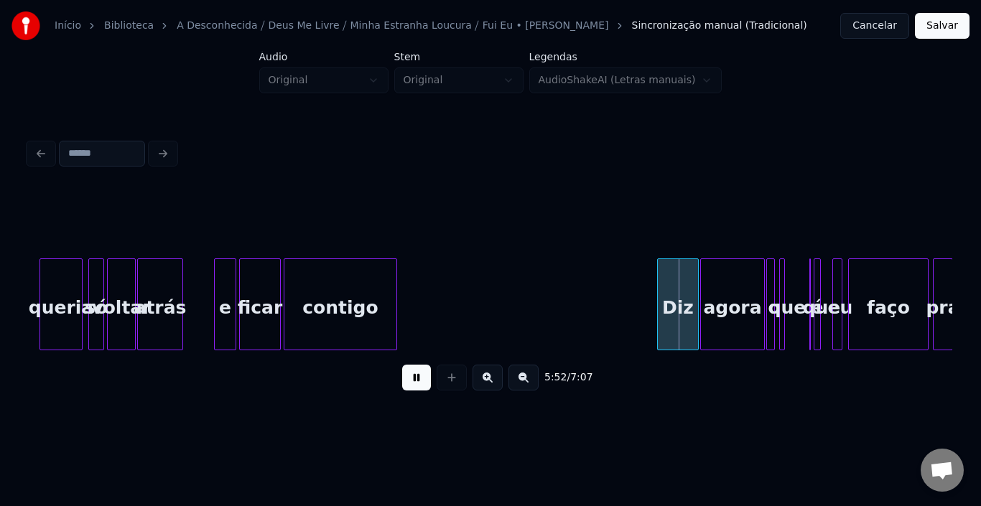
click at [661, 293] on div at bounding box center [660, 304] width 4 height 90
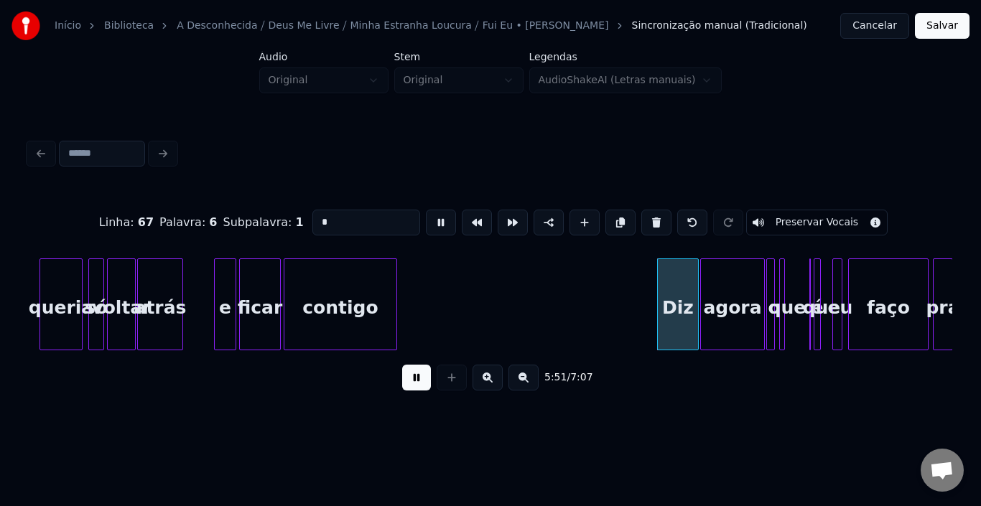
type input "***"
click at [670, 290] on div at bounding box center [669, 304] width 4 height 90
click at [411, 383] on button at bounding box center [416, 378] width 29 height 26
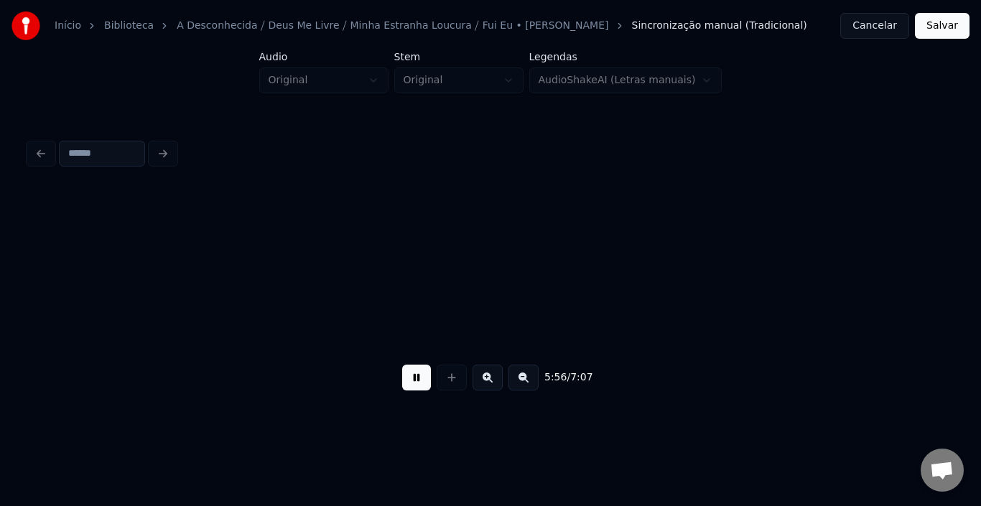
scroll to position [0, 25570]
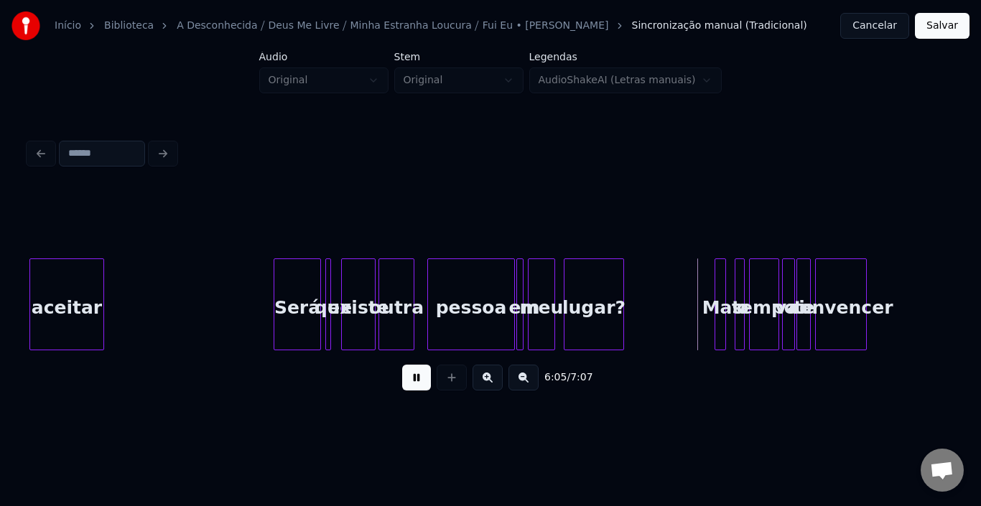
click at [418, 386] on button at bounding box center [416, 378] width 29 height 26
click at [534, 305] on div "meu" at bounding box center [542, 308] width 26 height 98
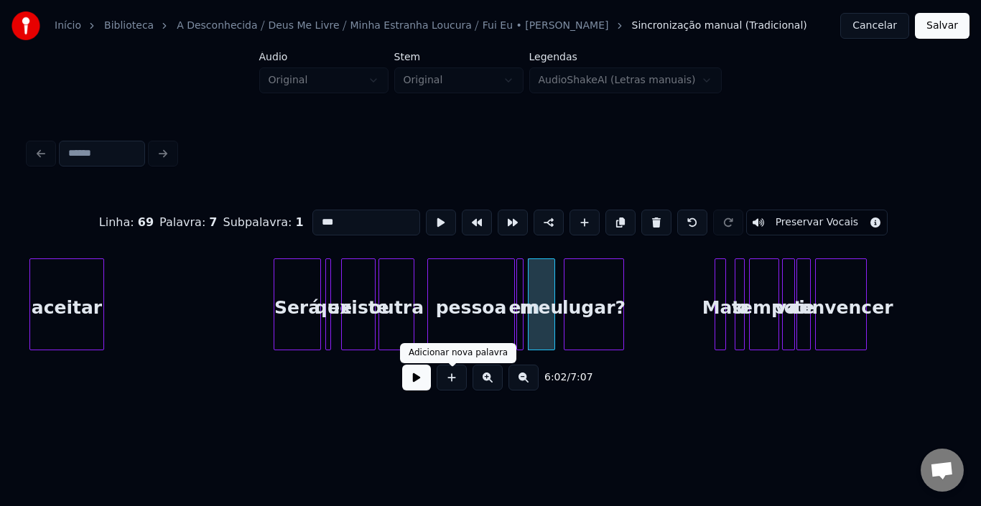
click at [424, 386] on button at bounding box center [416, 378] width 29 height 26
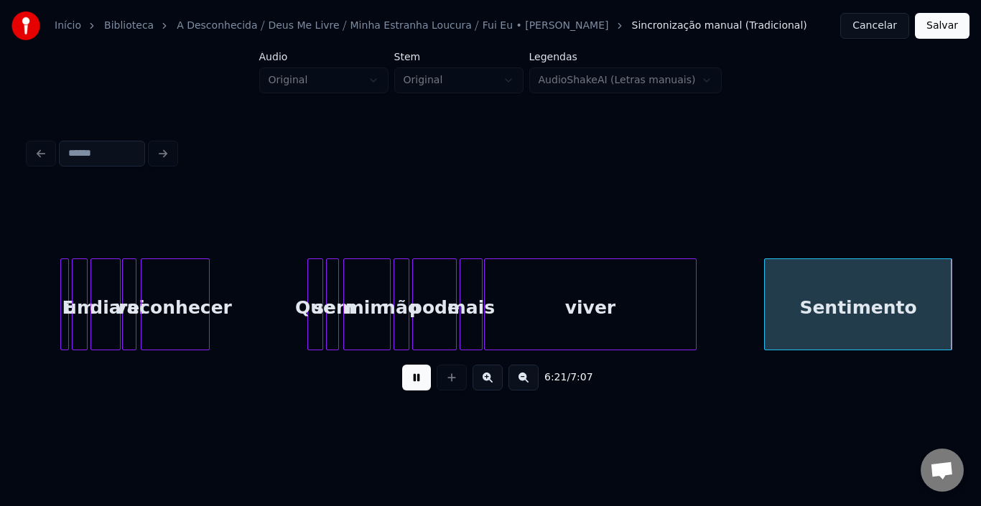
scroll to position [0, 27421]
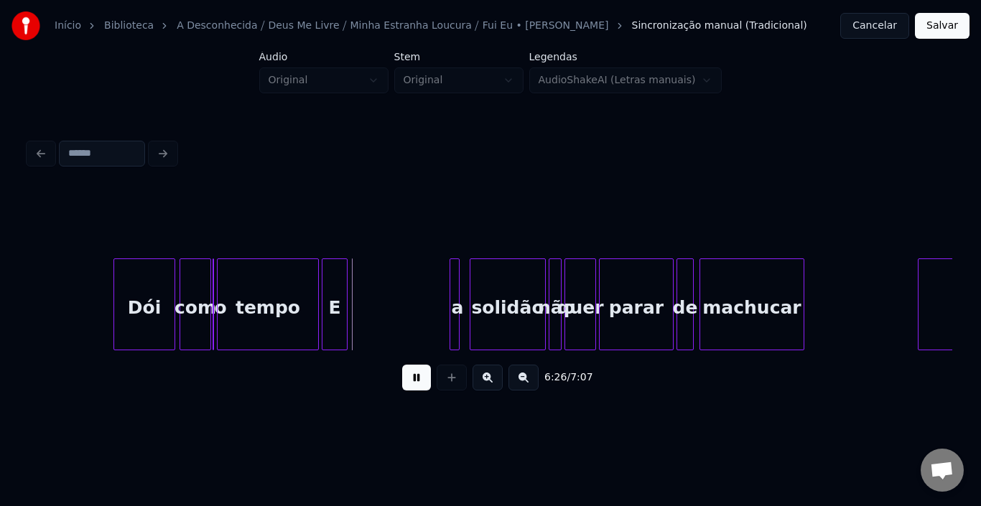
click at [419, 383] on button at bounding box center [416, 378] width 29 height 26
click at [437, 285] on div "E" at bounding box center [436, 308] width 24 height 98
click at [439, 292] on div at bounding box center [440, 304] width 4 height 90
click at [412, 381] on button at bounding box center [416, 378] width 29 height 26
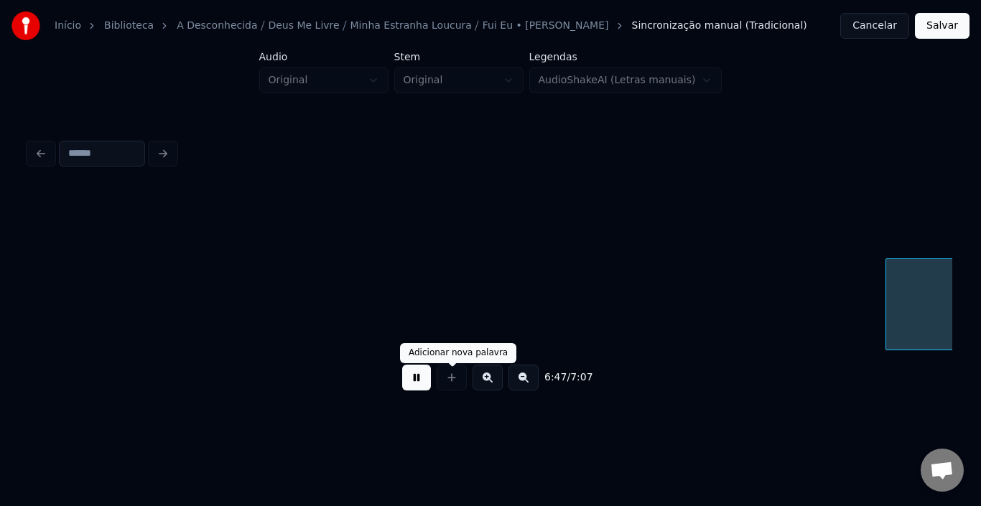
scroll to position [0, 29269]
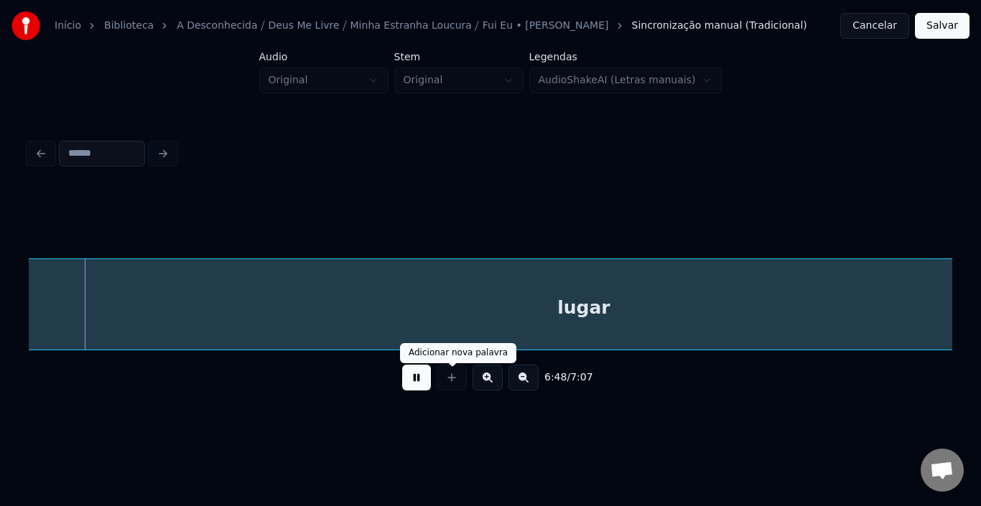
click at [434, 386] on div at bounding box center [452, 378] width 36 height 26
click at [419, 384] on button at bounding box center [416, 378] width 29 height 26
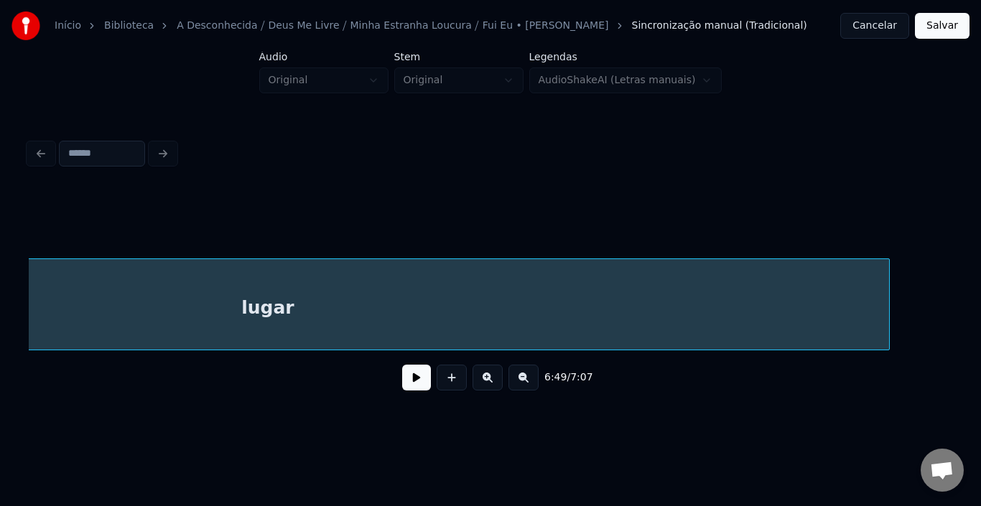
scroll to position [0, 29671]
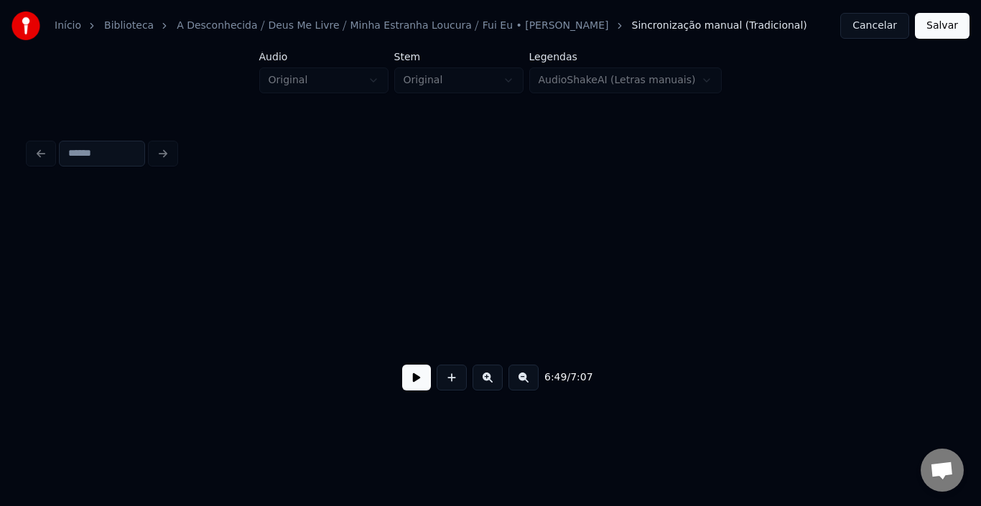
click at [0, 295] on div "Início Biblioteca A Desconhecida ⧸ [DEMOGRAPHIC_DATA] Me Livre ⧸ Minha Estranha…" at bounding box center [490, 210] width 981 height 420
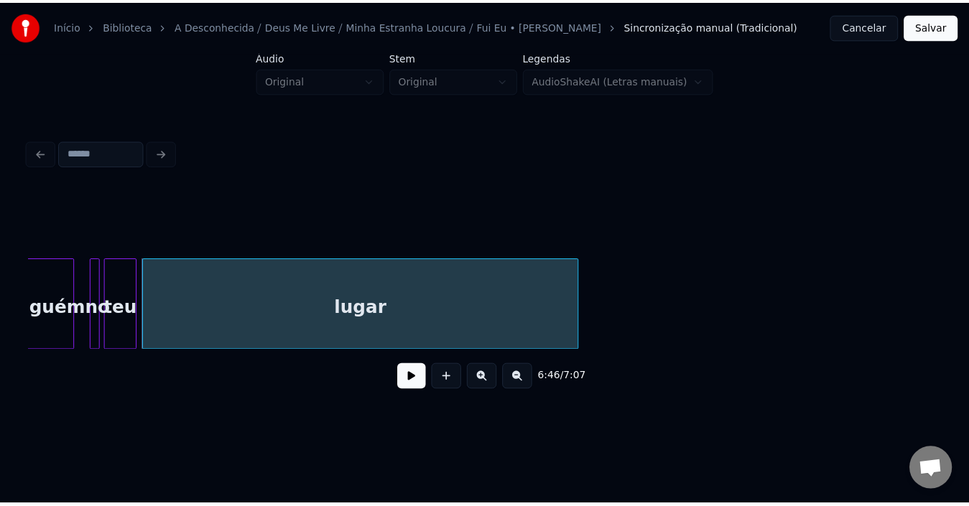
scroll to position [0, 29001]
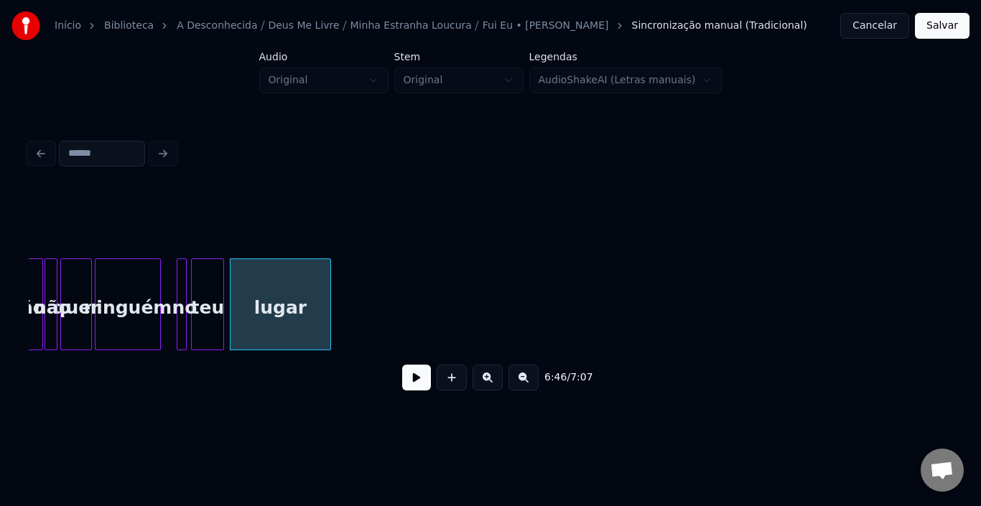
click at [328, 305] on div at bounding box center [328, 304] width 4 height 90
click at [422, 383] on button at bounding box center [416, 378] width 29 height 26
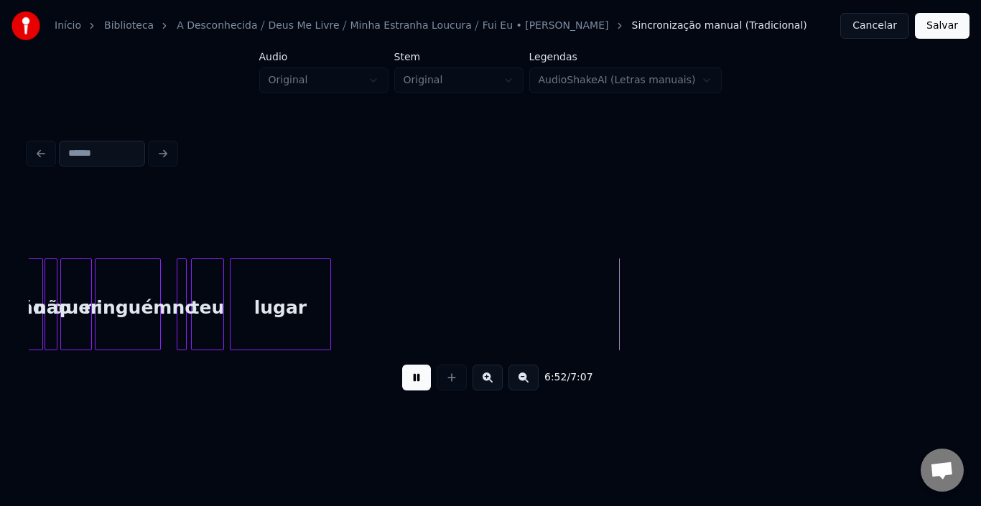
click at [949, 25] on button "Salvar" at bounding box center [942, 26] width 55 height 26
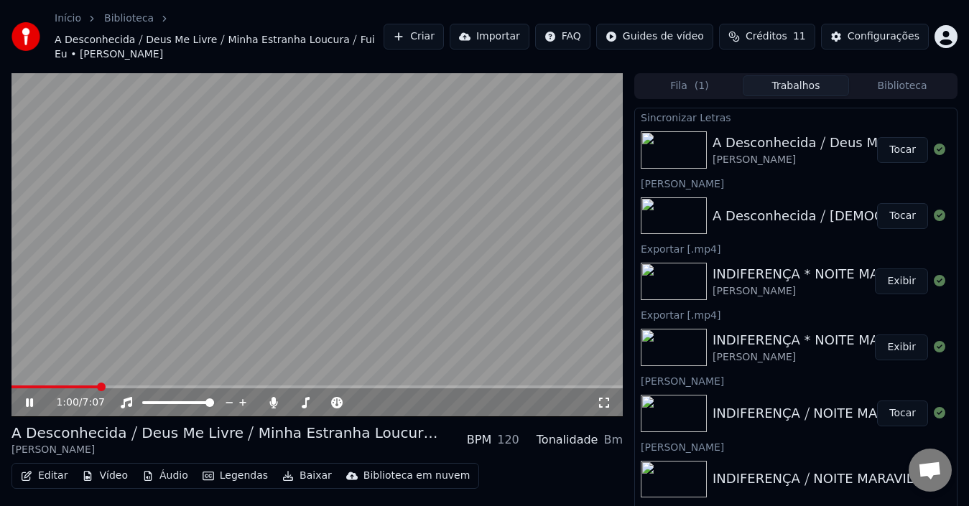
click at [393, 327] on video at bounding box center [316, 245] width 611 height 344
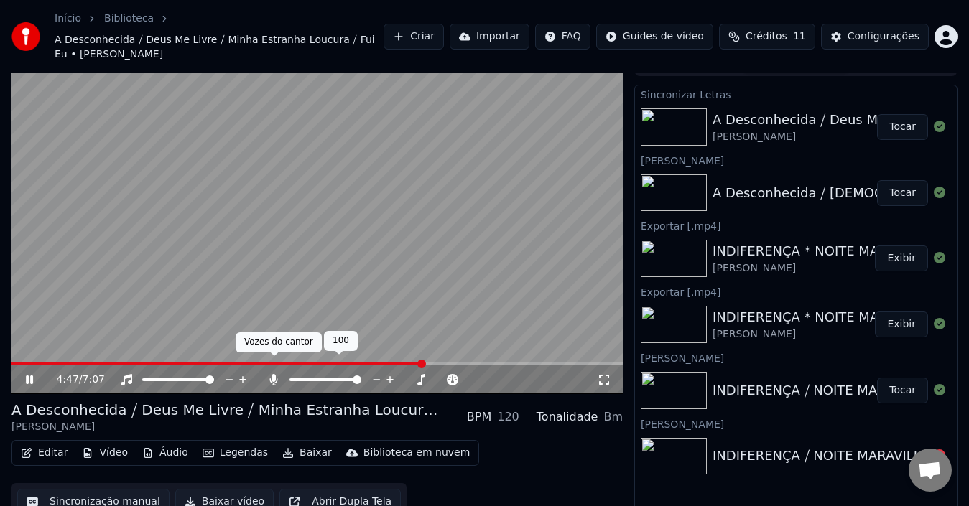
click at [269, 374] on icon at bounding box center [273, 379] width 14 height 11
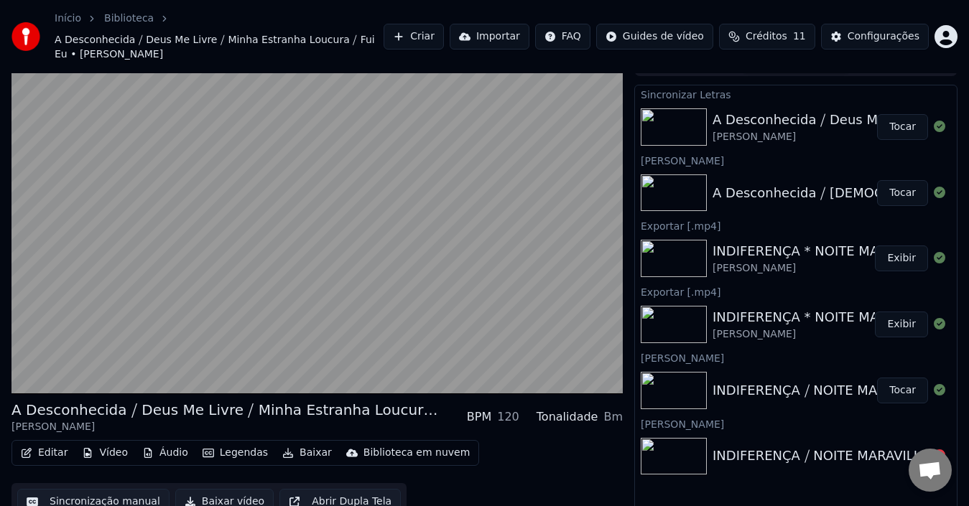
click at [43, 443] on button "Editar" at bounding box center [44, 453] width 58 height 20
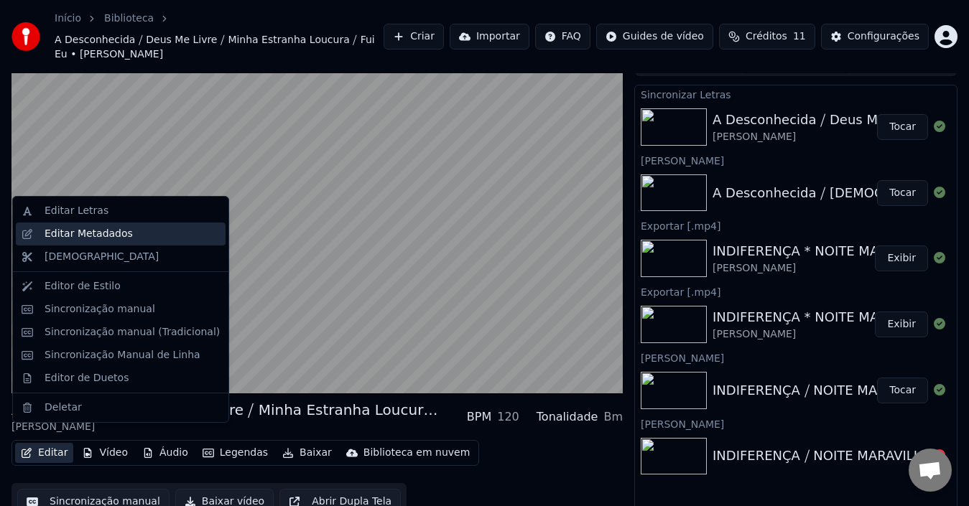
click at [70, 233] on div "Editar Metadados" at bounding box center [89, 234] width 88 height 14
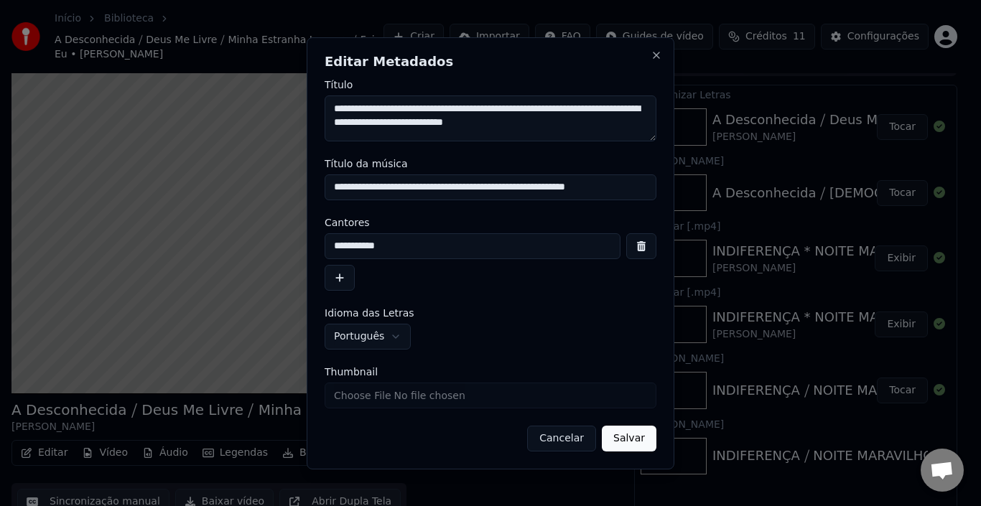
click at [532, 110] on textarea "**********" at bounding box center [491, 119] width 332 height 46
click at [607, 109] on textarea "**********" at bounding box center [491, 119] width 332 height 46
click at [413, 121] on textarea "**********" at bounding box center [491, 119] width 332 height 46
drag, startPoint x: 450, startPoint y: 125, endPoint x: 681, endPoint y: 130, distance: 230.6
click at [681, 130] on body "Início Biblioteca A Desconhecida ⧸ [DEMOGRAPHIC_DATA] Me Livre ⧸ Minha Estranha…" at bounding box center [484, 230] width 969 height 506
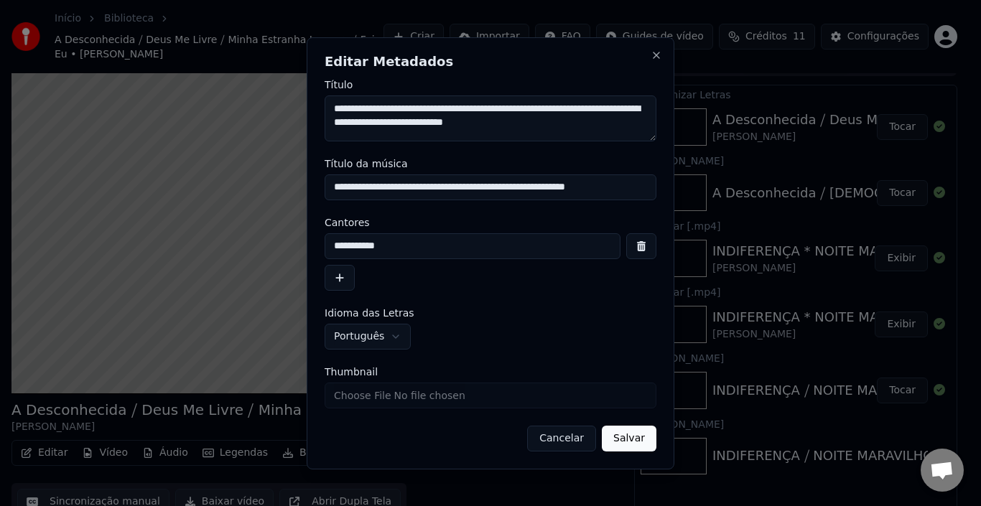
click at [464, 129] on textarea "**********" at bounding box center [491, 119] width 332 height 46
drag, startPoint x: 454, startPoint y: 125, endPoint x: 678, endPoint y: 138, distance: 224.4
click at [671, 135] on div "**********" at bounding box center [491, 253] width 368 height 432
type textarea "**********"
click at [406, 187] on input "**********" at bounding box center [491, 188] width 332 height 26
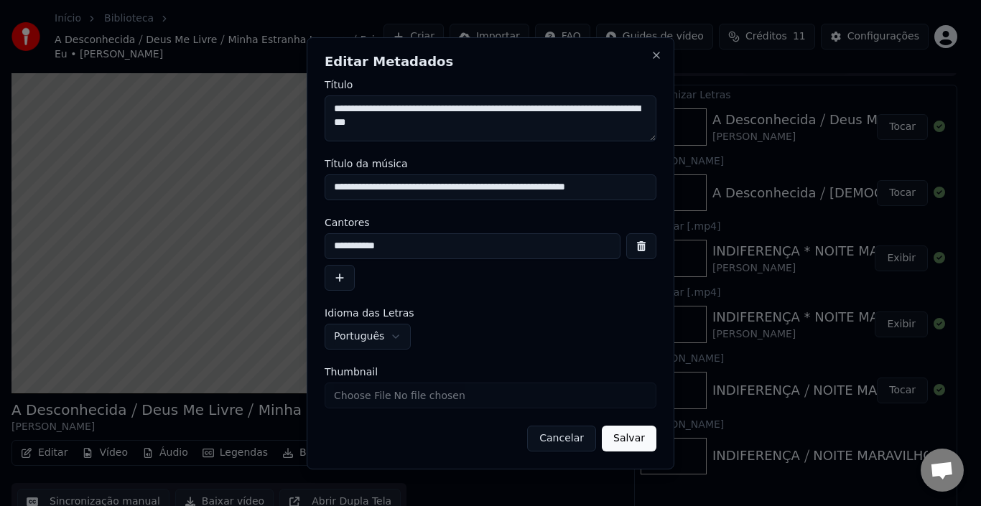
click at [480, 187] on input "**********" at bounding box center [491, 188] width 332 height 26
click at [595, 184] on input "**********" at bounding box center [491, 188] width 332 height 26
click at [596, 186] on input "**********" at bounding box center [491, 188] width 332 height 26
click at [596, 187] on input "**********" at bounding box center [491, 188] width 332 height 26
type input "**********"
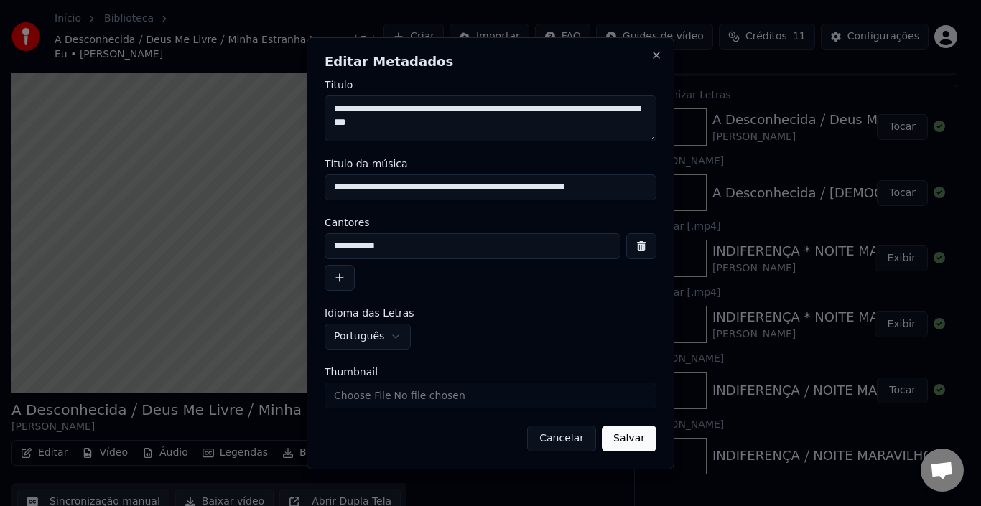
click at [647, 437] on button "Salvar" at bounding box center [629, 439] width 55 height 26
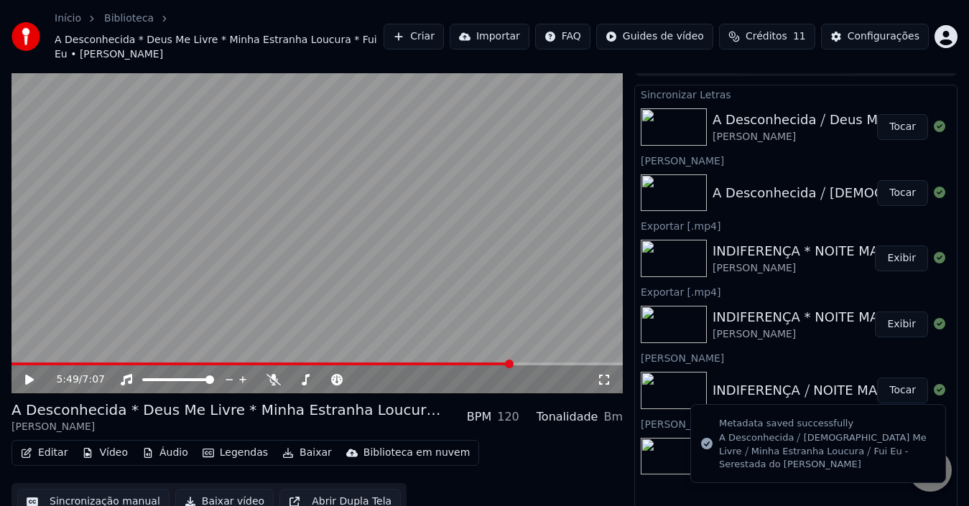
click at [203, 489] on button "Baixar vídeo" at bounding box center [224, 502] width 98 height 26
